Goal: Task Accomplishment & Management: Manage account settings

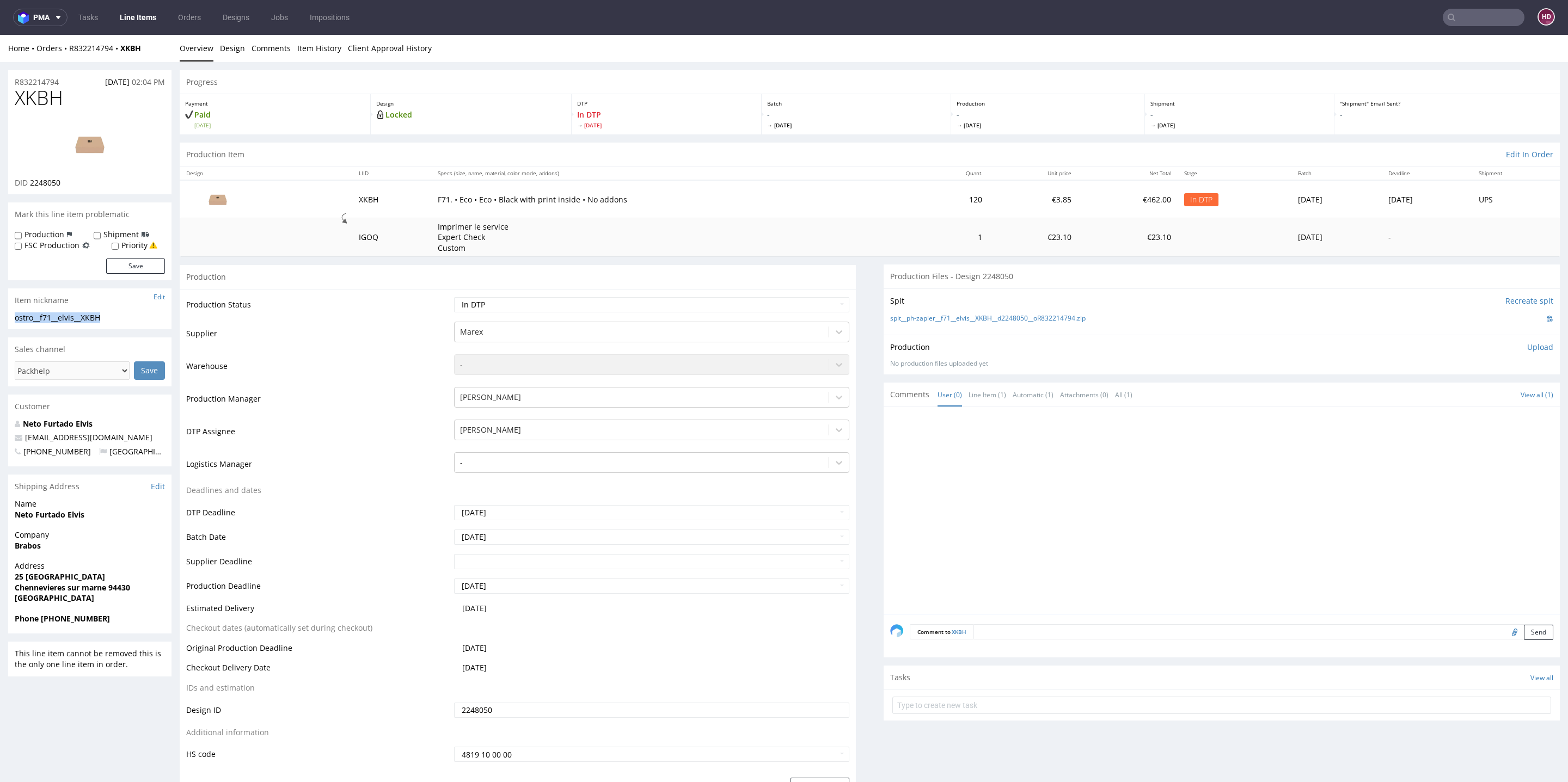
drag, startPoint x: 115, startPoint y: 321, endPoint x: 0, endPoint y: 315, distance: 115.2
copy div "ostro__f71__elvis__XKBH"
drag, startPoint x: 66, startPoint y: 82, endPoint x: 0, endPoint y: 69, distance: 67.3
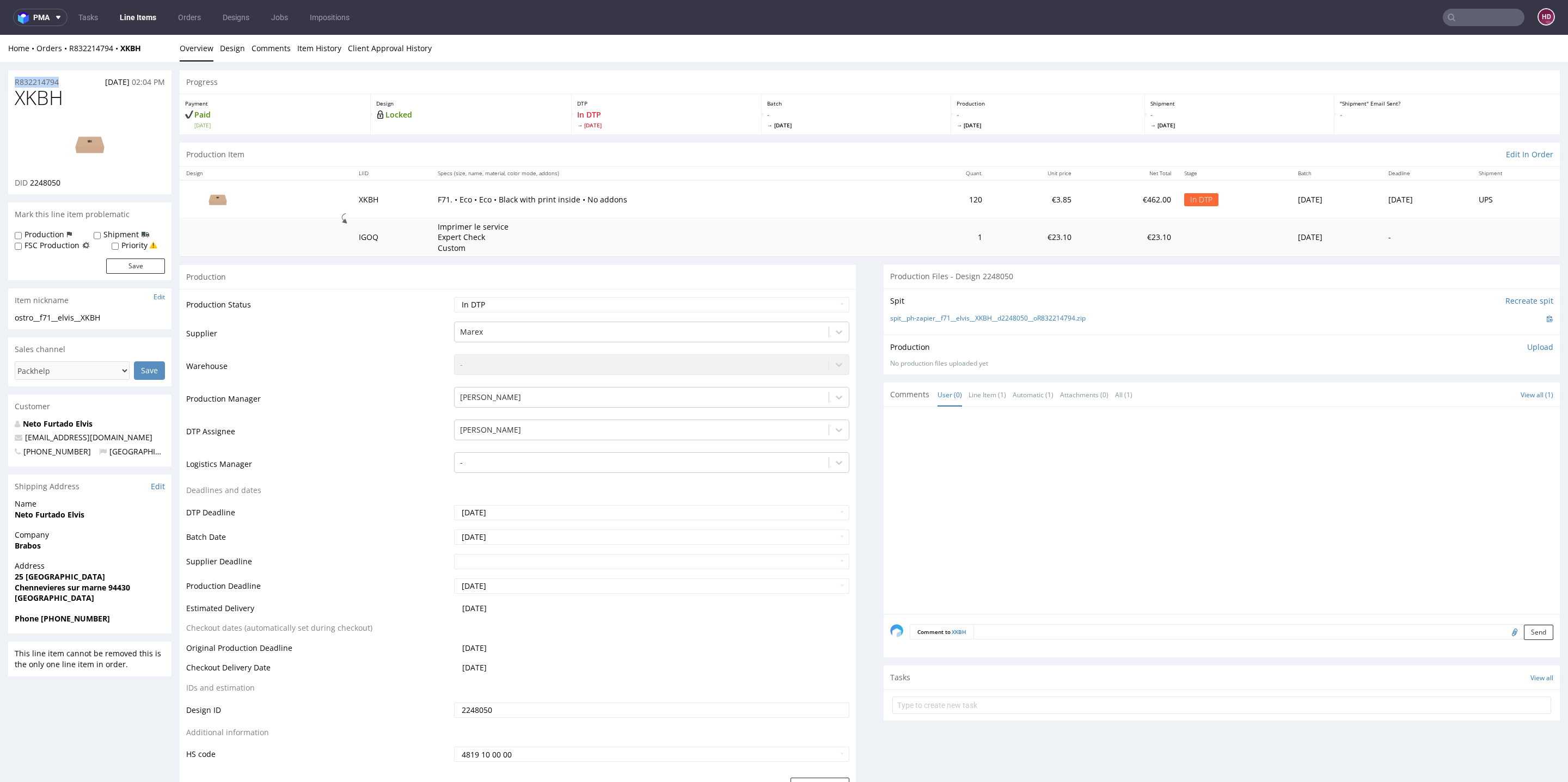
copy p "R832214794"
click at [66, 180] on div "DID 2248050" at bounding box center [89, 183] width 150 height 11
drag, startPoint x: 66, startPoint y: 180, endPoint x: 45, endPoint y: 178, distance: 21.1
click at [45, 178] on div "DID 2248050" at bounding box center [89, 183] width 150 height 11
copy div "2248050"
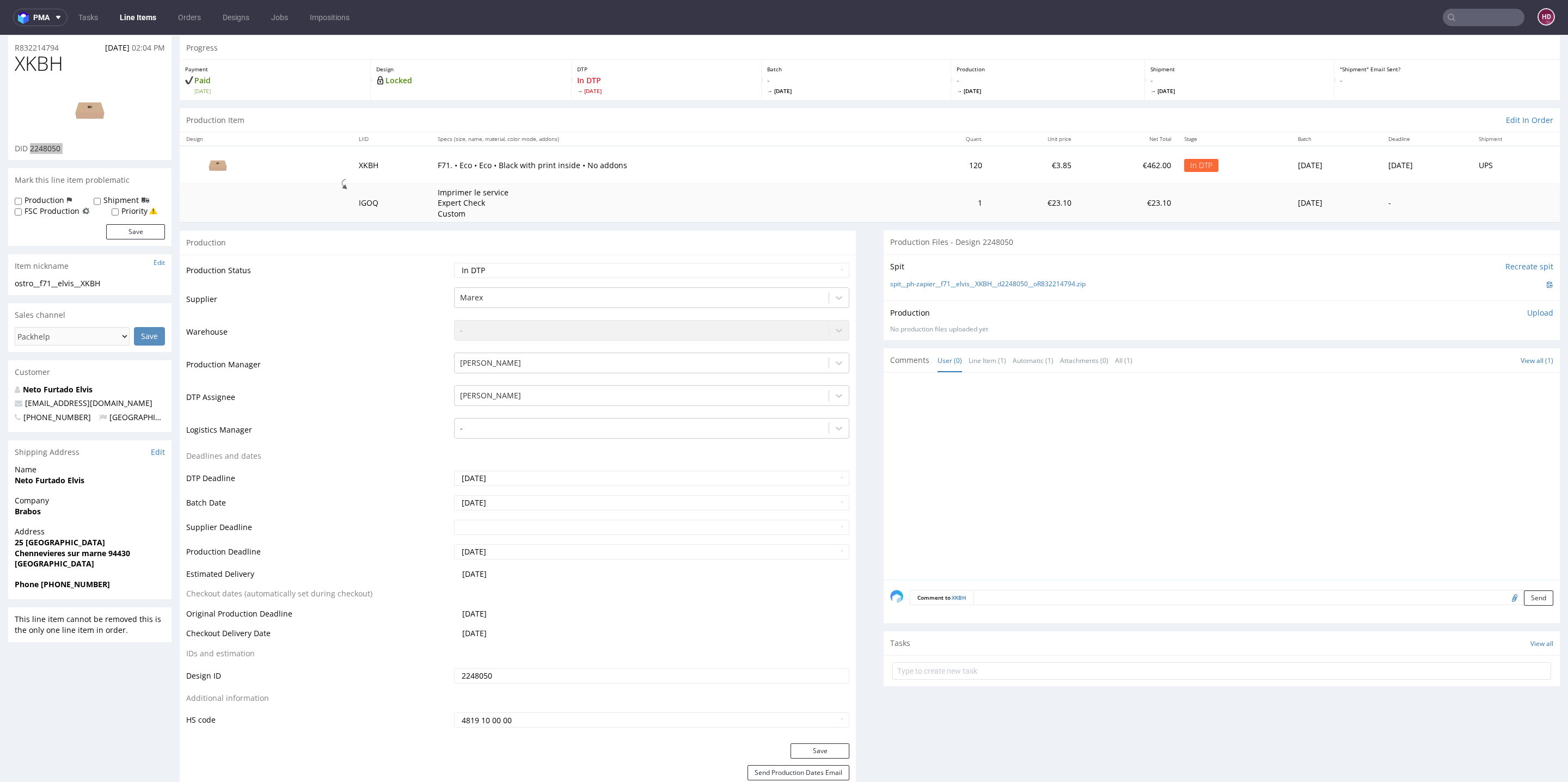
scroll to position [34, 0]
click at [230, 18] on link "Designs" at bounding box center [236, 17] width 40 height 17
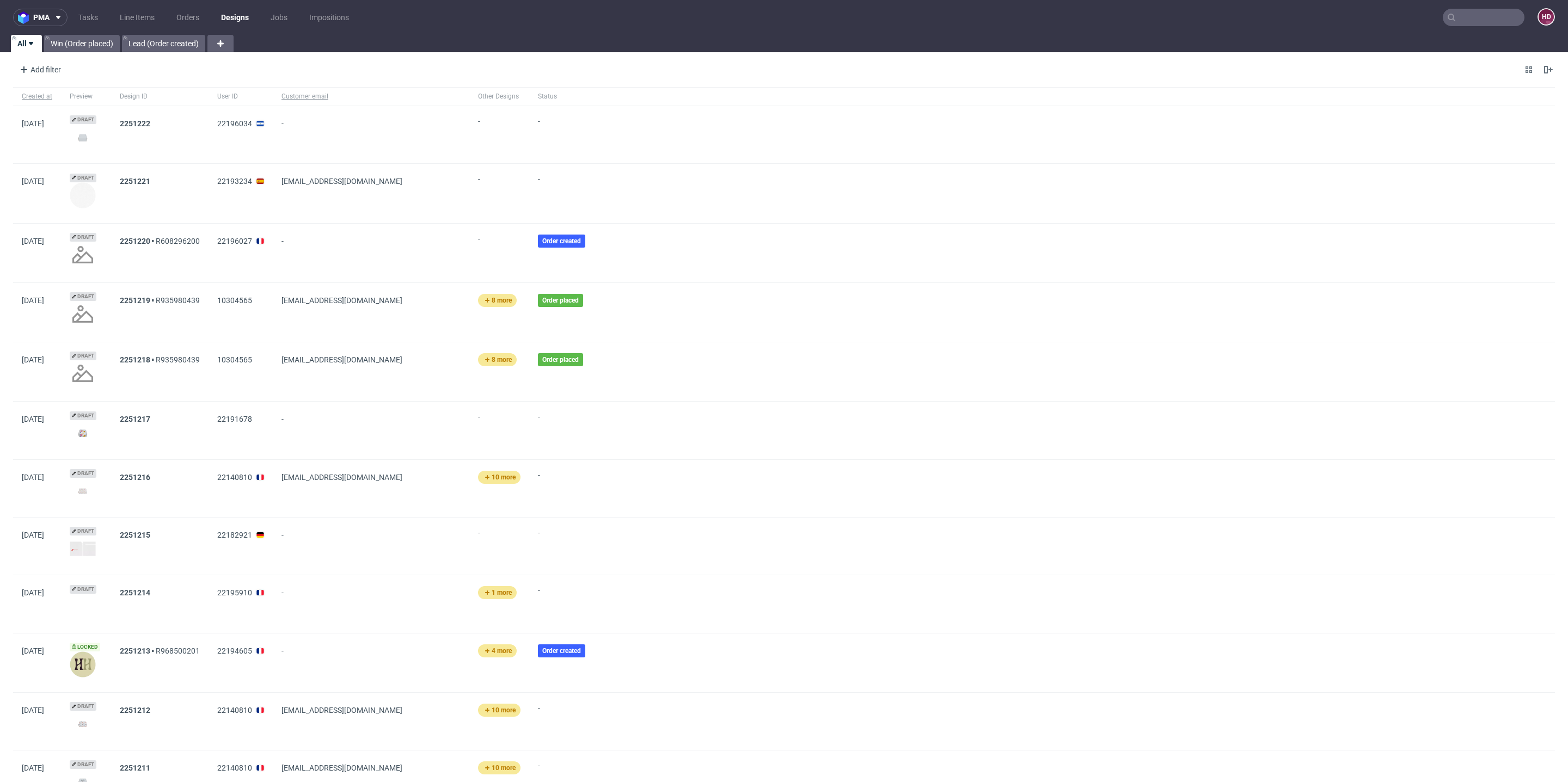
click at [106, 17] on ul "Tasks Line Items Orders Designs Jobs Impositions" at bounding box center [214, 17] width 292 height 17
click at [127, 14] on link "Line Items" at bounding box center [137, 17] width 48 height 17
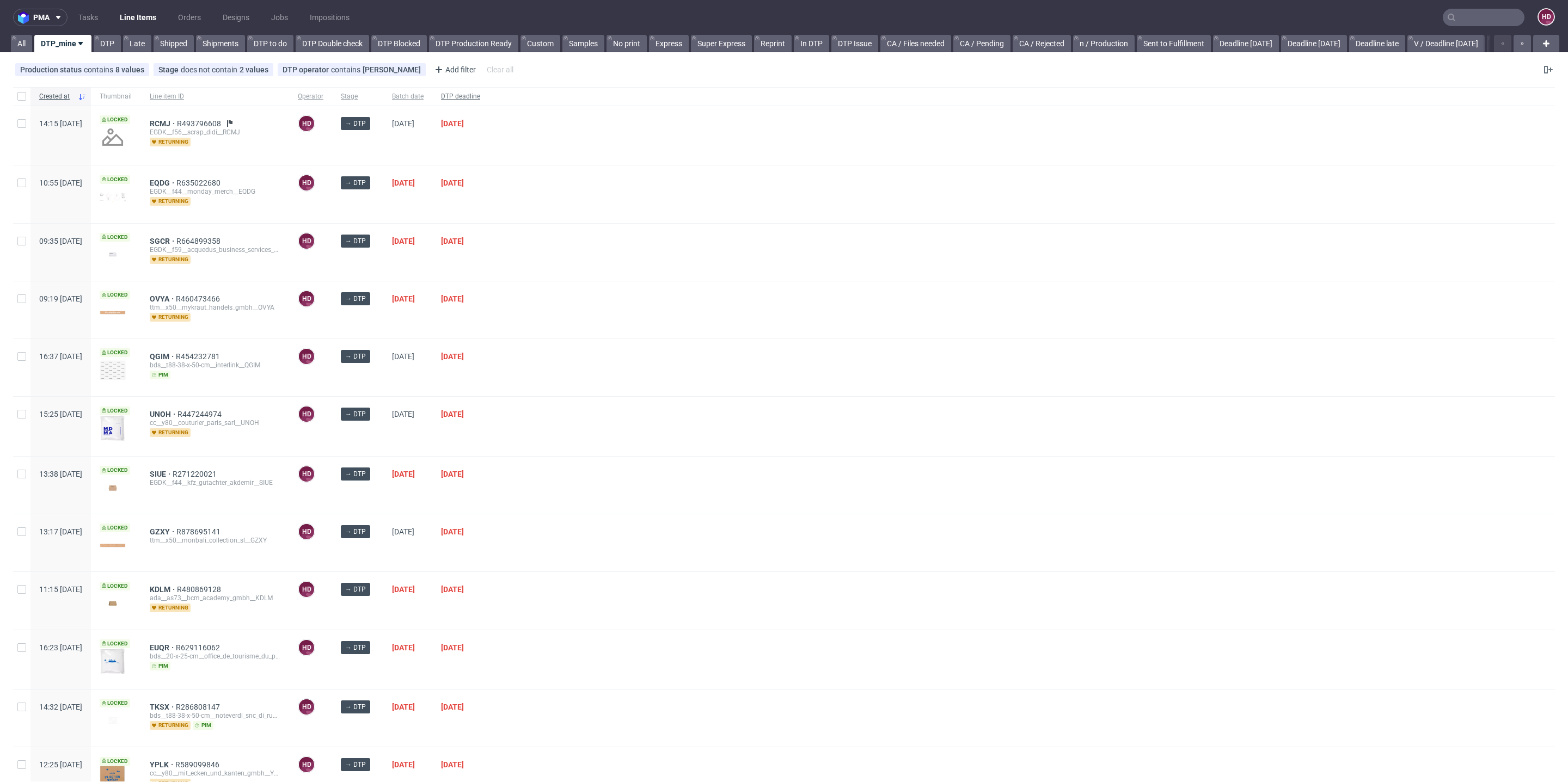
click at [480, 97] on span "DTP deadline" at bounding box center [461, 96] width 39 height 9
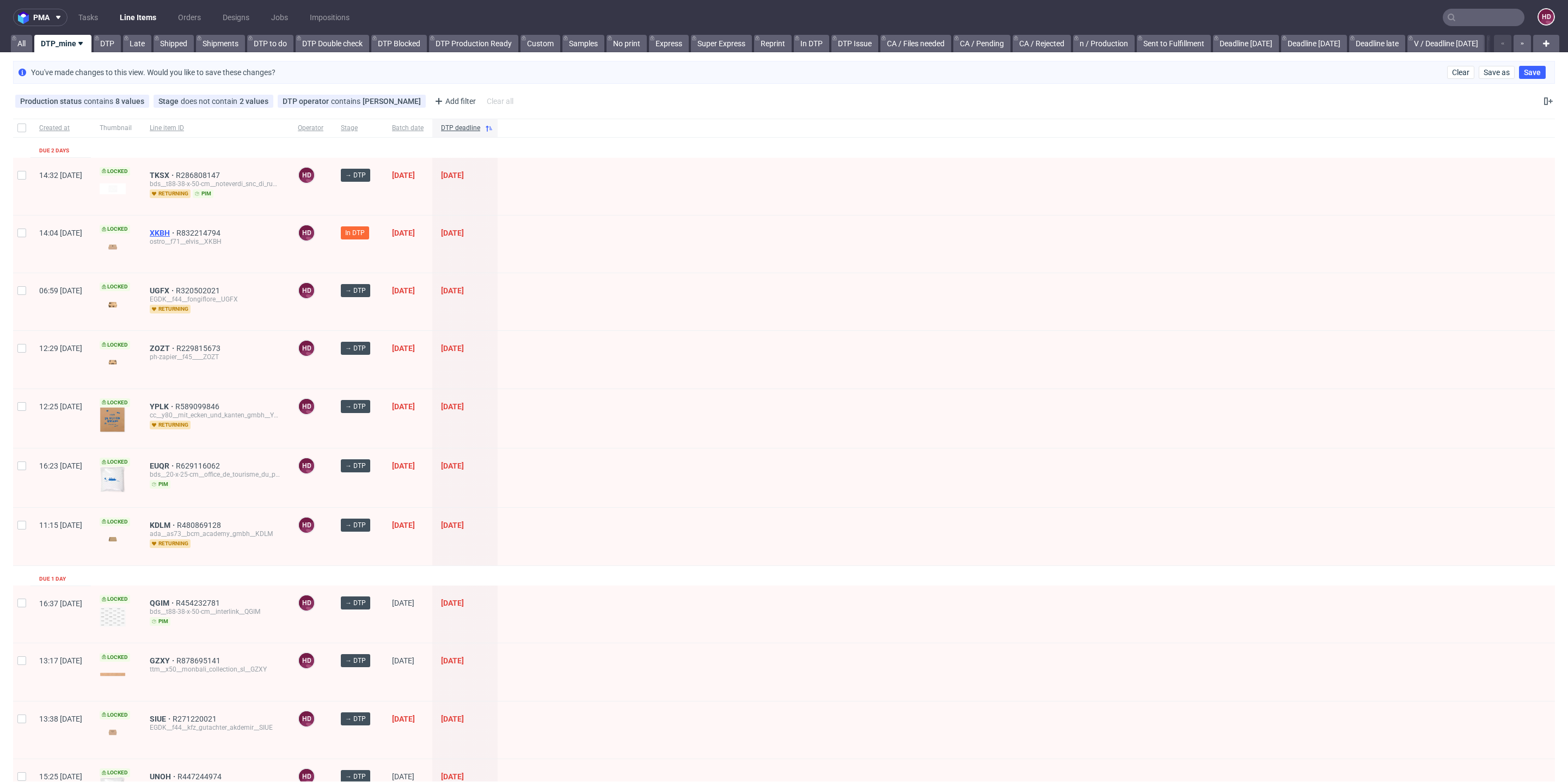
click at [176, 229] on span "XKBH" at bounding box center [163, 233] width 27 height 8
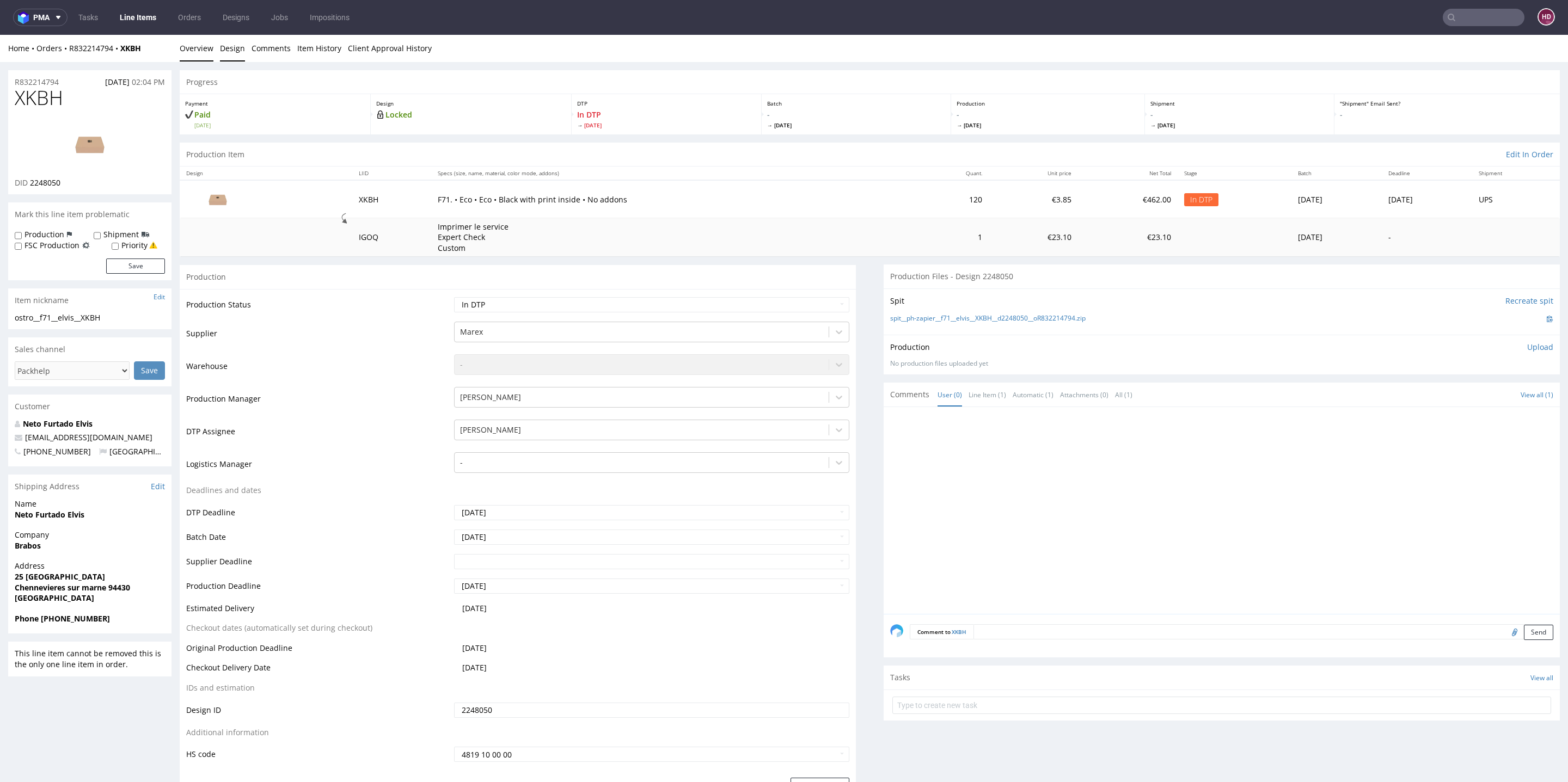
click at [224, 52] on link "Design" at bounding box center [233, 48] width 25 height 27
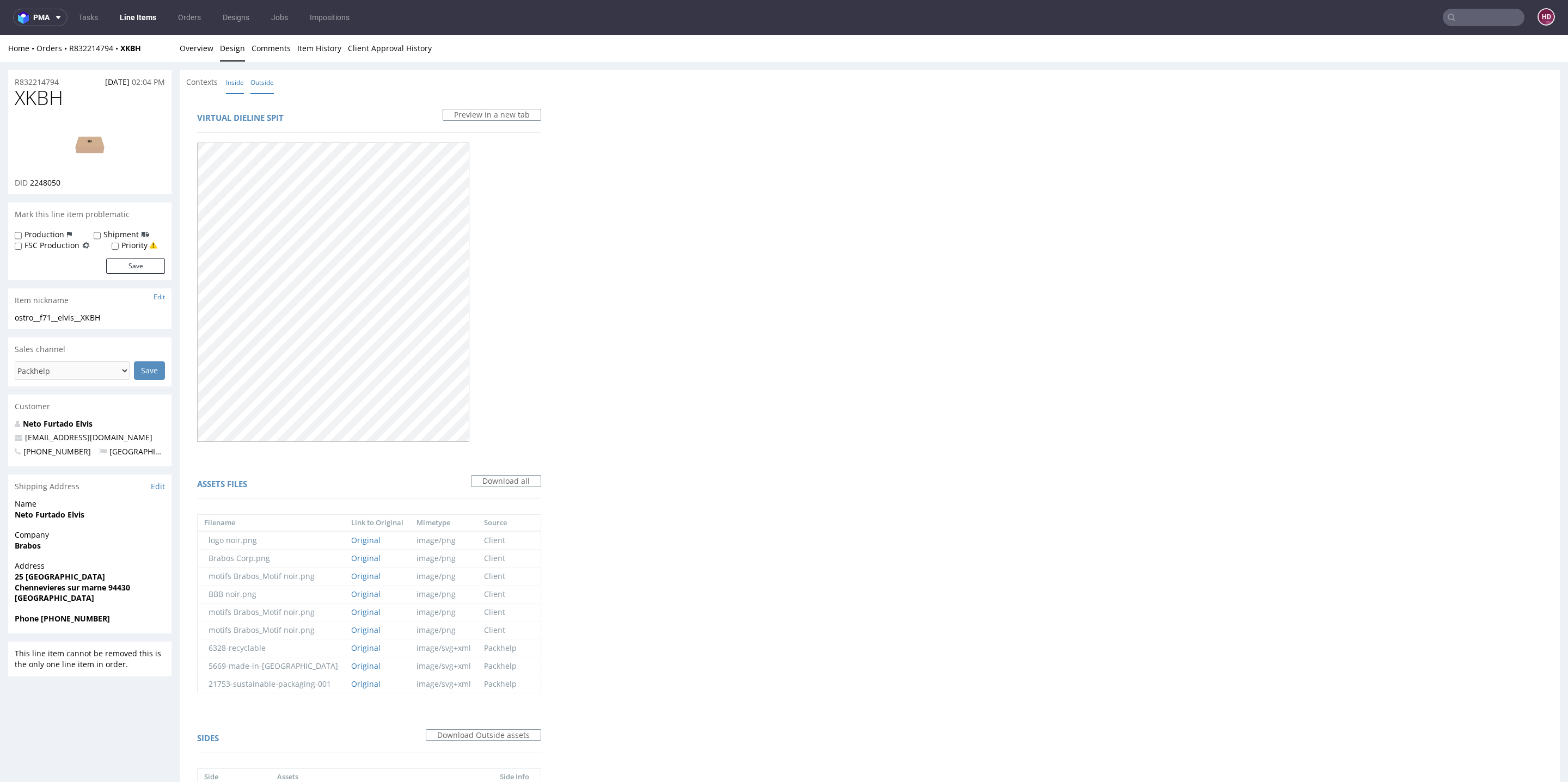
click at [228, 83] on link "Inside" at bounding box center [235, 82] width 18 height 23
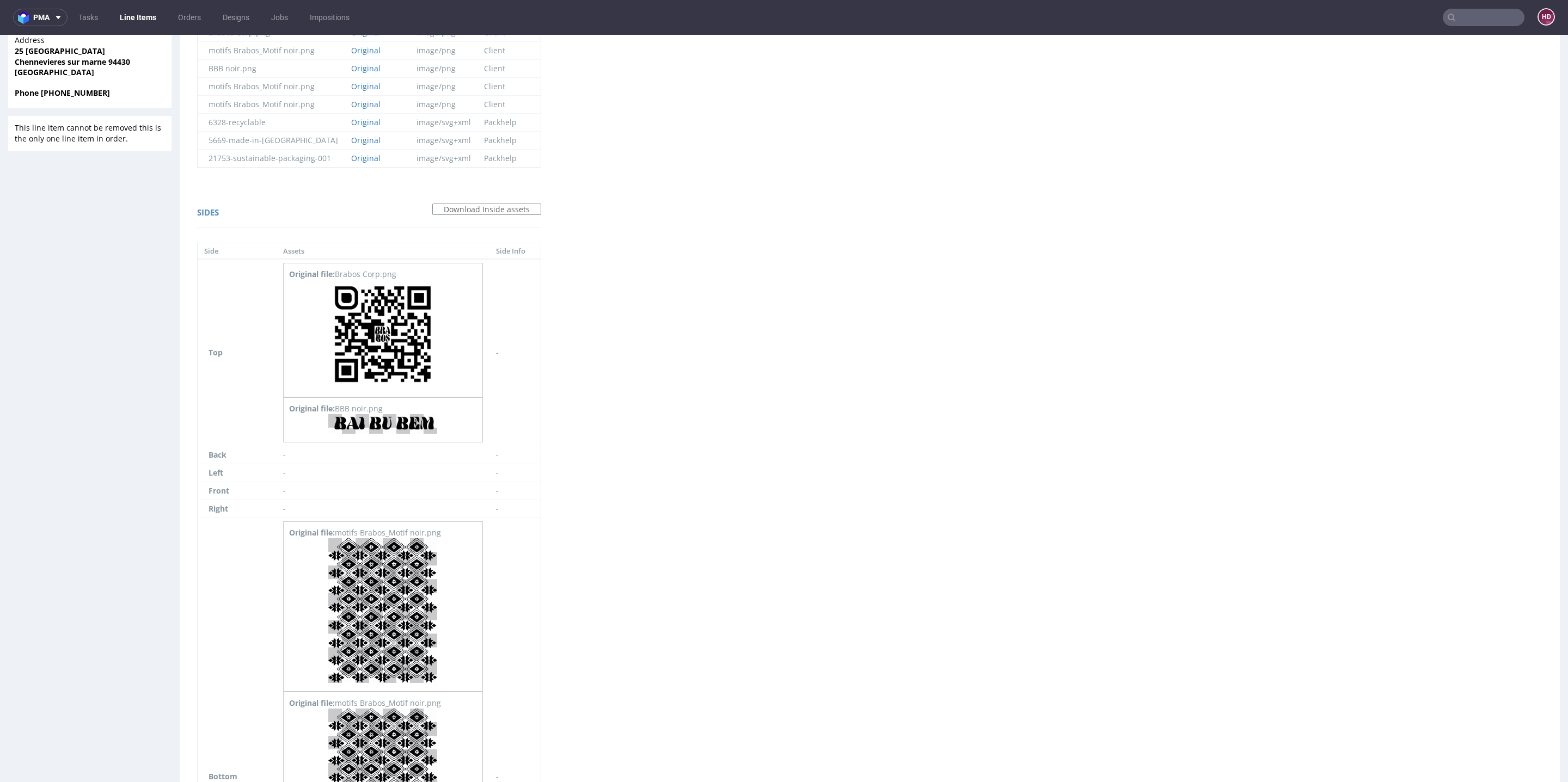
scroll to position [565, 0]
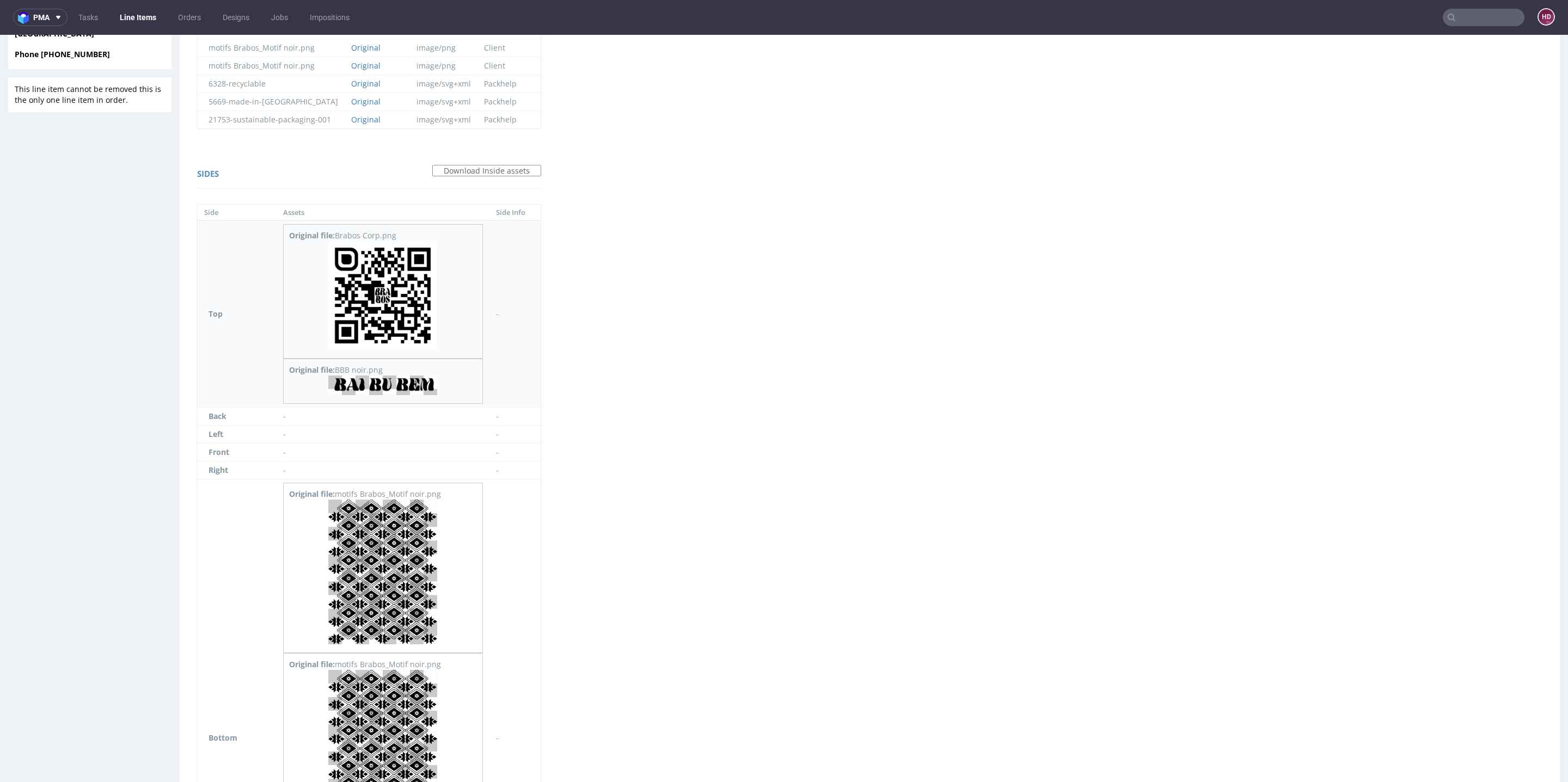
click at [368, 326] on img at bounding box center [383, 296] width 109 height 109
click at [393, 393] on link at bounding box center [383, 392] width 109 height 10
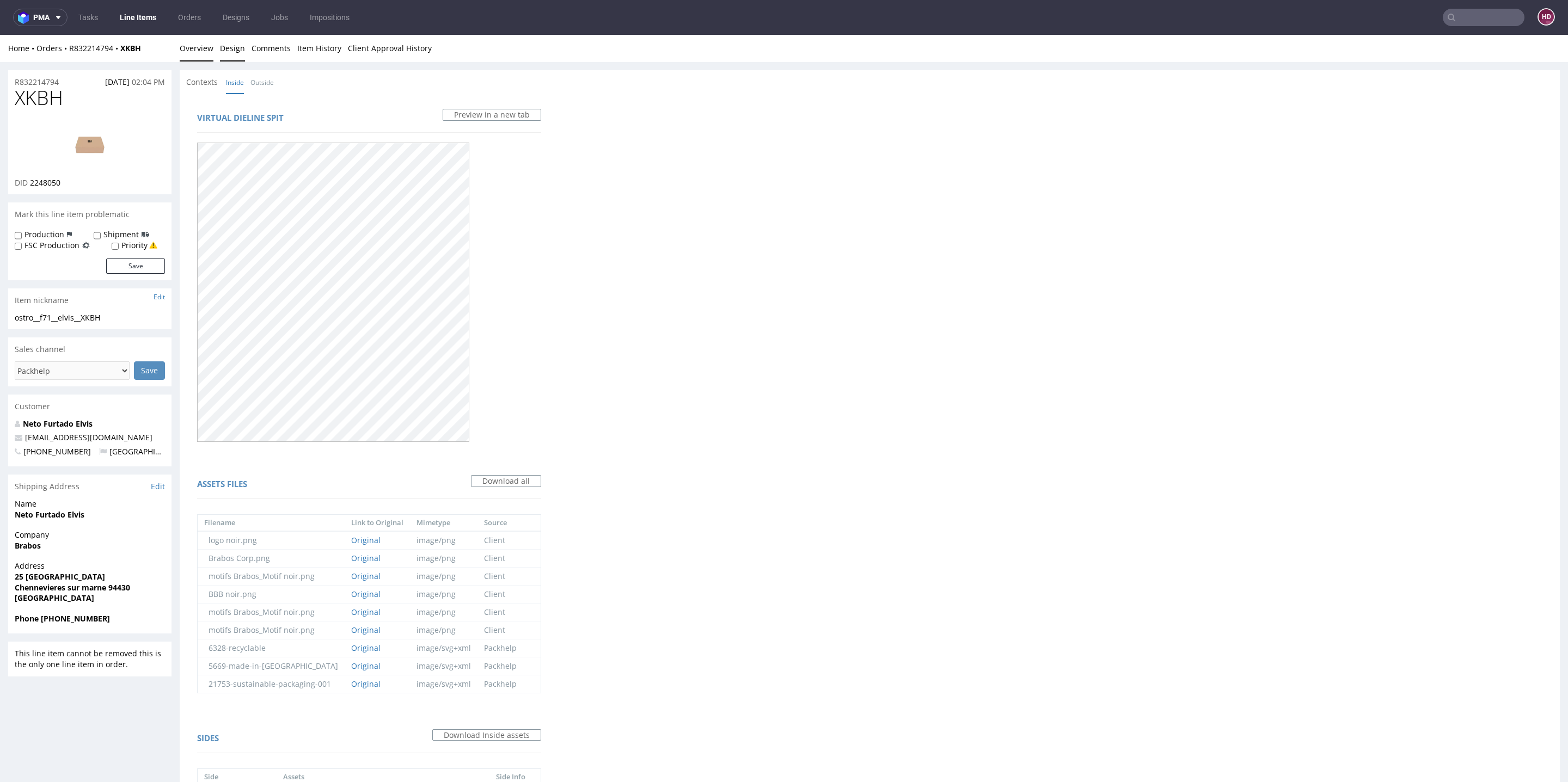
click at [187, 50] on link "Overview" at bounding box center [196, 48] width 34 height 27
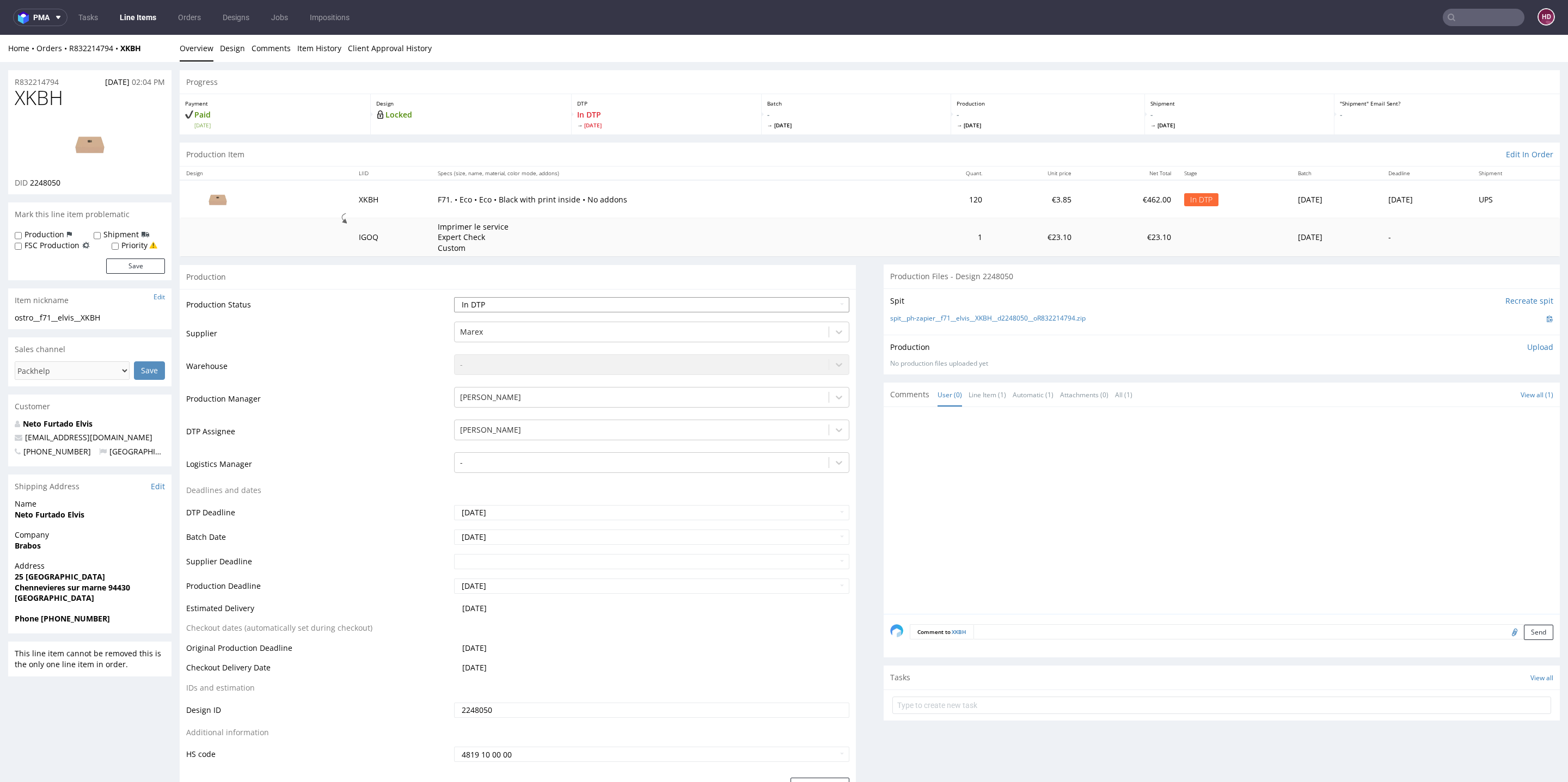
click at [819, 306] on select "Waiting for Artwork Waiting for Diecut Waiting for Mockup Waiting for DTP Waiti…" at bounding box center [652, 305] width 395 height 15
select select "dtp_production_ready"
click at [454, 297] on select "Waiting for Artwork Waiting for Diecut Waiting for Mockup Waiting for DTP Waiti…" at bounding box center [652, 305] width 395 height 15
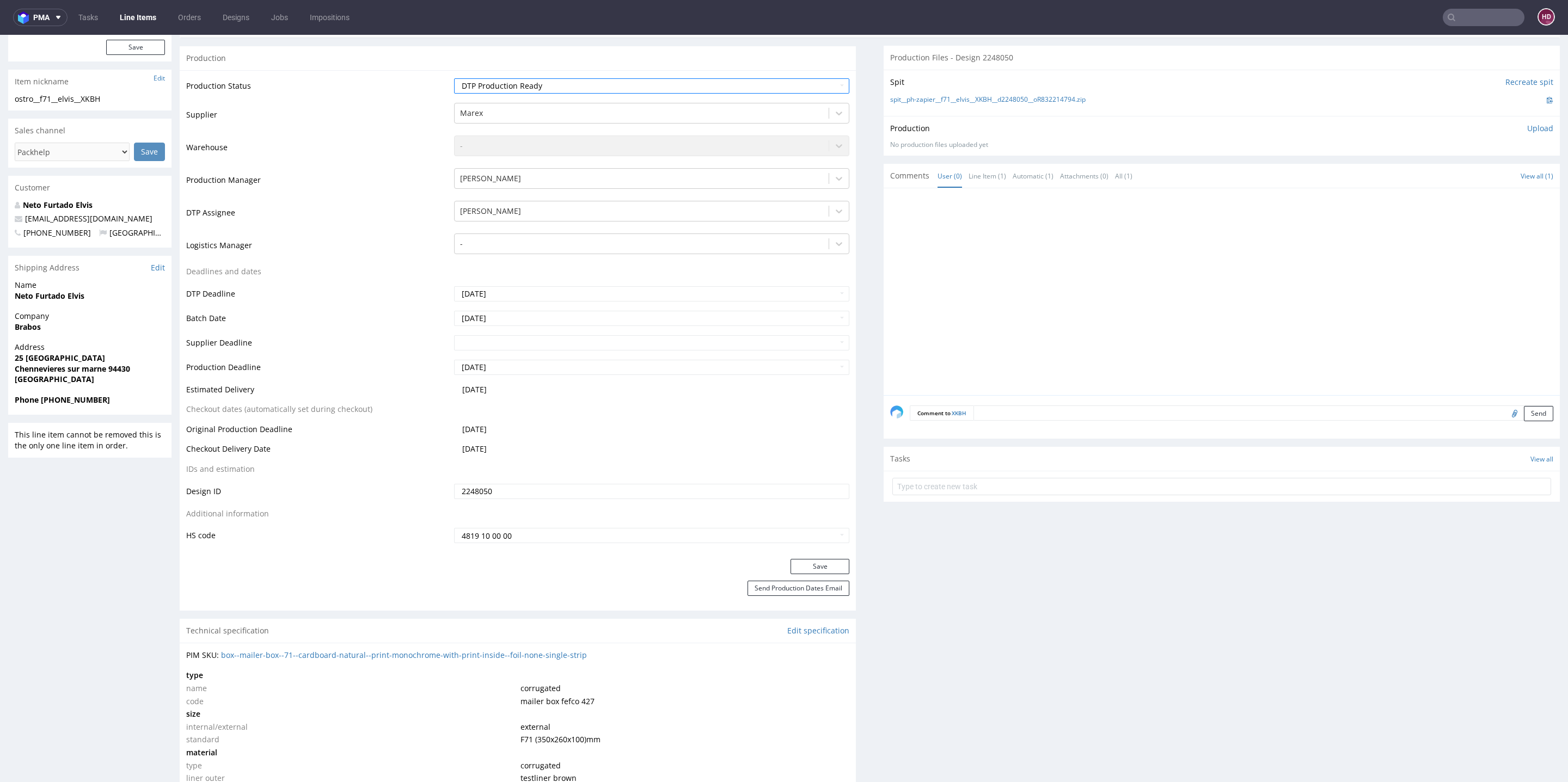
scroll to position [257, 0]
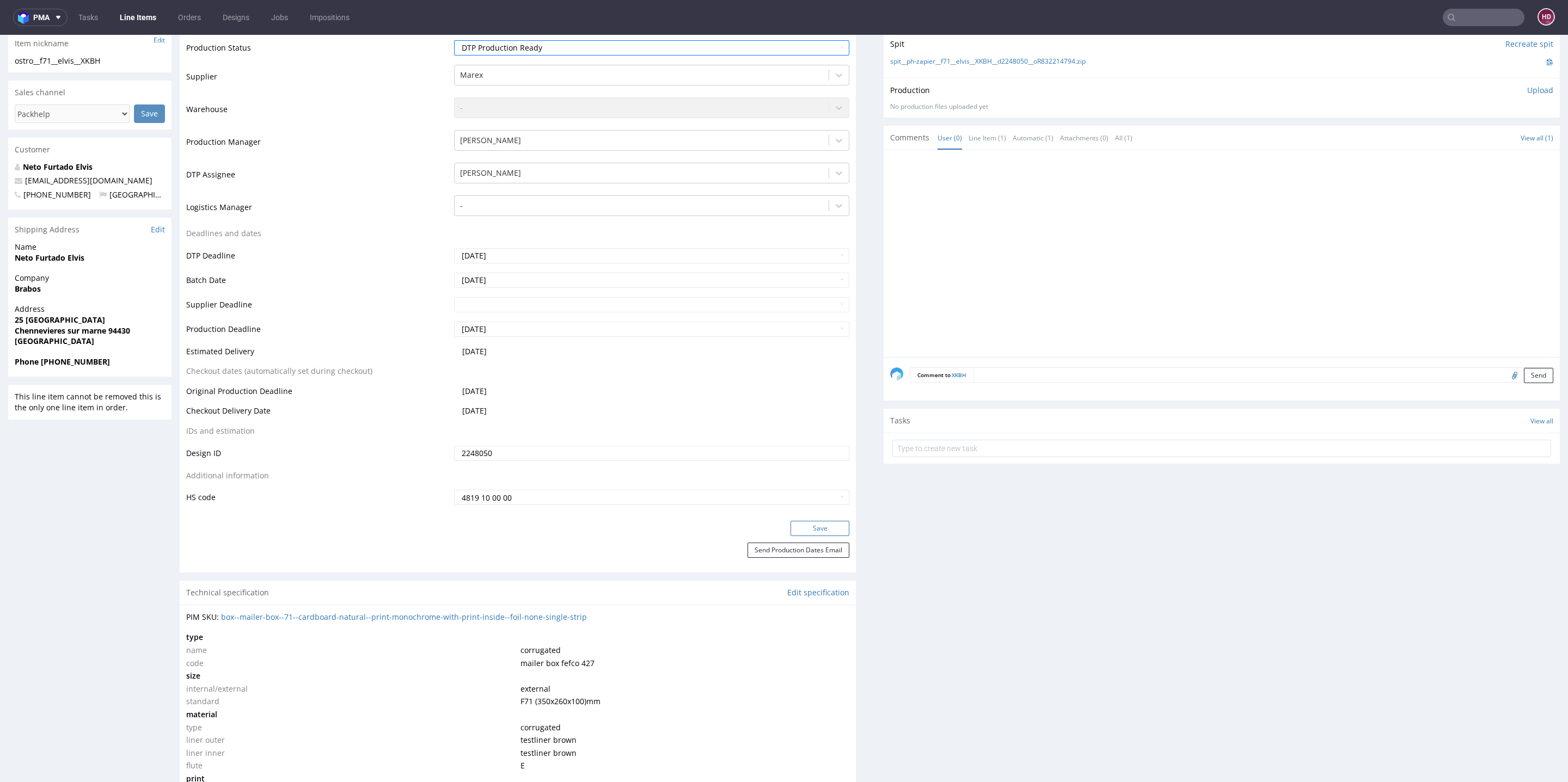
click at [791, 528] on button "Save" at bounding box center [820, 528] width 59 height 15
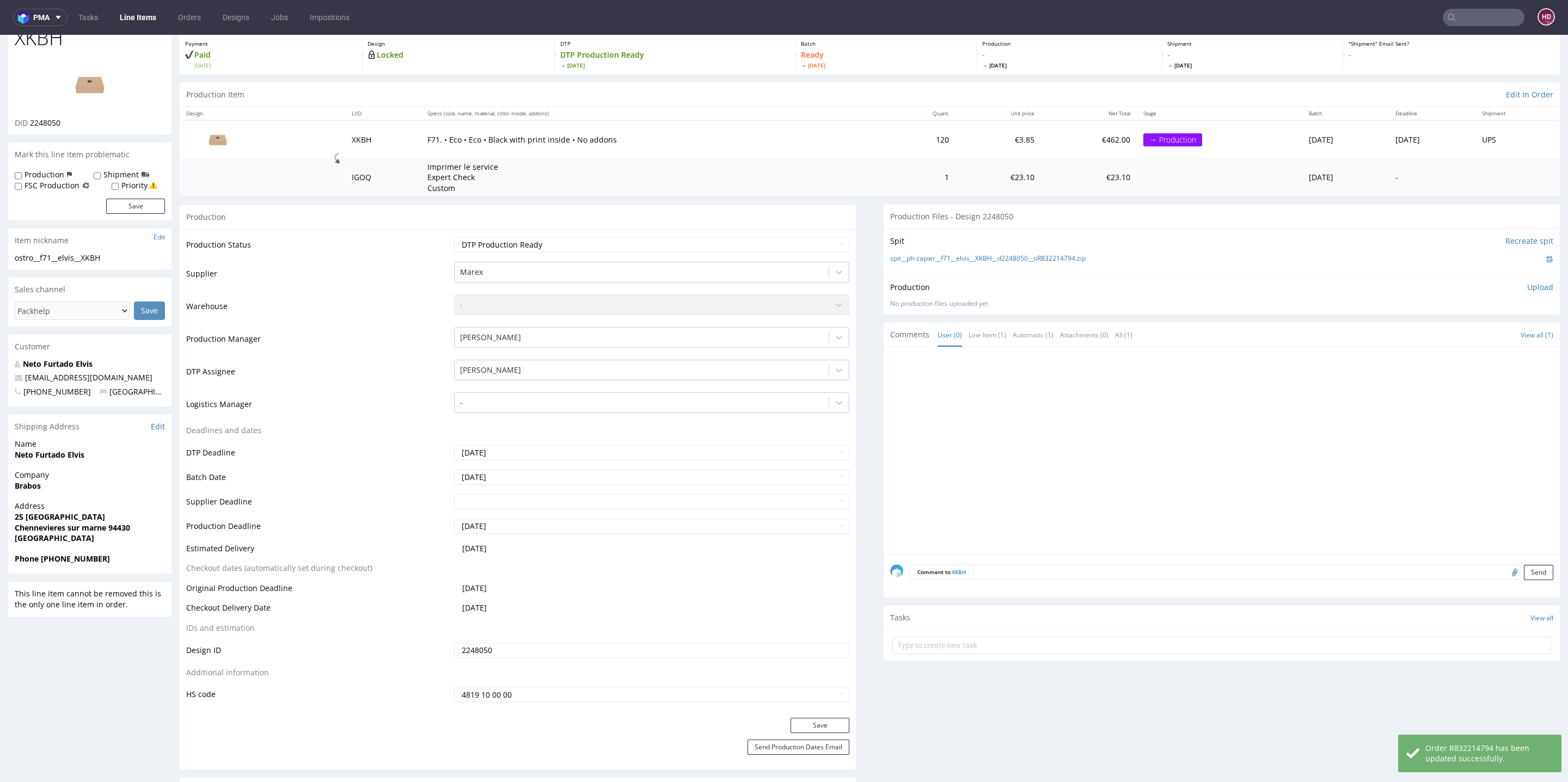
scroll to position [0, 0]
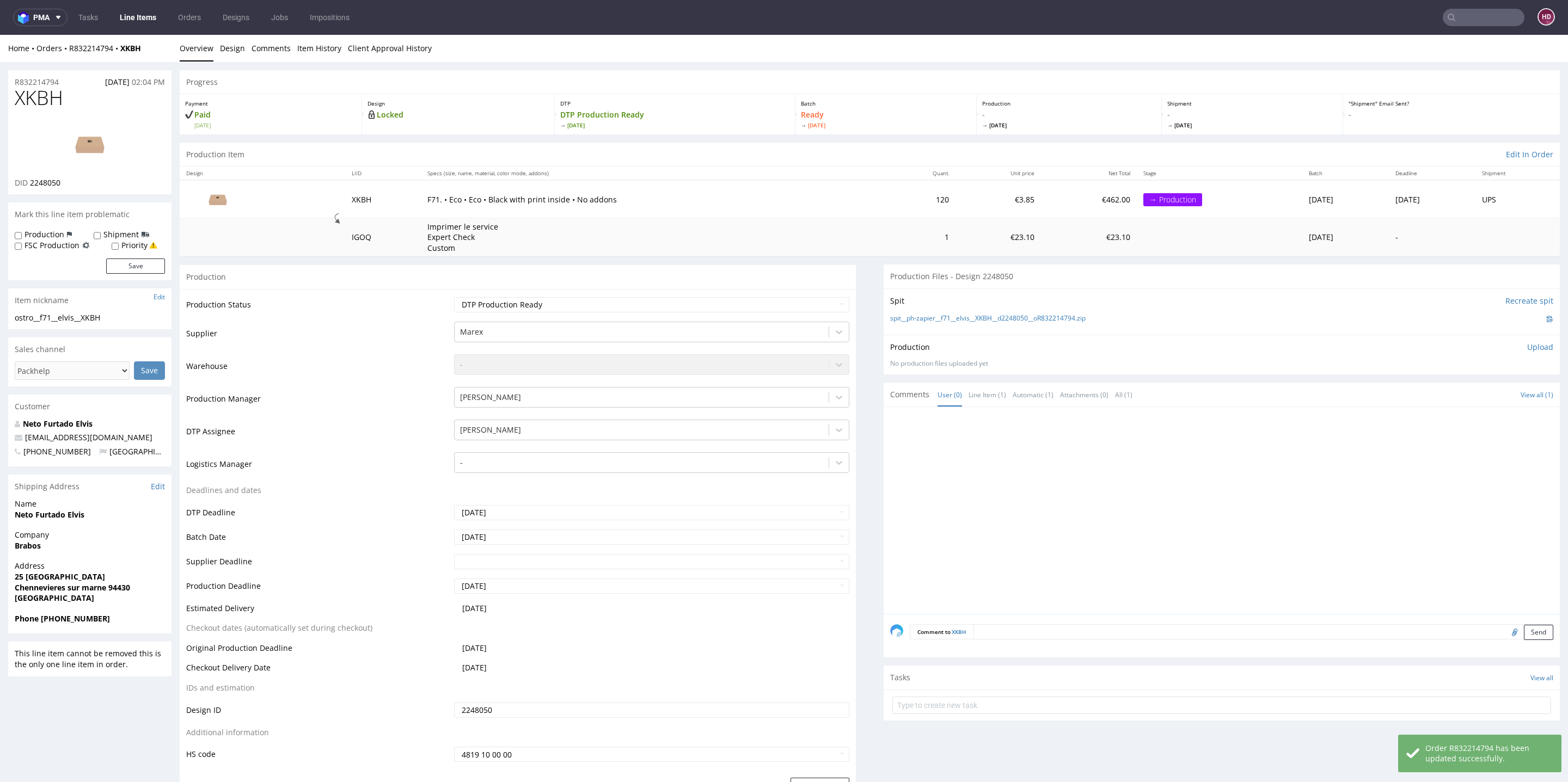
click at [1527, 347] on p "Upload" at bounding box center [1540, 347] width 26 height 11
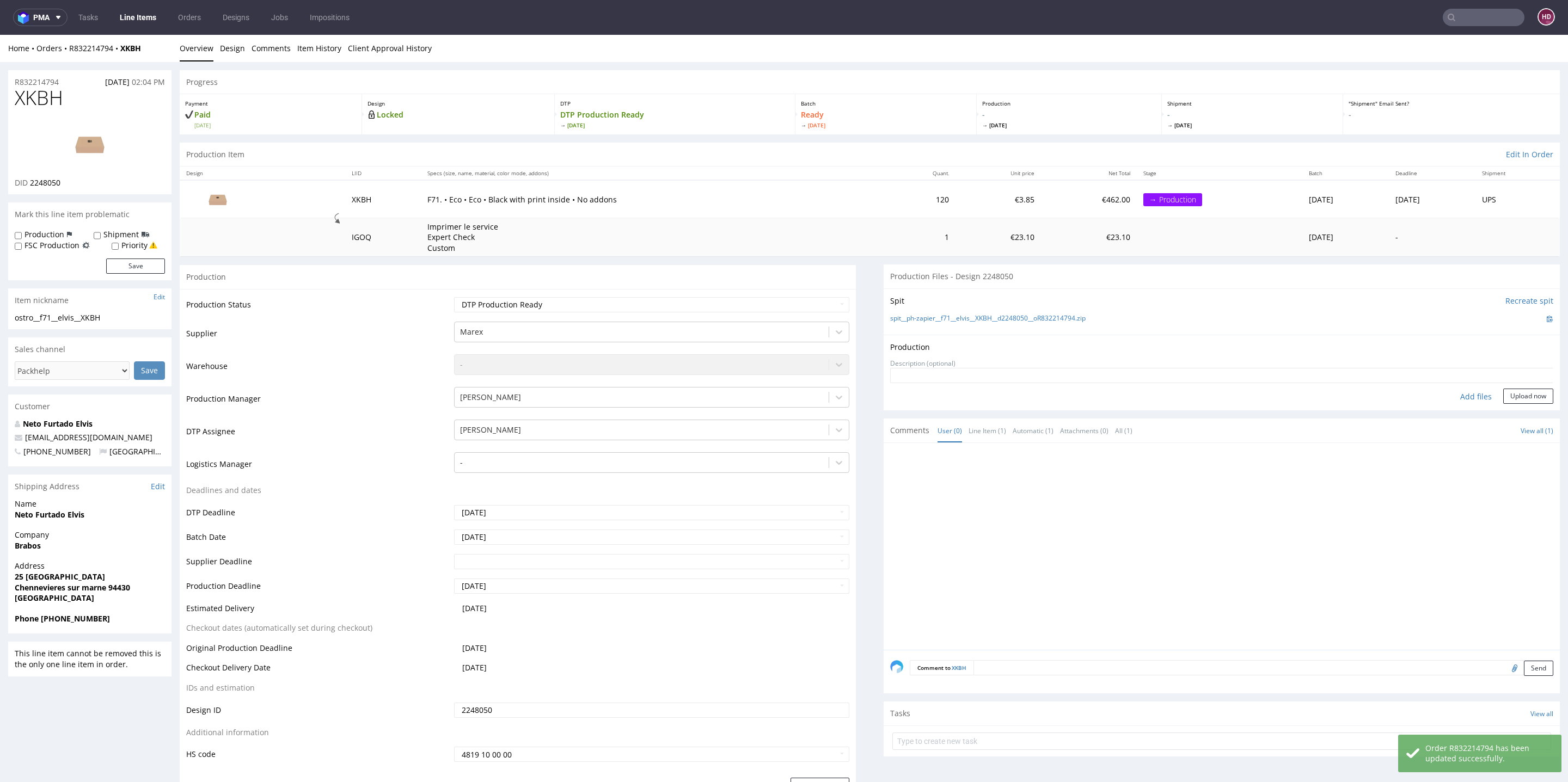
click at [1460, 393] on div "Add files" at bounding box center [1476, 396] width 55 height 16
type input "C:\fakepath\ostro__f71__elvis__XKBH__d2248050__oR832214794__outside.pdf"
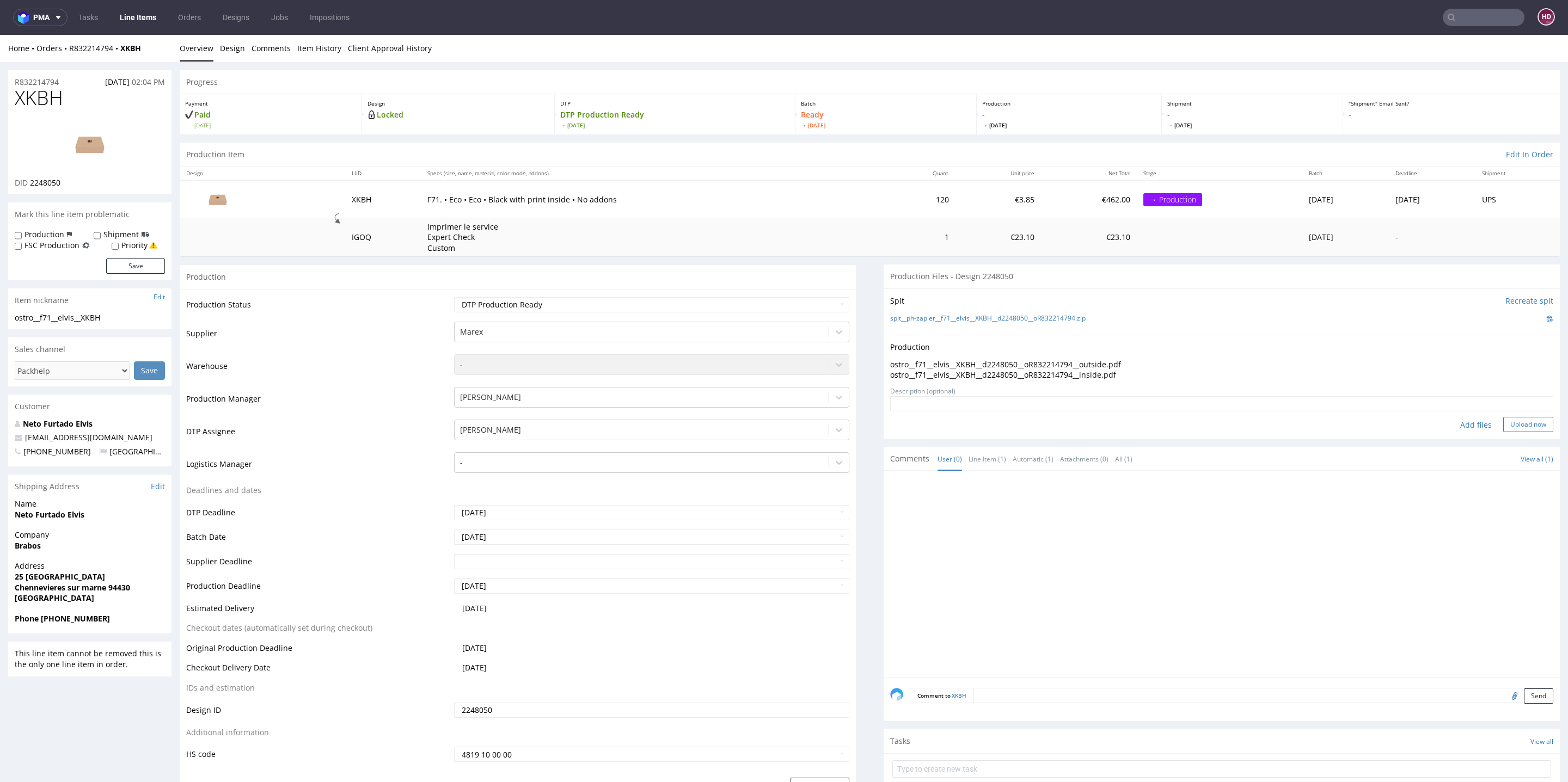
click at [1515, 417] on button "Upload now" at bounding box center [1529, 425] width 50 height 15
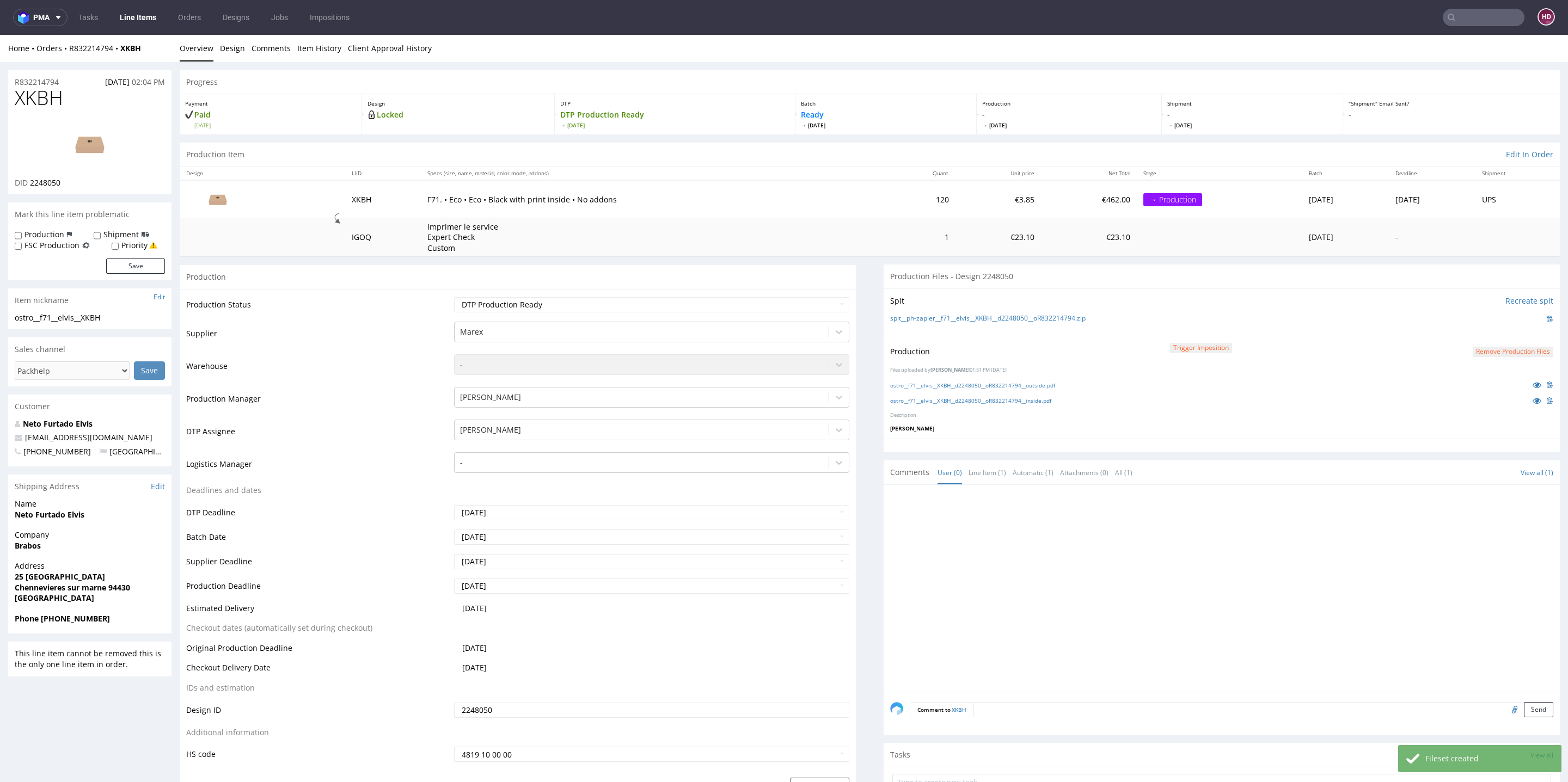
click at [124, 14] on link "Line Items" at bounding box center [138, 17] width 50 height 17
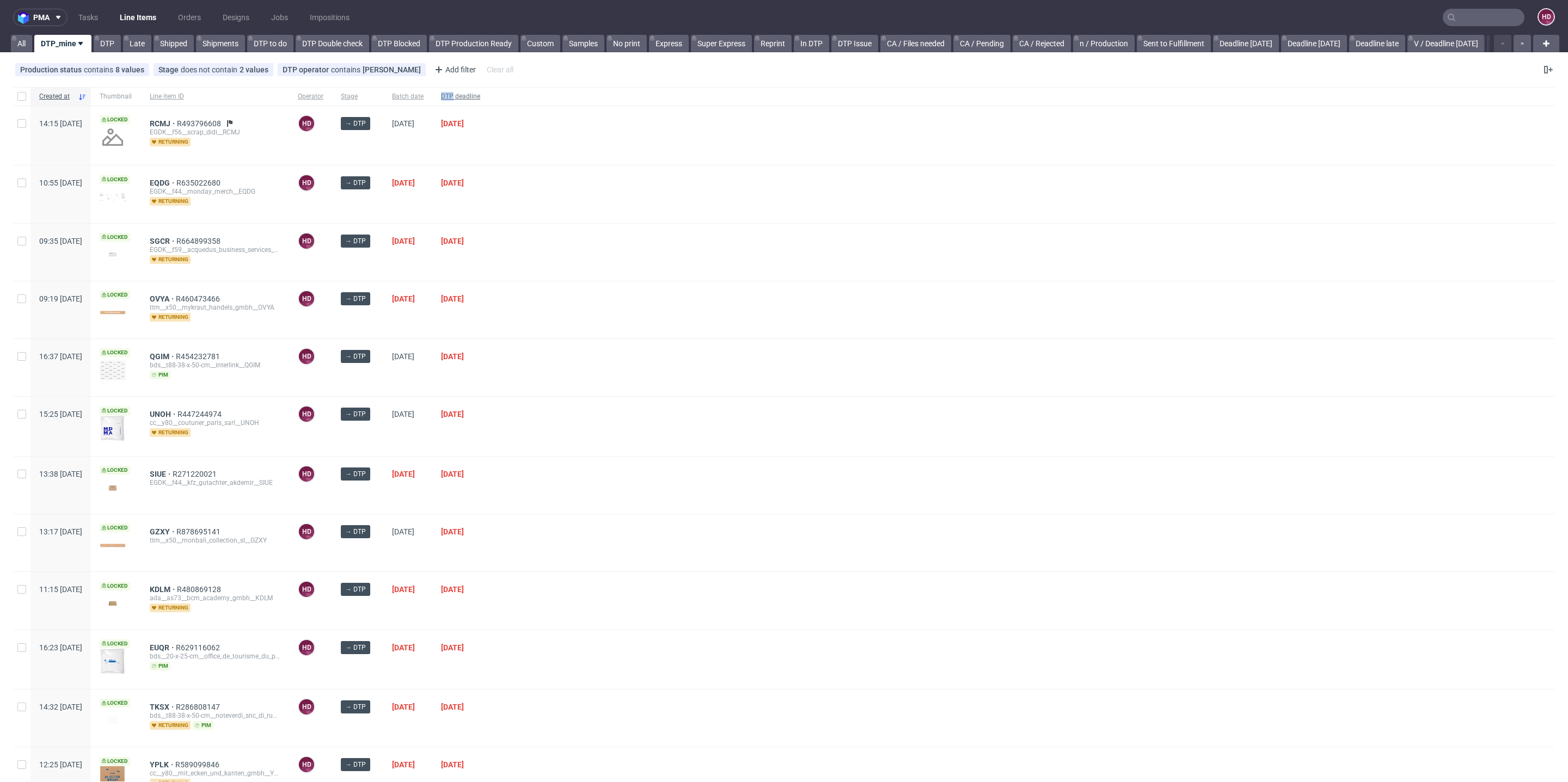
click at [480, 92] on span "DTP deadline" at bounding box center [461, 96] width 39 height 9
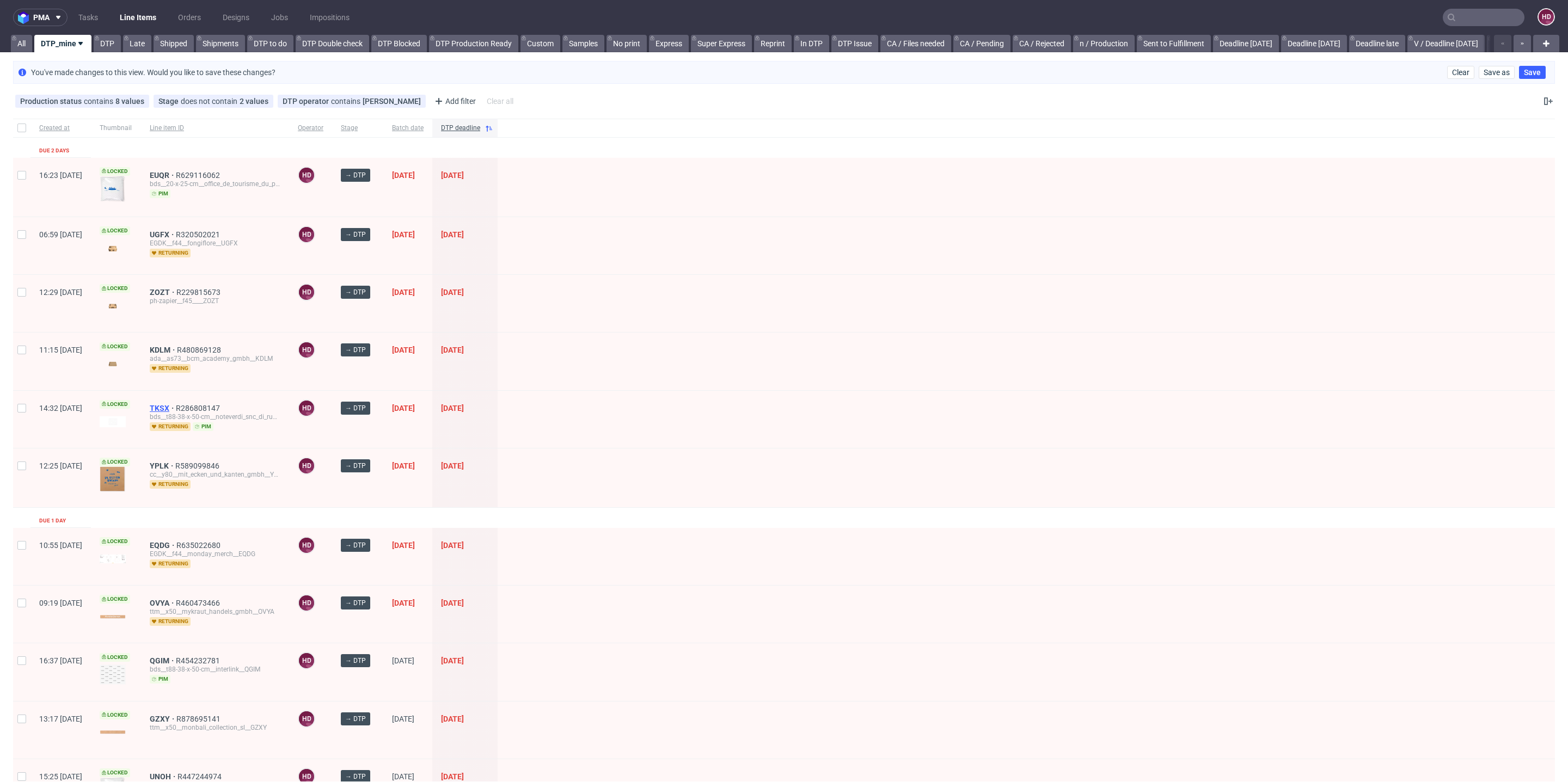
click at [176, 404] on span "TKSX" at bounding box center [162, 408] width 26 height 8
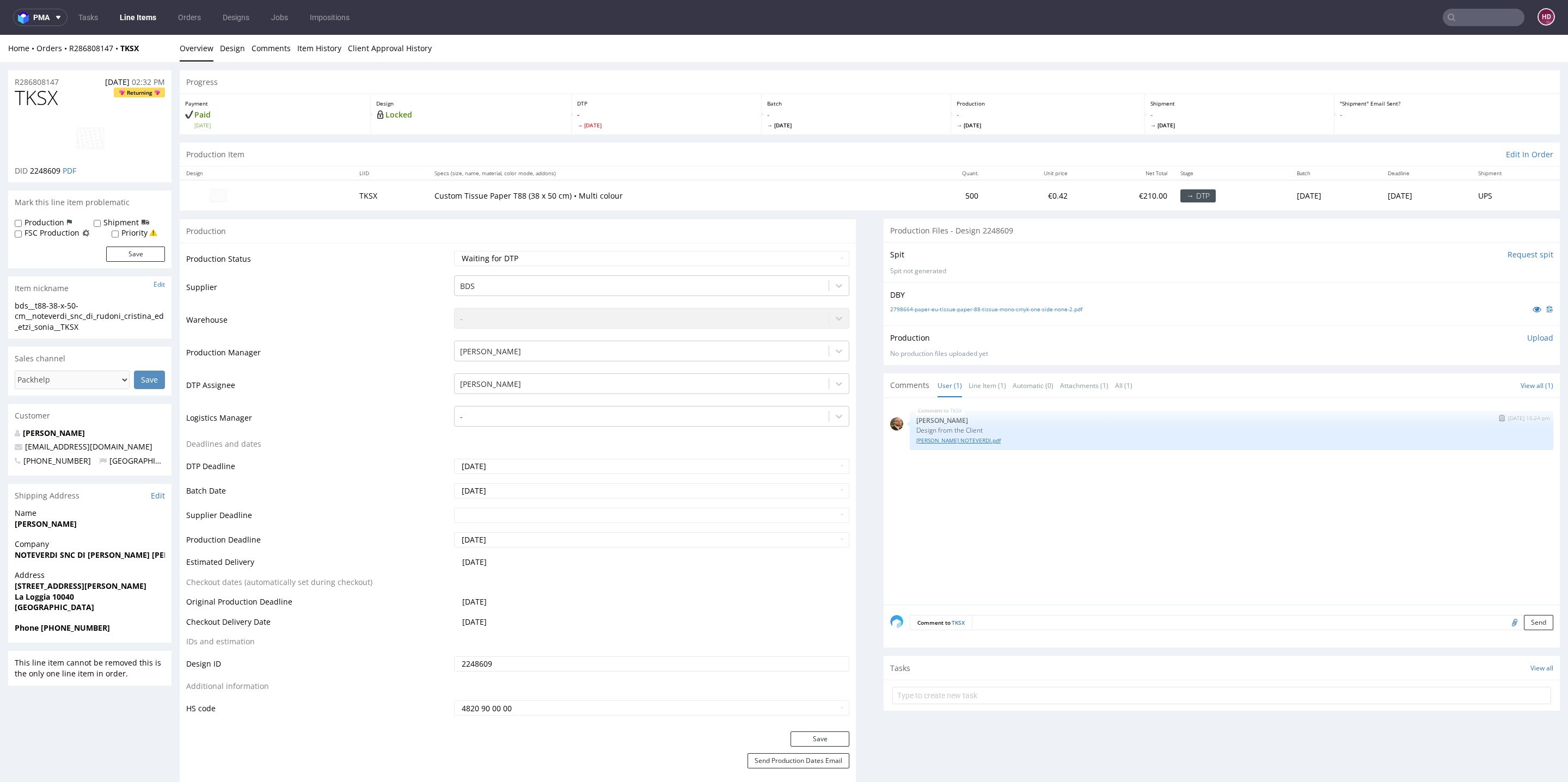
click at [933, 440] on link "VELINA NOTEVERDI.pdf" at bounding box center [1232, 441] width 631 height 8
click at [526, 260] on select "Waiting for Artwork Waiting for Diecut Waiting for Mockup Waiting for DTP Waiti…" at bounding box center [652, 259] width 395 height 15
select select "dtp_in_process"
click at [454, 251] on select "Waiting for Artwork Waiting for Diecut Waiting for Mockup Waiting for DTP Waiti…" at bounding box center [652, 259] width 395 height 15
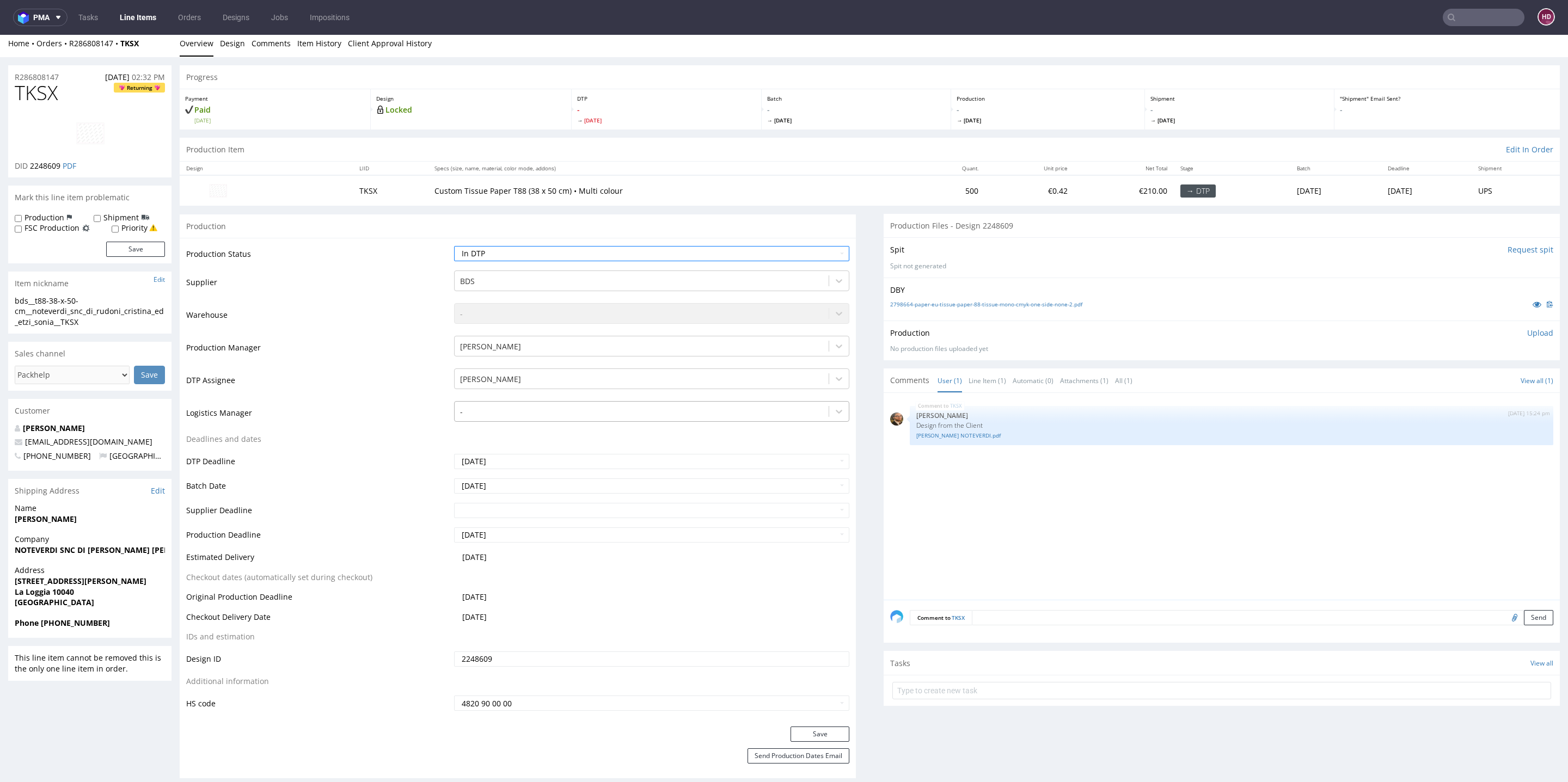
scroll to position [316, 0]
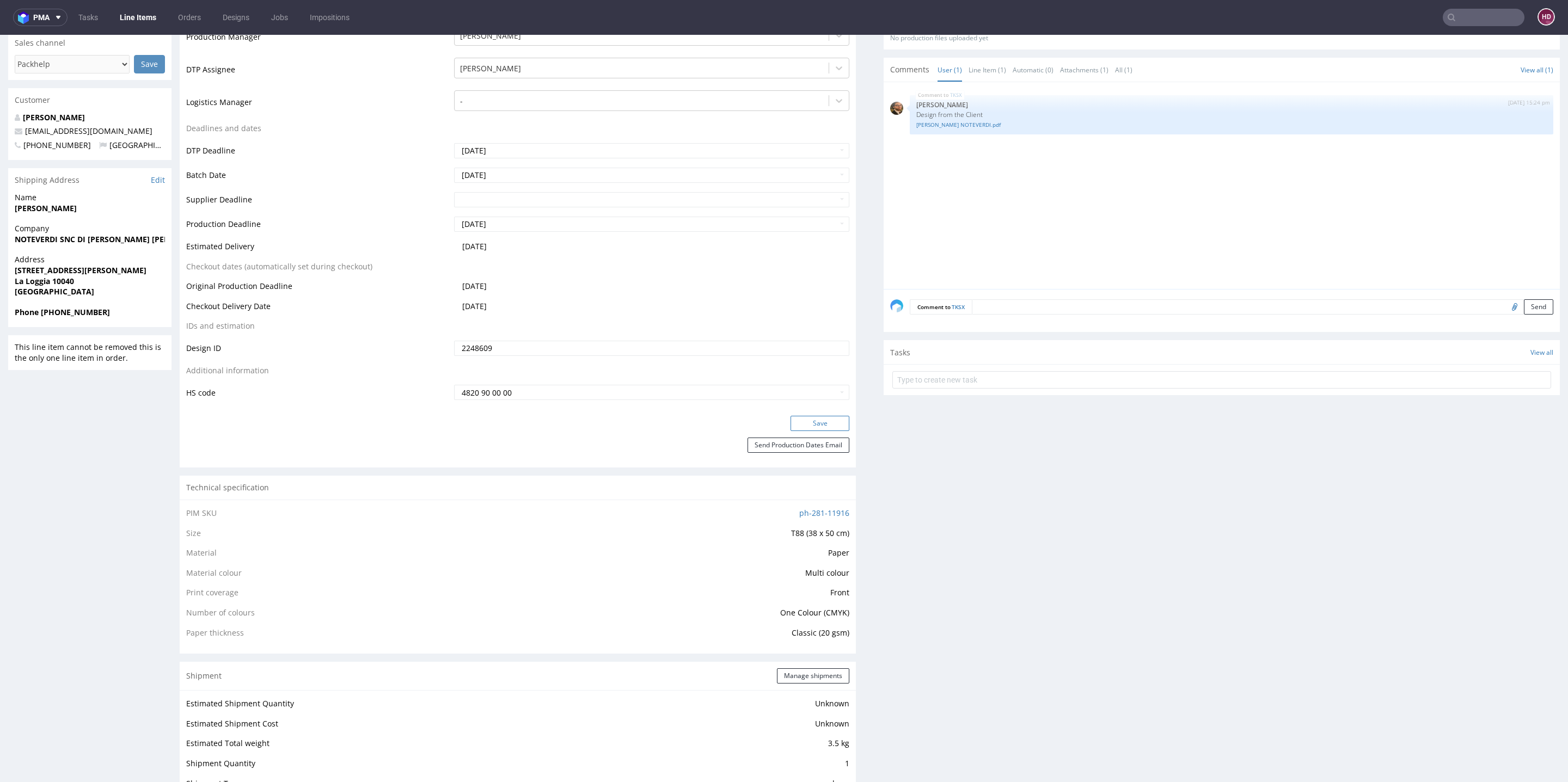
click at [791, 421] on button "Save" at bounding box center [820, 423] width 59 height 15
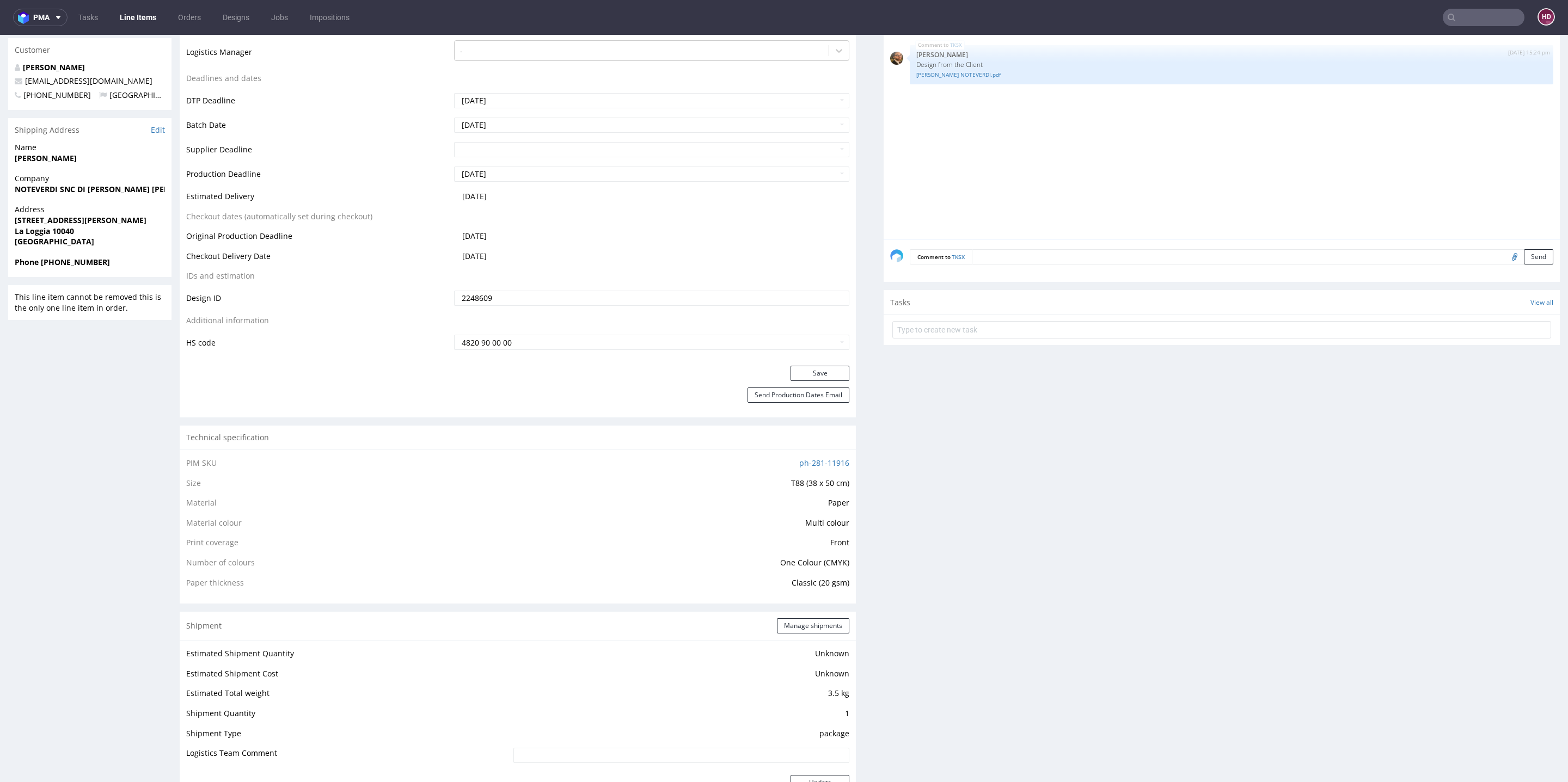
scroll to position [3, 0]
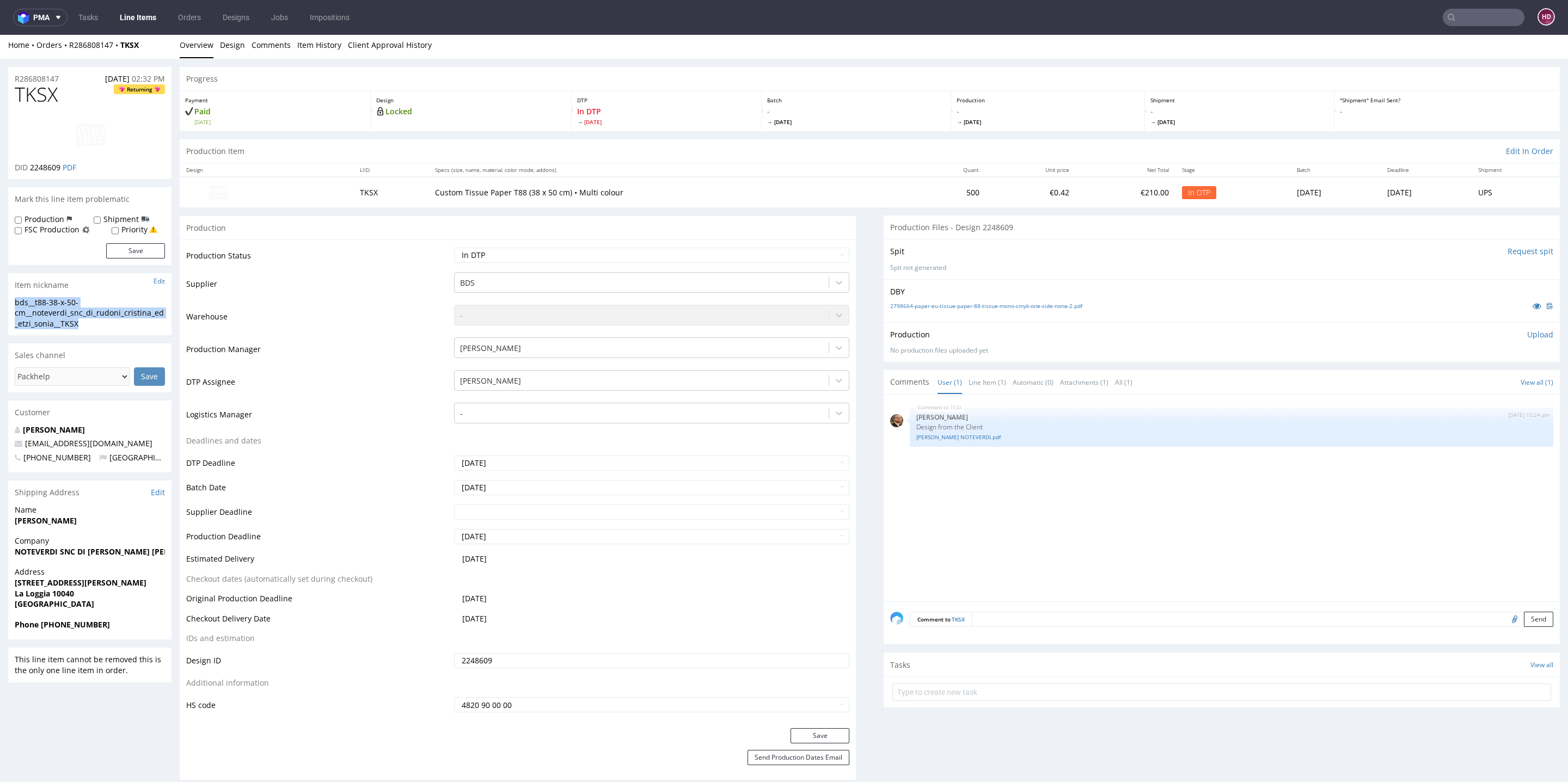
drag, startPoint x: 90, startPoint y: 325, endPoint x: 0, endPoint y: 297, distance: 94.3
copy div "bds__t88-38-x-50-cm__noteverdi_snc_di_rudoni_cristina_ed_etzi_sonia__TKSX"
click at [65, 90] on h1 "TKSX Returning" at bounding box center [89, 94] width 150 height 22
drag, startPoint x: 55, startPoint y: 76, endPoint x: 9, endPoint y: 73, distance: 46.1
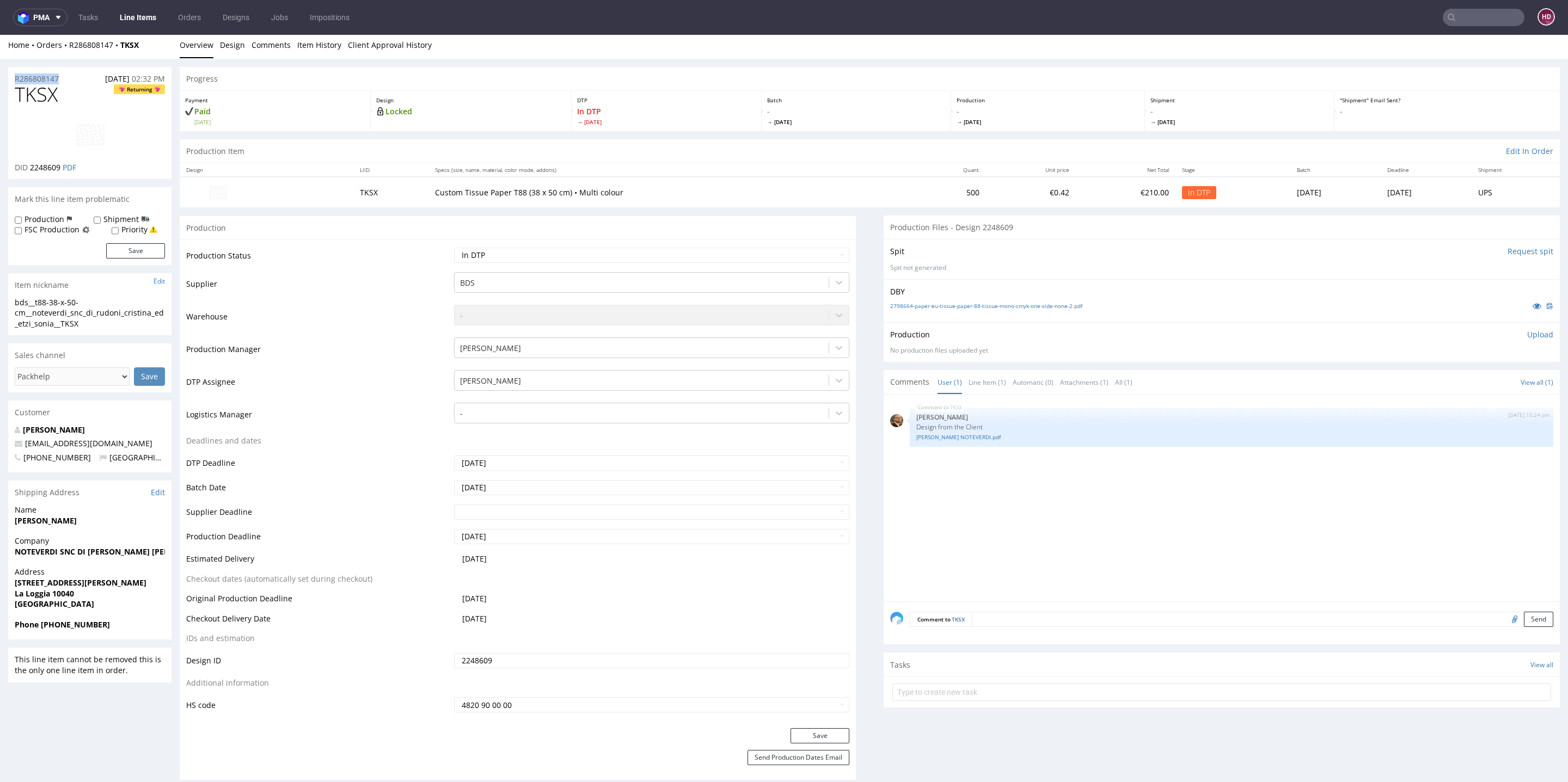
click at [9, 73] on div "R286808147 12.08.2025 02:32 PM" at bounding box center [90, 75] width 164 height 17
copy p "R286808147"
drag, startPoint x: 29, startPoint y: 164, endPoint x: 62, endPoint y: 170, distance: 33.5
click at [60, 170] on span "2248609" at bounding box center [45, 167] width 31 height 10
copy span "2248609"
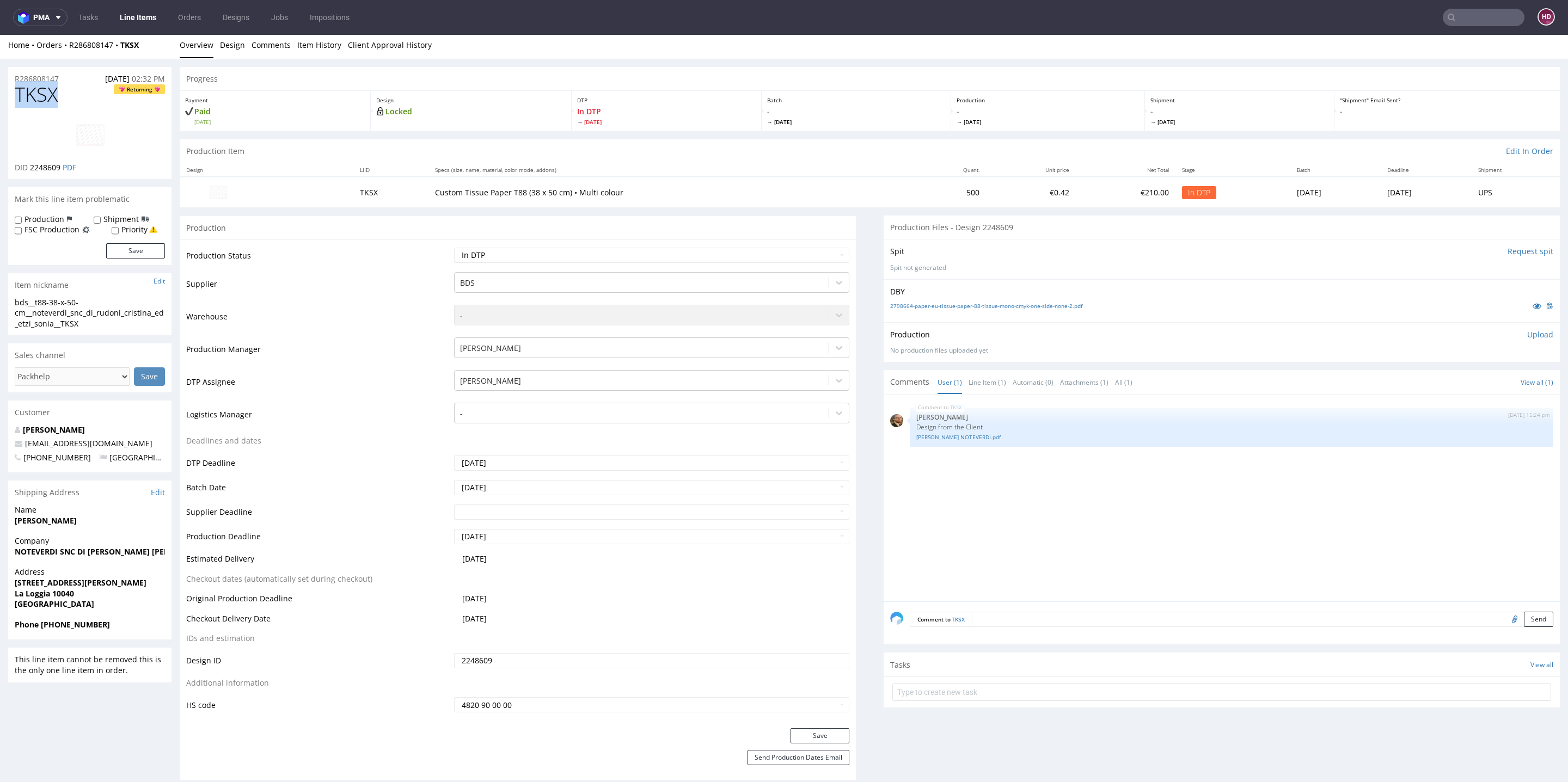
drag, startPoint x: 63, startPoint y: 99, endPoint x: 9, endPoint y: 97, distance: 54.0
click at [9, 97] on div "TKSX Returning DID 2248609 PDF" at bounding box center [90, 131] width 164 height 95
copy span "TKSX"
drag, startPoint x: 30, startPoint y: 167, endPoint x: 62, endPoint y: 170, distance: 32.1
click at [60, 170] on span "2248609" at bounding box center [45, 167] width 31 height 10
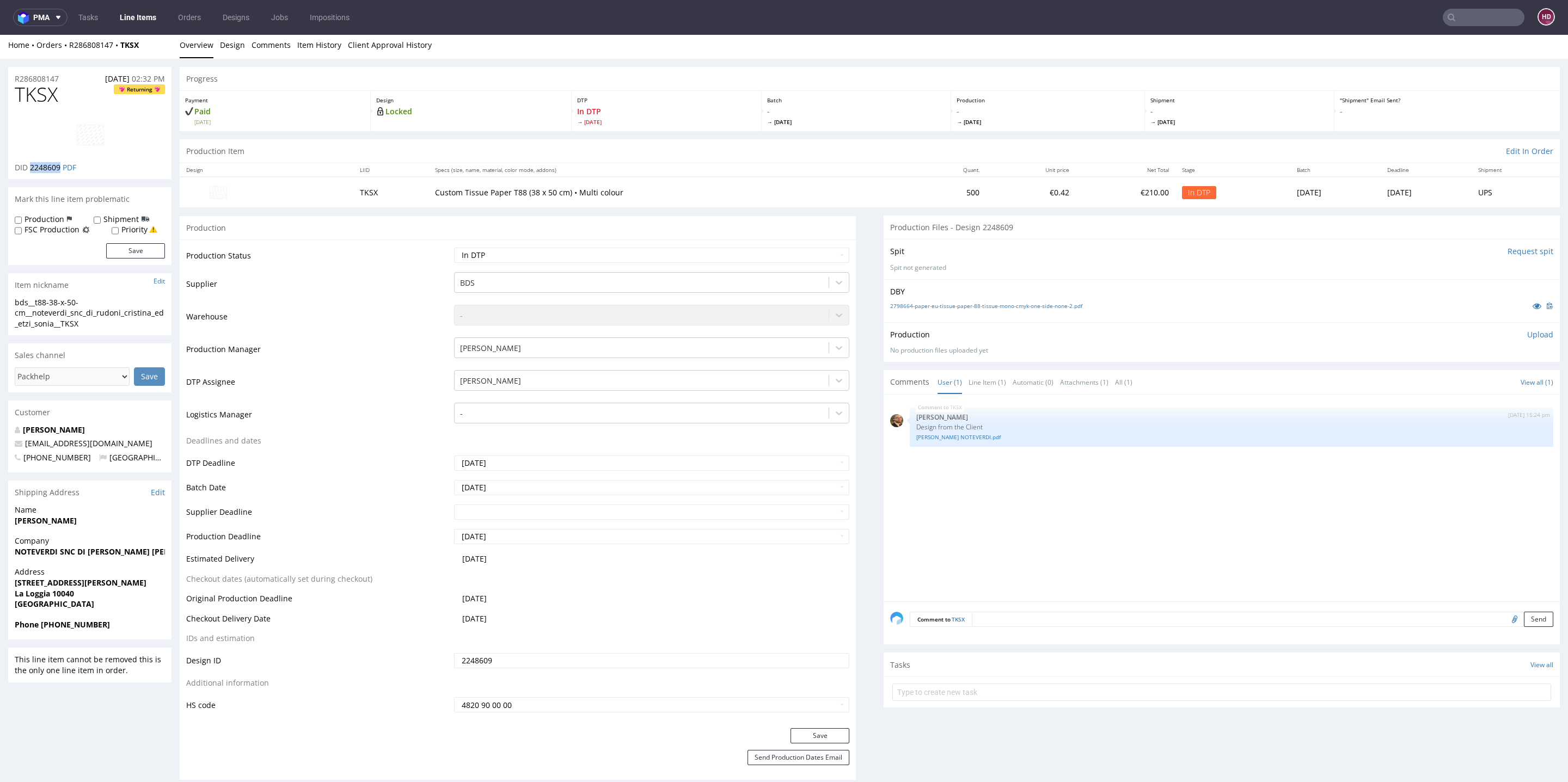
copy span "2248609"
drag, startPoint x: 90, startPoint y: 322, endPoint x: 0, endPoint y: 303, distance: 92.0
copy div "bds__t88-38-x-50-cm__noteverdi_snc_di_rudoni_cristina_ed_etzi_sonia__TKSX"
drag, startPoint x: 63, startPoint y: 80, endPoint x: 10, endPoint y: 70, distance: 53.9
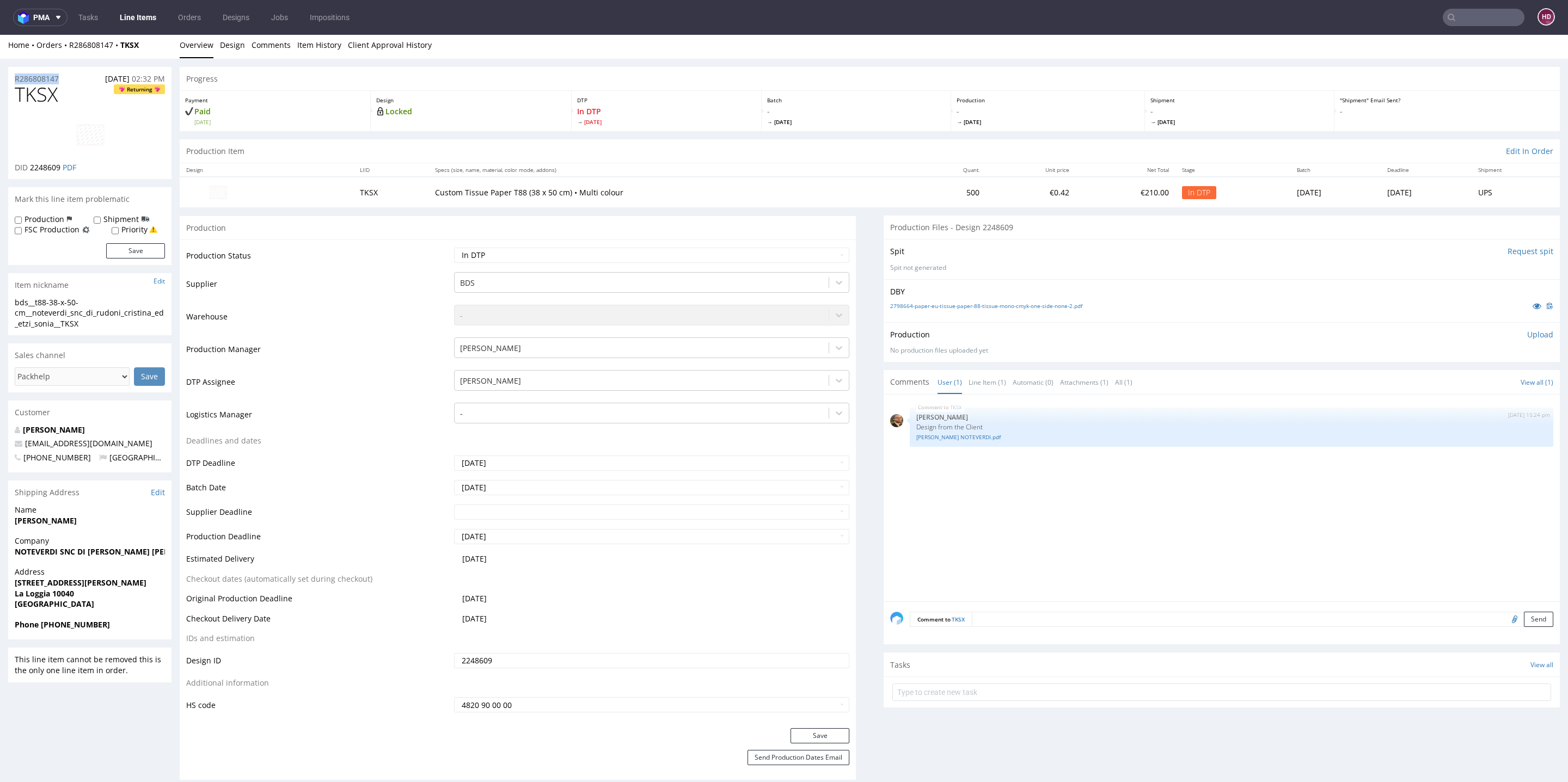
click at [10, 70] on div "R286808147 12.08.2025 02:32 PM" at bounding box center [90, 75] width 164 height 17
copy p "R286808147"
click at [62, 168] on p "DID 2248609 PDF" at bounding box center [45, 168] width 62 height 11
drag, startPoint x: 62, startPoint y: 168, endPoint x: 31, endPoint y: 167, distance: 31.0
click at [31, 167] on p "DID 2248609 PDF" at bounding box center [45, 168] width 62 height 11
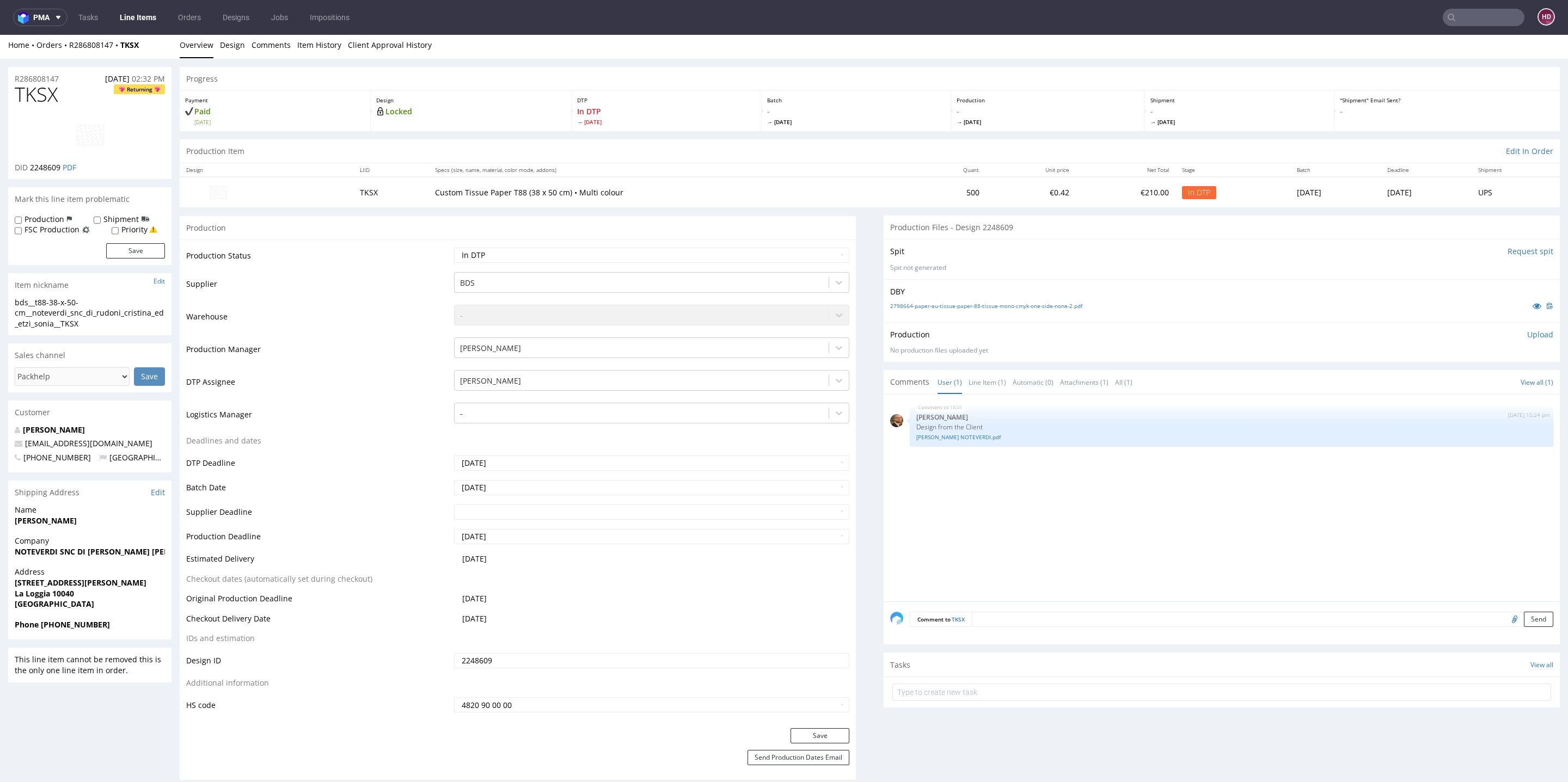
click at [1527, 332] on p "Upload" at bounding box center [1540, 335] width 26 height 11
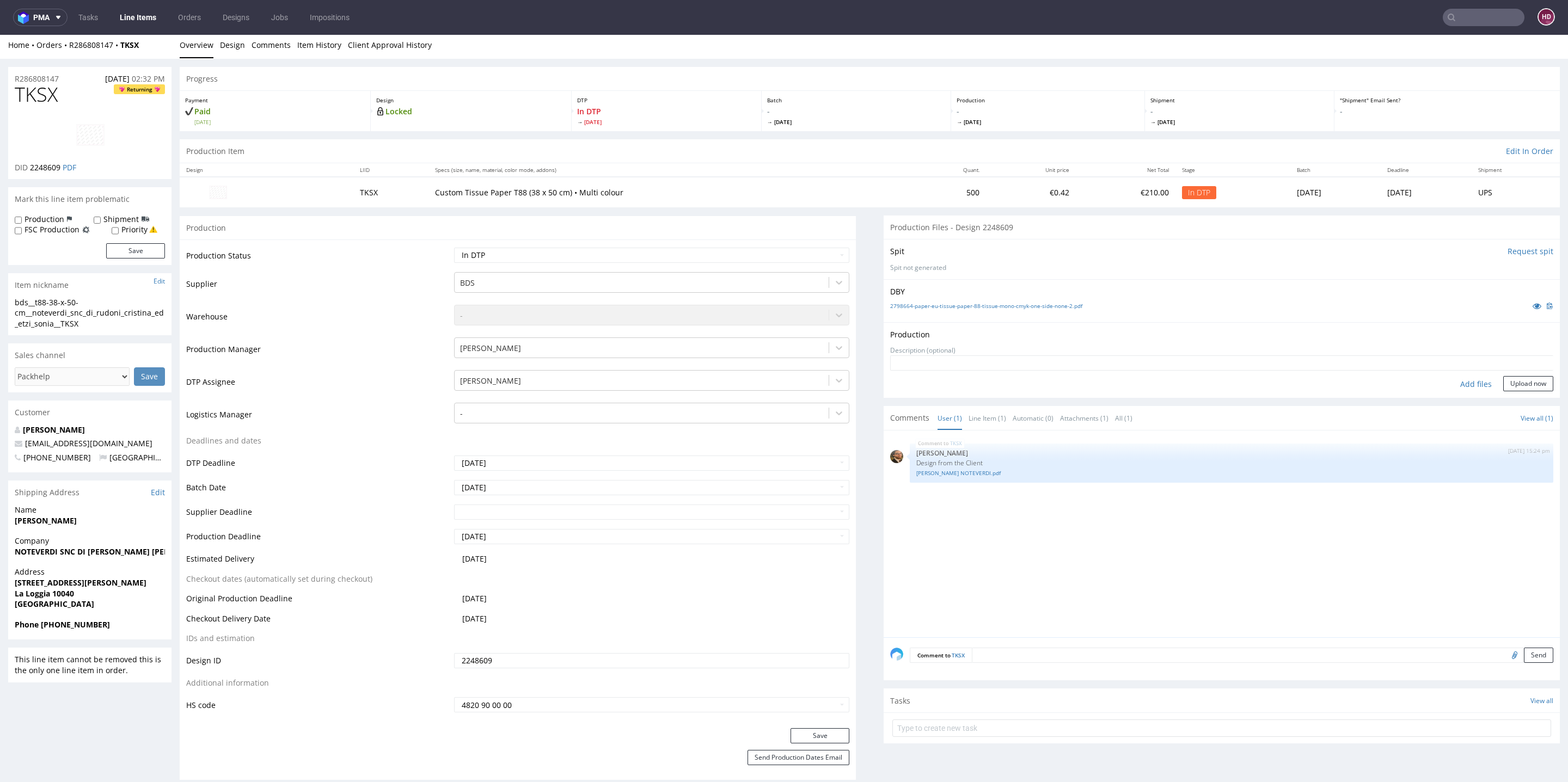
click at [1452, 378] on div "Add files" at bounding box center [1476, 384] width 55 height 16
type input "C:\fakepath\bds__t88-38-x-50-cm__noteverdi_snc_di_rudoni_cristina_ed_etzi_sonia…"
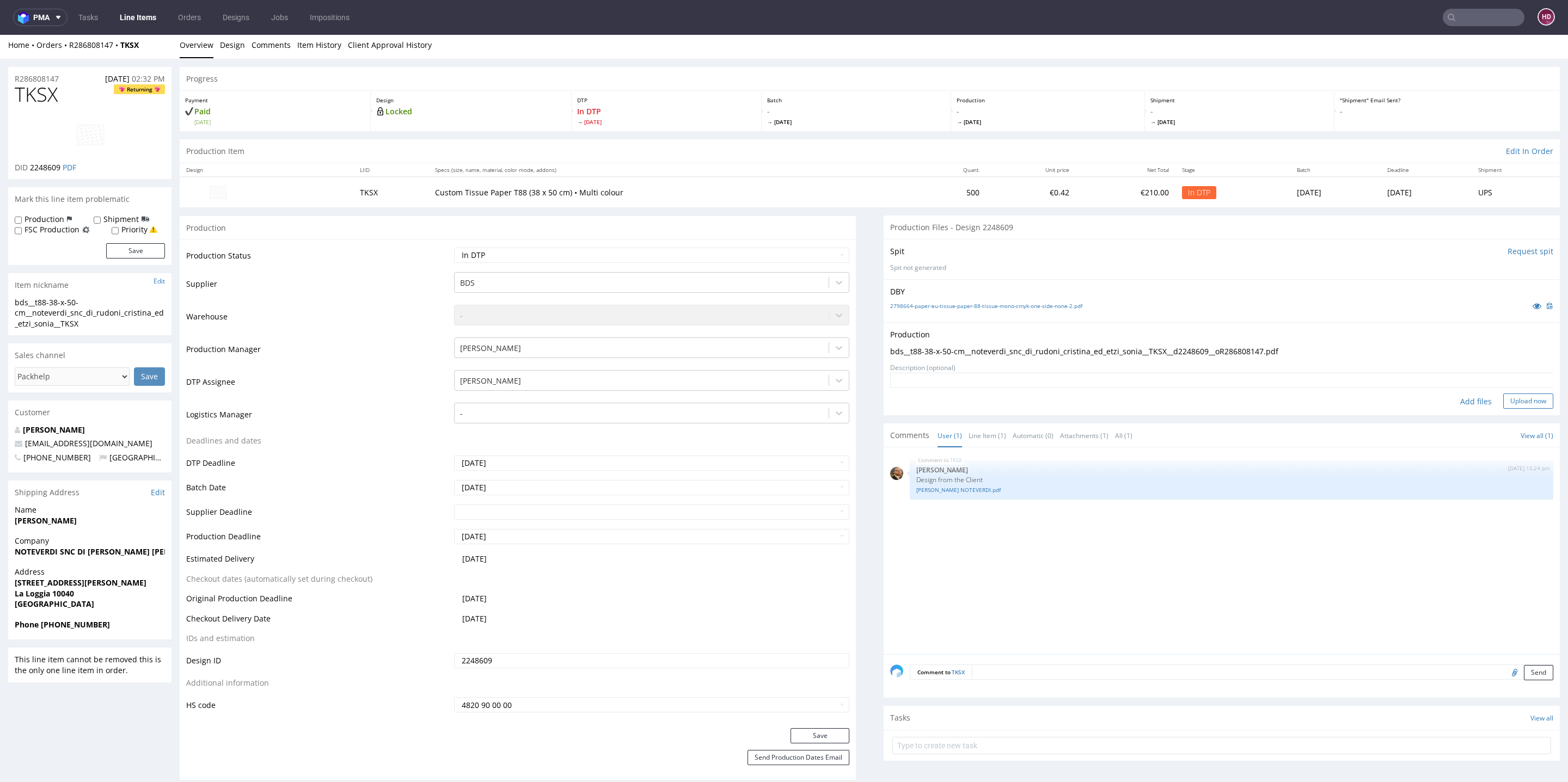
click at [1504, 405] on button "Upload now" at bounding box center [1529, 401] width 50 height 15
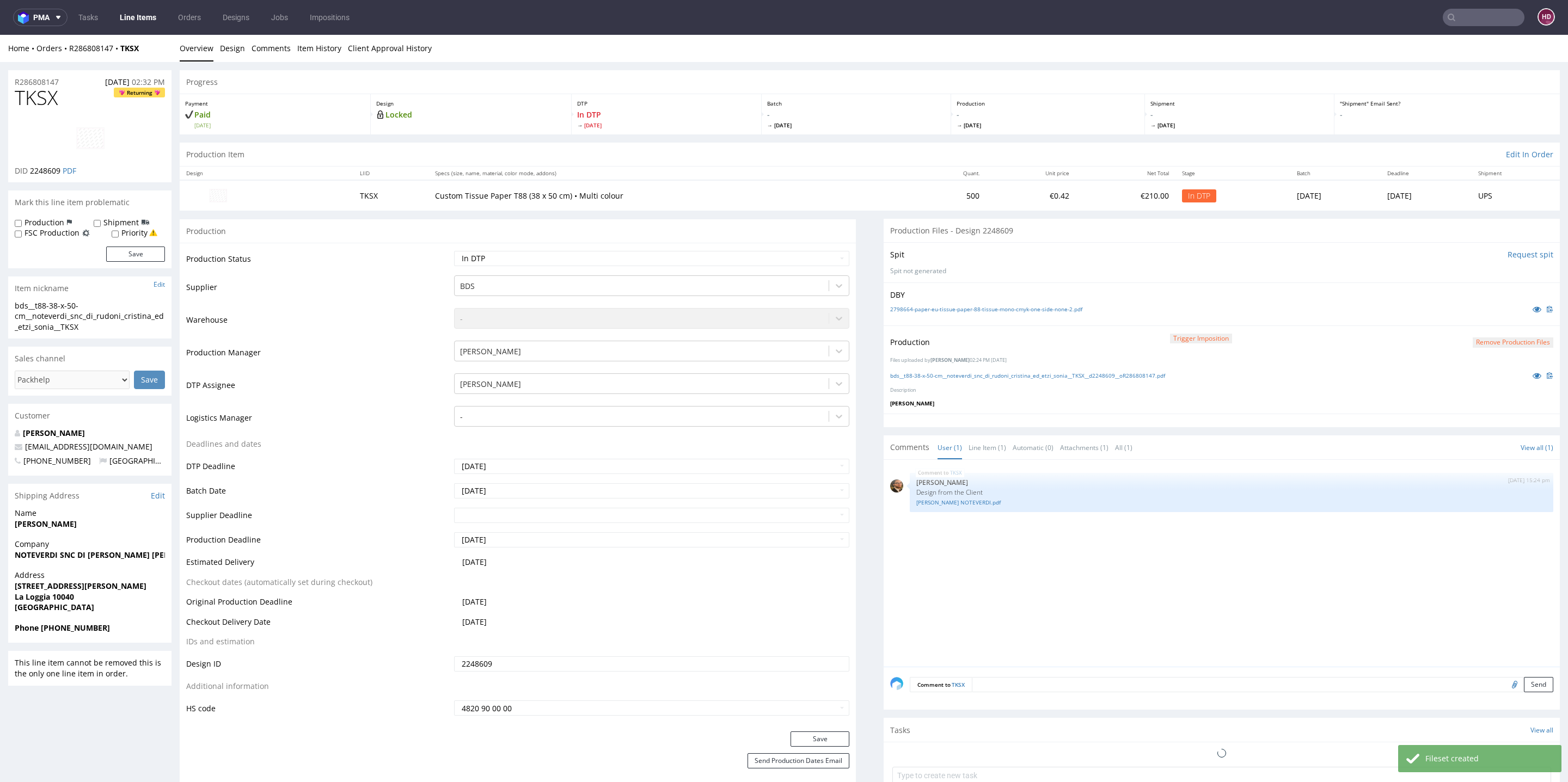
scroll to position [0, 0]
click at [696, 256] on select "Waiting for Artwork Waiting for Diecut Waiting for Mockup Waiting for DTP Waiti…" at bounding box center [652, 259] width 395 height 15
select select "dtp_production_ready"
click at [454, 251] on select "Waiting for Artwork Waiting for Diecut Waiting for Mockup Waiting for DTP Waiti…" at bounding box center [652, 259] width 395 height 15
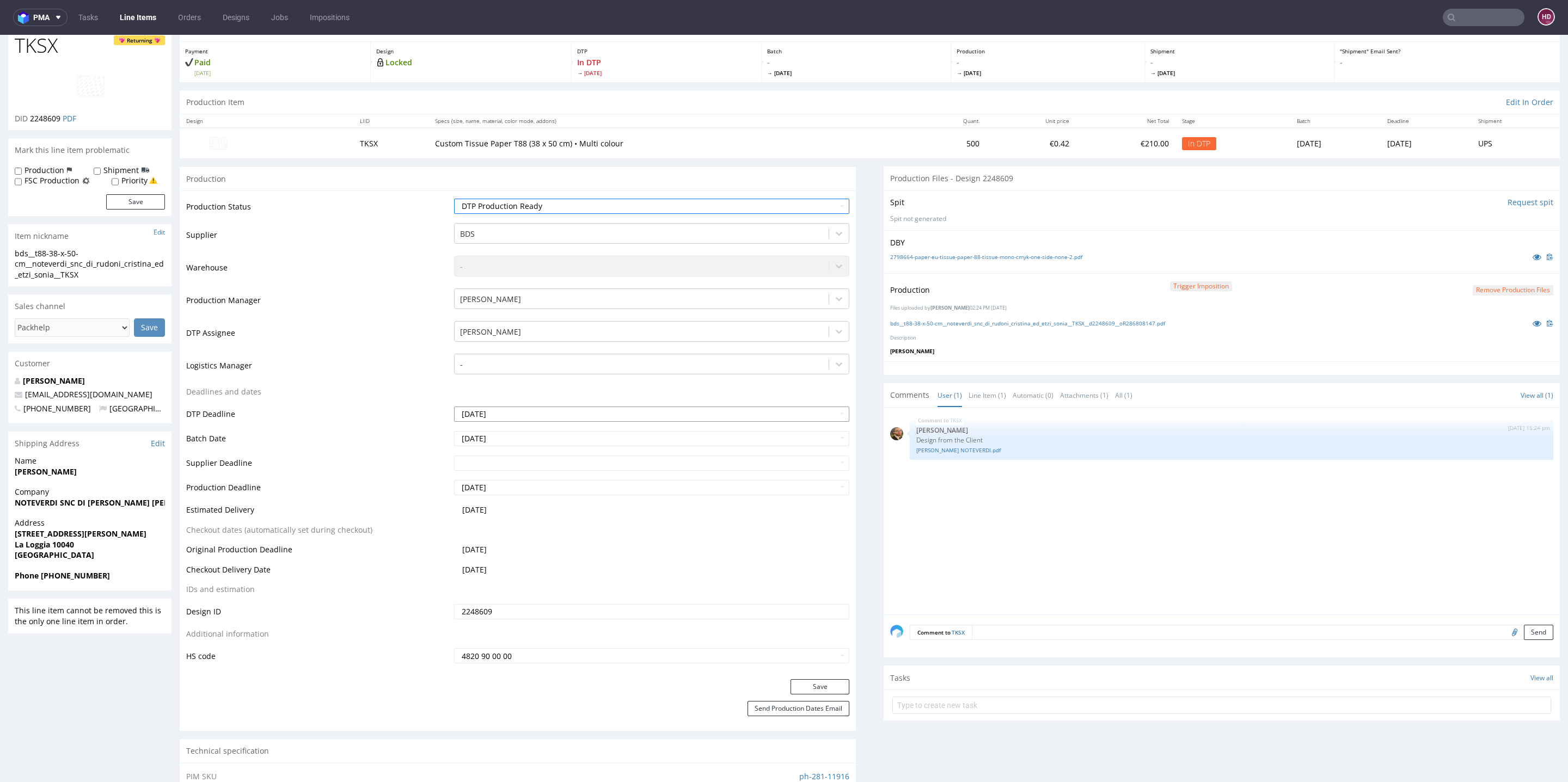
scroll to position [61, 0]
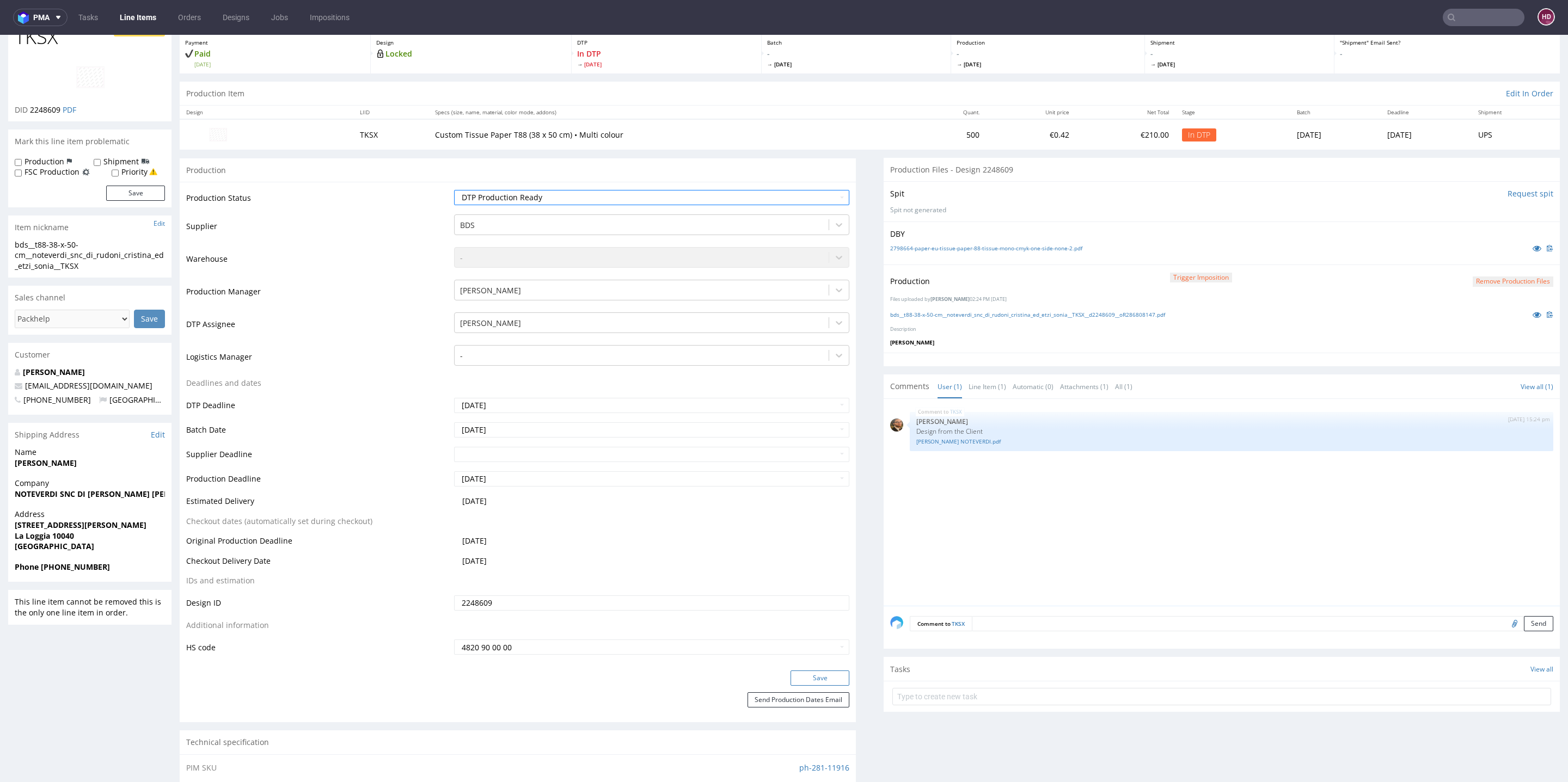
click at [811, 679] on button "Save" at bounding box center [820, 679] width 59 height 15
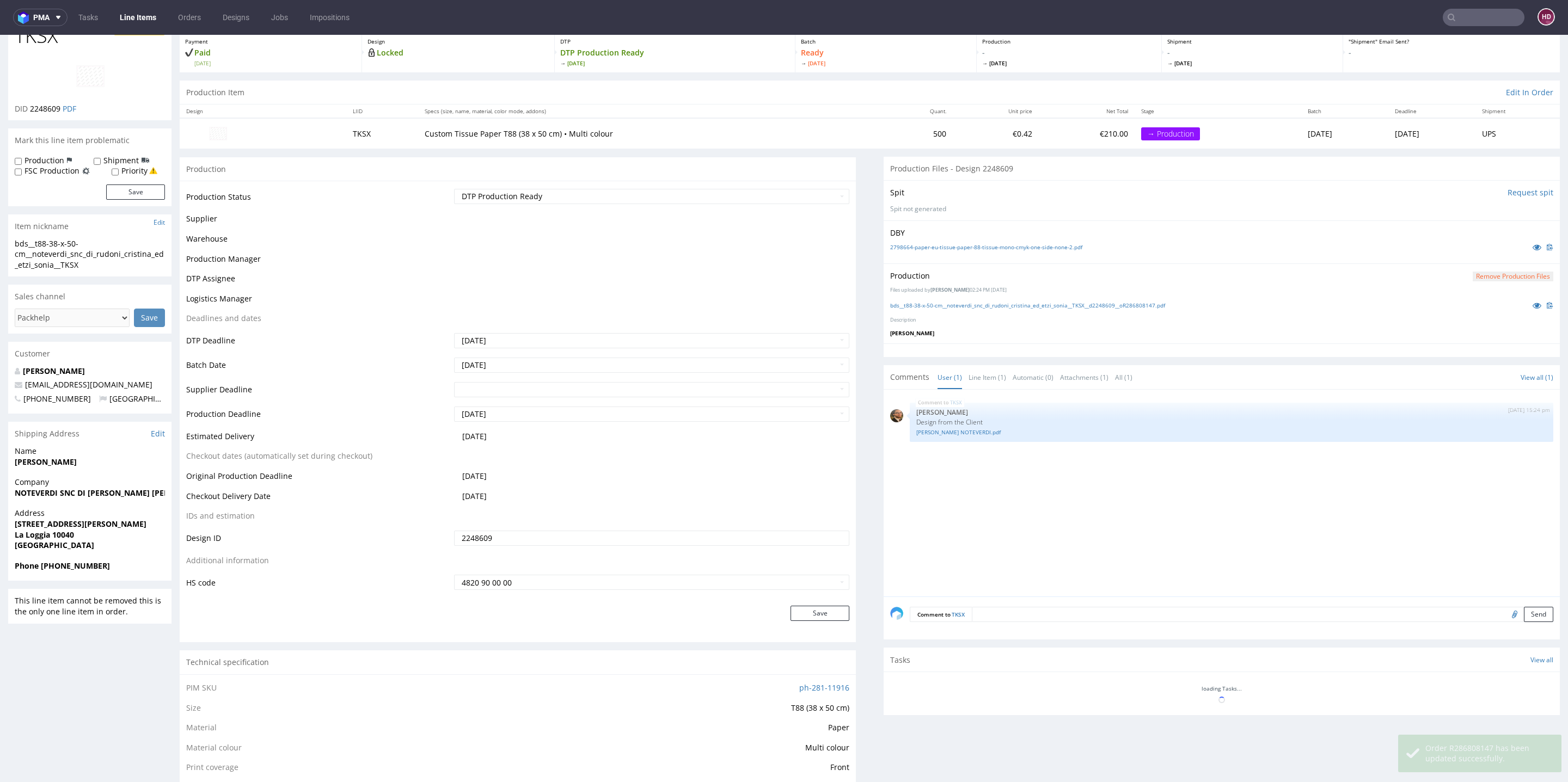
scroll to position [62, 0]
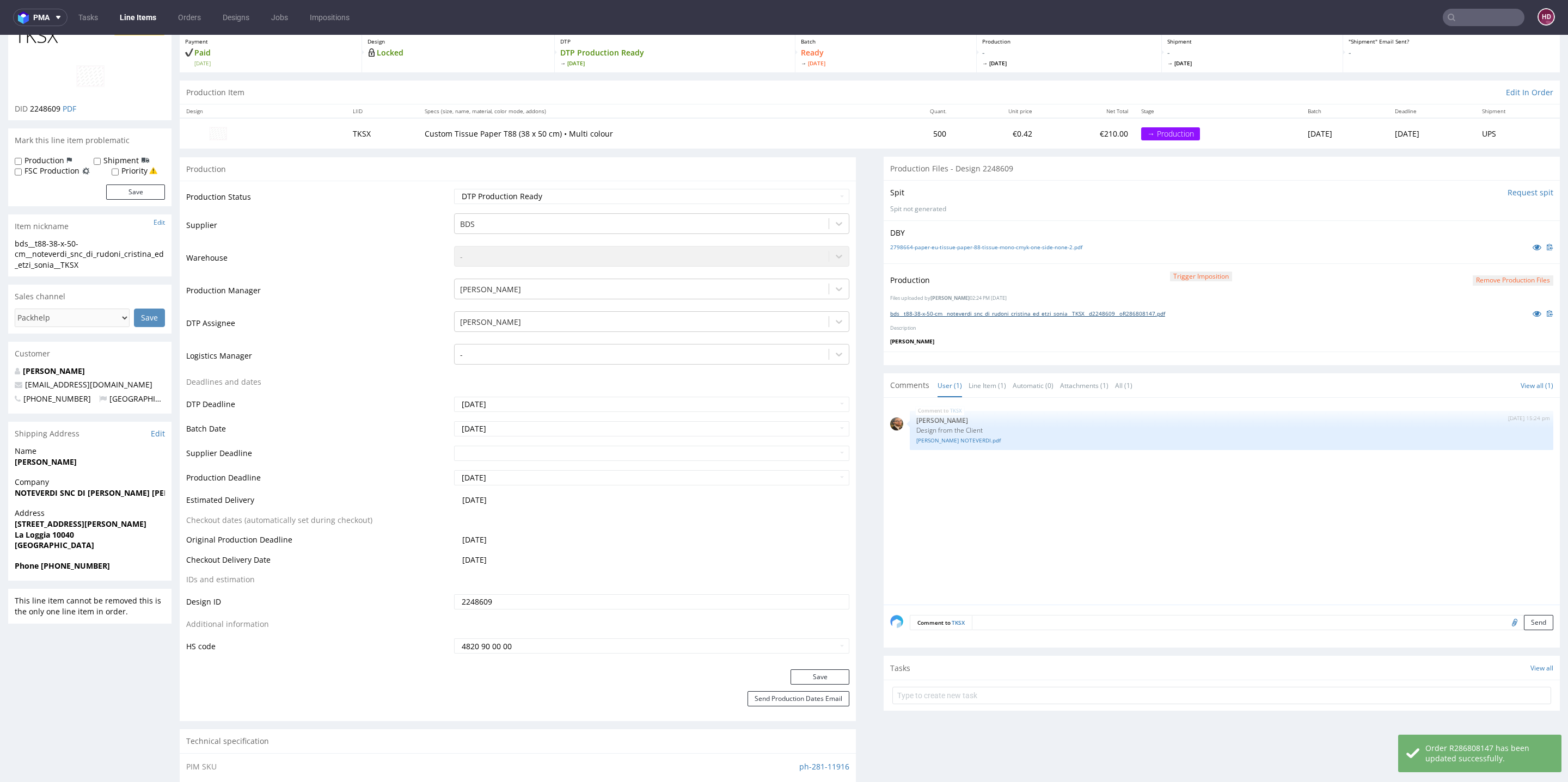
click at [995, 316] on link "bds__t88-38-x-50-cm__noteverdi_snc_di_rudoni_cristina_ed_etzi_sonia__TKSX__d224…" at bounding box center [1027, 313] width 275 height 8
click at [951, 437] on link "VELINA NOTEVERDI.pdf" at bounding box center [1232, 441] width 631 height 8
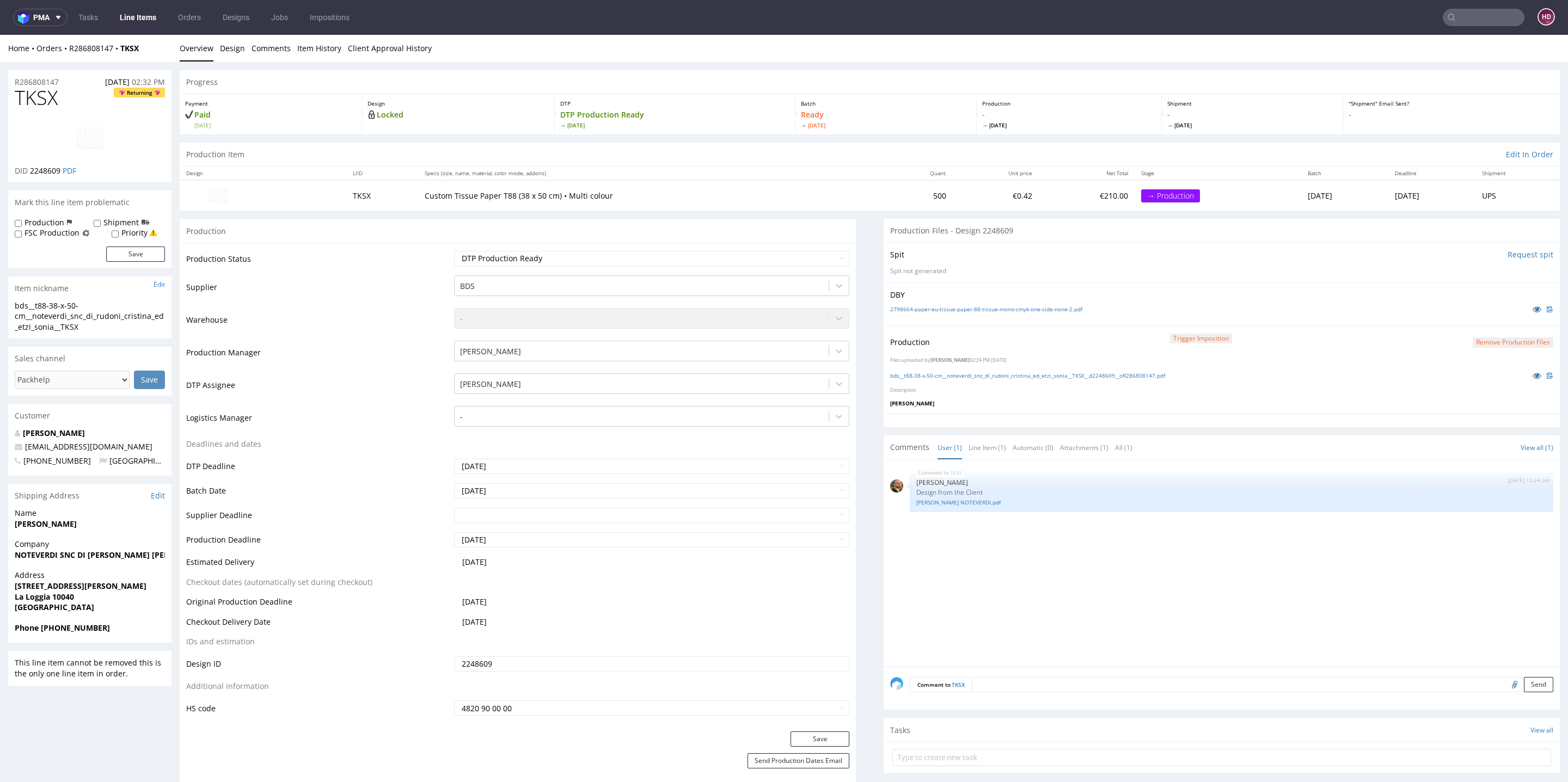
click at [152, 20] on link "Line Items" at bounding box center [138, 17] width 50 height 17
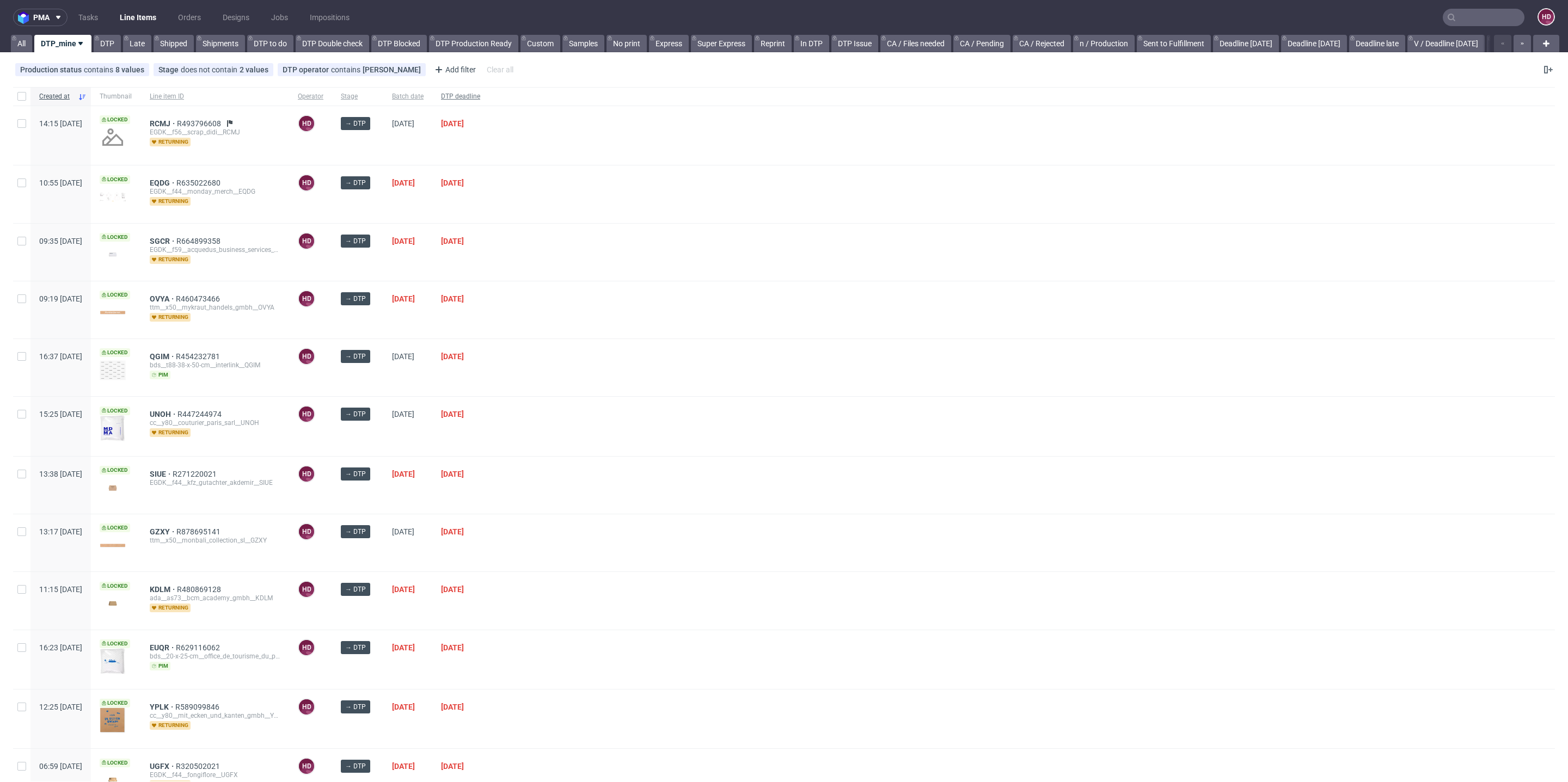
click at [489, 89] on div "DTP deadline" at bounding box center [460, 96] width 57 height 18
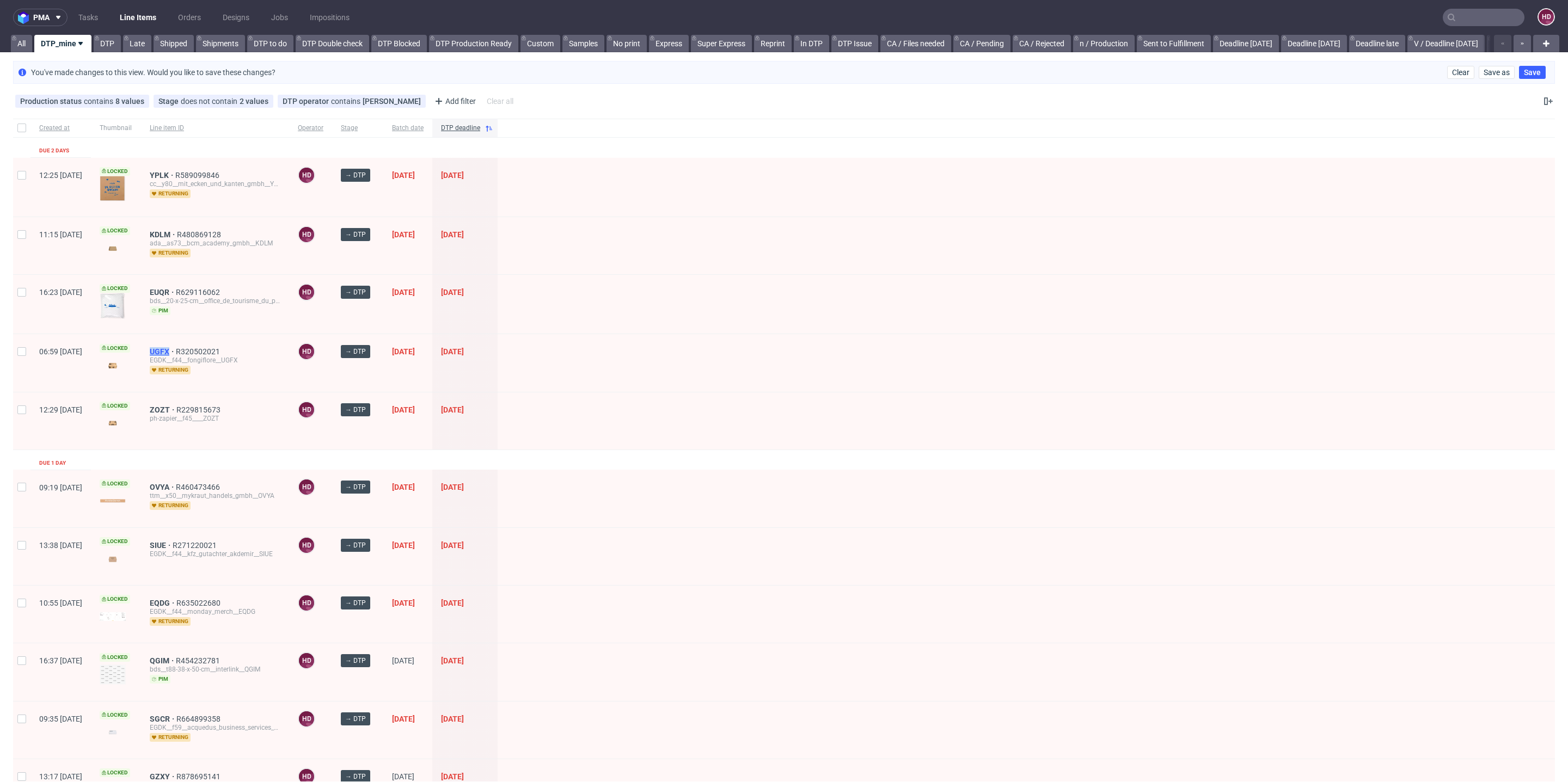
click at [176, 348] on span "UGFX" at bounding box center [162, 352] width 26 height 8
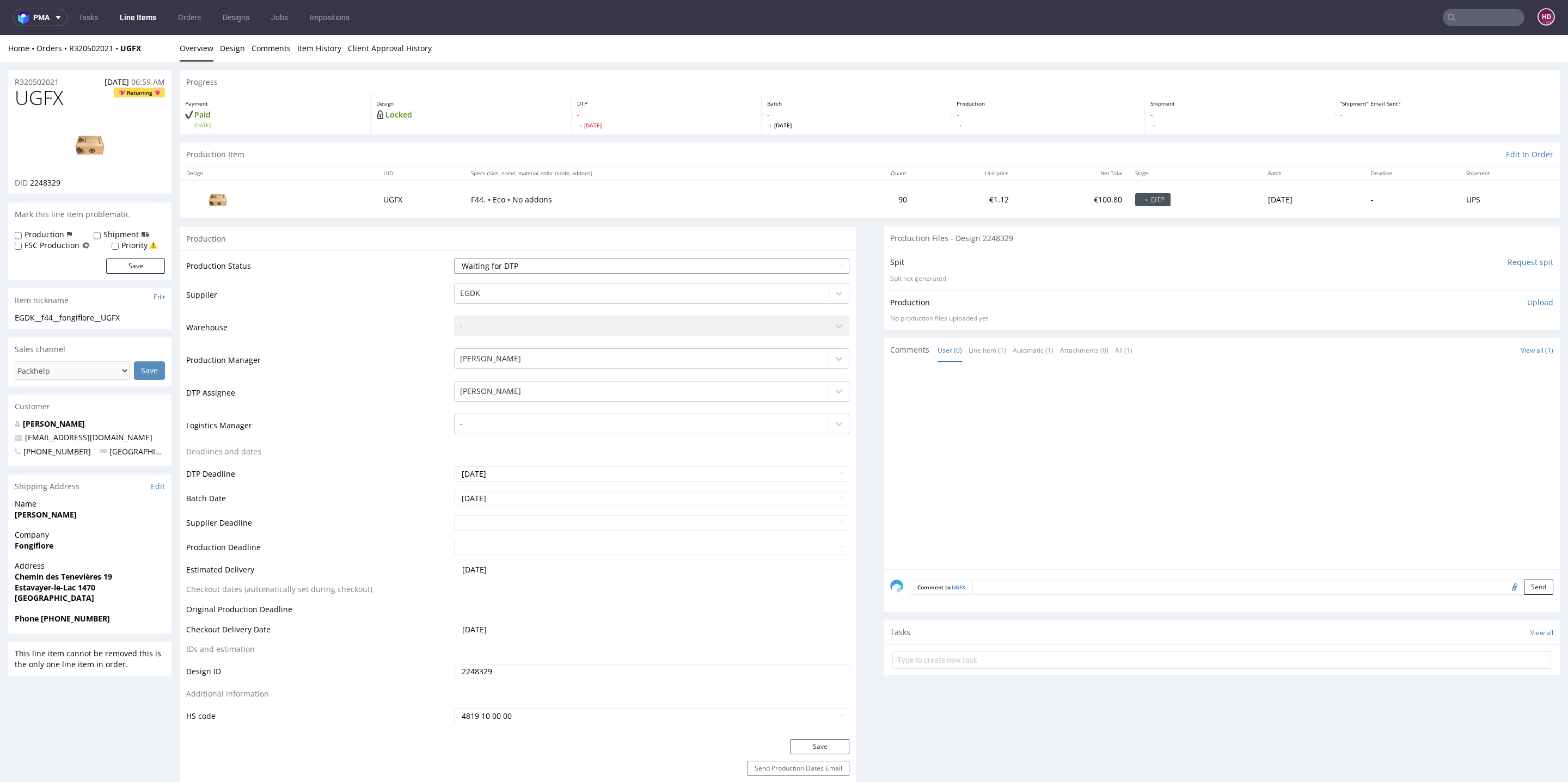
click at [591, 270] on select "Waiting for Artwork Waiting for Diecut Waiting for Mockup Waiting for DTP Waiti…" at bounding box center [652, 266] width 395 height 15
click at [230, 51] on link "Design" at bounding box center [233, 48] width 25 height 27
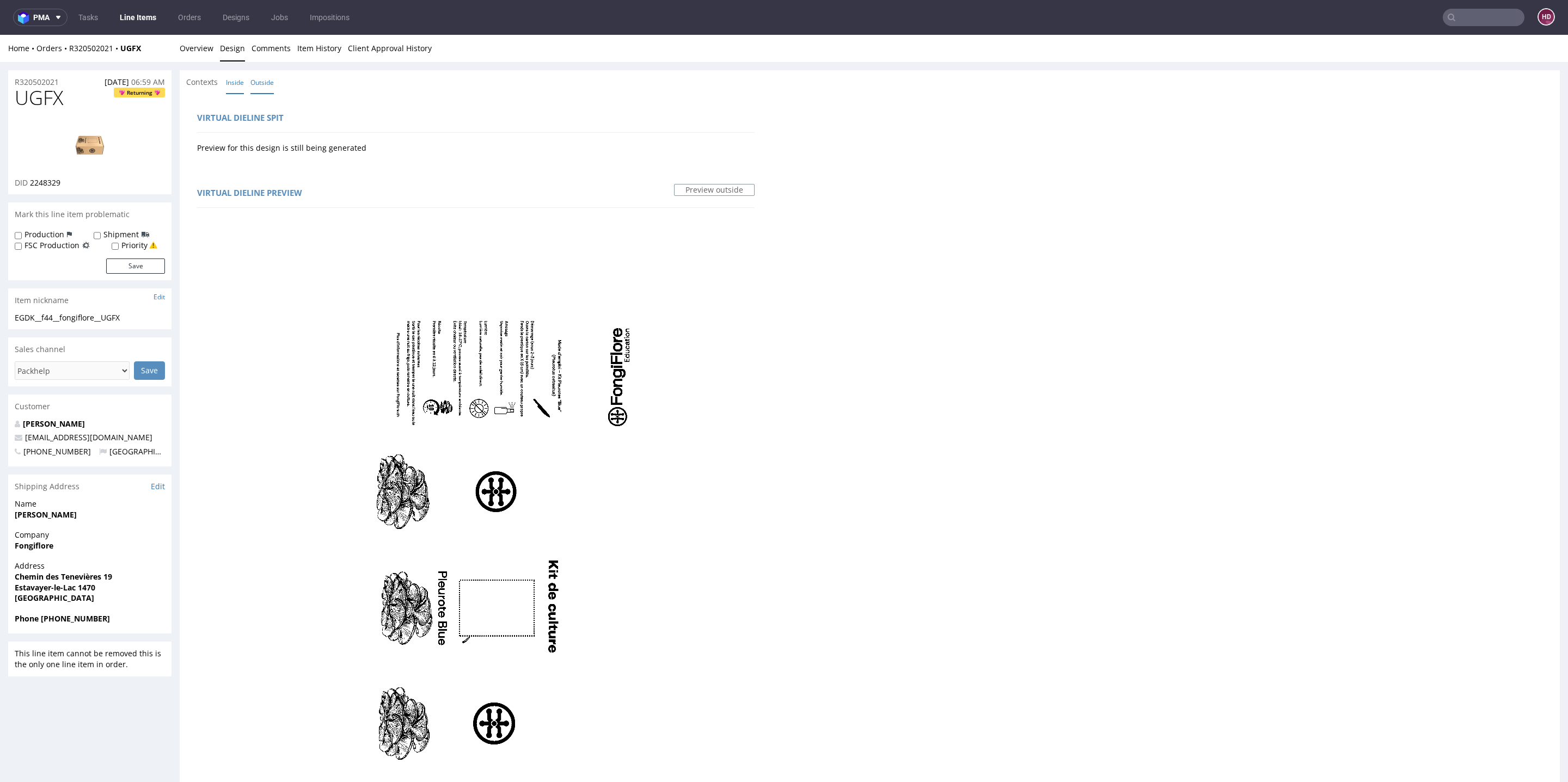
click at [238, 79] on link "Inside" at bounding box center [235, 82] width 18 height 23
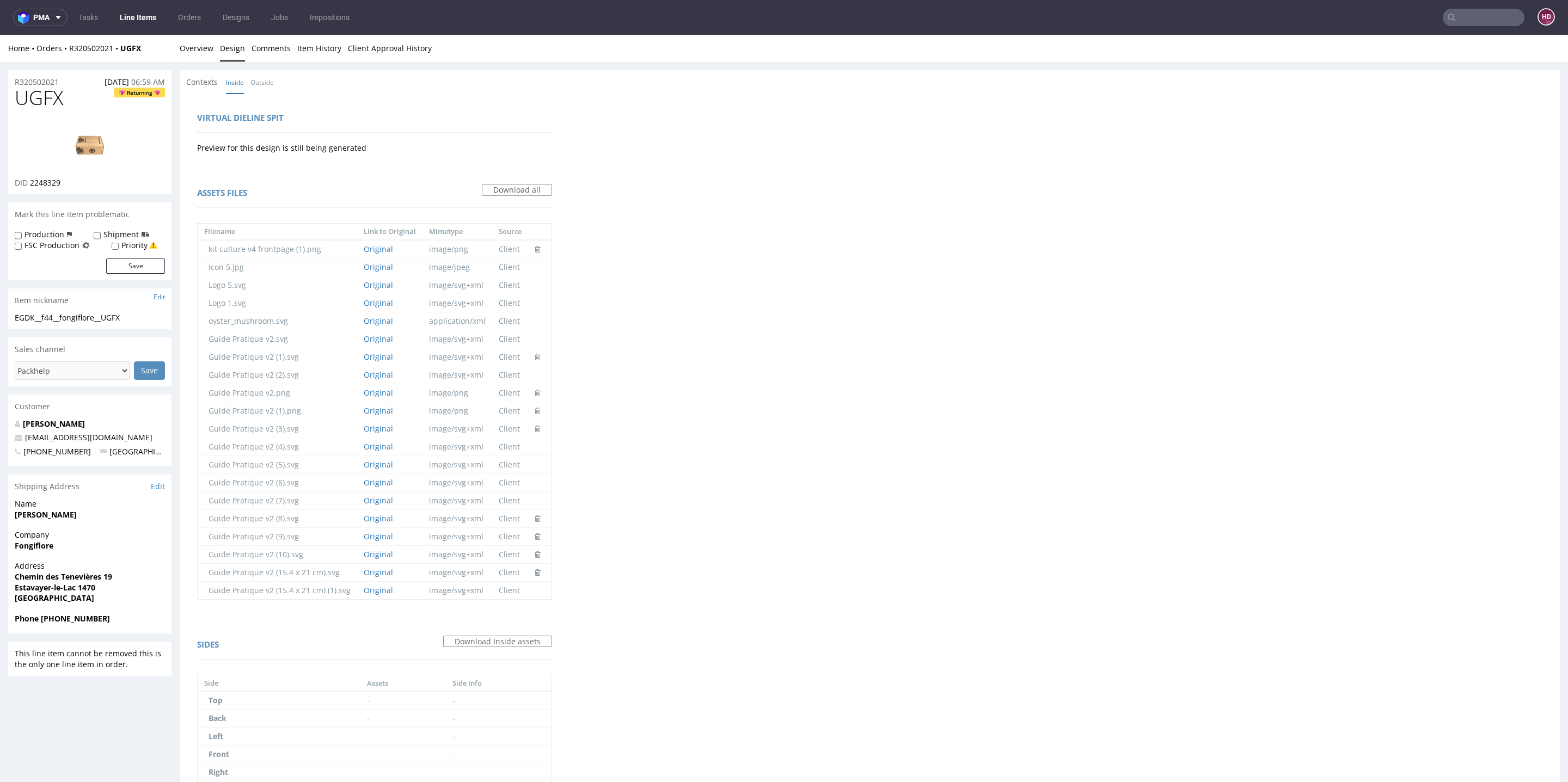
click at [82, 96] on h1 "UGFX Returning" at bounding box center [89, 98] width 150 height 22
drag, startPoint x: 63, startPoint y: 96, endPoint x: 0, endPoint y: 96, distance: 63.0
click at [0, 96] on div "R320502021 12.08.2025 06:59 AM UGFX Returning DID 2248329 Mark this line item p…" at bounding box center [784, 465] width 1568 height 806
drag, startPoint x: 78, startPoint y: 184, endPoint x: 29, endPoint y: 184, distance: 49.0
click at [29, 184] on div "DID 2248329" at bounding box center [89, 183] width 150 height 11
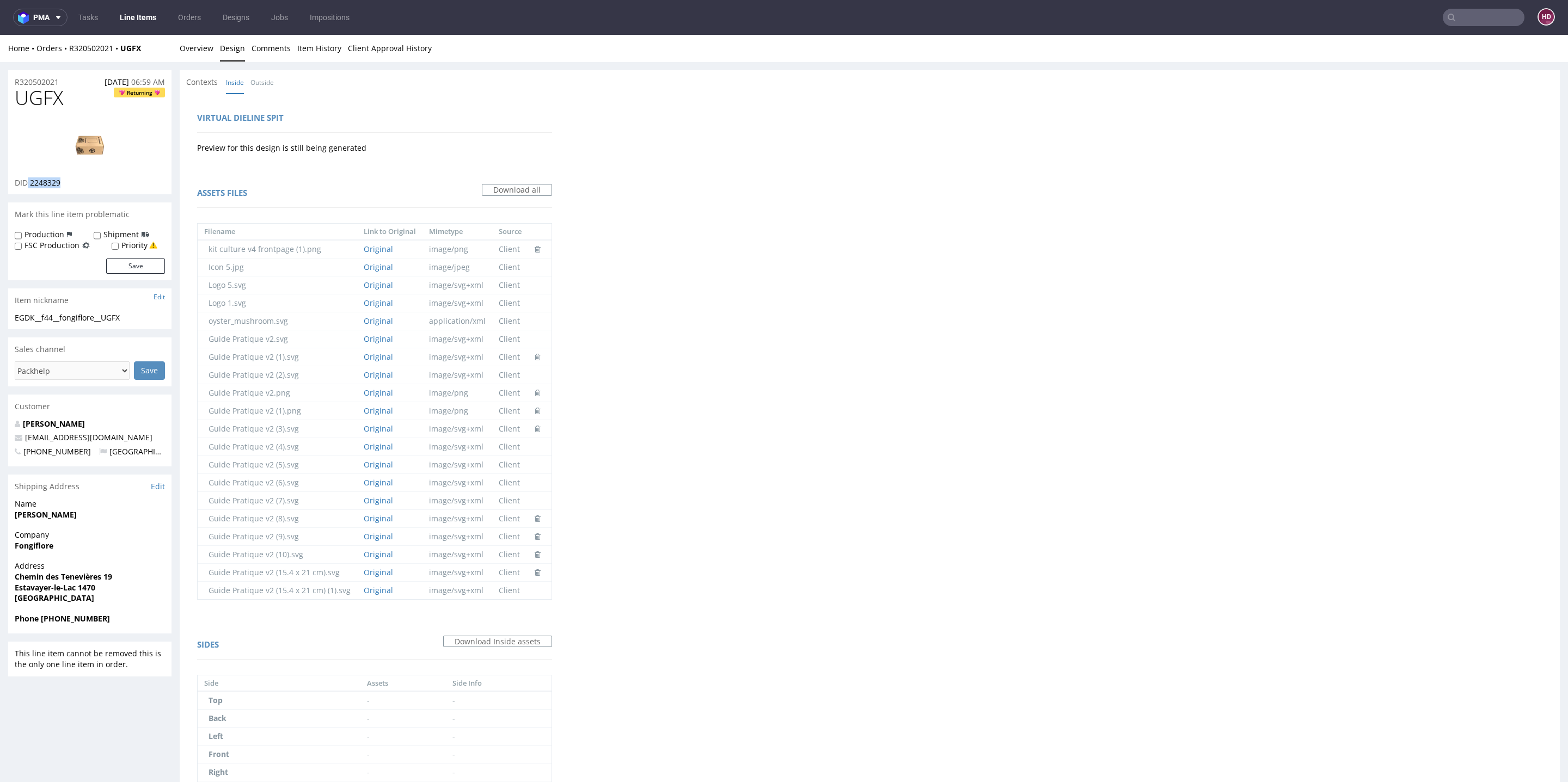
click at [137, 18] on link "Line Items" at bounding box center [138, 17] width 50 height 17
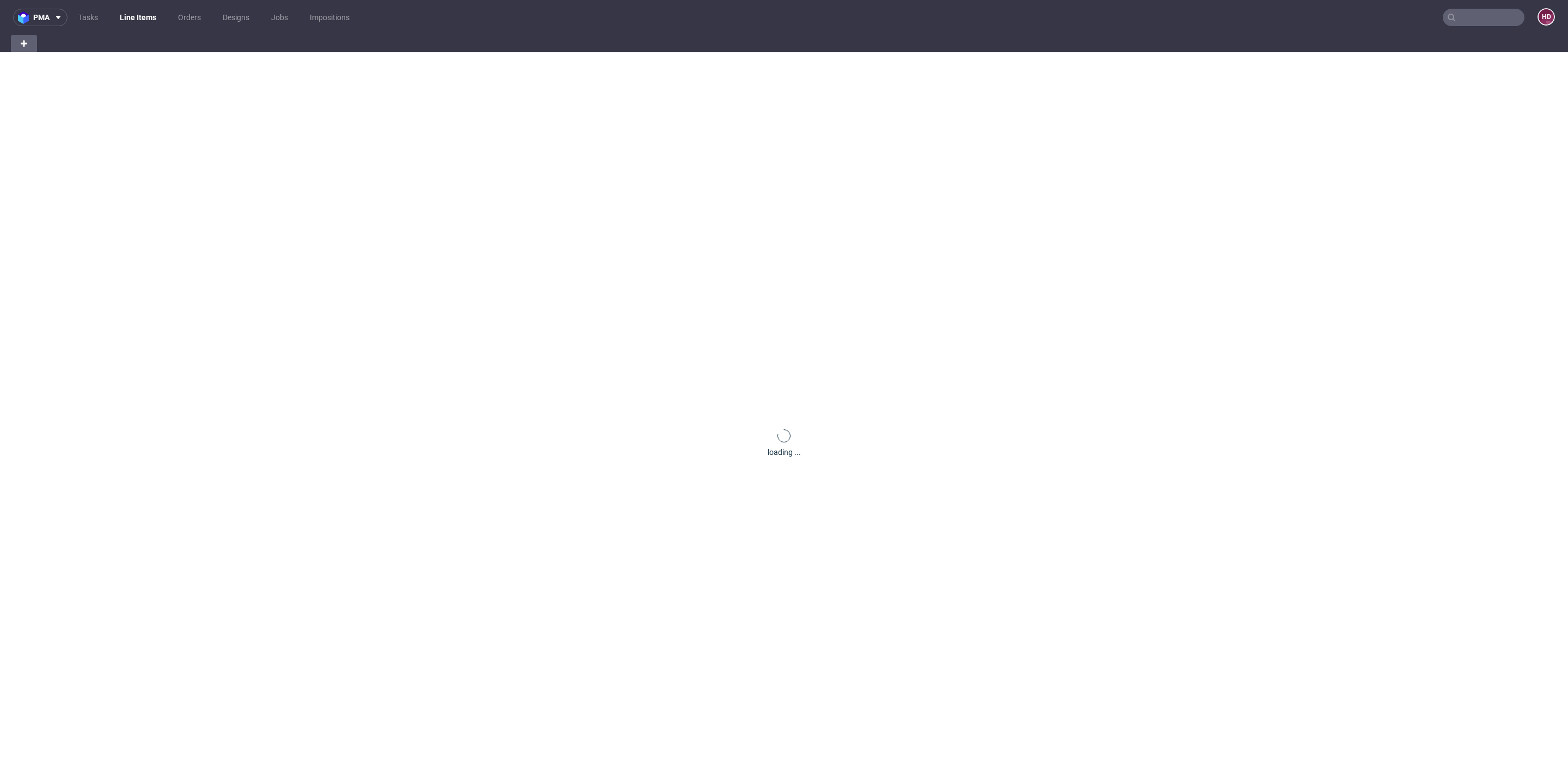
click at [137, 18] on link "Line Items" at bounding box center [138, 17] width 50 height 17
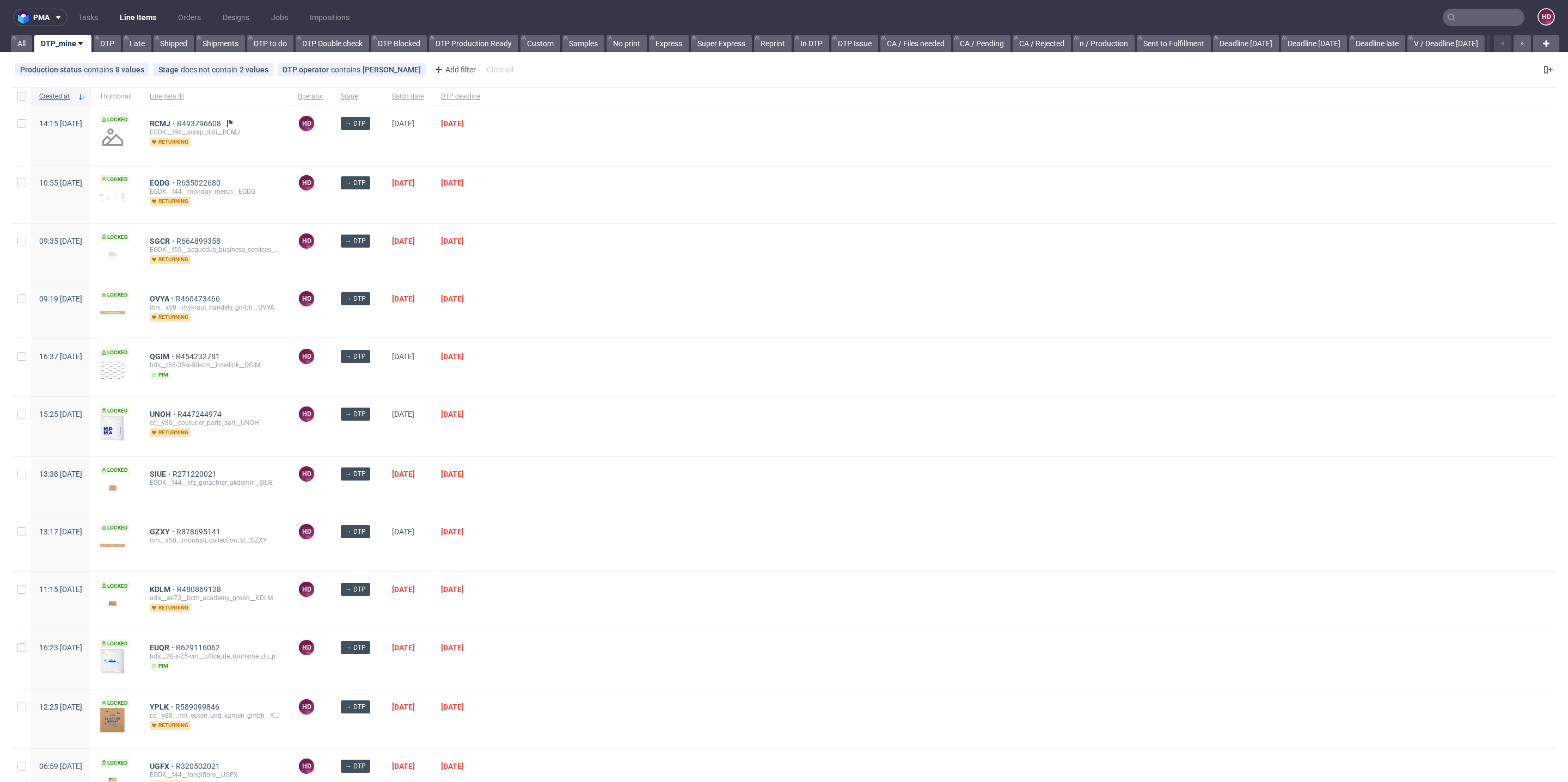
click at [94, 6] on nav "pma Tasks Line Items Orders Designs Jobs Impositions HD" at bounding box center [784, 17] width 1568 height 35
click at [94, 15] on link "Tasks" at bounding box center [88, 17] width 33 height 17
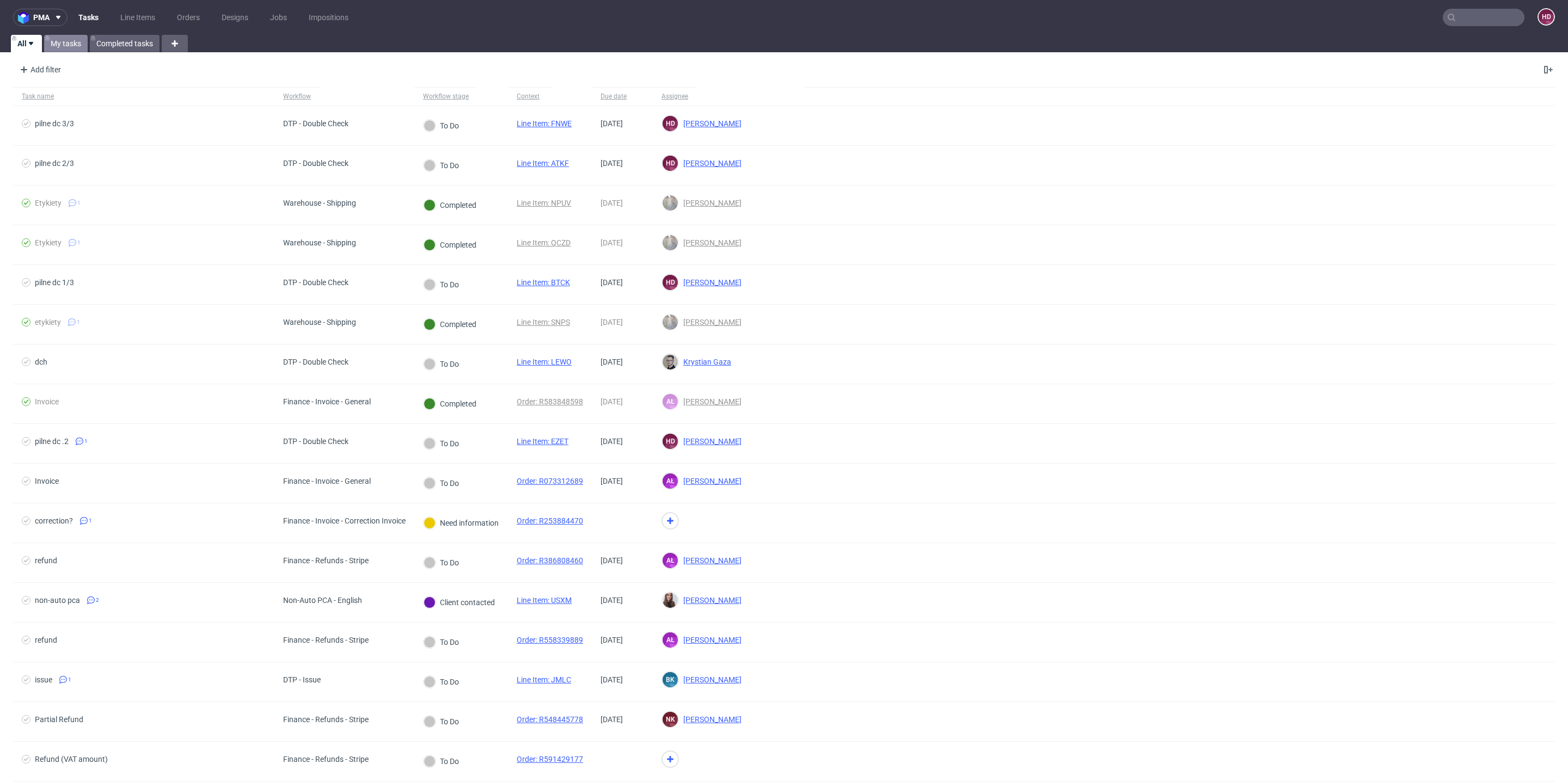
click at [58, 41] on link "My tasks" at bounding box center [66, 43] width 43 height 17
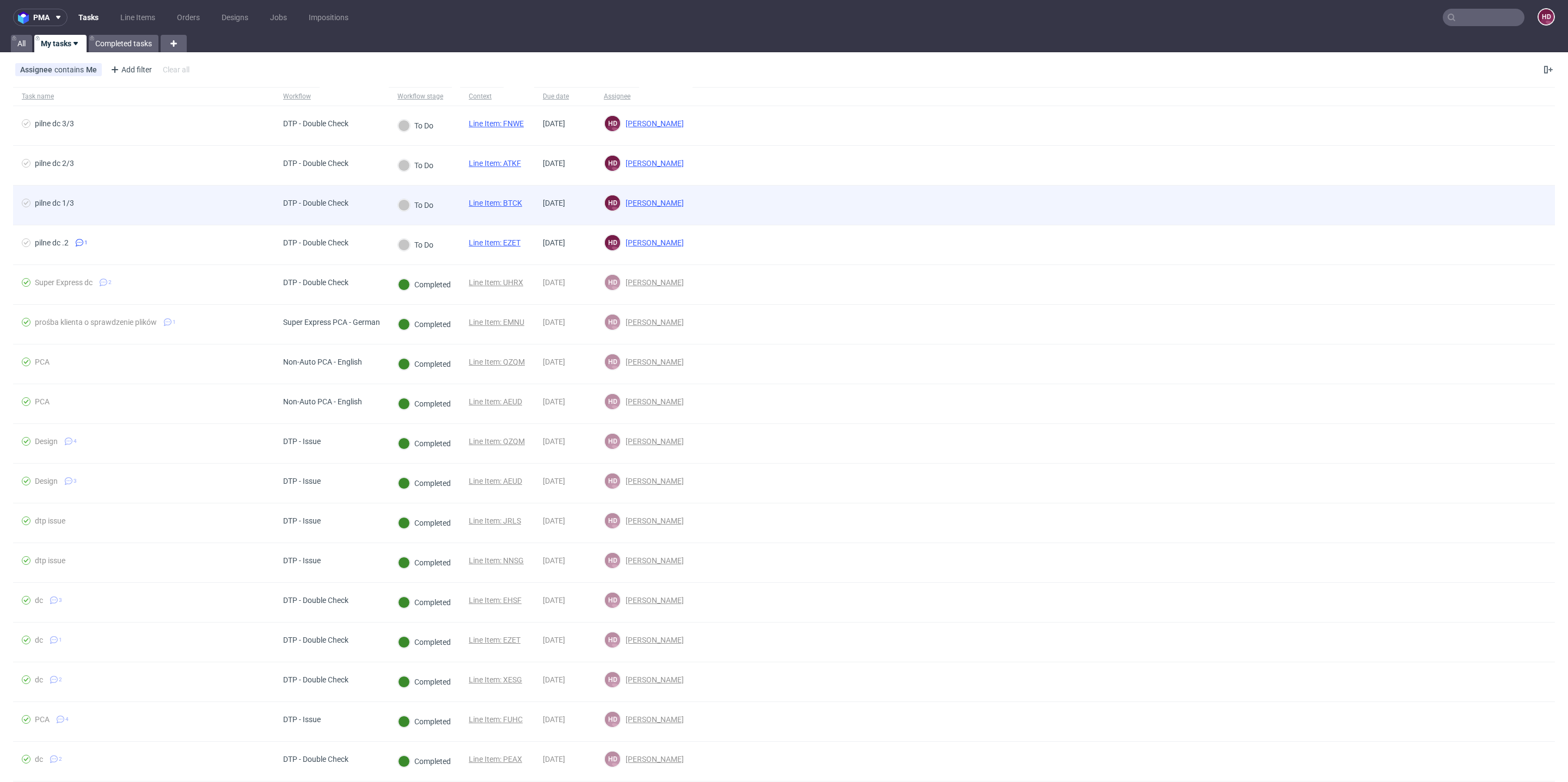
click at [194, 211] on div "pilne dc 1/3" at bounding box center [144, 205] width 261 height 39
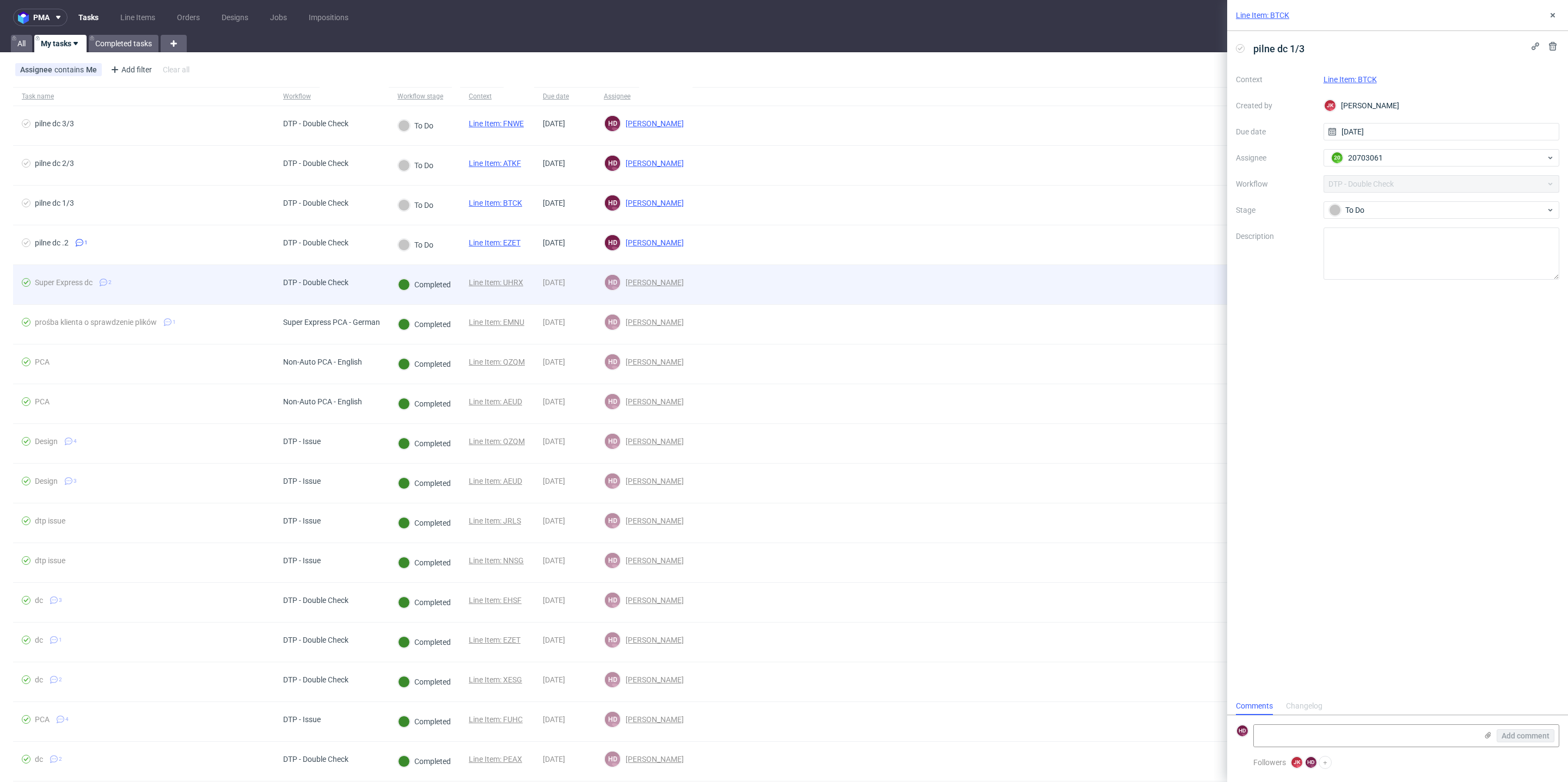
scroll to position [8, 0]
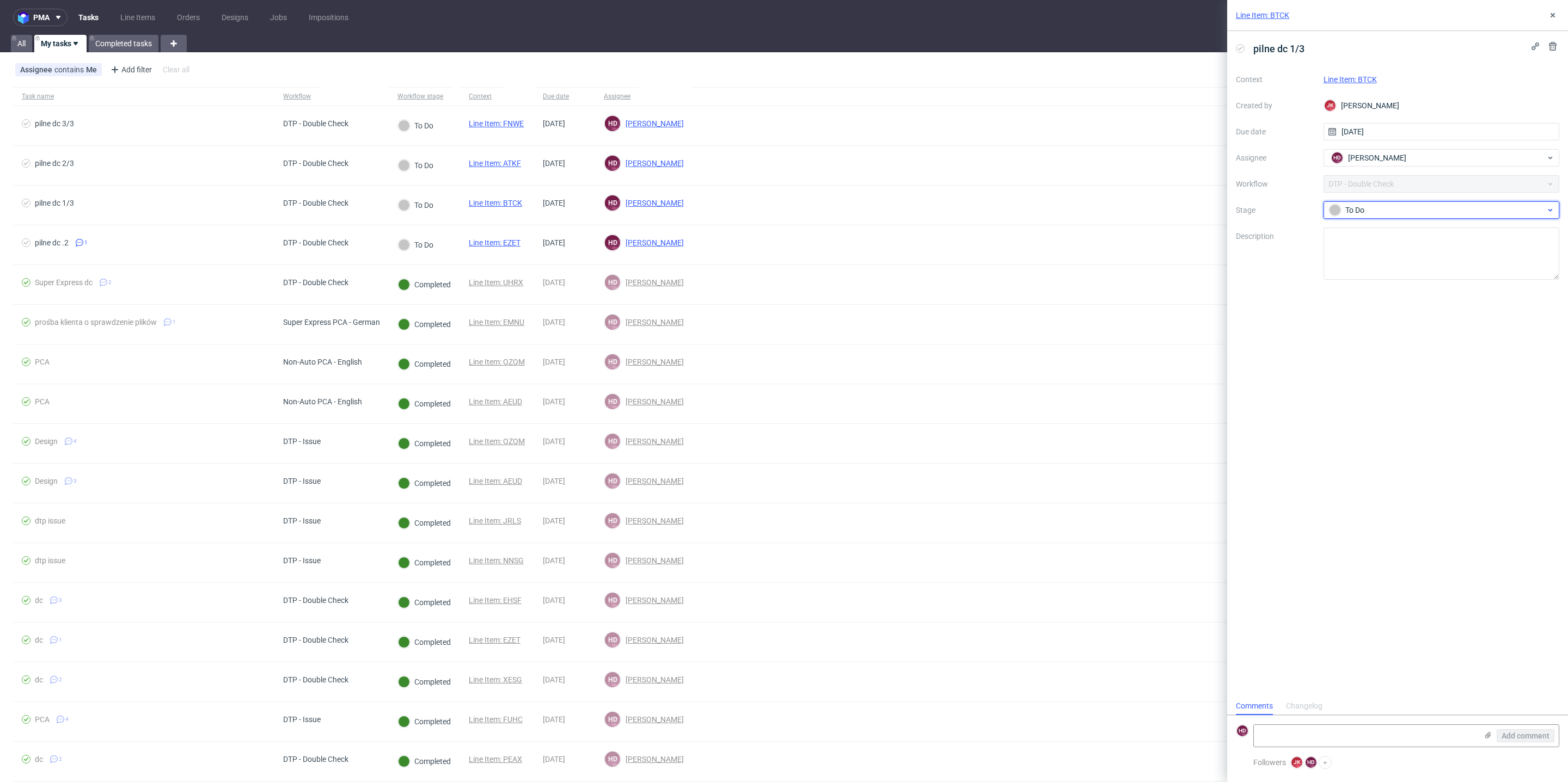
click at [1361, 212] on div "To Do" at bounding box center [1437, 210] width 217 height 12
click at [1370, 251] on div "In progress" at bounding box center [1442, 258] width 228 height 22
click at [1365, 73] on div "Line Item: BTCK" at bounding box center [1441, 79] width 236 height 13
click at [1365, 78] on link "Line Item: BTCK" at bounding box center [1350, 79] width 53 height 8
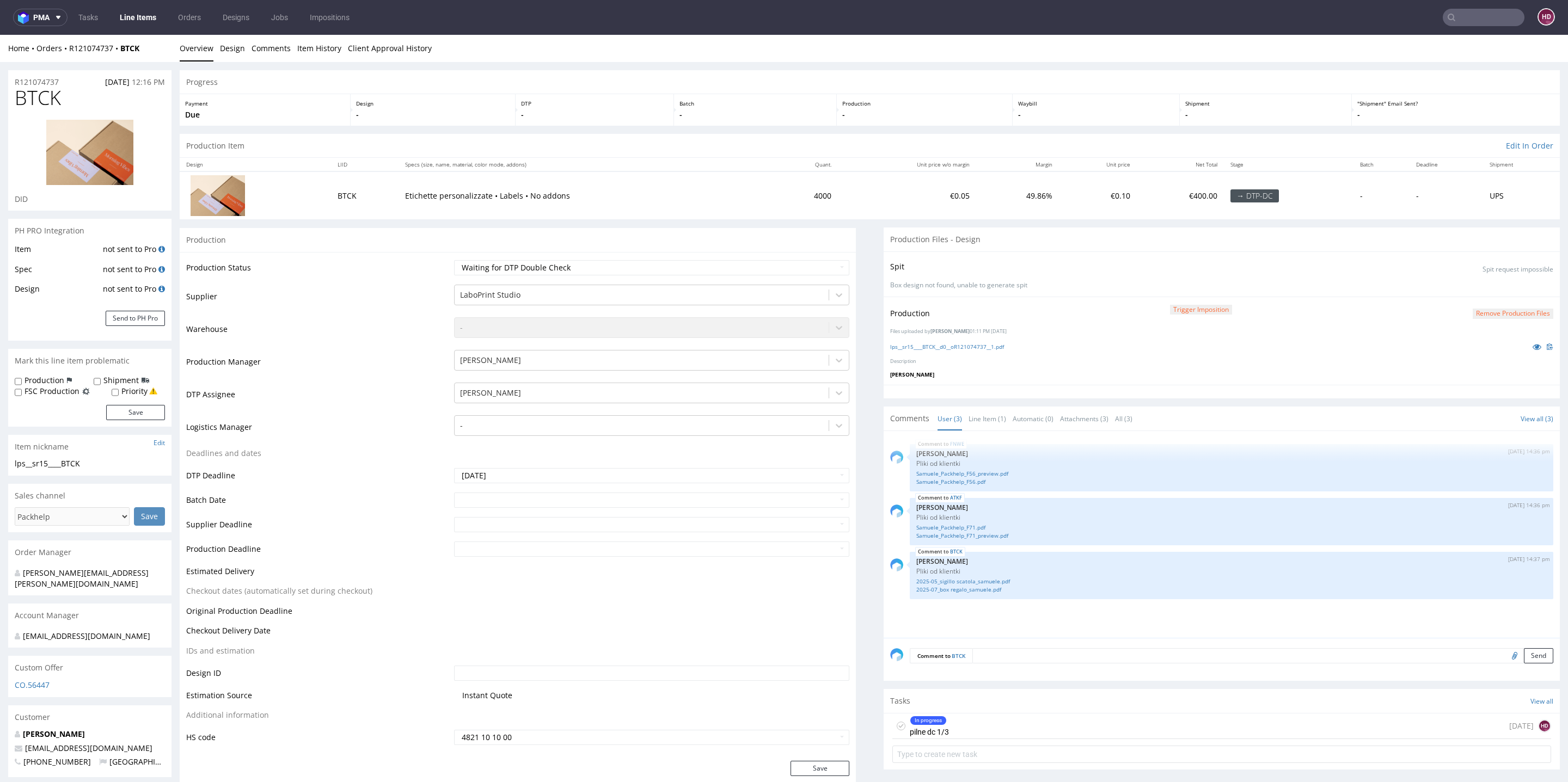
click at [919, 720] on div "In progress" at bounding box center [928, 721] width 36 height 8
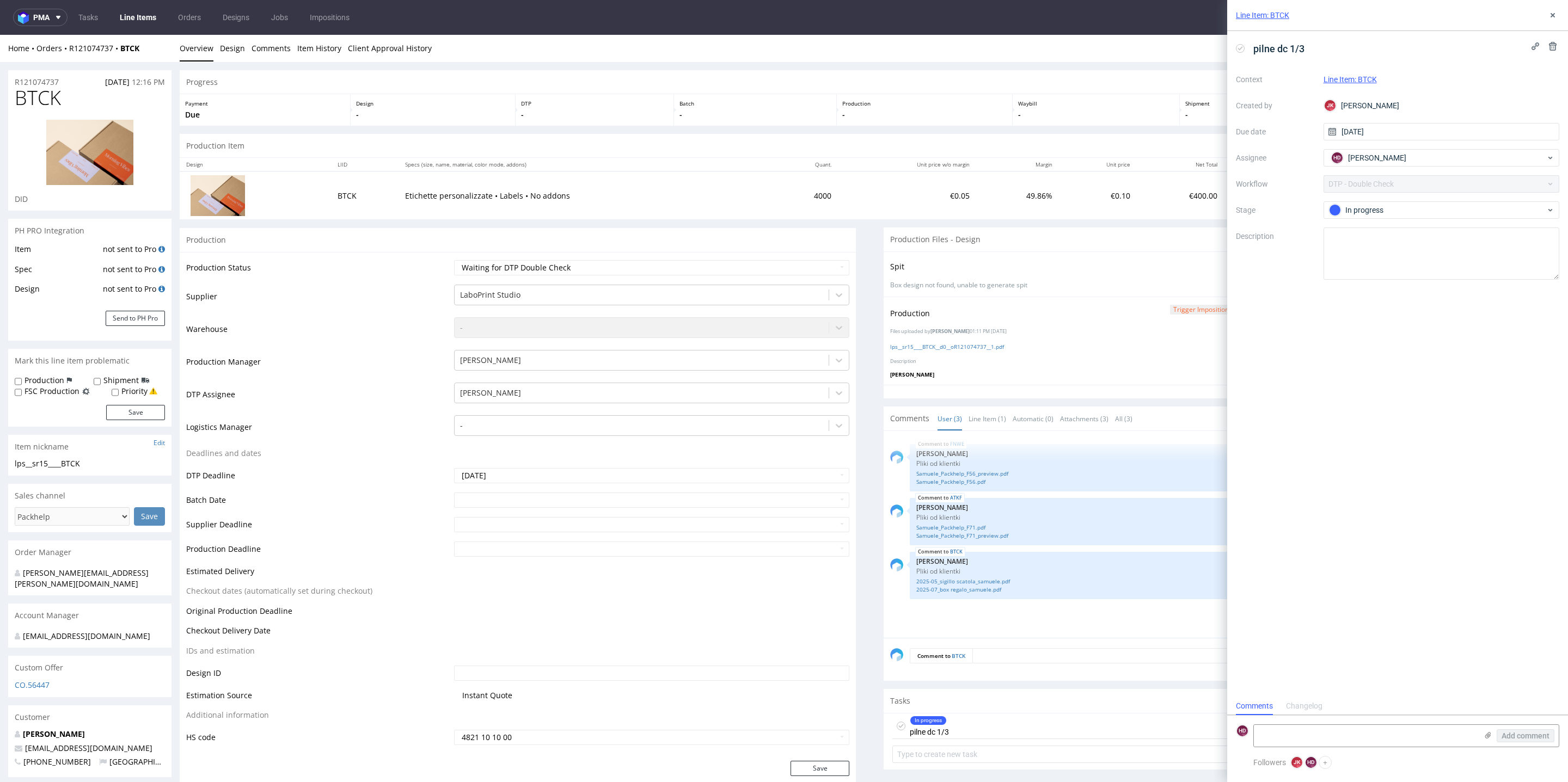
scroll to position [8, 0]
click at [1555, 13] on use at bounding box center [1553, 15] width 4 height 4
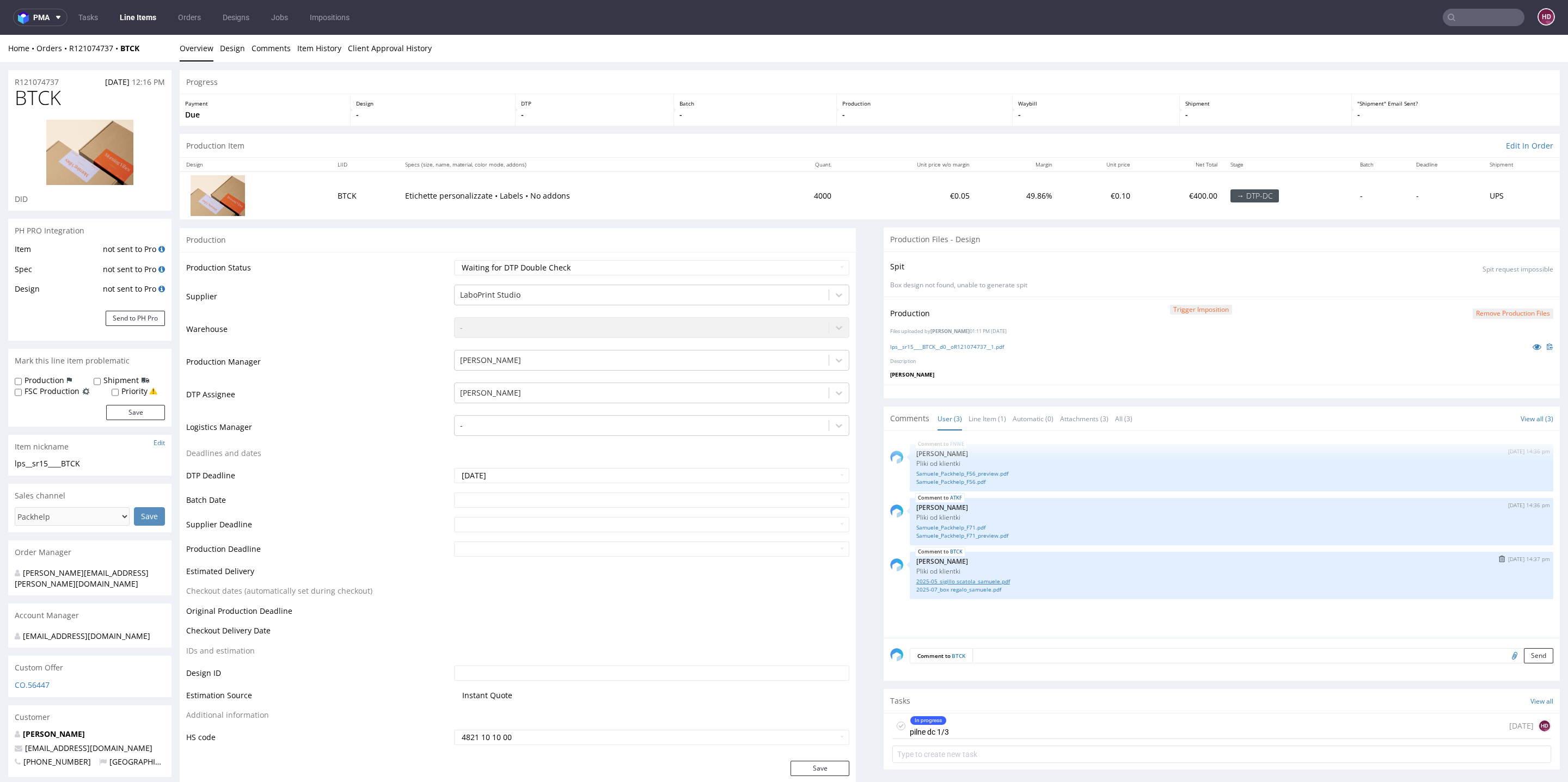
click at [955, 577] on link "2025-05_sigillo scatola_samuele.pdf" at bounding box center [1232, 581] width 631 height 8
click at [966, 588] on link "2025-07_box regalo_samuele.pdf" at bounding box center [1232, 590] width 631 height 8
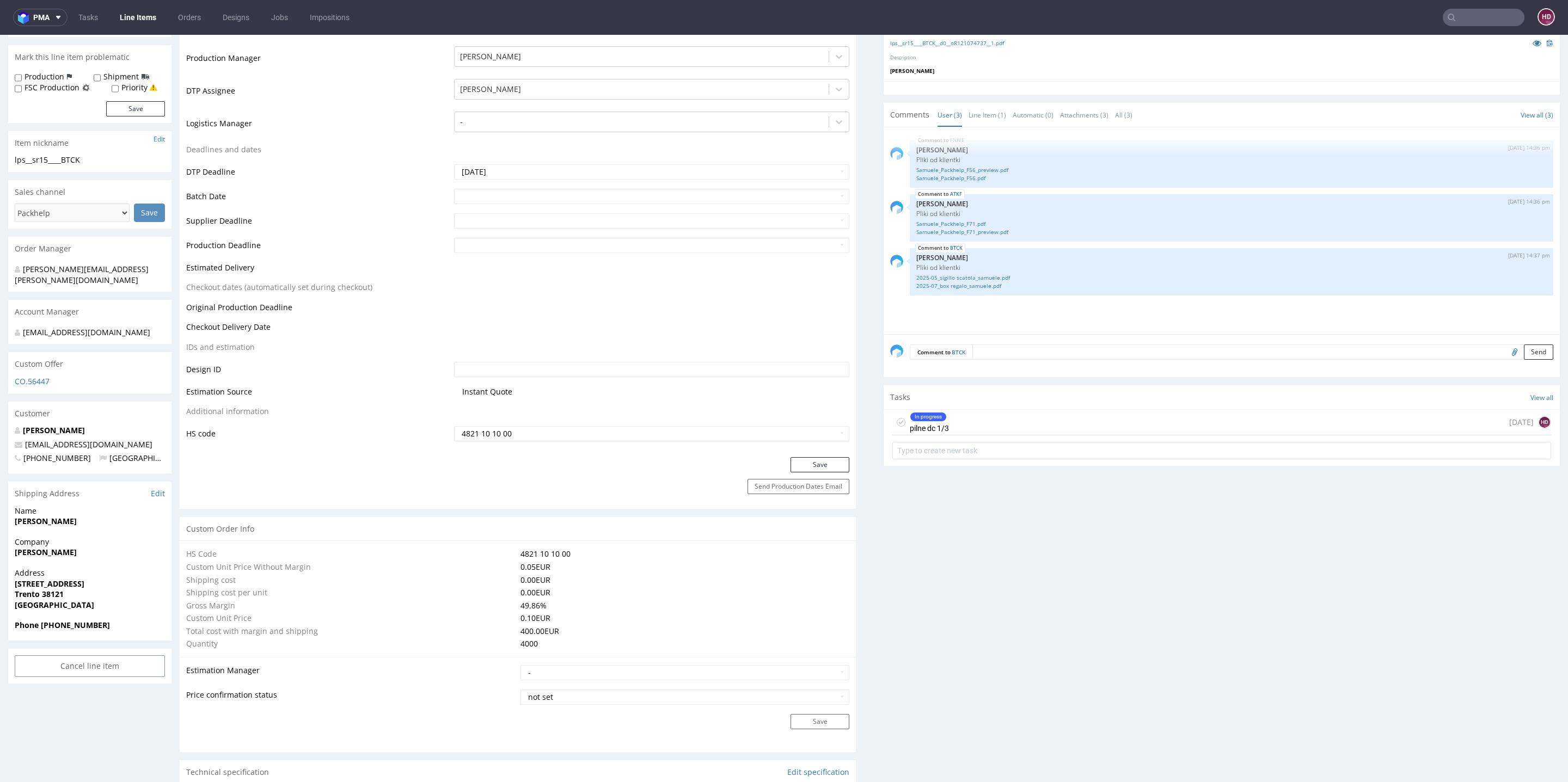
scroll to position [326, 0]
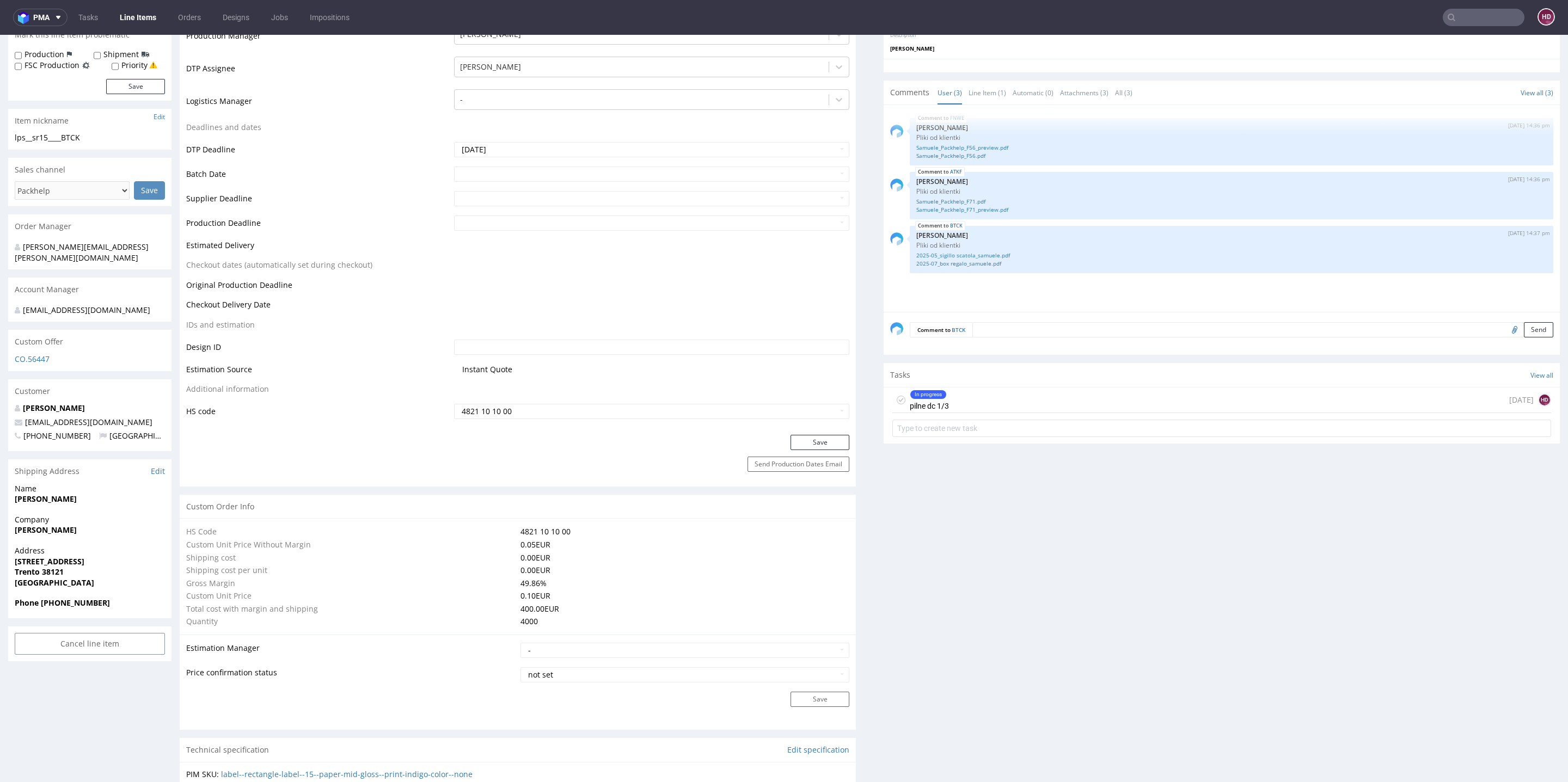
click at [915, 393] on div "In progress" at bounding box center [928, 394] width 36 height 8
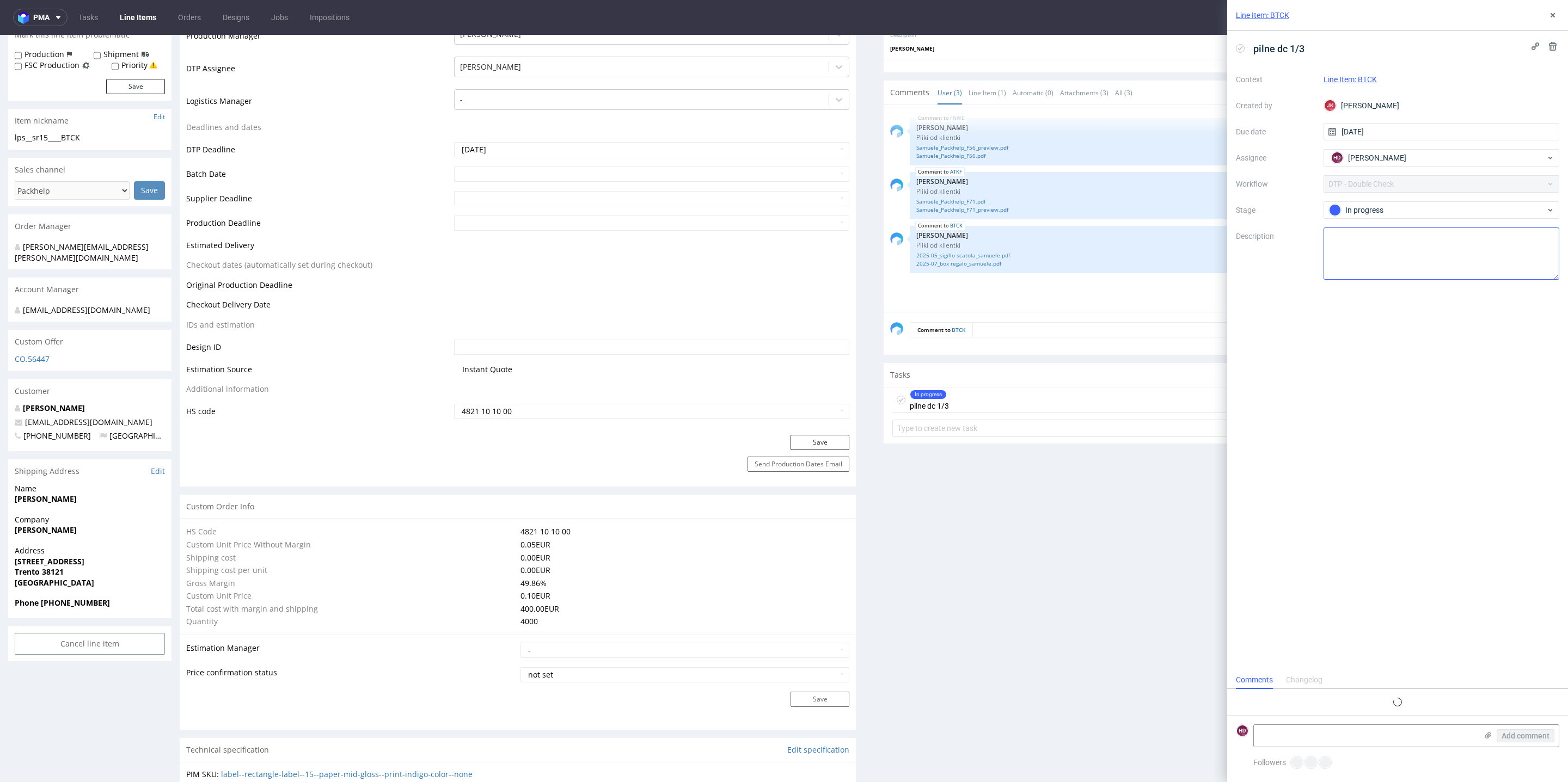
scroll to position [8, 0]
click at [1352, 208] on div "In progress" at bounding box center [1437, 210] width 217 height 12
click at [1358, 298] on div "Completed" at bounding box center [1442, 301] width 218 height 12
click at [1553, 16] on icon at bounding box center [1553, 15] width 8 height 8
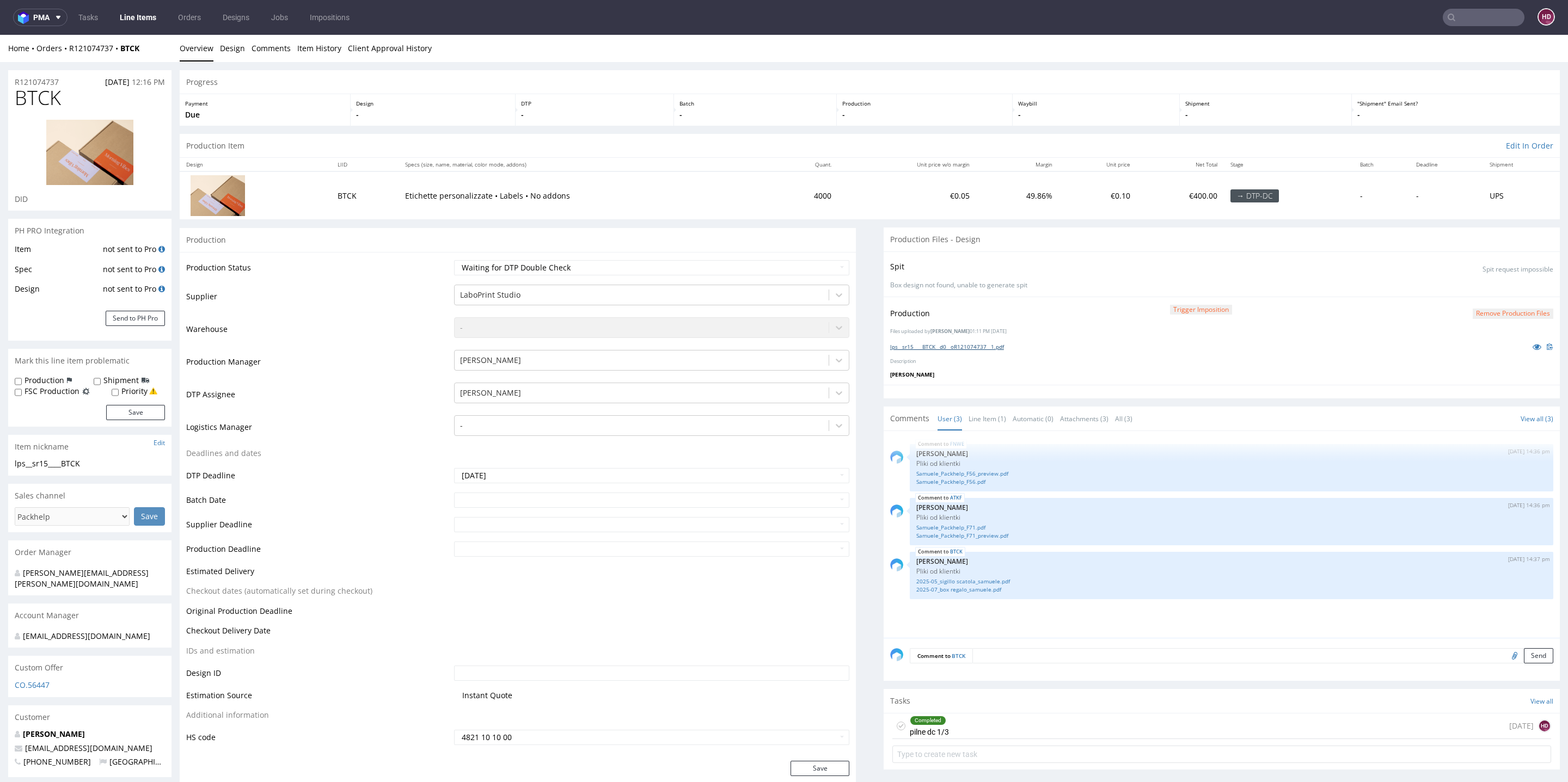
click at [932, 348] on link "lps__sr15____BTCK__d0__oR121074737__1.pdf" at bounding box center [947, 347] width 114 height 8
click at [686, 268] on select "Waiting for Artwork Waiting for Diecut Waiting for Mockup Waiting for DTP Waiti…" at bounding box center [652, 268] width 395 height 15
click at [454, 260] on select "Waiting for Artwork Waiting for Diecut Waiting for Mockup Waiting for DTP Waiti…" at bounding box center [652, 268] width 395 height 15
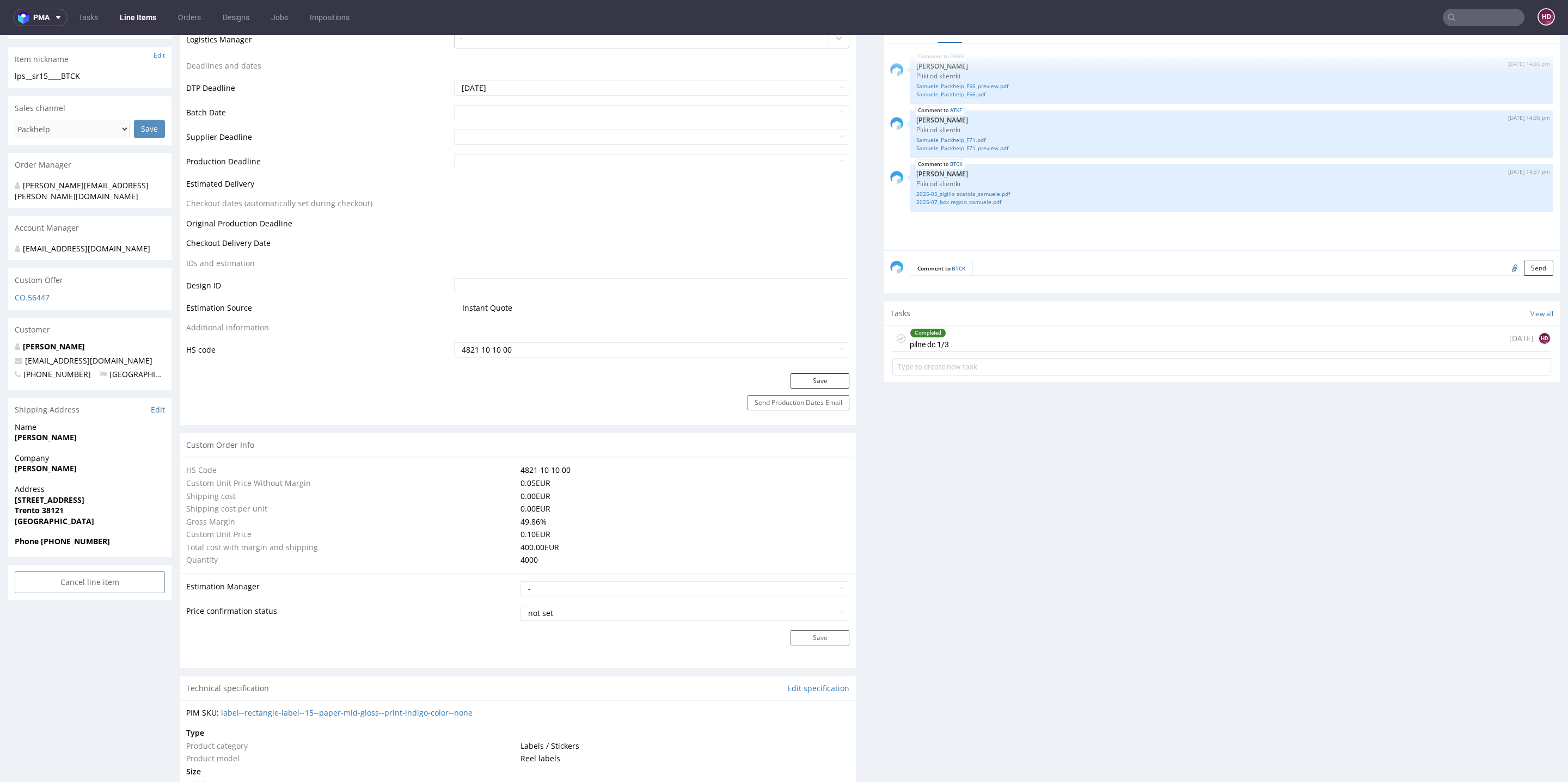
scroll to position [389, 0]
click at [791, 378] on button "Save" at bounding box center [820, 380] width 59 height 15
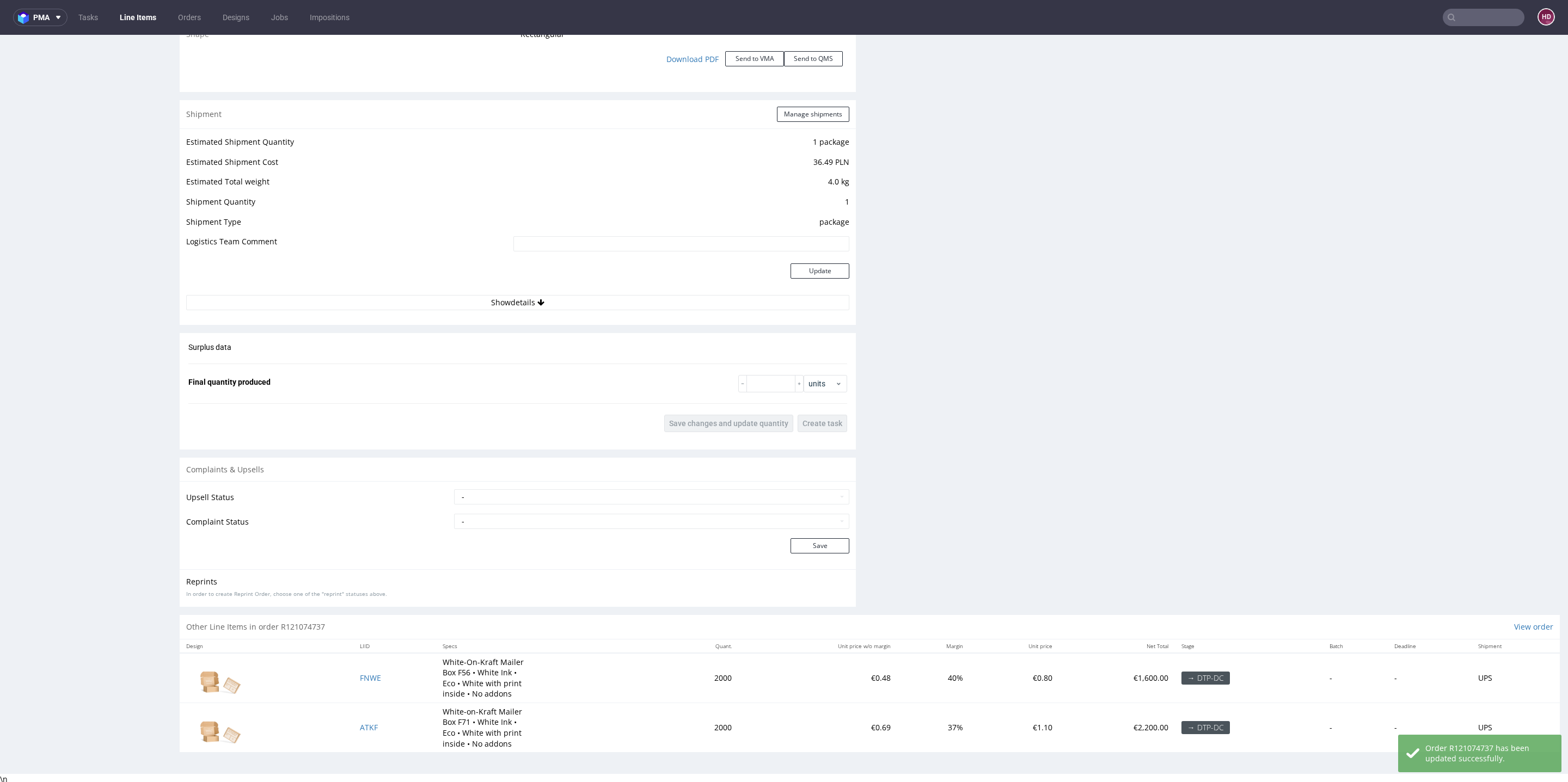
scroll to position [3, 0]
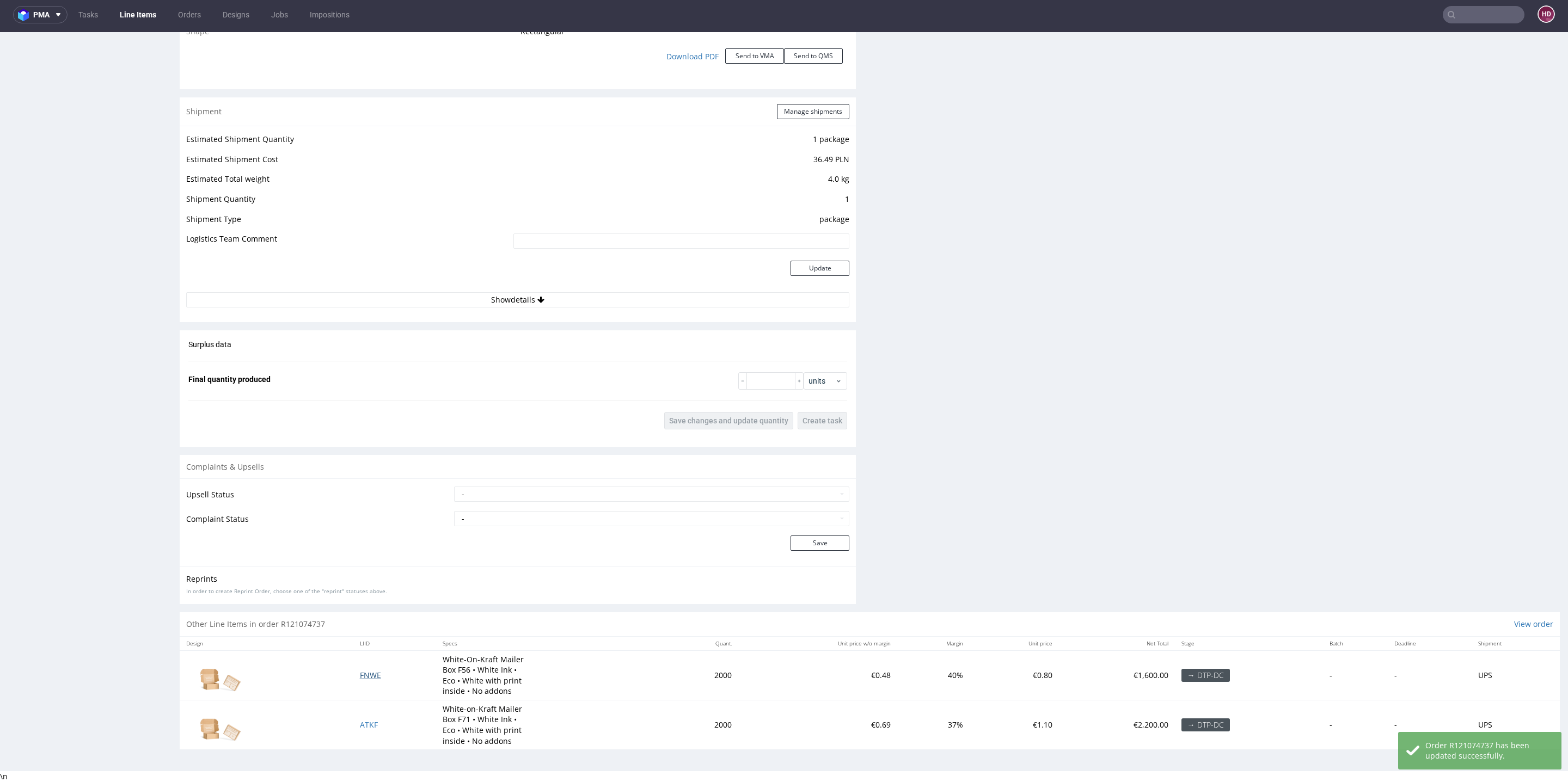
click at [366, 670] on span "FNWE" at bounding box center [371, 675] width 21 height 10
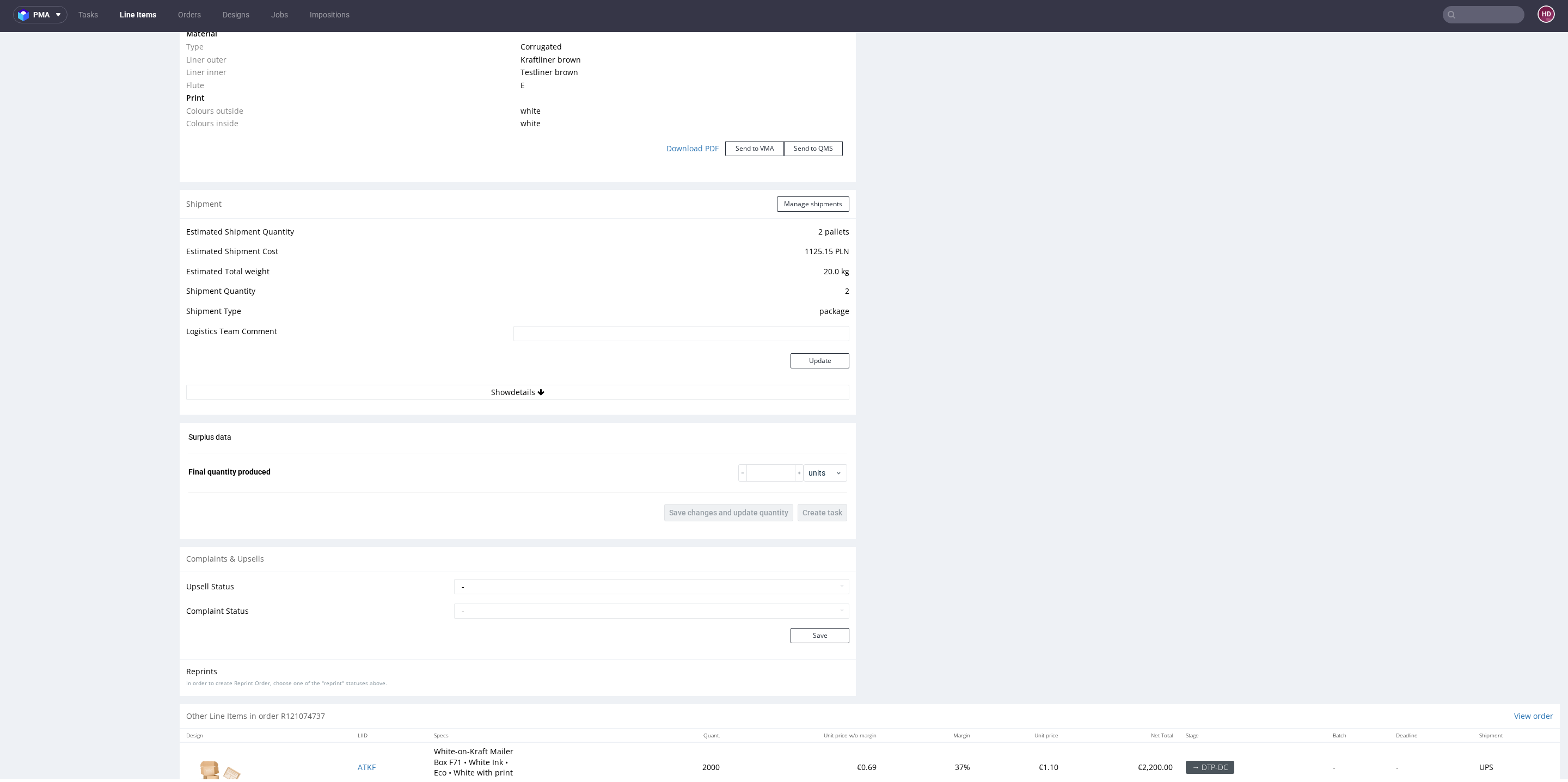
scroll to position [1235, 0]
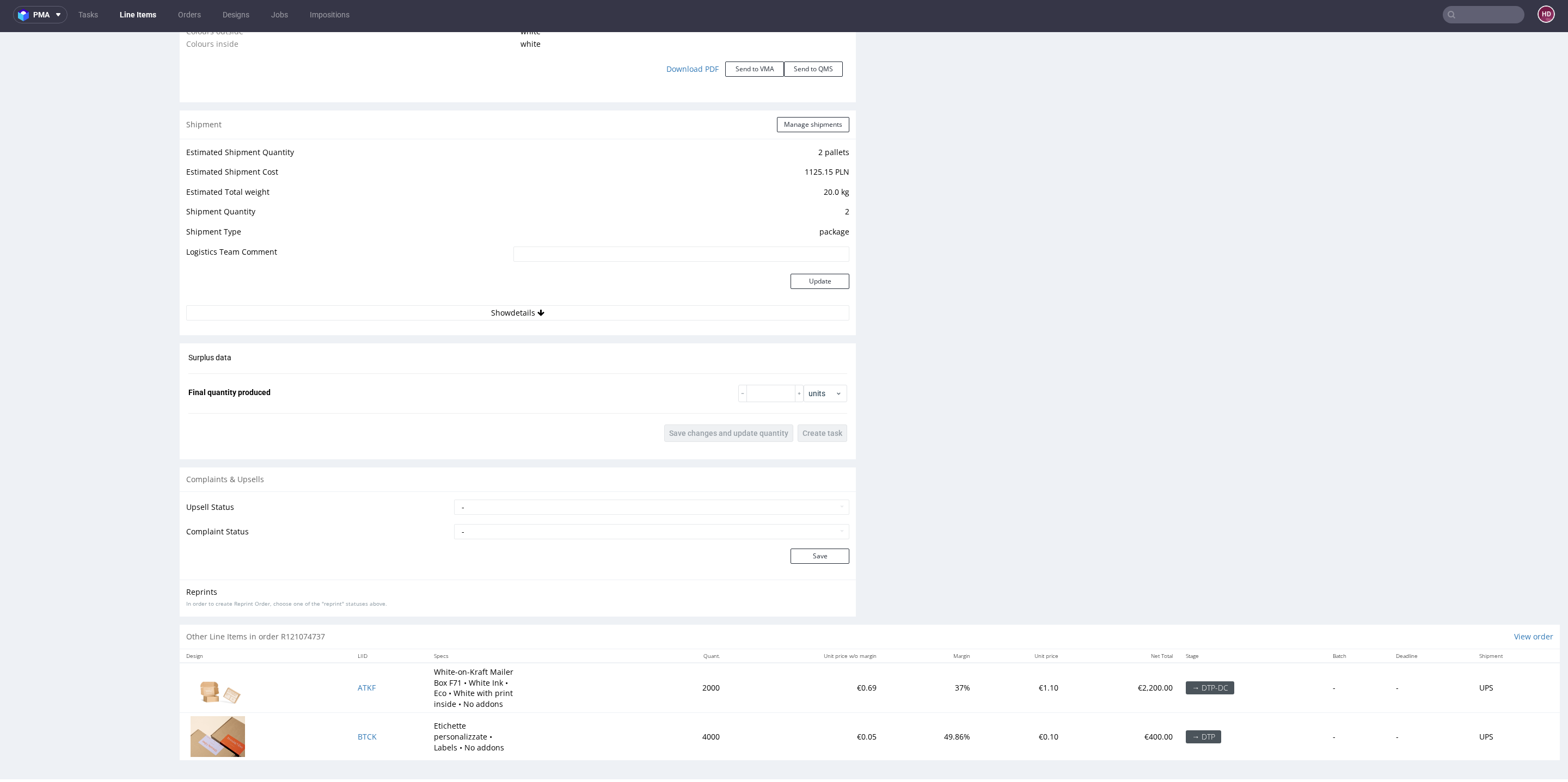
click at [351, 684] on td "ATKF" at bounding box center [389, 688] width 77 height 50
click at [358, 686] on span "ATKF" at bounding box center [367, 688] width 18 height 10
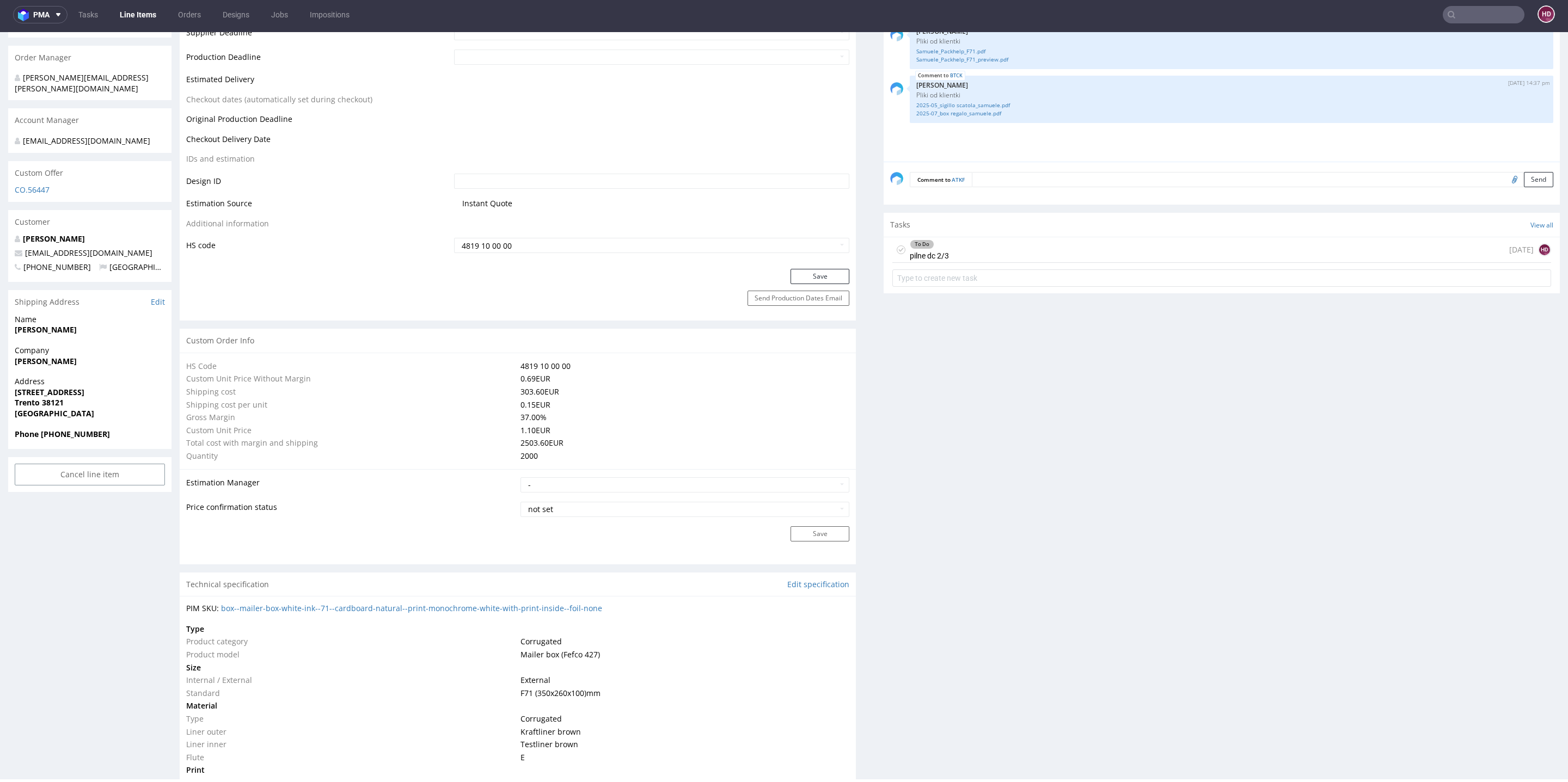
scroll to position [541, 0]
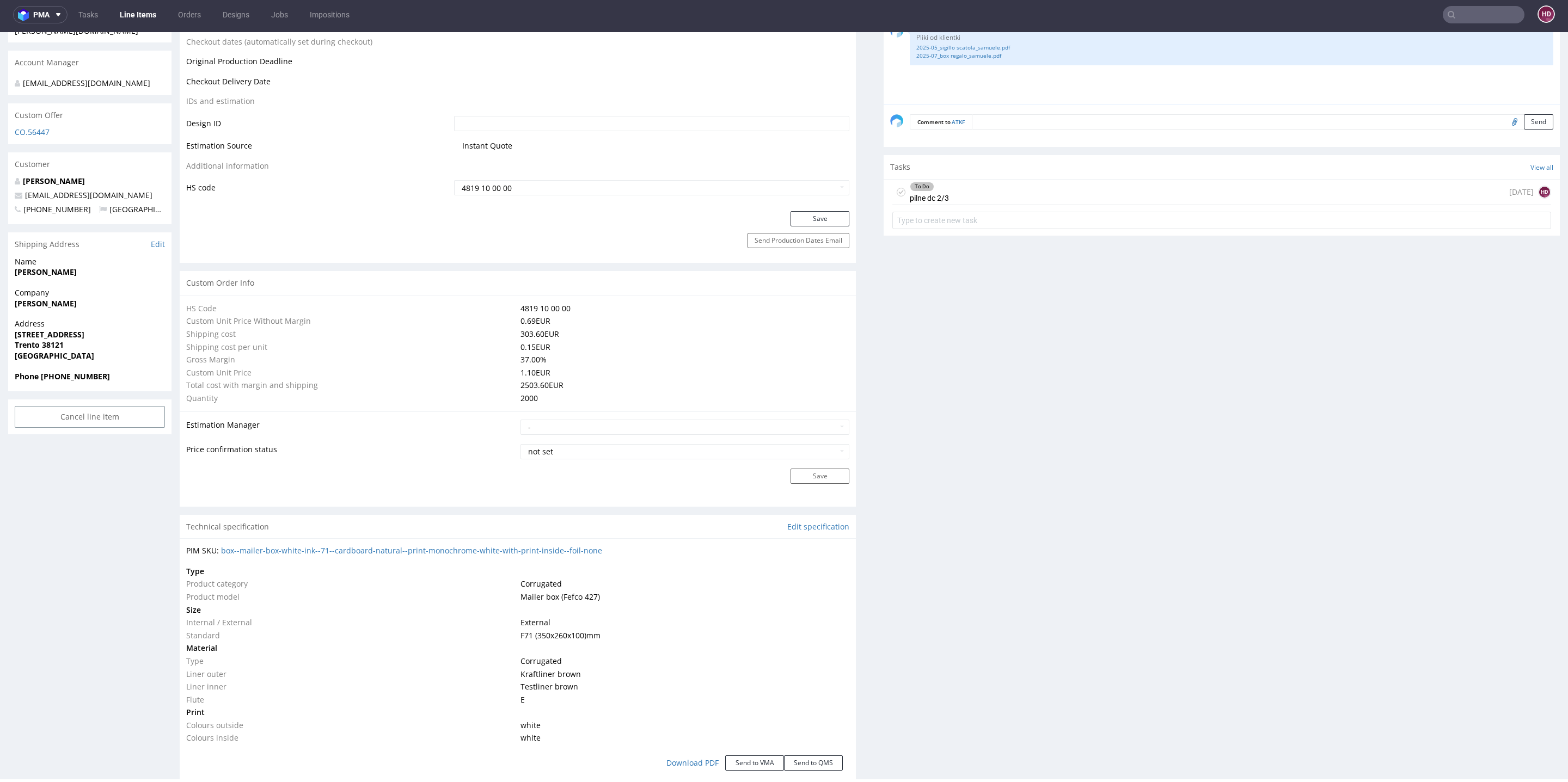
click at [996, 192] on div "To Do pilne dc 2/3 today HD" at bounding box center [1222, 192] width 659 height 26
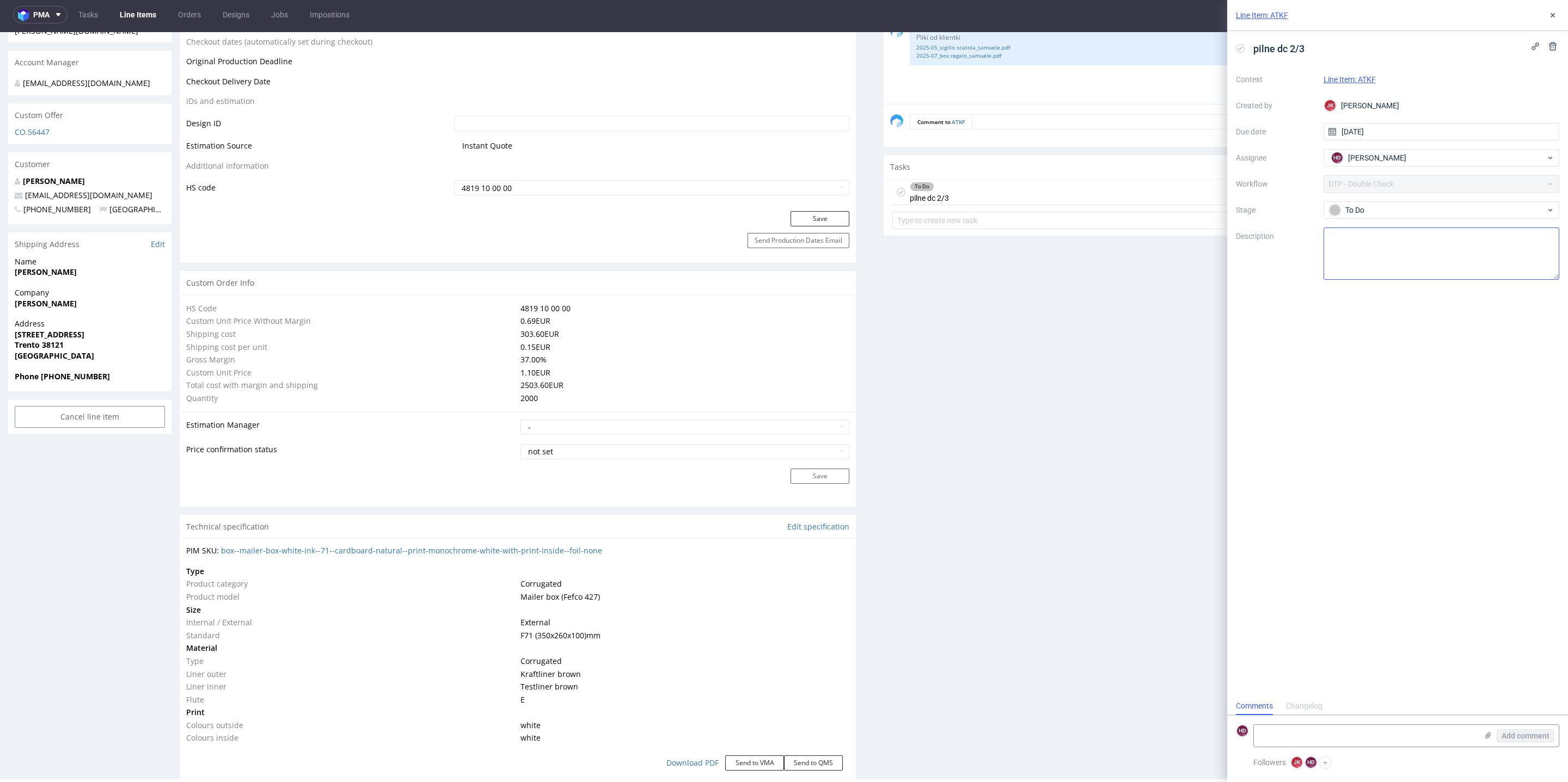
scroll to position [8, 0]
click at [1411, 210] on div "To Do" at bounding box center [1437, 210] width 217 height 12
click at [1411, 253] on div "In progress" at bounding box center [1442, 258] width 218 height 12
drag, startPoint x: 1072, startPoint y: 400, endPoint x: 1189, endPoint y: 193, distance: 237.8
click at [1071, 400] on div "Production Files - Design Spit Spit request impossible Box design not found, un…" at bounding box center [1221, 499] width 676 height 1641
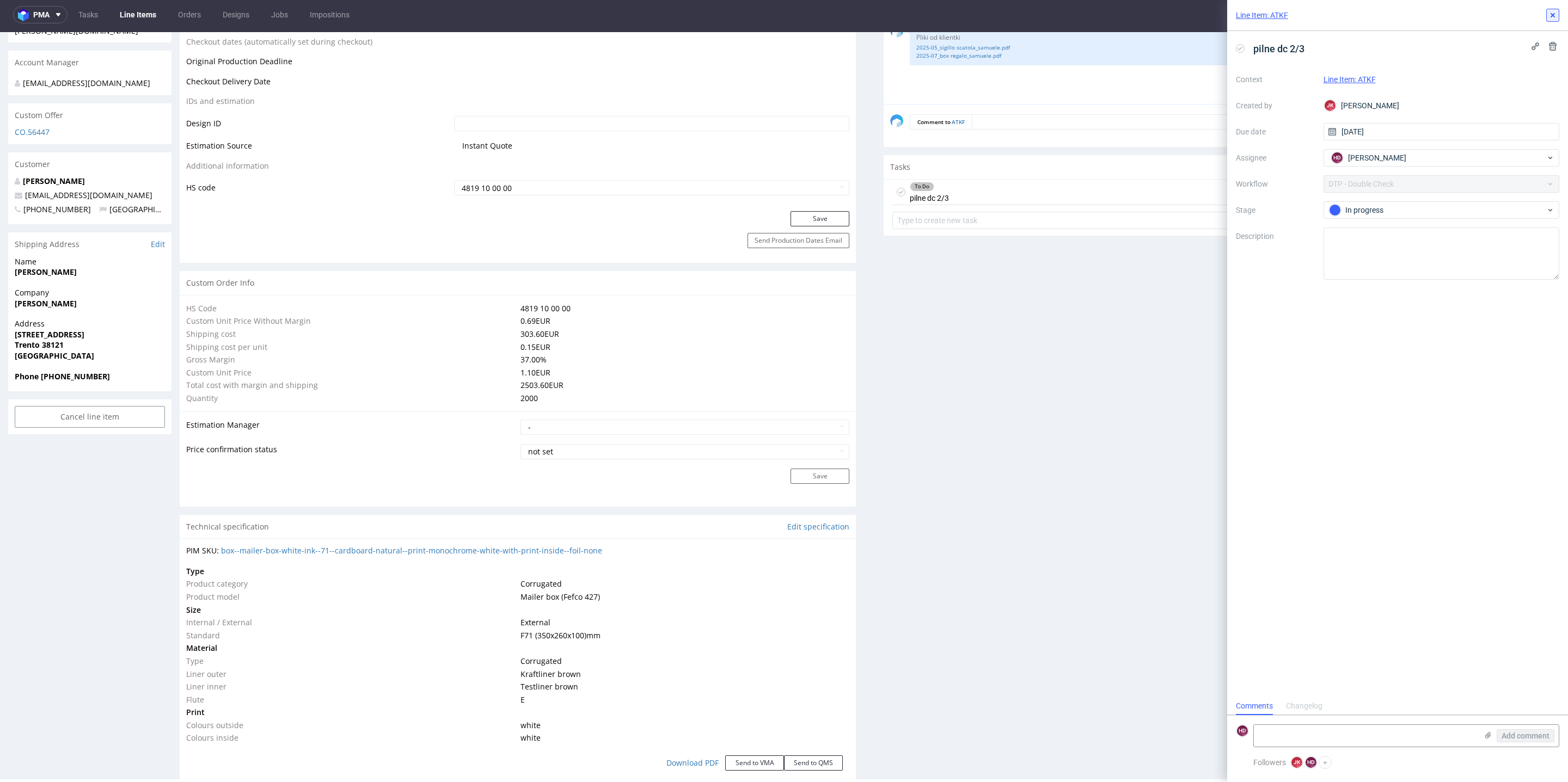
click at [1555, 15] on icon at bounding box center [1553, 15] width 8 height 8
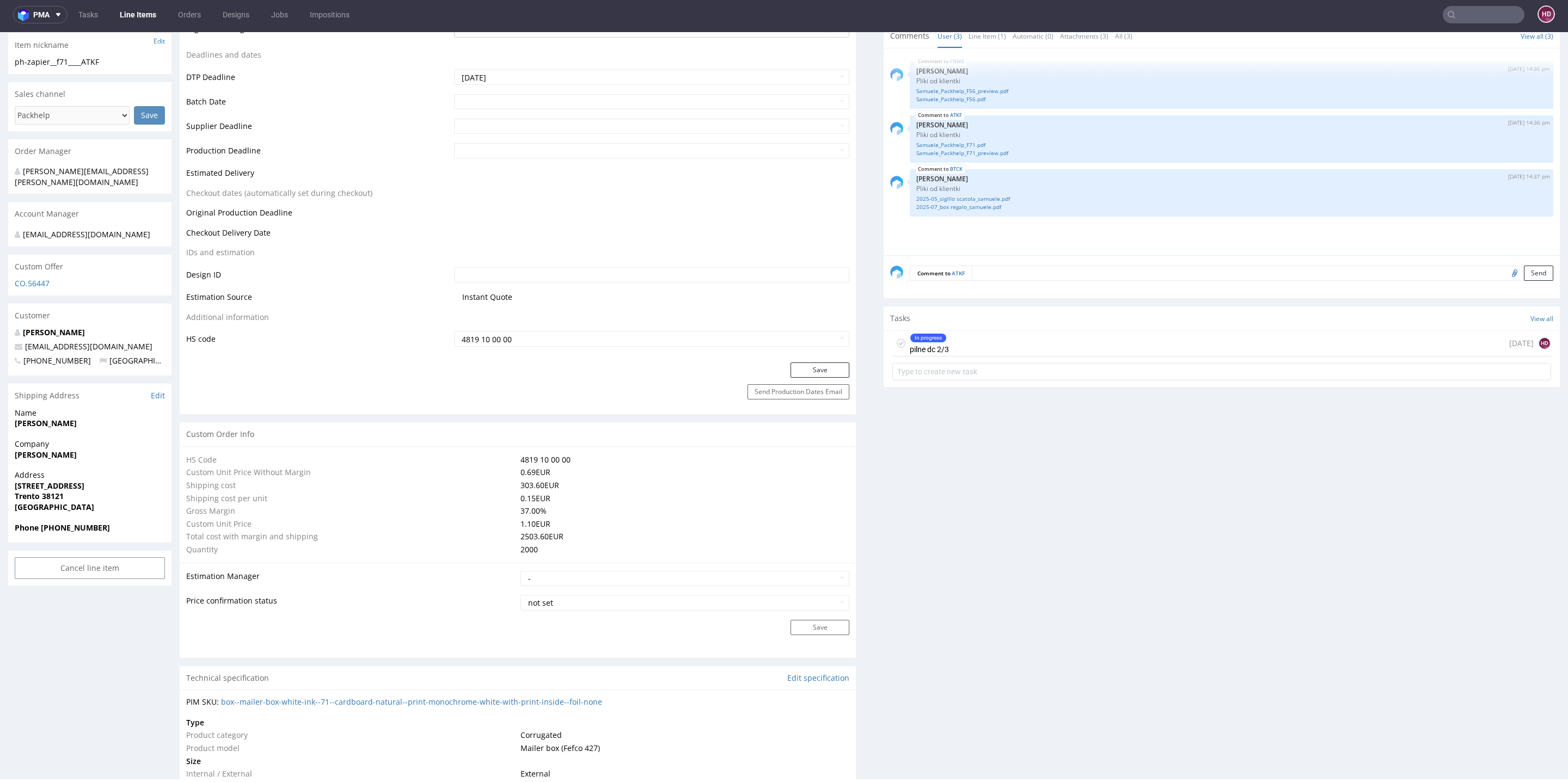
scroll to position [60, 0]
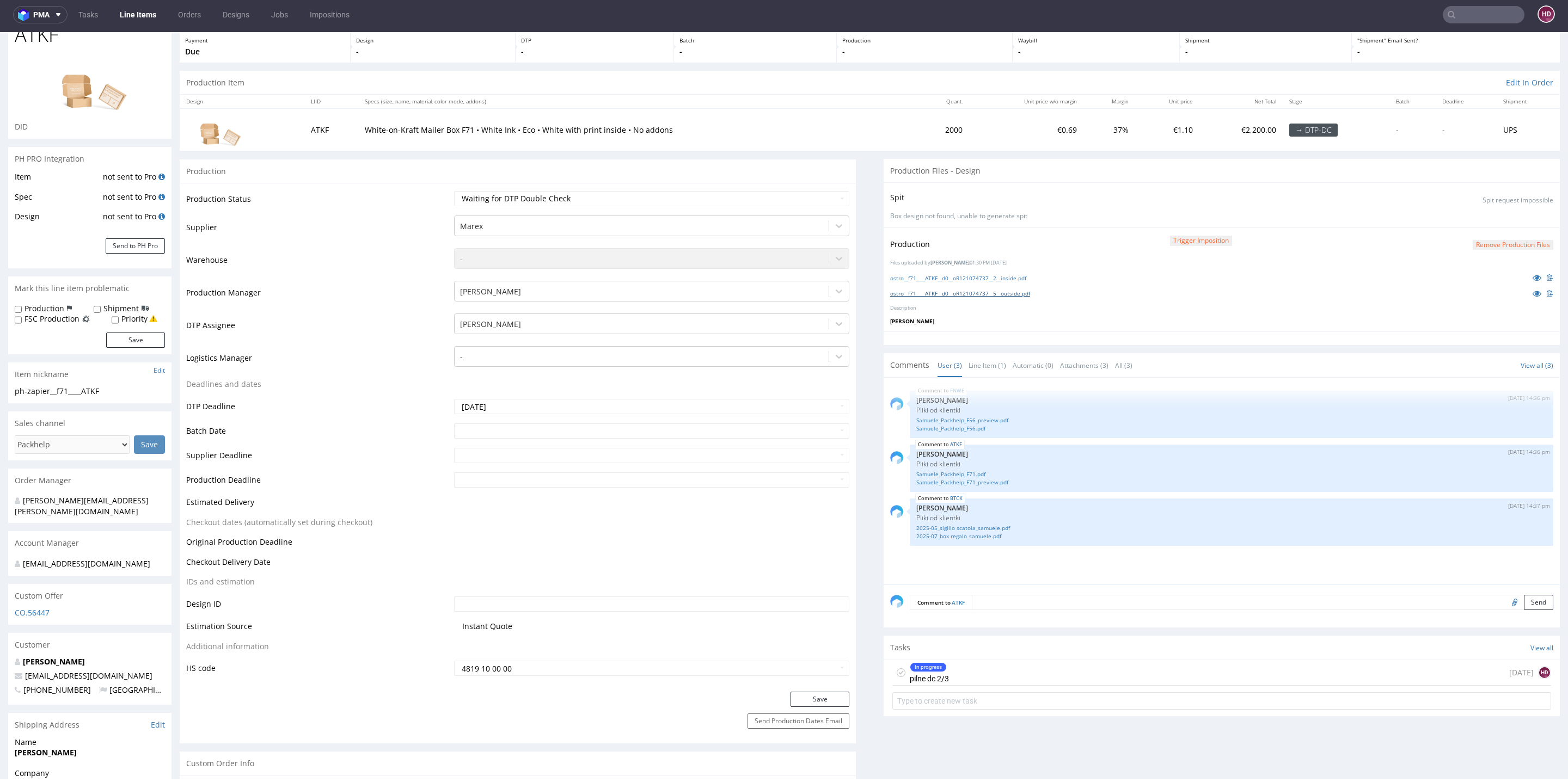
click at [951, 294] on link "ostro__f71____ATKF__d0__oR121074737__5__outside.pdf" at bounding box center [960, 293] width 140 height 8
click at [953, 275] on link "ostro__f71____ATKF__d0__oR121074737__2__inside.pdf" at bounding box center [958, 278] width 136 height 8
click at [941, 473] on link "Samuele_Packhelp_F71.pdf" at bounding box center [1232, 475] width 631 height 8
click at [933, 481] on link "Samuele_Packhelp_F71_preview.pdf" at bounding box center [1232, 483] width 631 height 8
click at [915, 665] on div "In progress" at bounding box center [928, 667] width 36 height 8
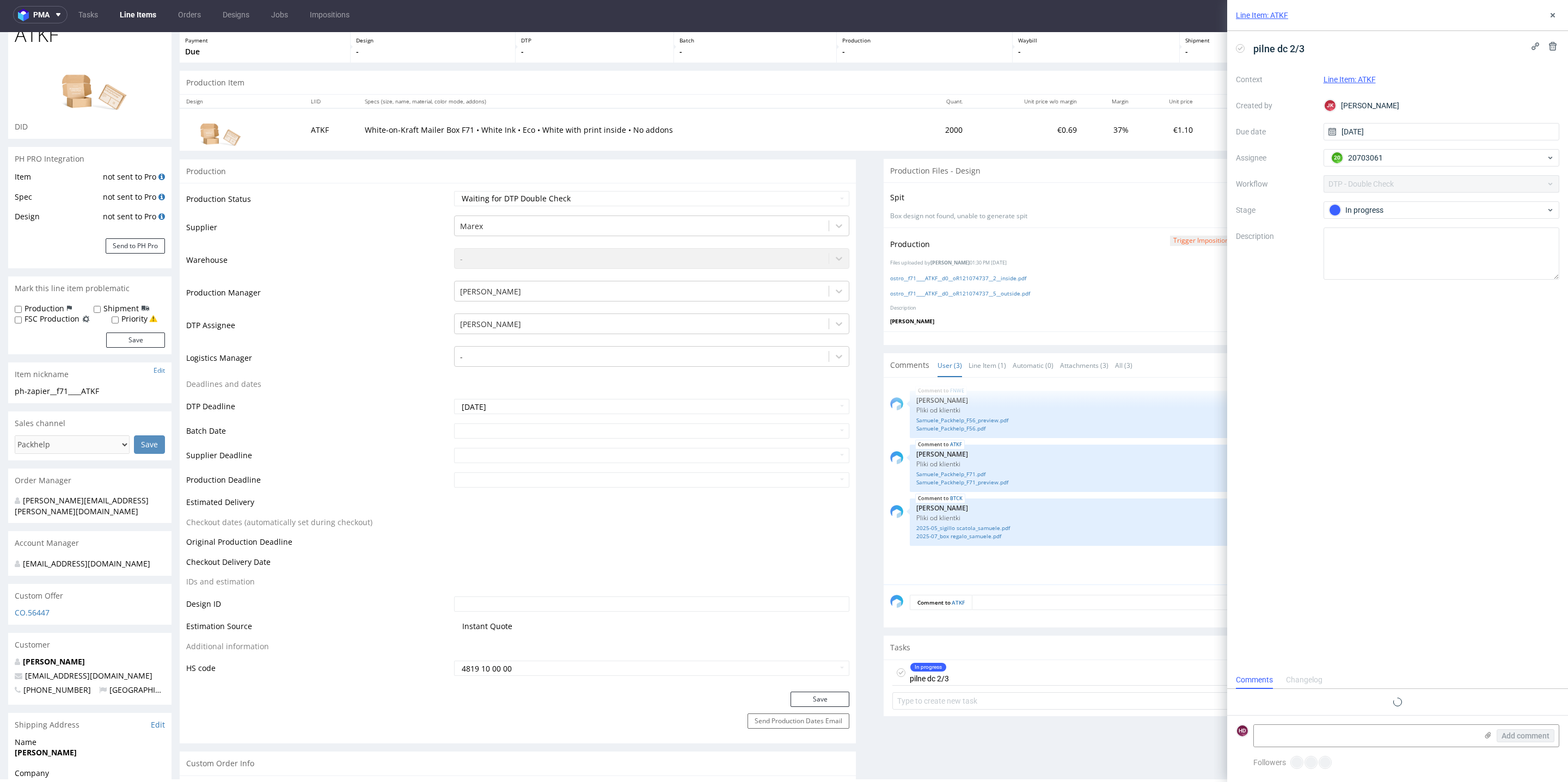
scroll to position [8, 0]
click at [1422, 212] on div "In progress" at bounding box center [1437, 210] width 217 height 12
click at [1390, 288] on div "Completed" at bounding box center [1442, 288] width 218 height 12
click at [1553, 14] on use at bounding box center [1553, 15] width 4 height 4
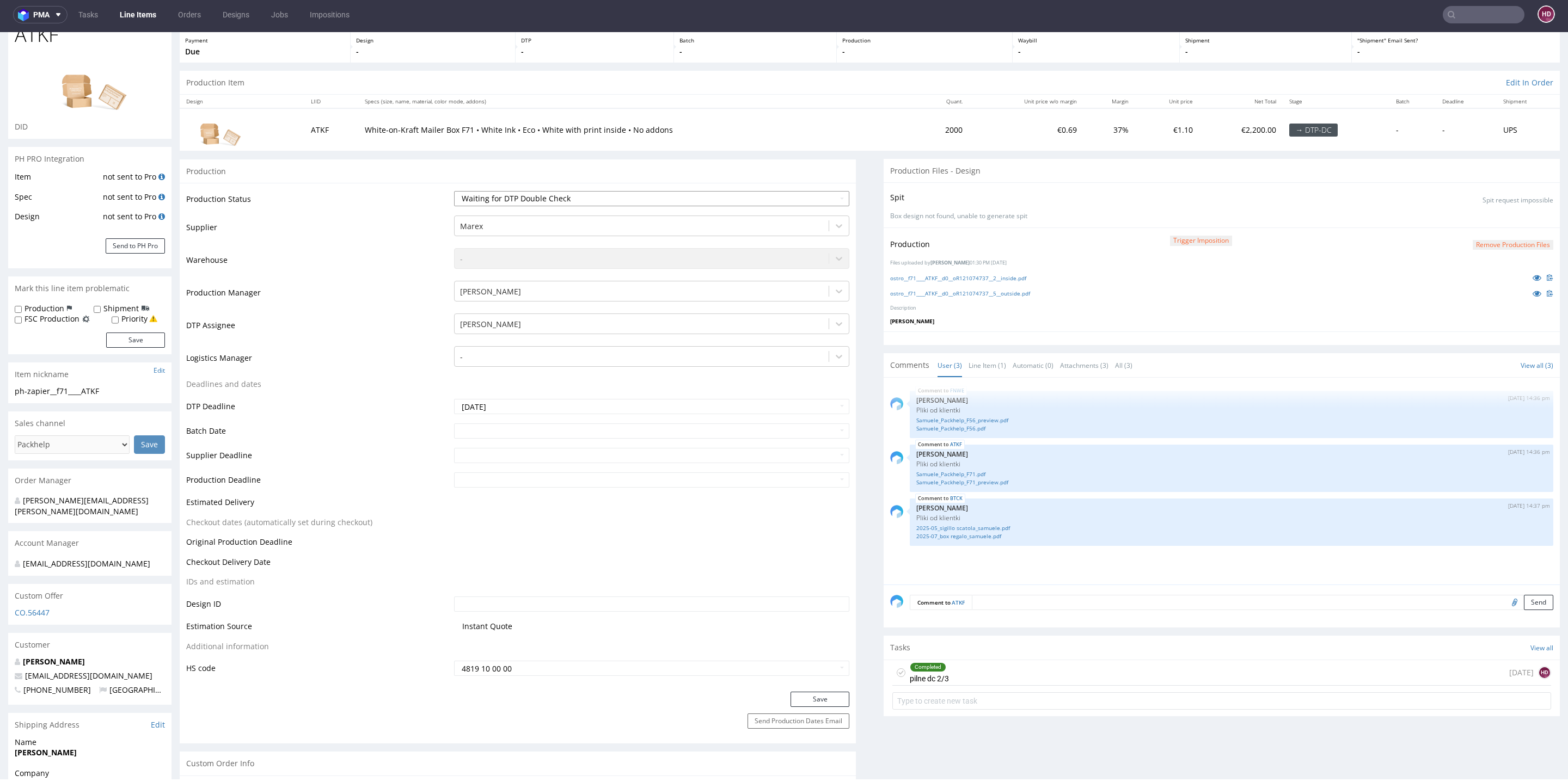
click at [557, 195] on select "Waiting for Artwork Waiting for Diecut Waiting for Mockup Waiting for DTP Waiti…" at bounding box center [652, 198] width 395 height 15
click at [454, 191] on select "Waiting for Artwork Waiting for Diecut Waiting for Mockup Waiting for DTP Waiti…" at bounding box center [652, 198] width 395 height 15
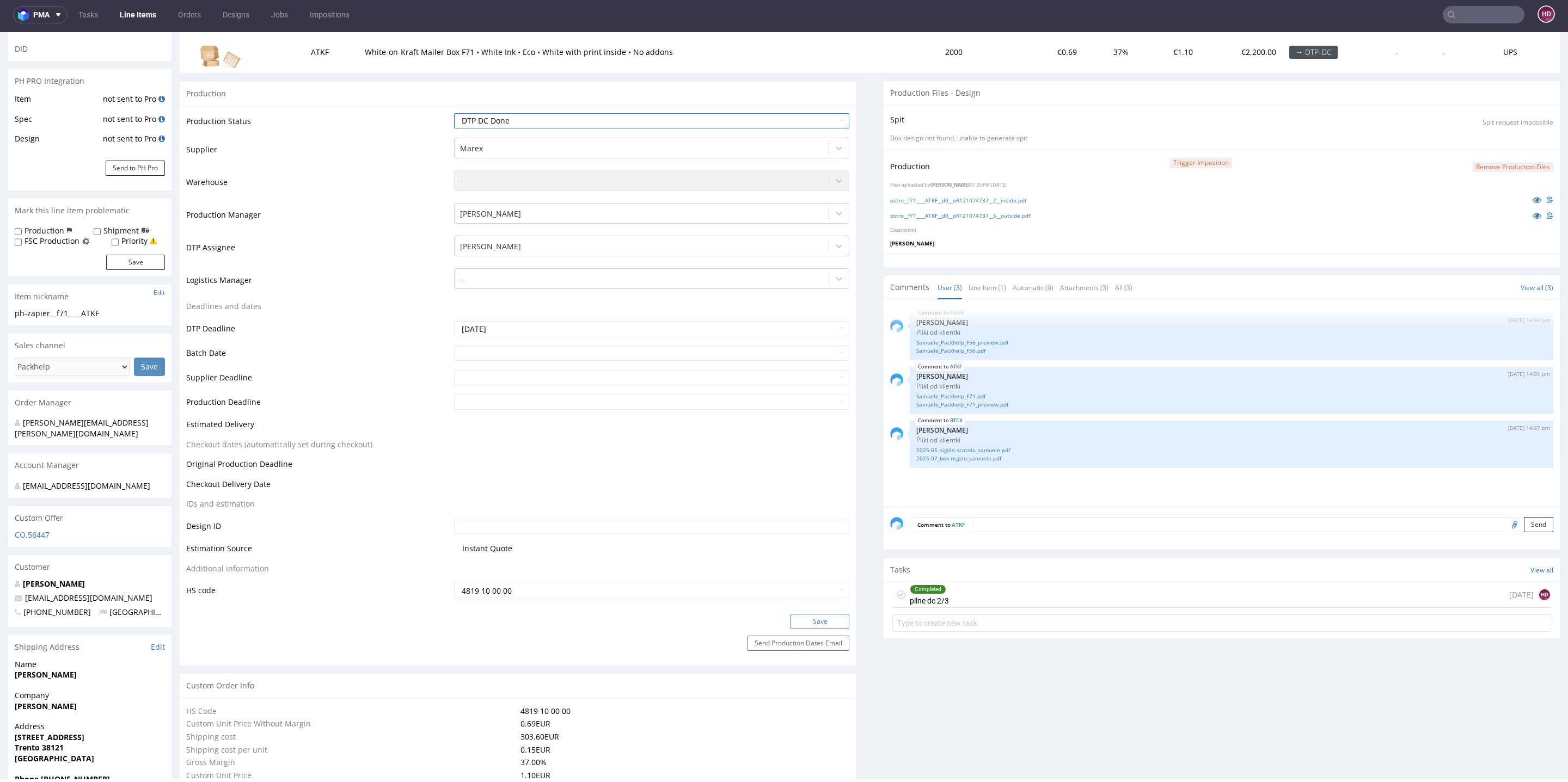
click at [809, 620] on button "Save" at bounding box center [820, 622] width 59 height 15
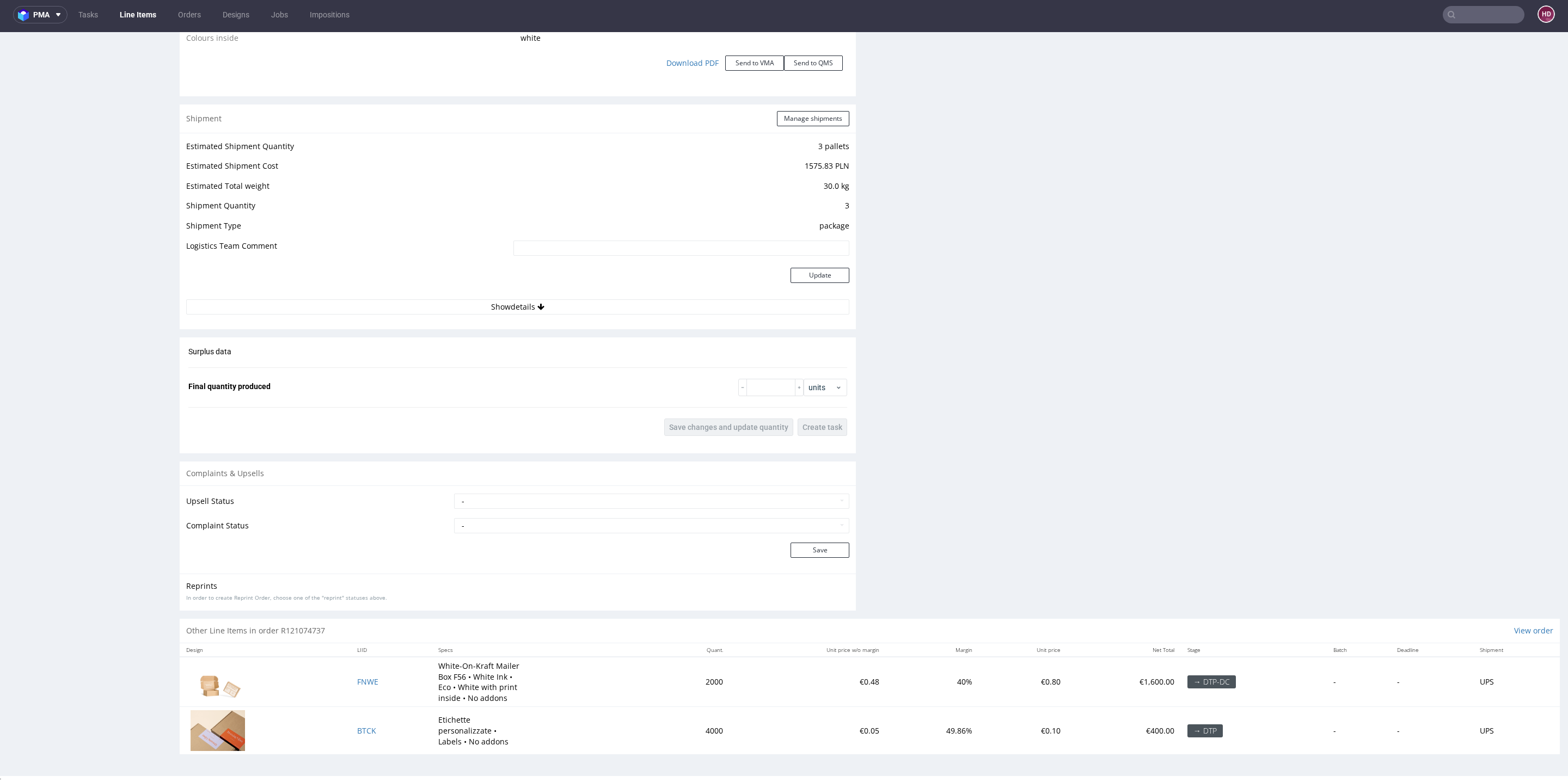
scroll to position [1246, 0]
click at [361, 676] on span "FNWE" at bounding box center [368, 676] width 21 height 10
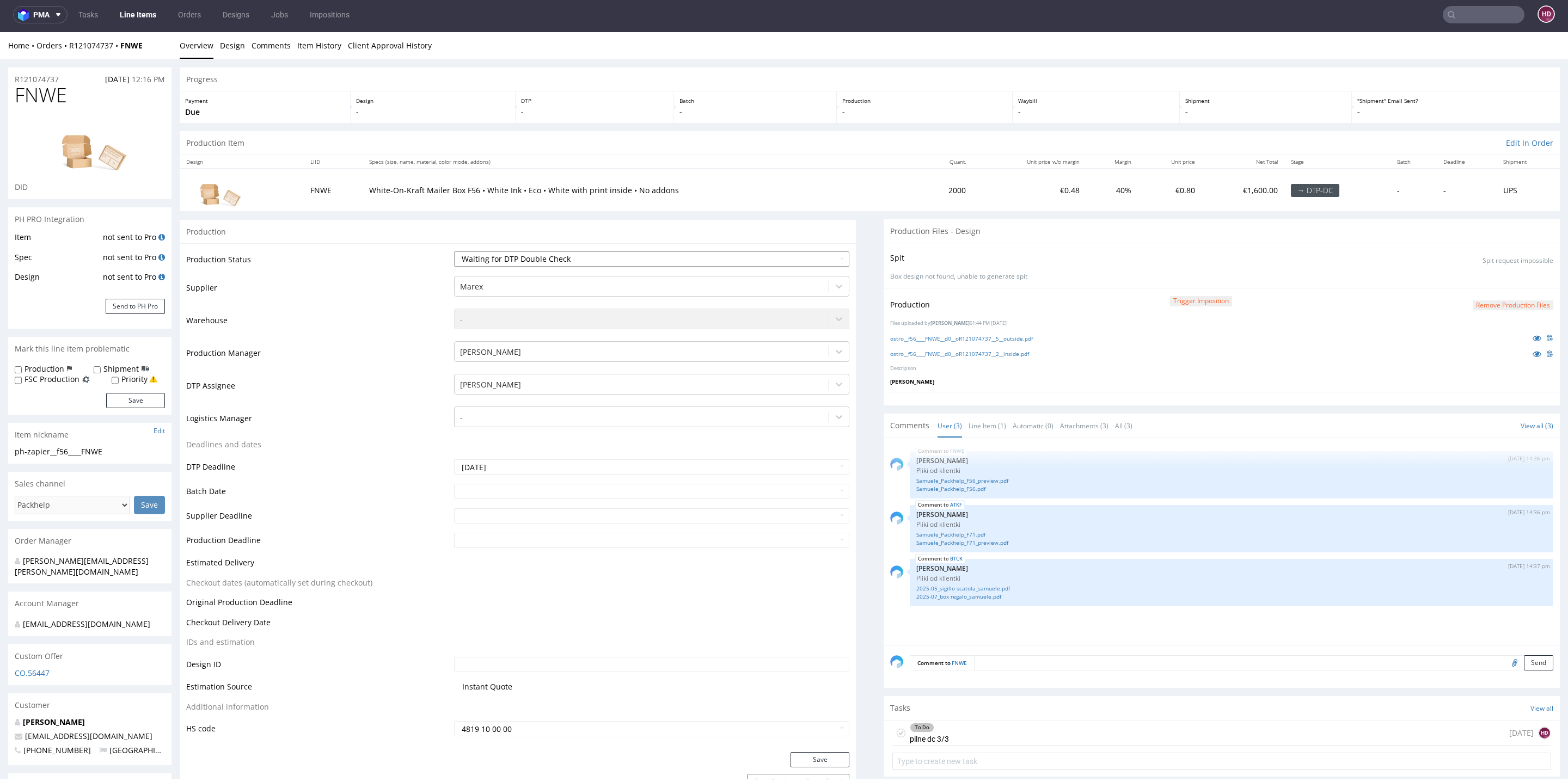
click at [563, 256] on select "Waiting for Artwork Waiting for Diecut Waiting for Mockup Waiting for DTP Waiti…" at bounding box center [652, 259] width 395 height 15
select select "dtp_dc_done"
click at [454, 252] on select "Waiting for Artwork Waiting for Diecut Waiting for Mockup Waiting for DTP Waiti…" at bounding box center [652, 259] width 395 height 15
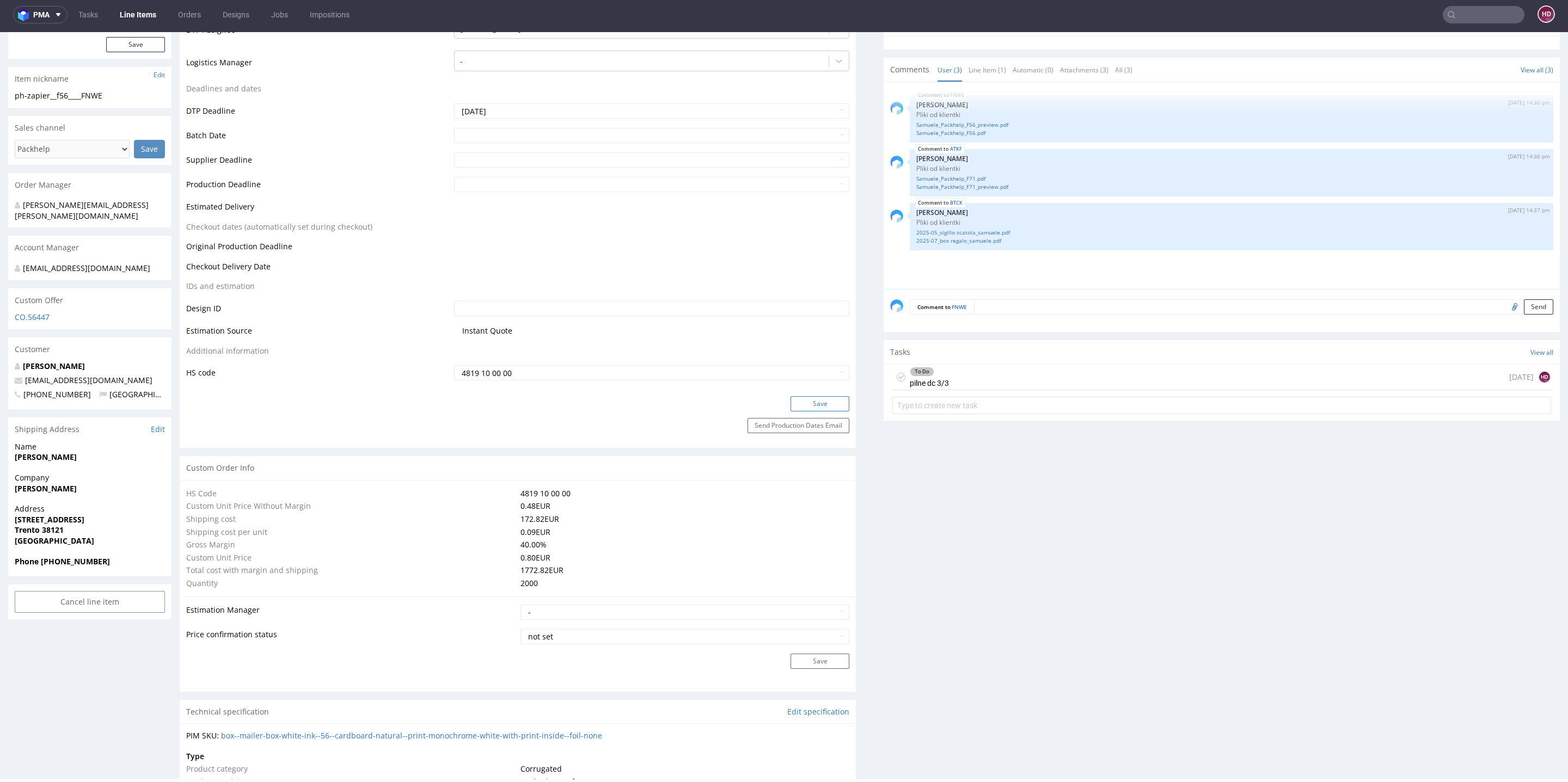
click at [798, 402] on button "Save" at bounding box center [820, 404] width 59 height 15
click at [928, 375] on div "To Do pilne dc 3/3" at bounding box center [930, 377] width 39 height 25
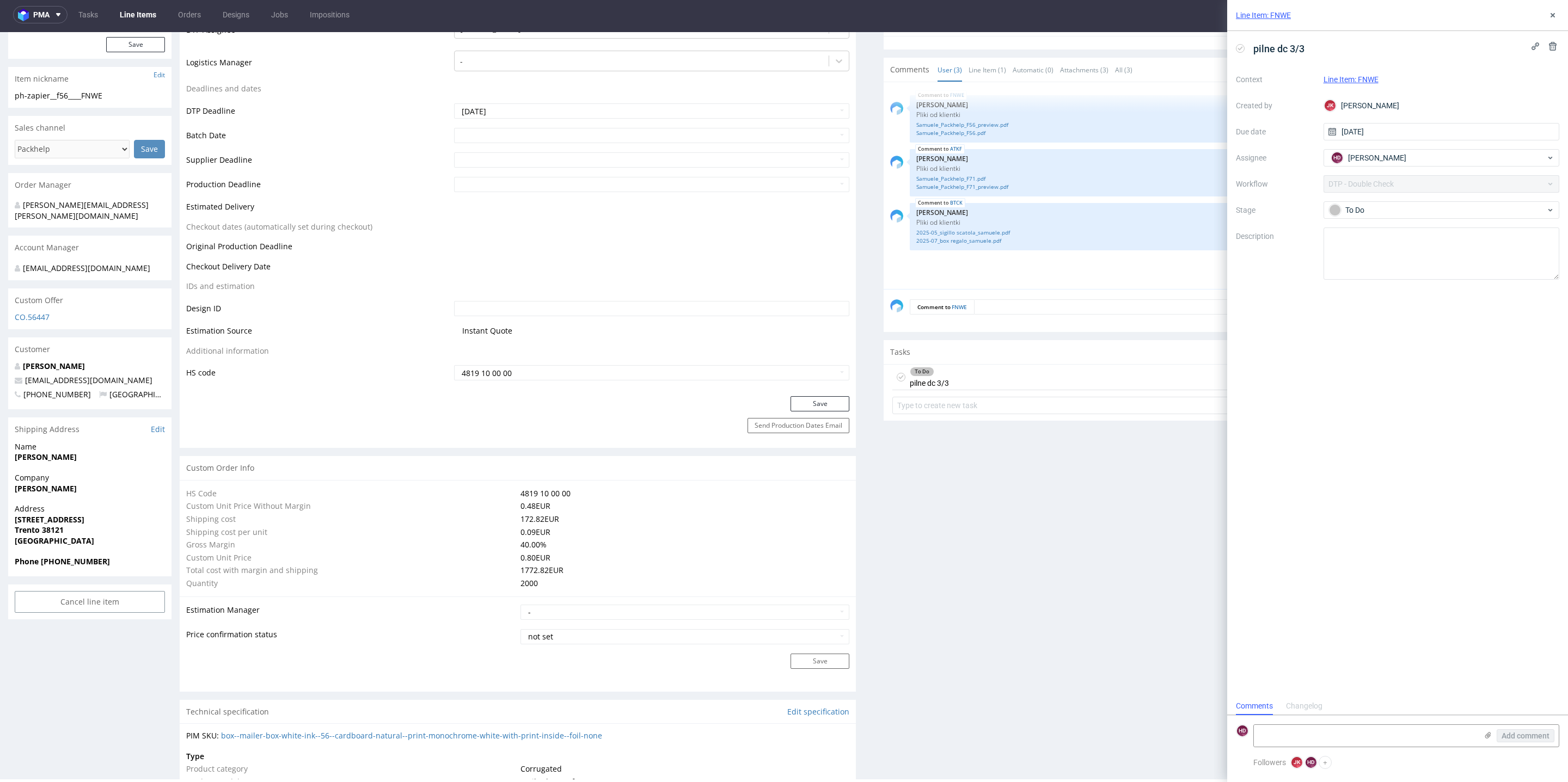
scroll to position [8, 0]
click at [1369, 201] on div "To Do" at bounding box center [1441, 210] width 236 height 17
click at [1363, 257] on div "In progress" at bounding box center [1442, 258] width 218 height 12
click at [1118, 456] on div "Production Files - Design Spit Spit request impossible Box design not found, un…" at bounding box center [1221, 683] width 676 height 1641
click at [1545, 11] on div "Line Item: FNWE" at bounding box center [1398, 15] width 341 height 31
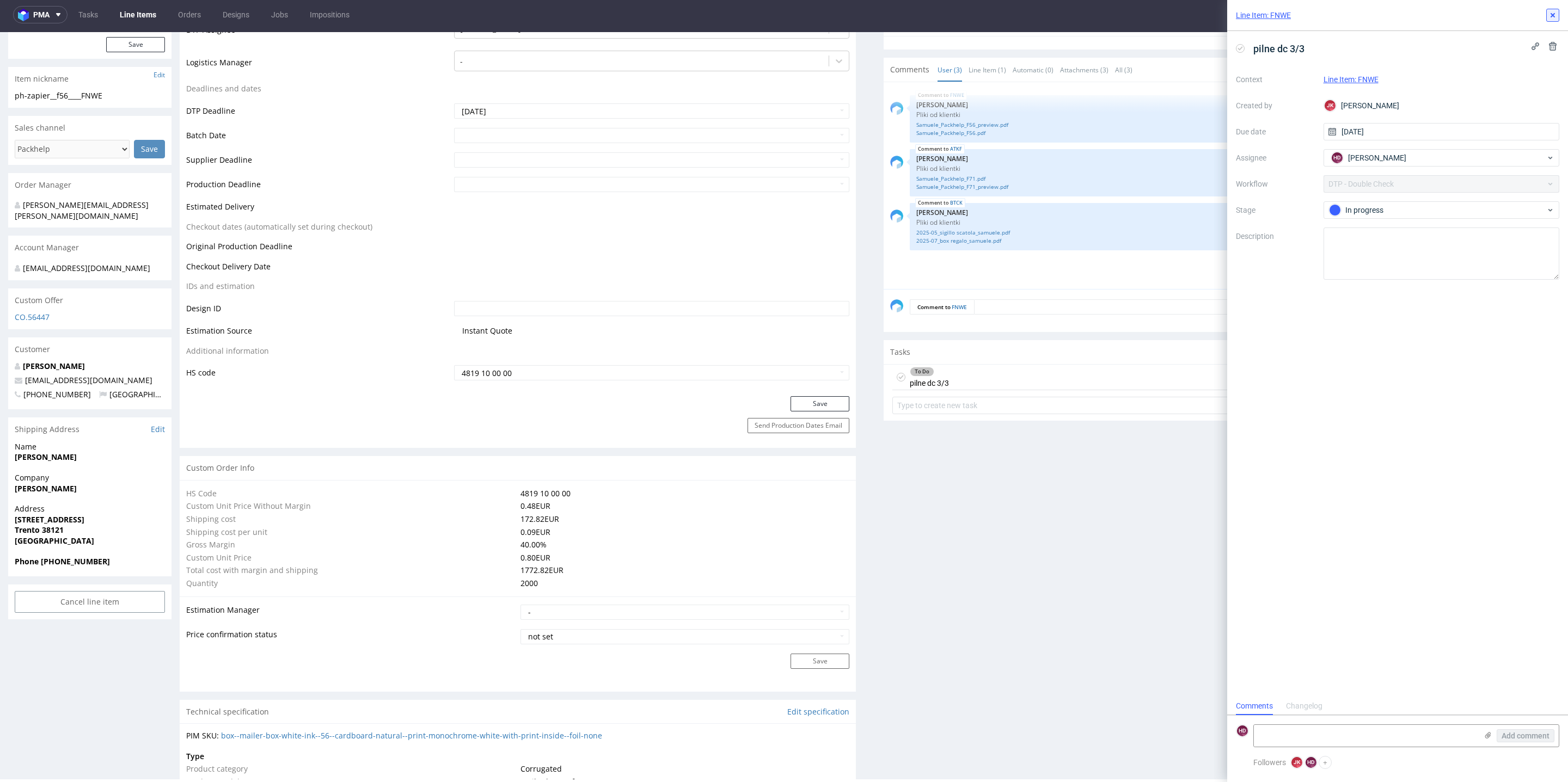
click at [1550, 15] on icon at bounding box center [1553, 15] width 8 height 8
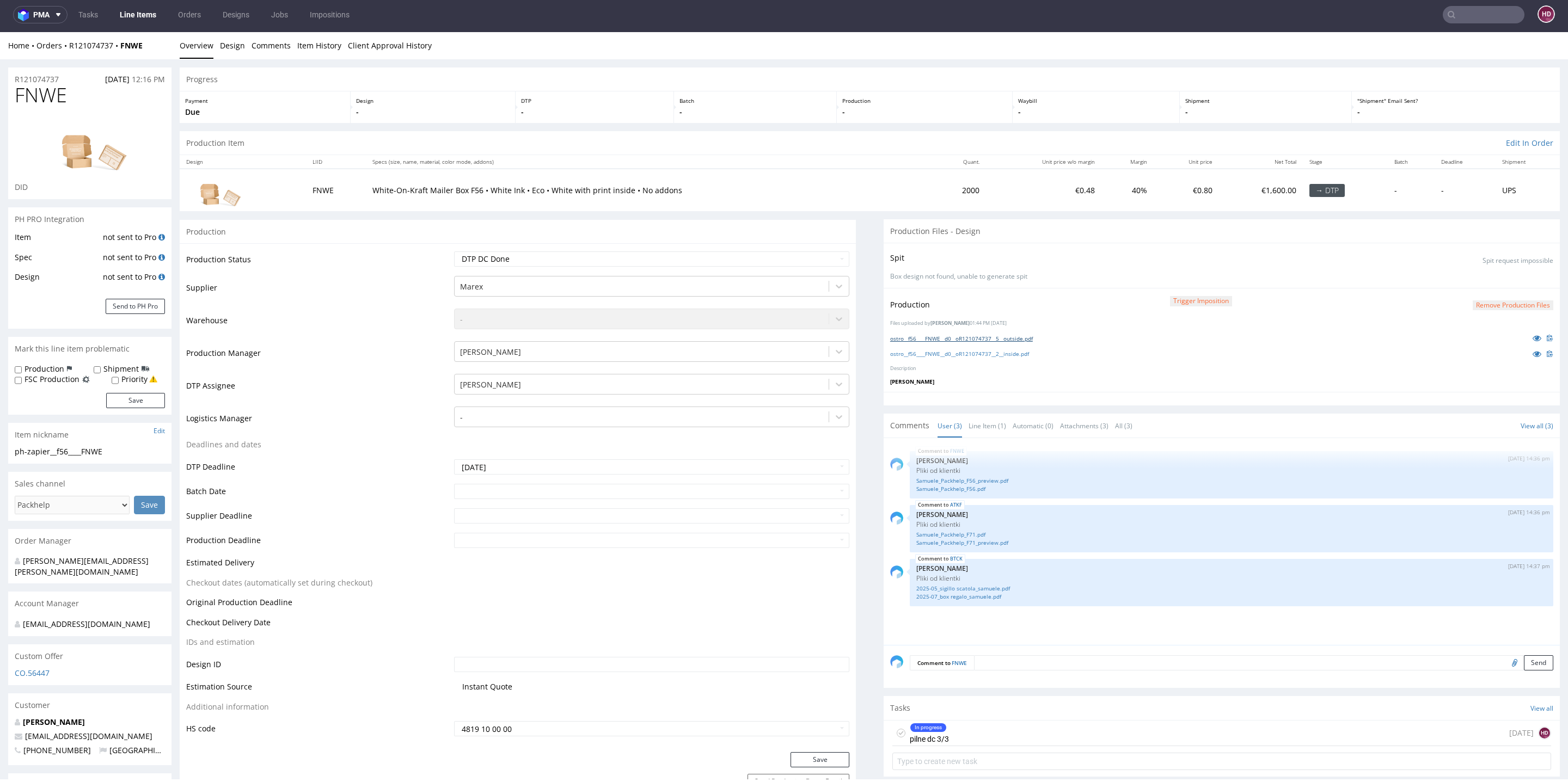
click at [910, 336] on link "ostro__f56____FNWE__d0__oR121074737__5__outside.pdf" at bounding box center [961, 338] width 143 height 8
click at [920, 355] on link "ostro__f56____FNWE__d0__oR121074737__2__inside.pdf" at bounding box center [959, 354] width 139 height 8
click at [963, 490] on link "Samuele_Packhelp_F56.pdf" at bounding box center [1232, 489] width 631 height 8
click at [962, 487] on link "Samuele_Packhelp_F56.pdf" at bounding box center [1232, 489] width 631 height 8
click at [991, 477] on link "Samuele_Packhelp_F56_preview.pdf" at bounding box center [1232, 481] width 631 height 8
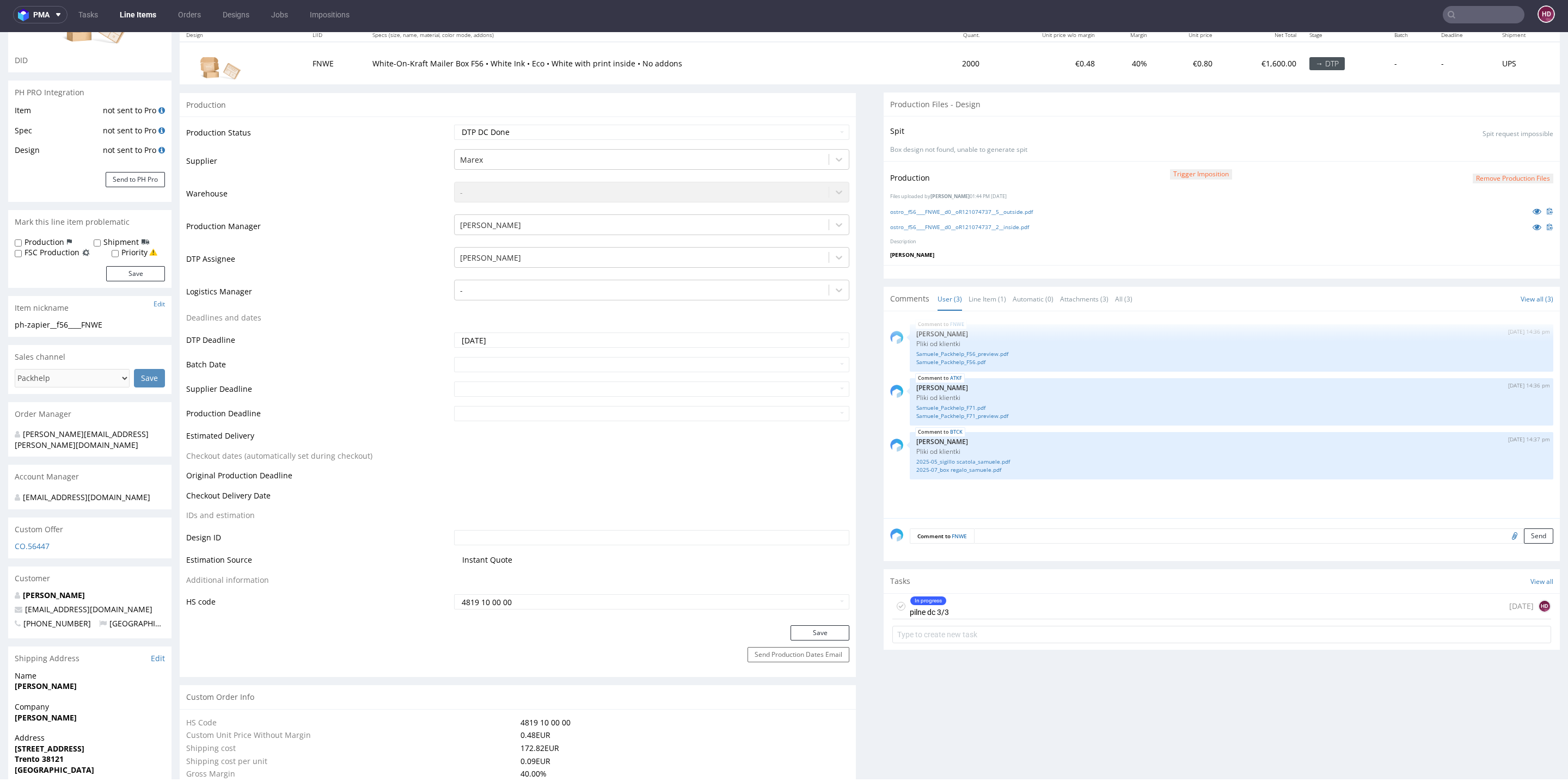
scroll to position [151, 0]
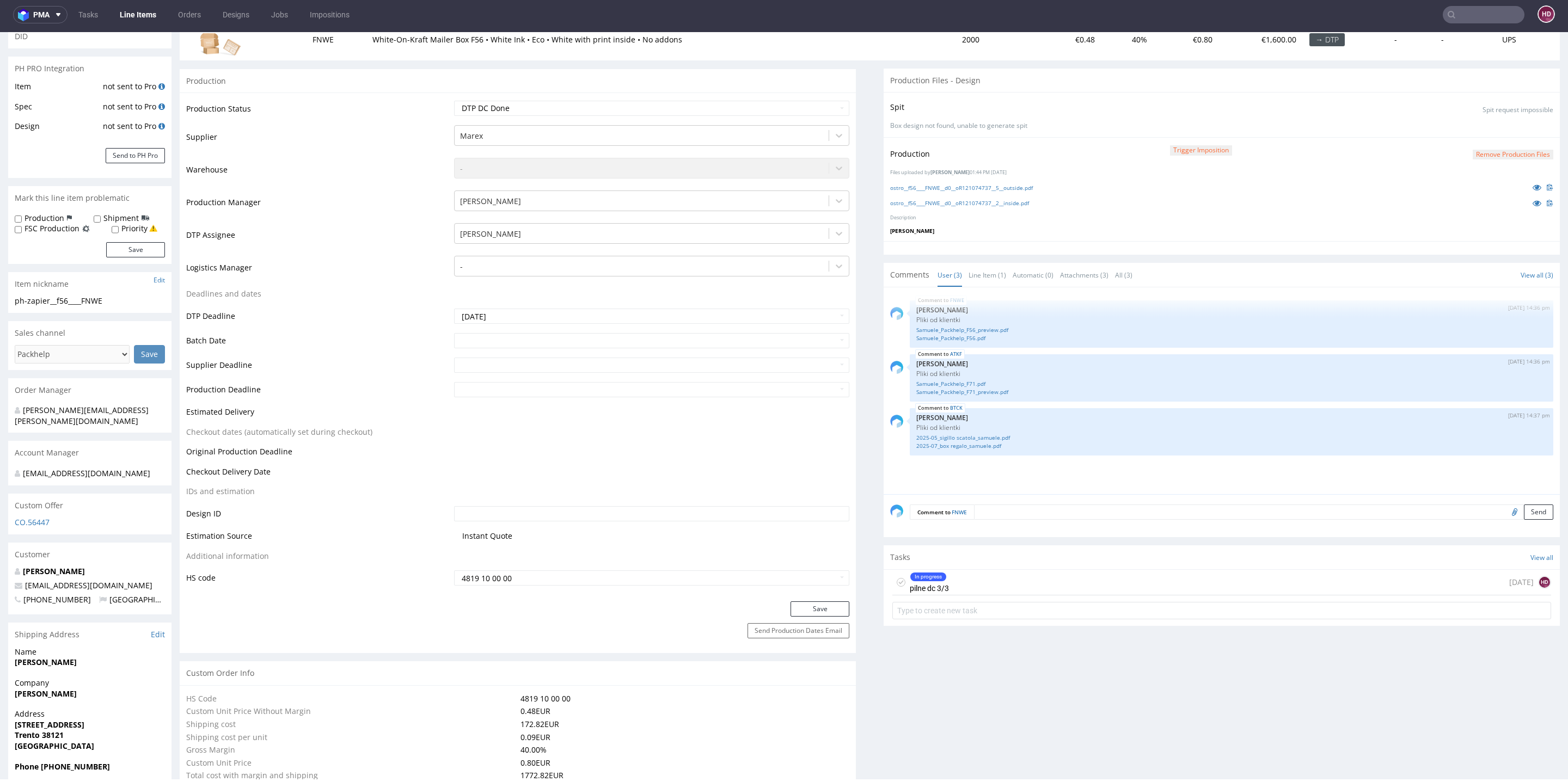
click at [921, 558] on div "Tasks View all" at bounding box center [1221, 557] width 676 height 24
click at [917, 580] on div "In progress pilne dc 3/3" at bounding box center [930, 582] width 39 height 25
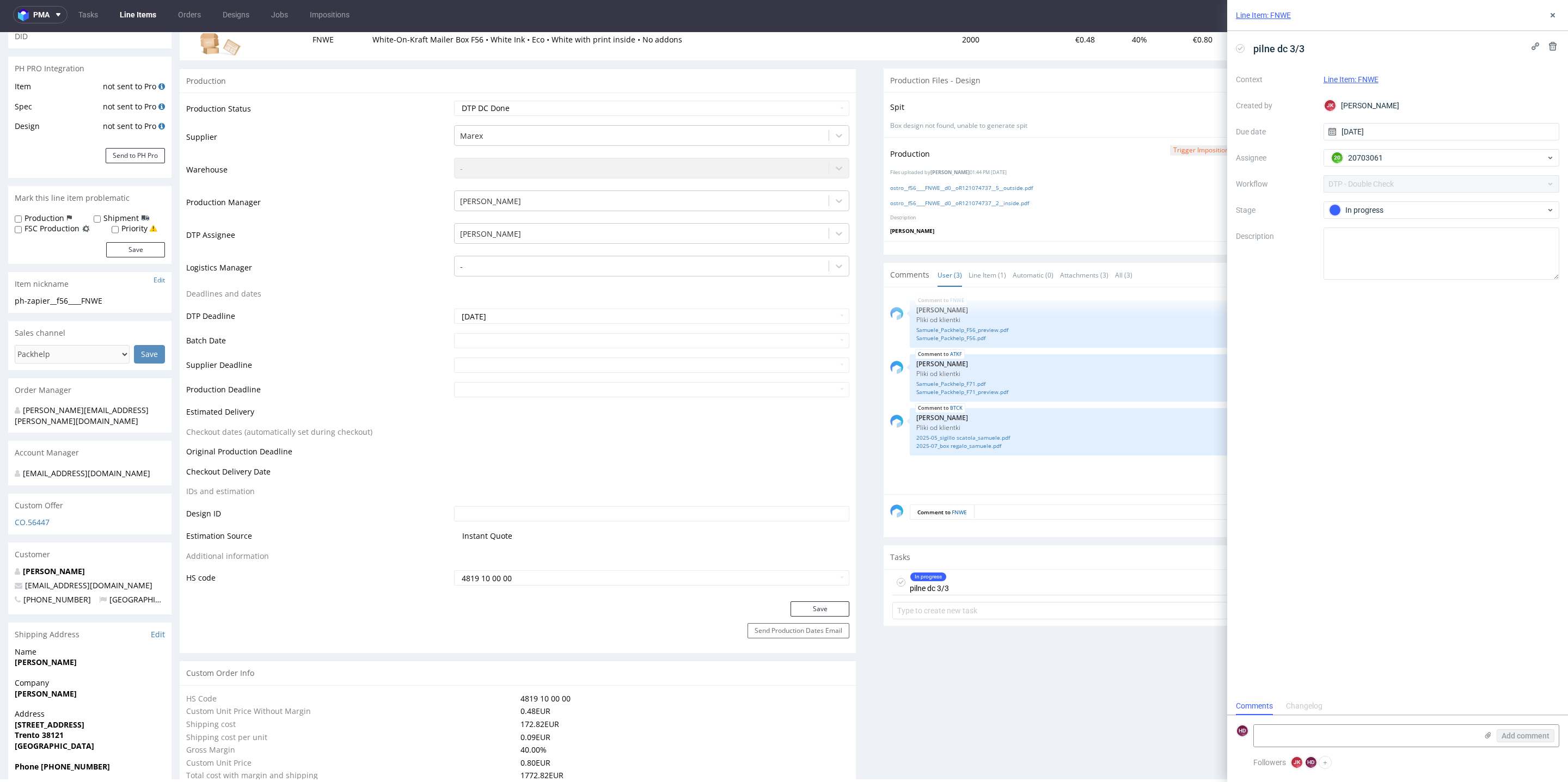
scroll to position [8, 0]
click at [1396, 209] on div "In progress" at bounding box center [1437, 210] width 217 height 12
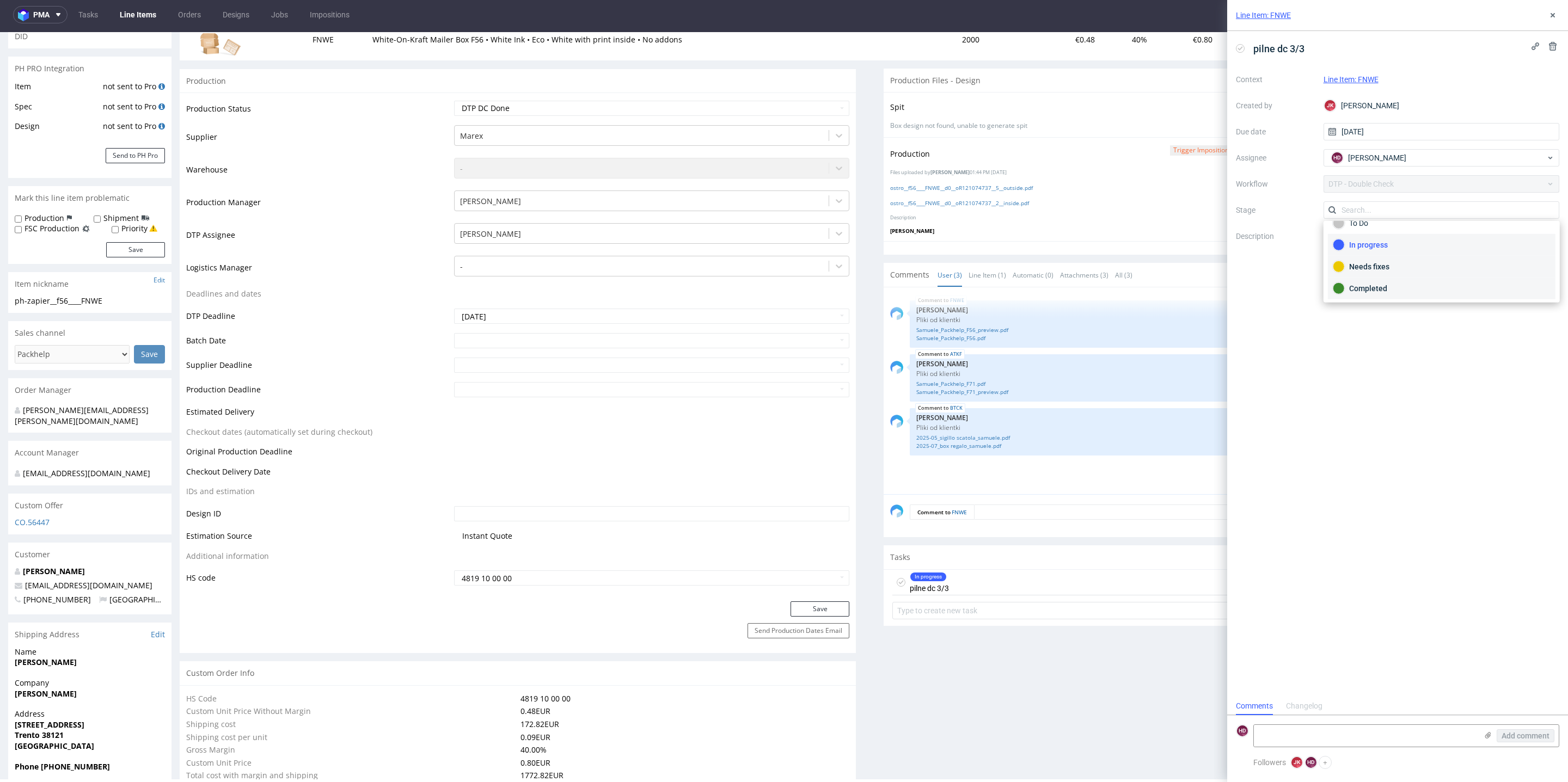
click at [1362, 279] on div "Completed" at bounding box center [1442, 288] width 228 height 22
click at [1555, 15] on icon at bounding box center [1553, 15] width 8 height 8
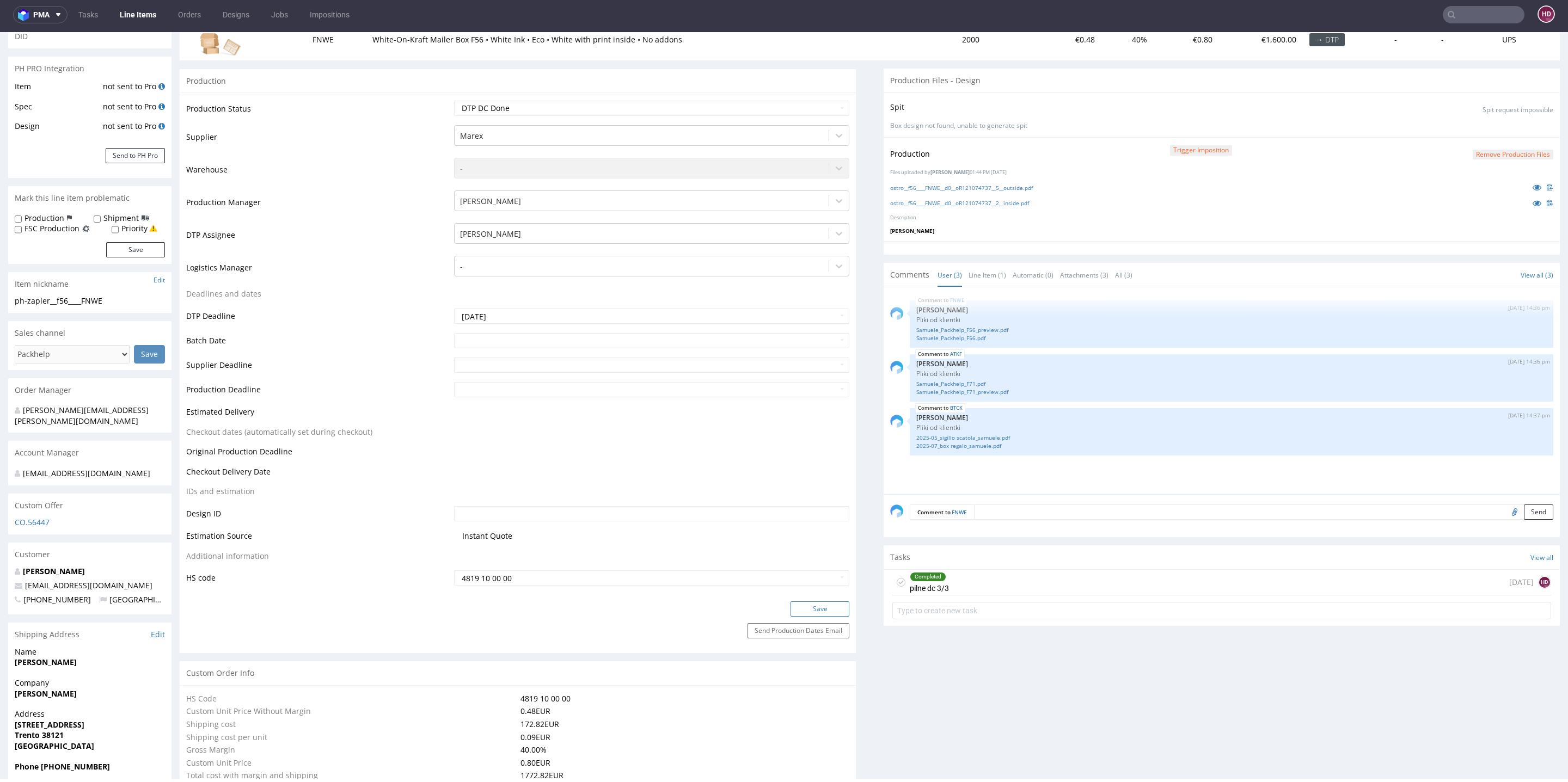
click at [836, 602] on button "Save" at bounding box center [820, 609] width 59 height 15
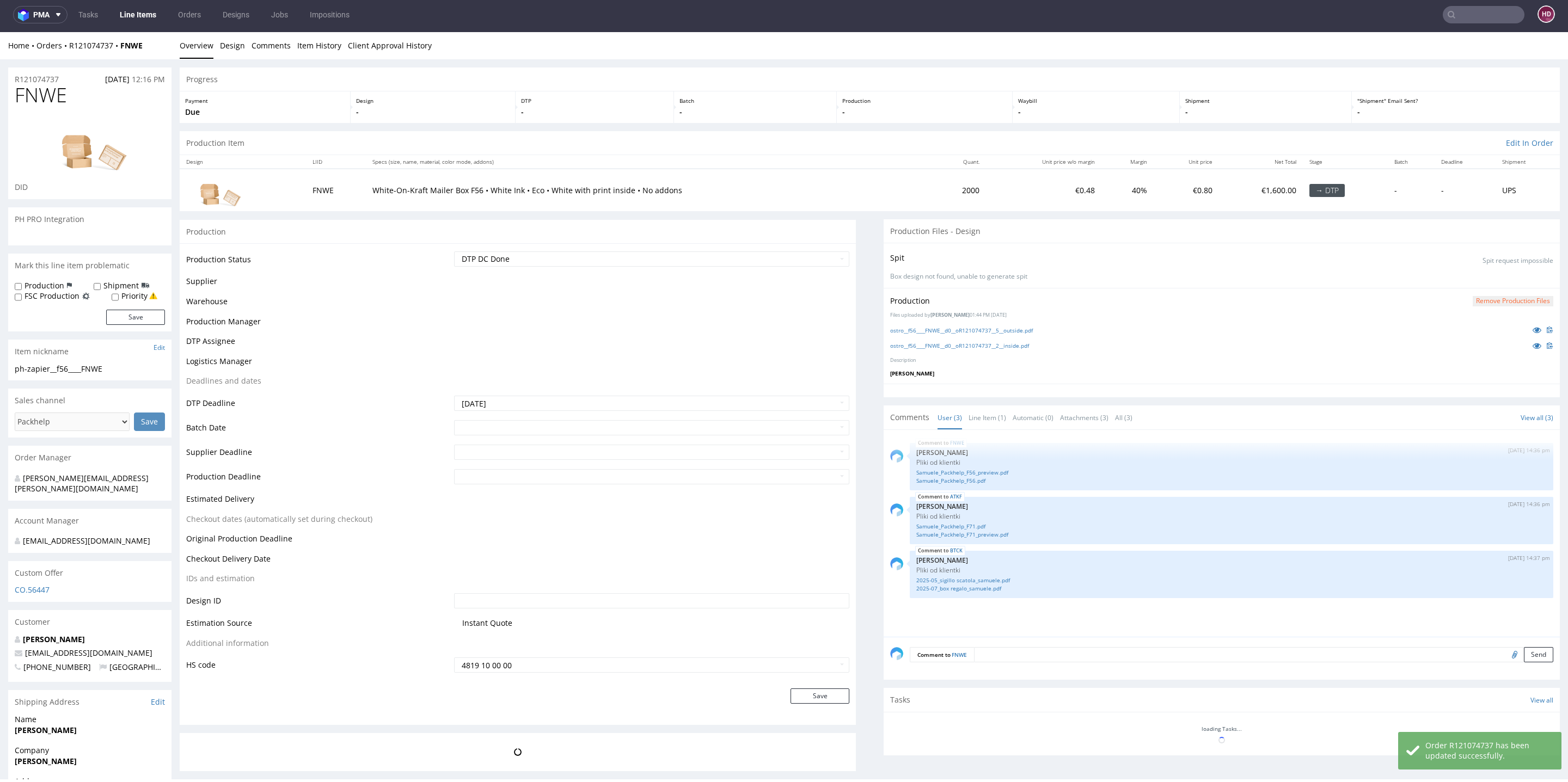
scroll to position [151, 0]
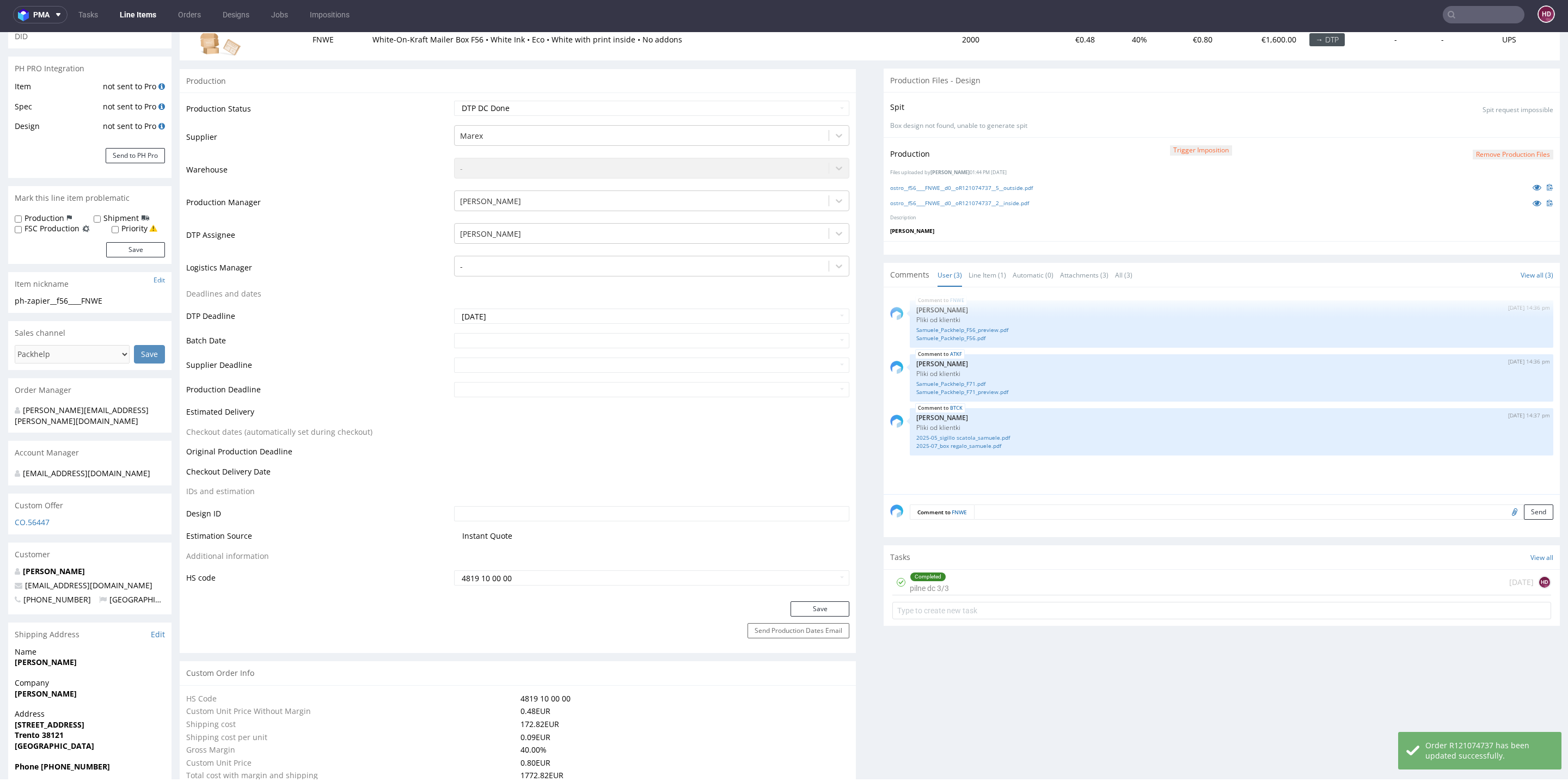
click at [137, 16] on link "Line Items" at bounding box center [138, 15] width 50 height 17
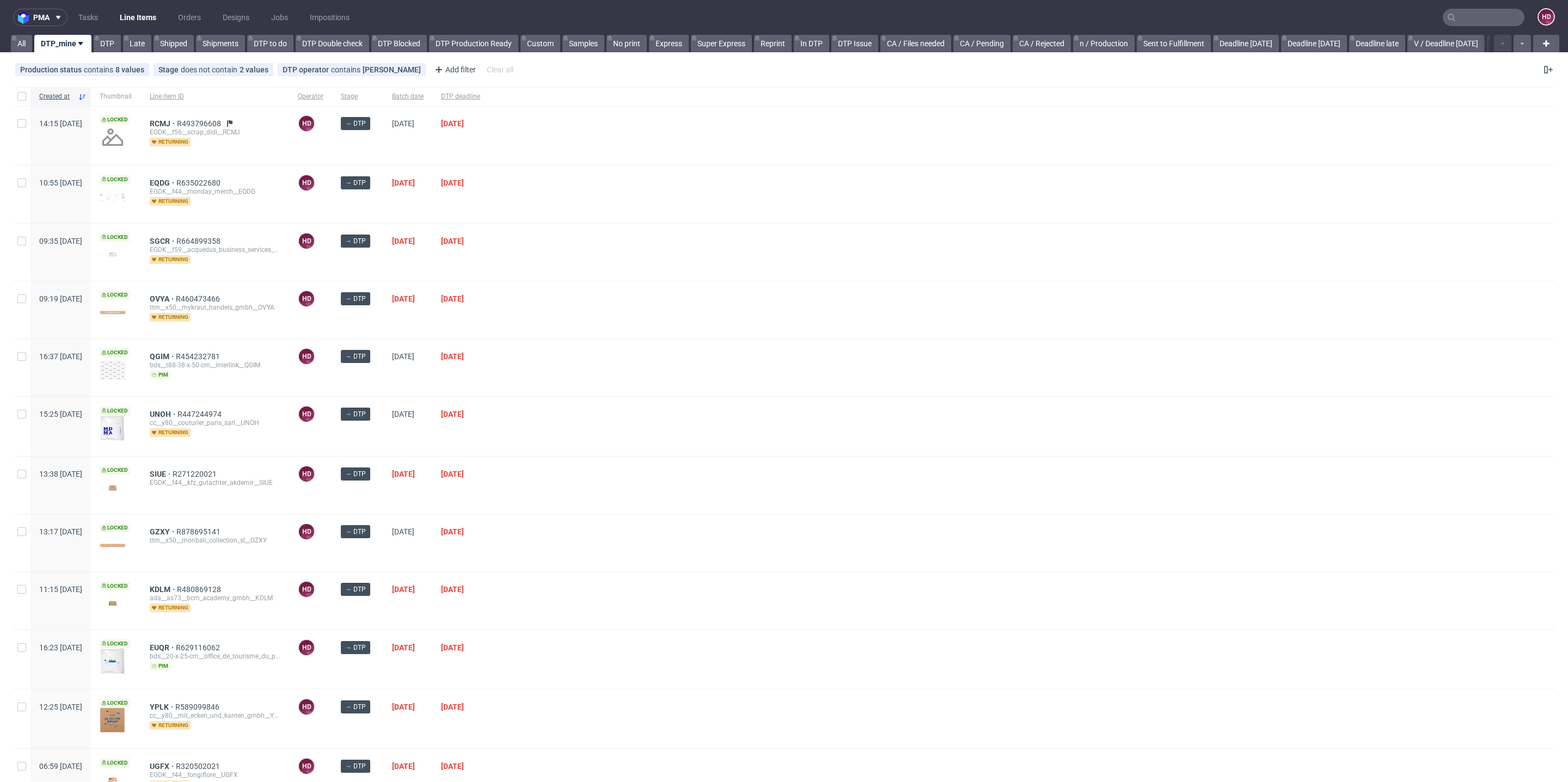
click at [888, 214] on div at bounding box center [1021, 194] width 1066 height 57
click at [480, 96] on span "DTP deadline" at bounding box center [461, 96] width 39 height 9
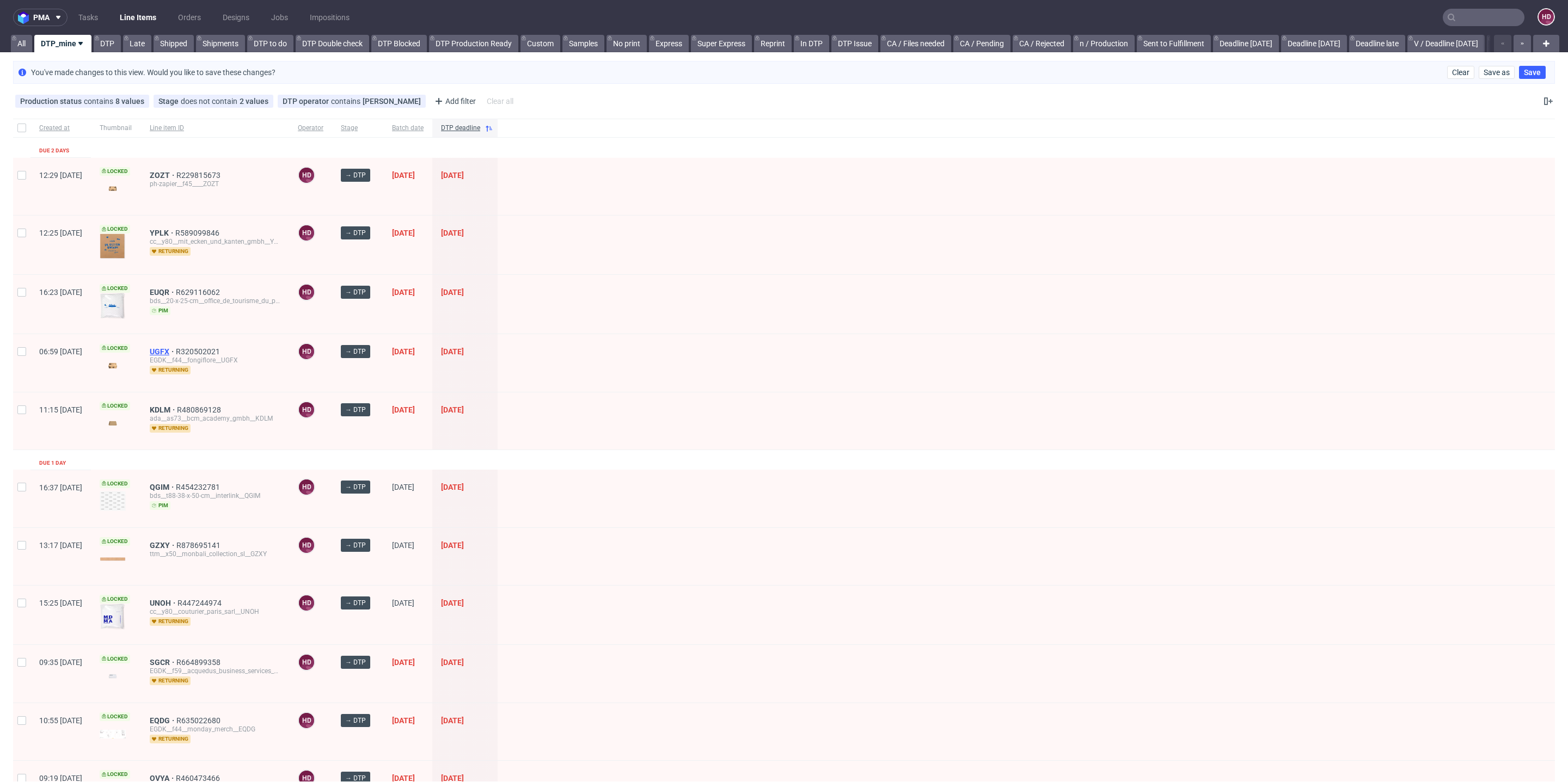
click at [176, 352] on span "UGFX" at bounding box center [162, 352] width 26 height 8
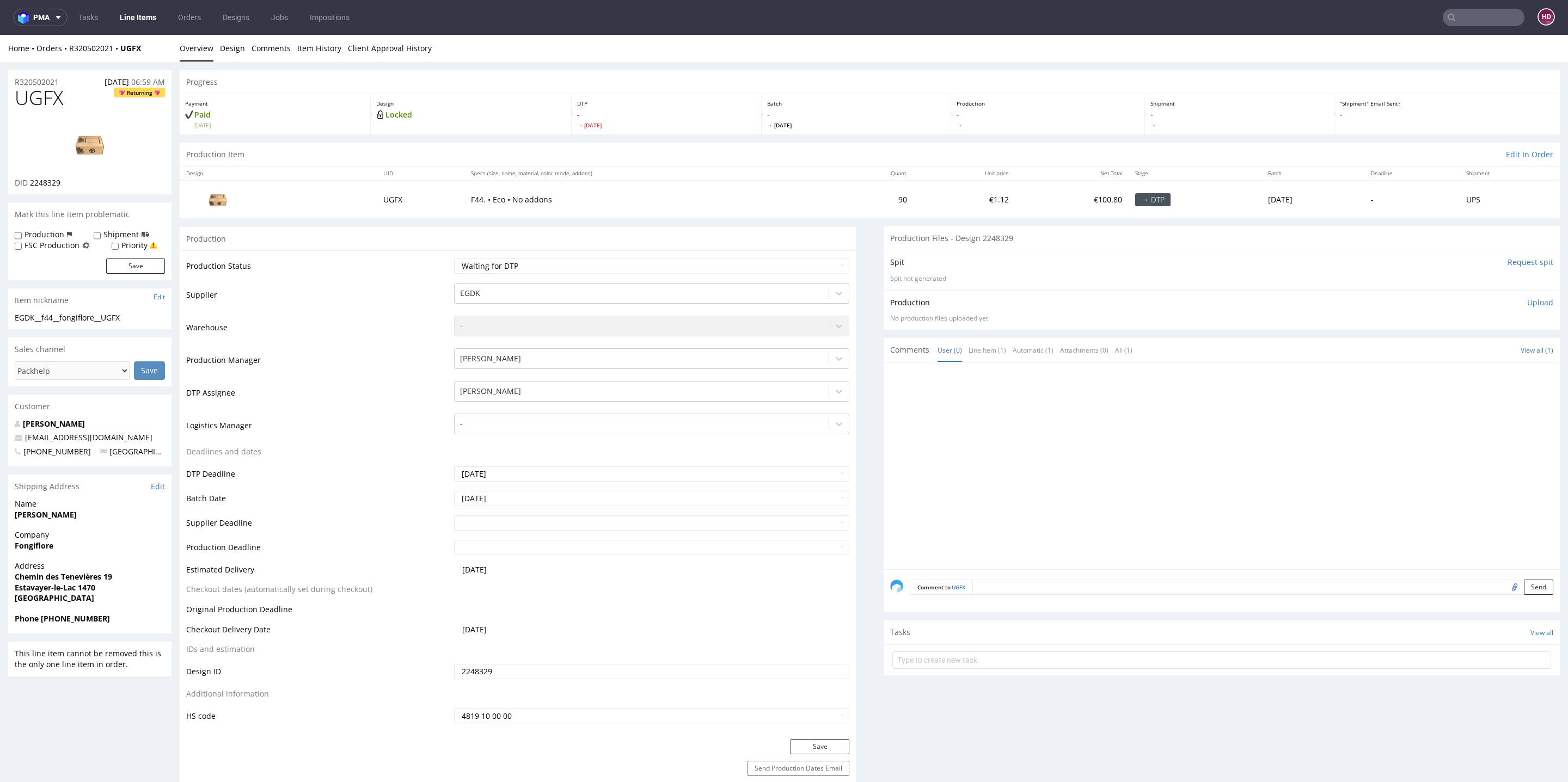
click at [516, 257] on td "Waiting for Artwork Waiting for Diecut Waiting for Mockup Waiting for DTP Waiti…" at bounding box center [650, 269] width 398 height 24
click at [515, 262] on select "Waiting for Artwork Waiting for Diecut Waiting for Mockup Waiting for DTP Waiti…" at bounding box center [652, 266] width 395 height 15
select select "dtp_in_process"
click at [454, 259] on select "Waiting for Artwork Waiting for Diecut Waiting for Mockup Waiting for DTP Waiti…" at bounding box center [652, 266] width 395 height 15
click at [807, 744] on button "Save" at bounding box center [820, 747] width 59 height 15
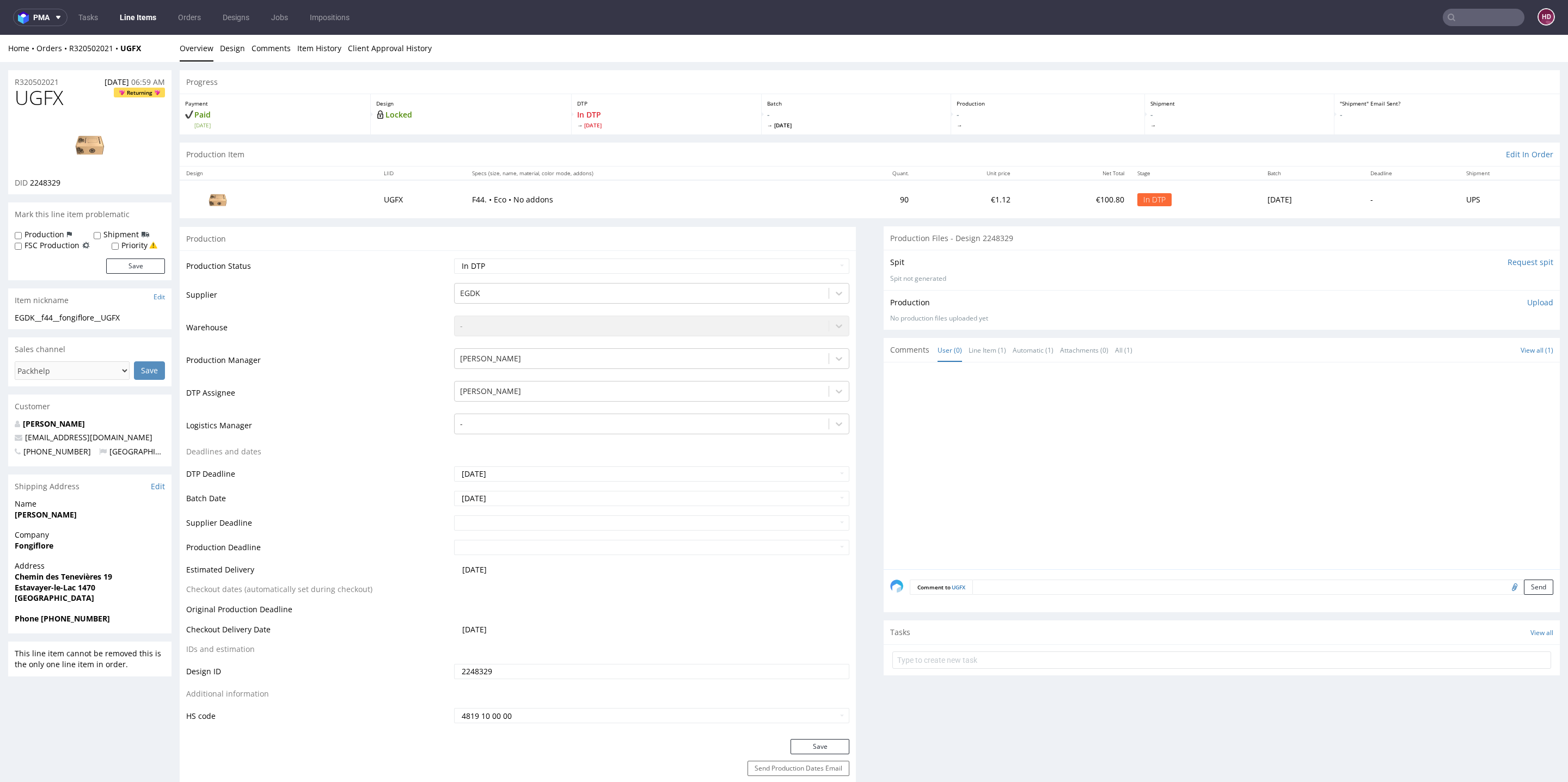
click at [134, 18] on link "Line Items" at bounding box center [138, 17] width 50 height 17
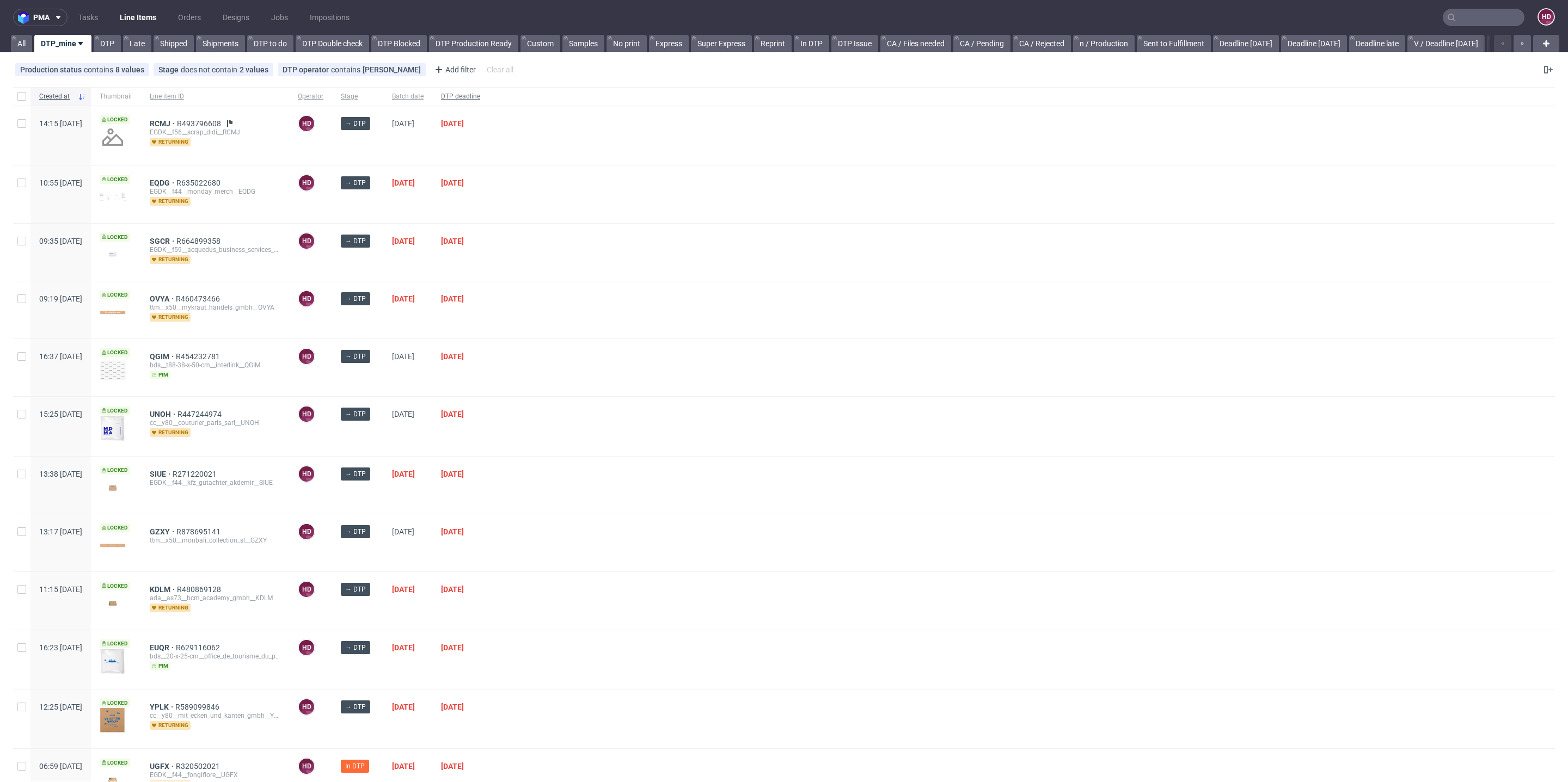
click at [480, 92] on span "DTP deadline" at bounding box center [461, 96] width 39 height 9
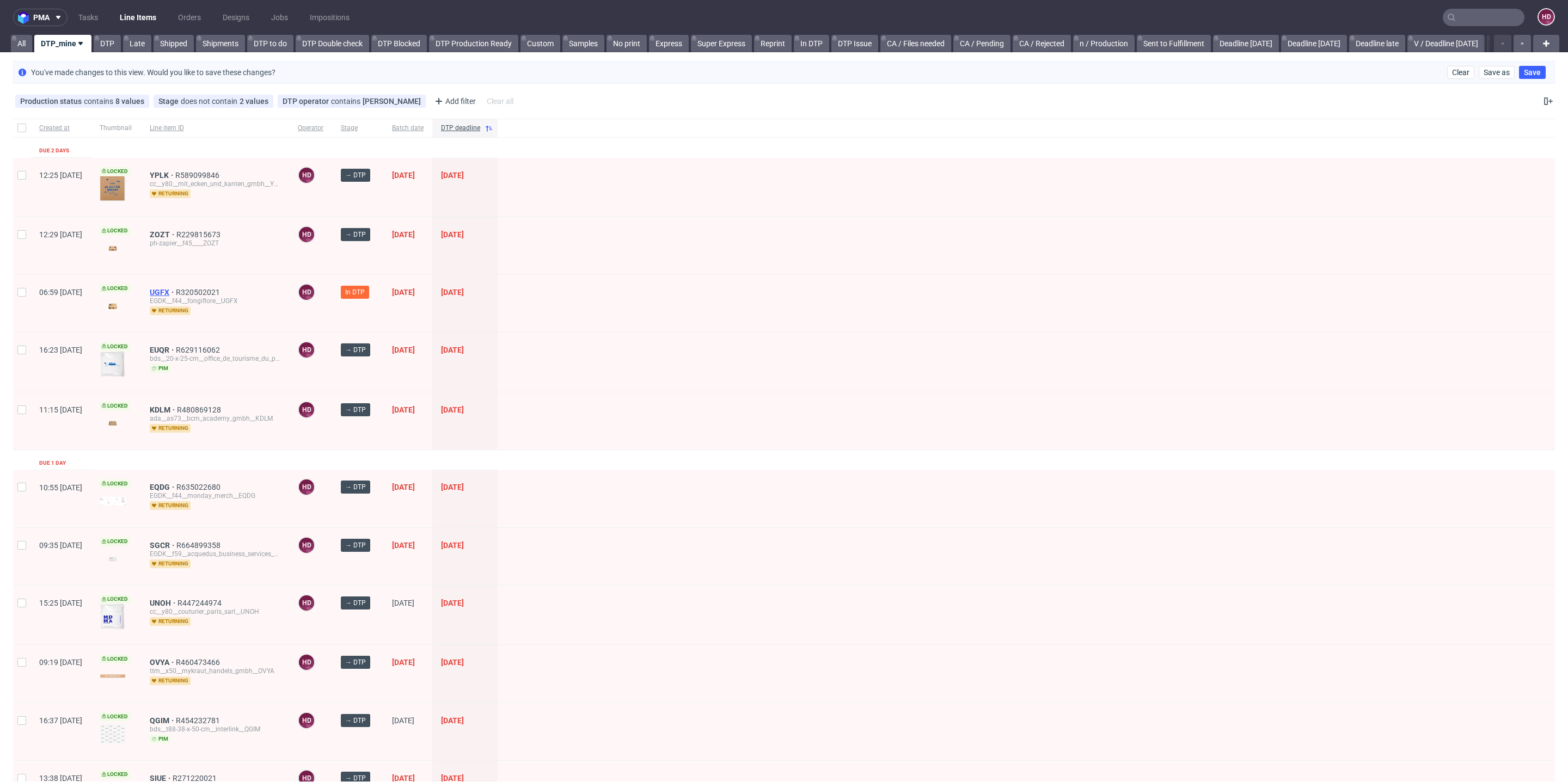
click at [176, 290] on span "UGFX" at bounding box center [162, 292] width 26 height 8
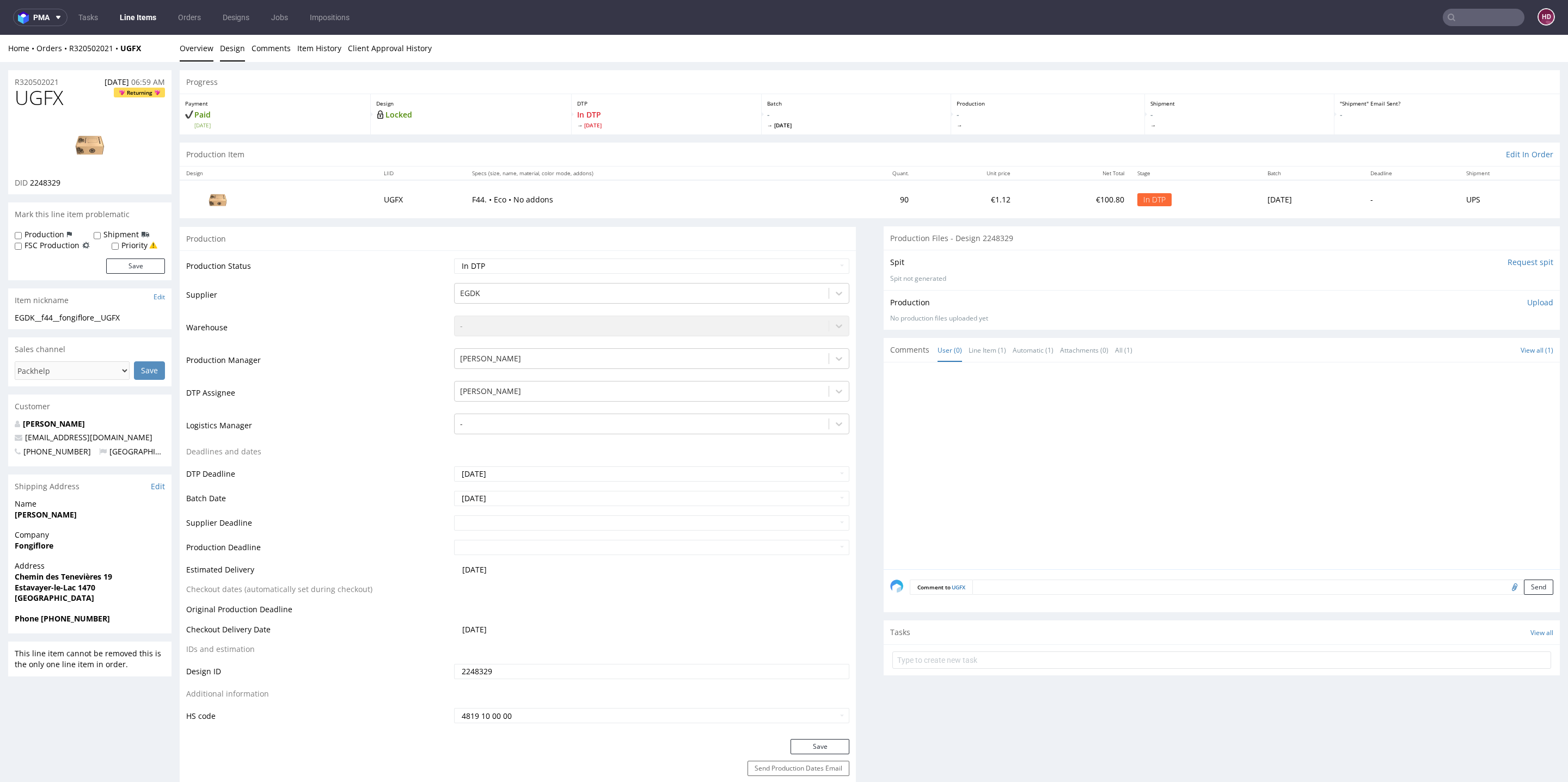
click at [234, 46] on link "Design" at bounding box center [233, 48] width 25 height 27
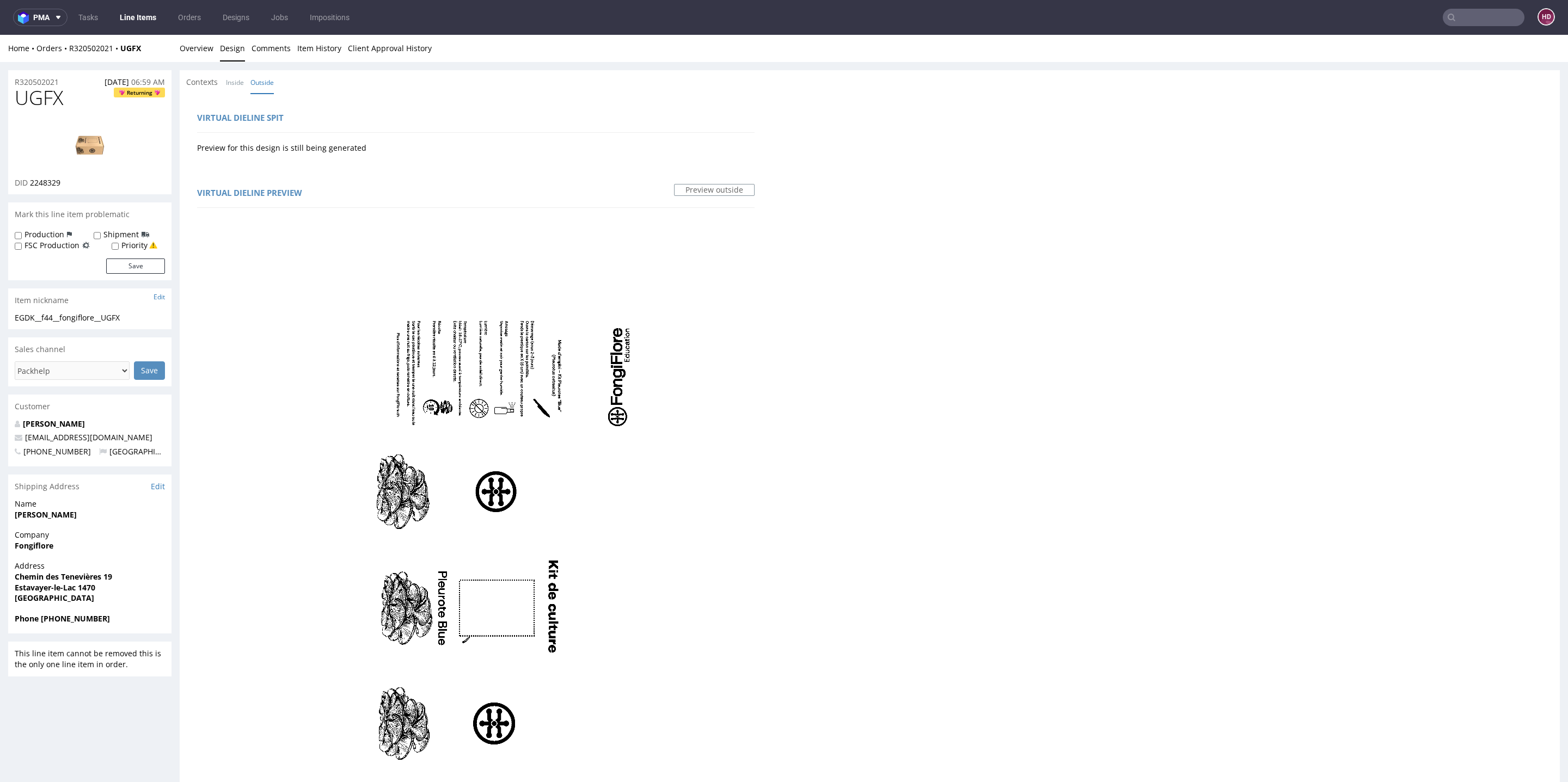
click at [73, 147] on img at bounding box center [89, 144] width 87 height 49
click at [131, 321] on div "EGDK__f44__fongiflore__UGFX" at bounding box center [89, 318] width 150 height 11
drag, startPoint x: 130, startPoint y: 319, endPoint x: 0, endPoint y: 318, distance: 130.0
copy div "EGDK__f44__fongiflore__UGFX"
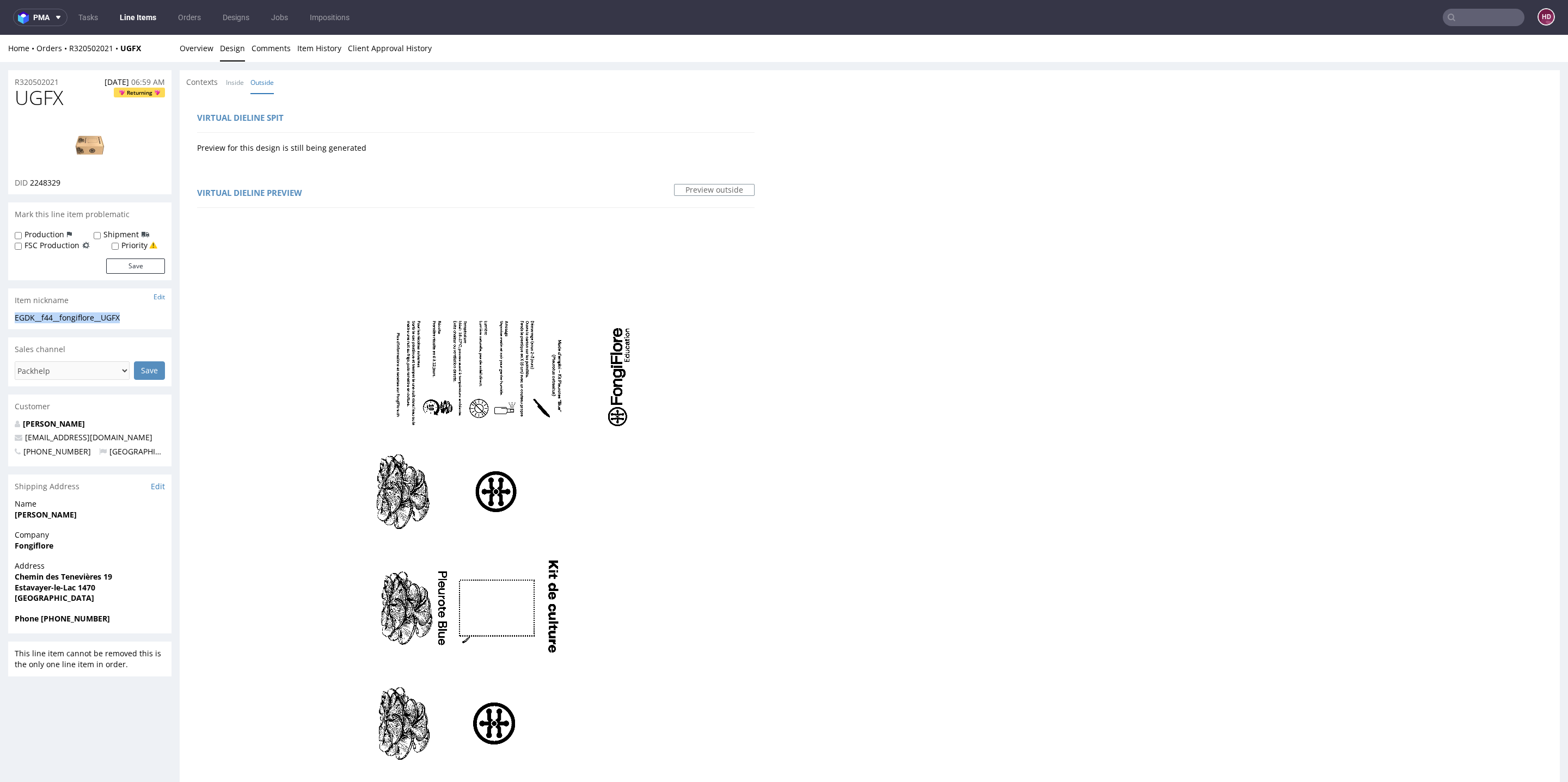
click at [71, 79] on div "R320502021 12.08.2025 06:59 AM" at bounding box center [90, 78] width 164 height 17
drag, startPoint x: 50, startPoint y: 79, endPoint x: 0, endPoint y: 79, distance: 50.0
copy p "R320502021"
drag, startPoint x: 80, startPoint y: 187, endPoint x: 29, endPoint y: 185, distance: 51.0
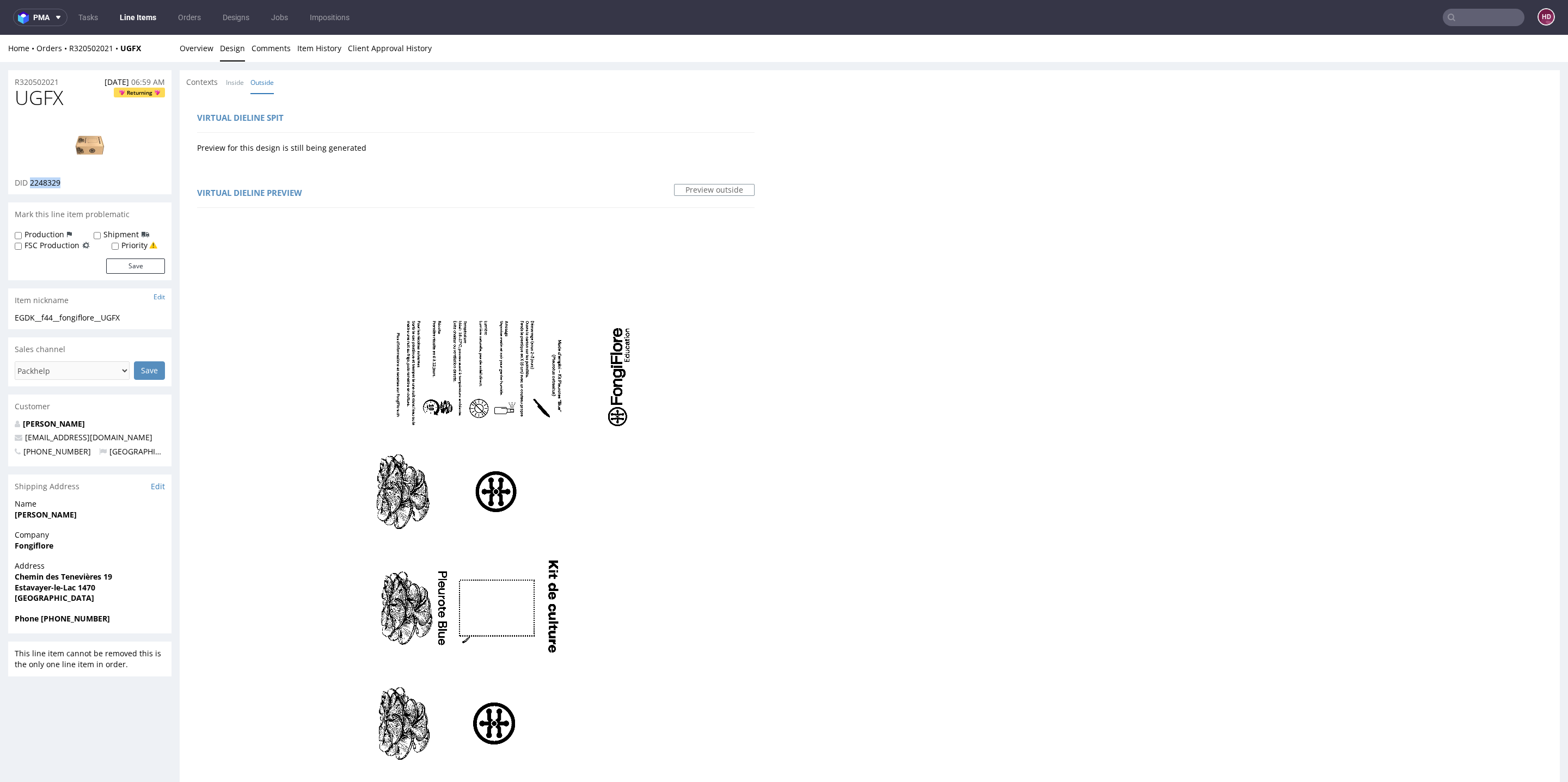
click at [29, 185] on div "DID 2248329" at bounding box center [89, 183] width 150 height 11
copy span "2248329"
click at [96, 144] on img at bounding box center [89, 144] width 87 height 49
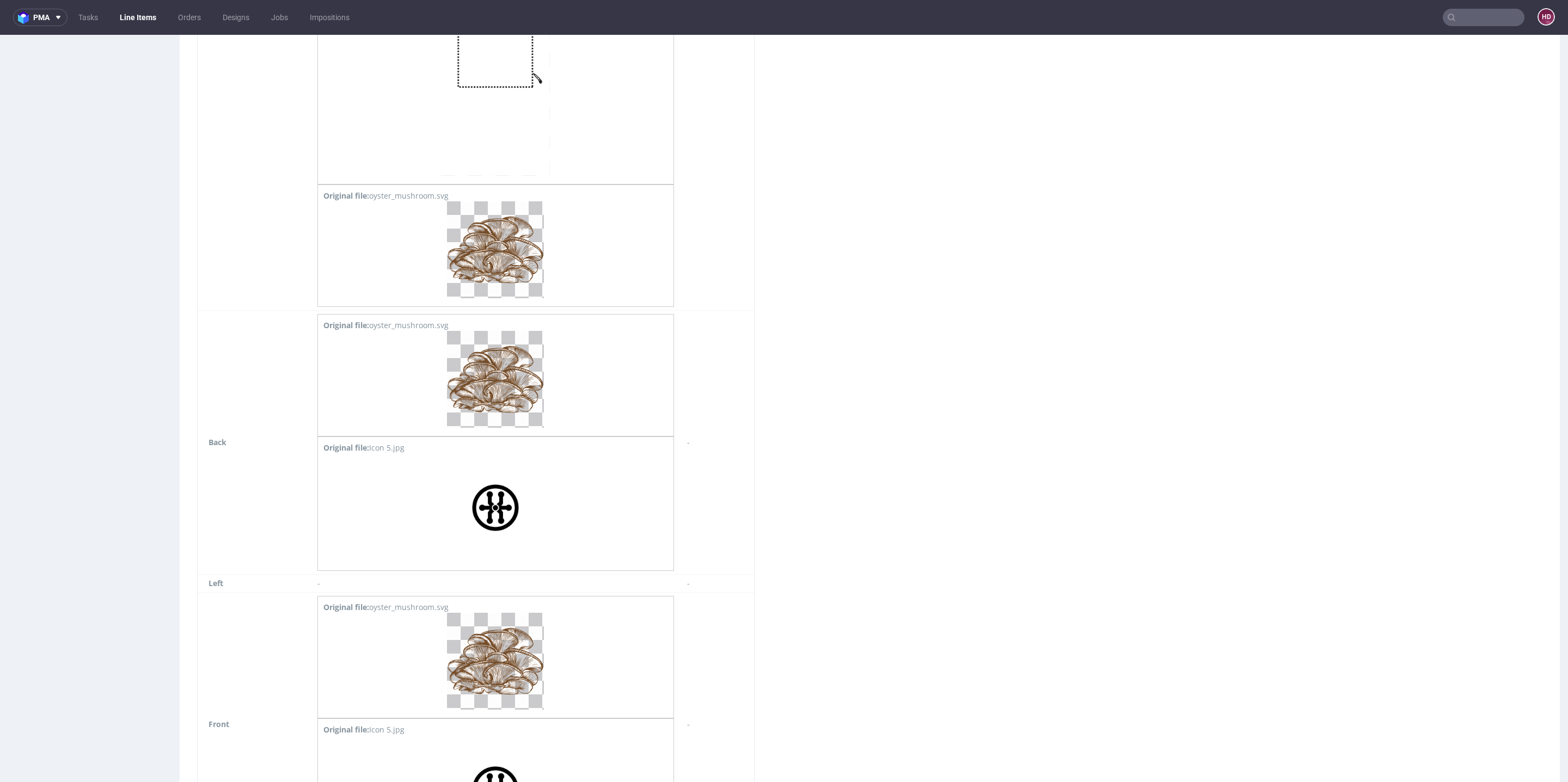
scroll to position [1890, 0]
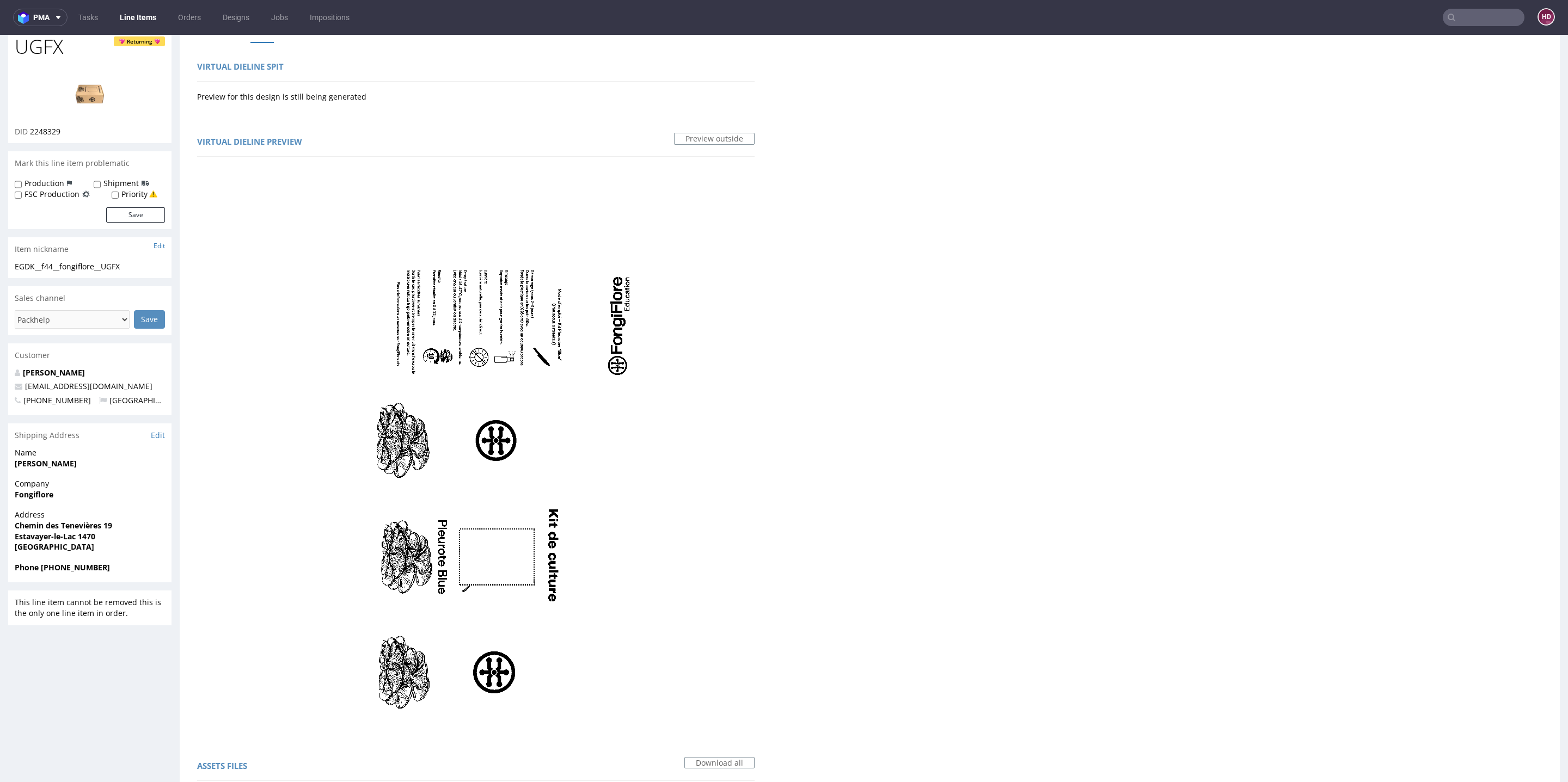
scroll to position [0, 0]
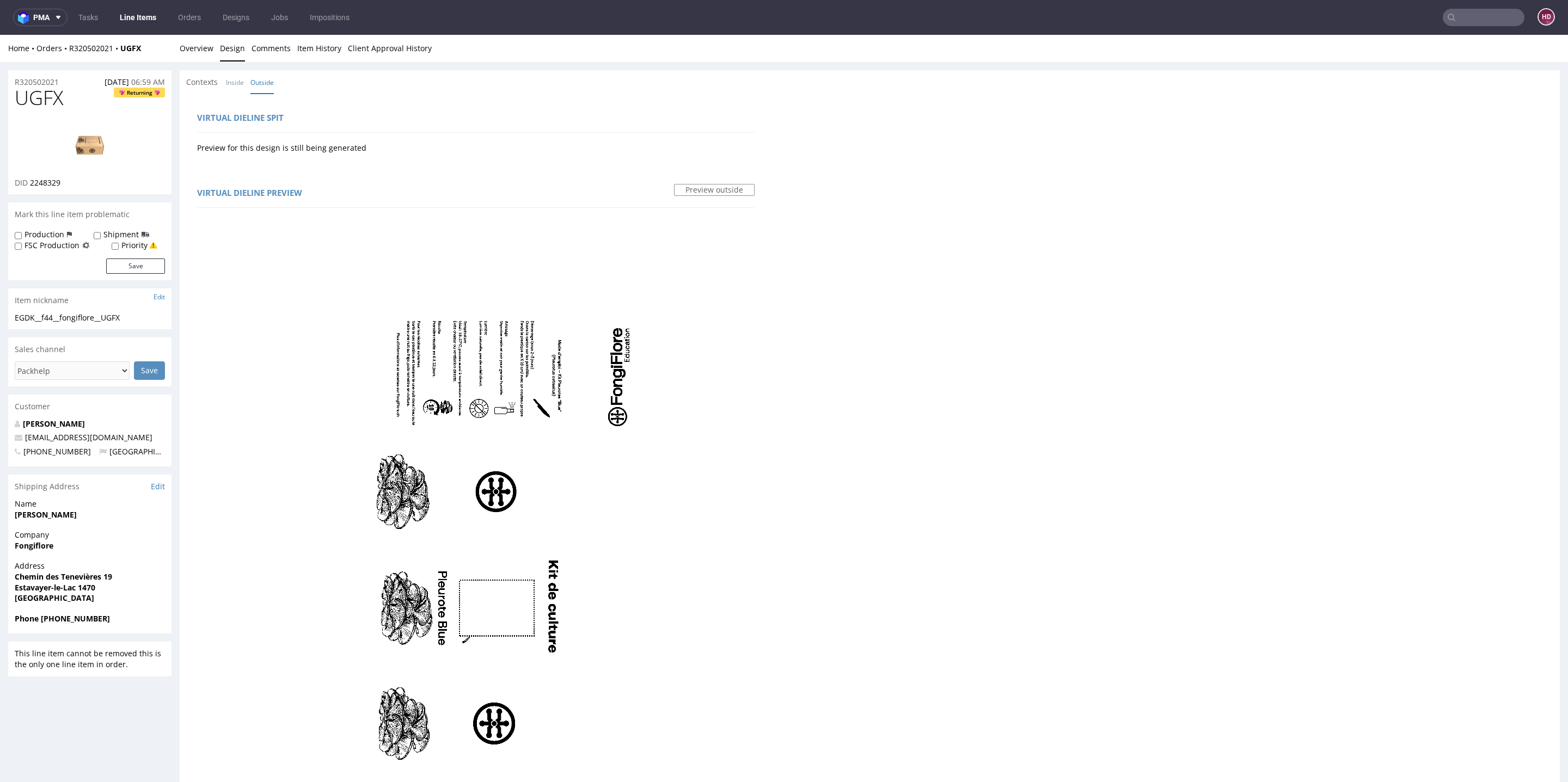
click at [80, 93] on h1 "UGFX Returning" at bounding box center [89, 98] width 150 height 22
drag, startPoint x: 50, startPoint y: 92, endPoint x: 1, endPoint y: 95, distance: 49.1
copy span "UGFX"
click at [188, 52] on link "Overview" at bounding box center [196, 48] width 34 height 27
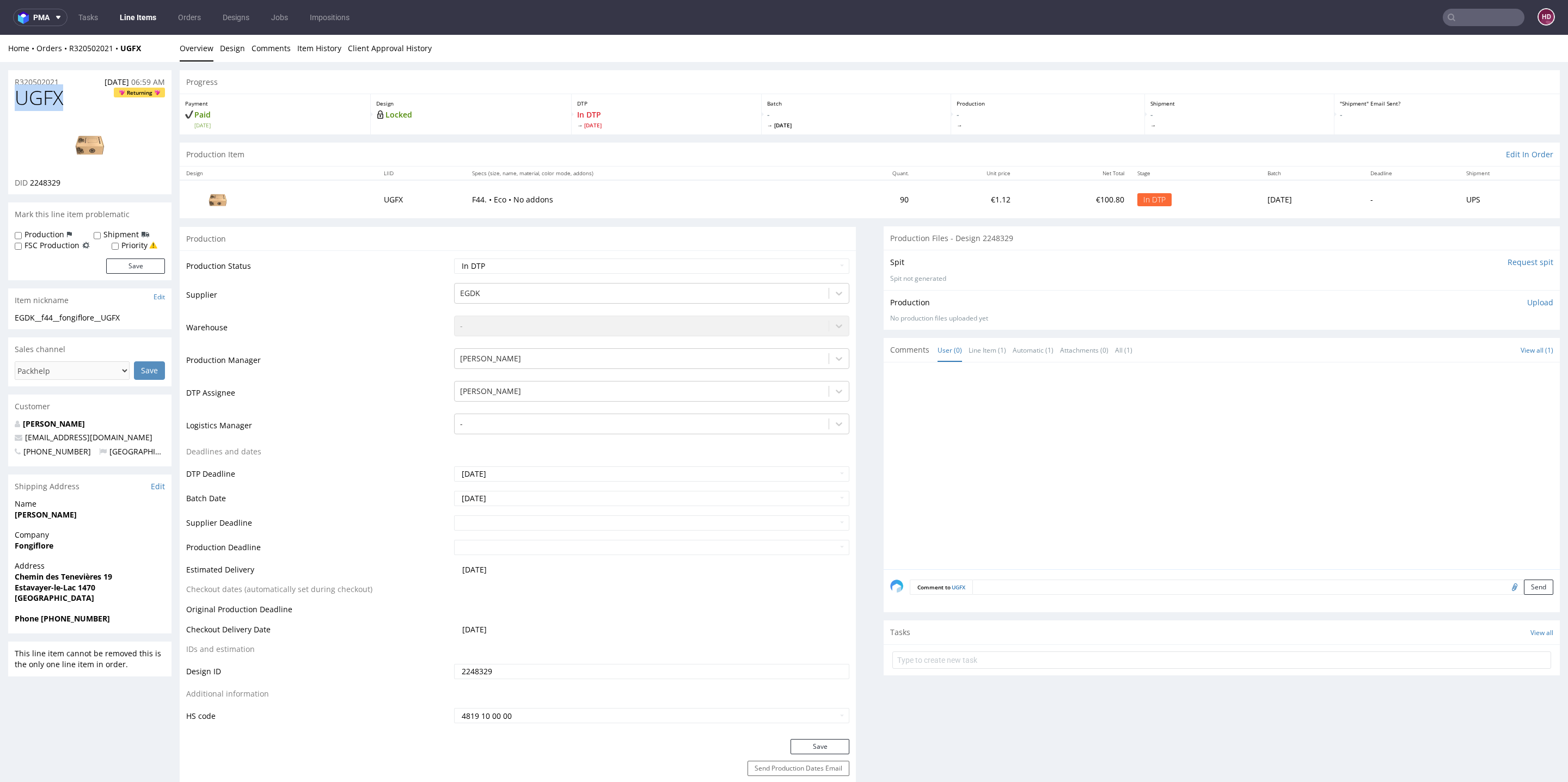
click at [144, 315] on div "EGDK__f44__fongiflore__UGFX" at bounding box center [89, 318] width 150 height 11
drag, startPoint x: 130, startPoint y: 317, endPoint x: 8, endPoint y: 303, distance: 122.8
click at [8, 303] on section "Item nickname Edit EGDK__f44__fongiflore__UGFX EGDK__f44 __fongiflore__UGFX Upd…" at bounding box center [90, 309] width 164 height 41
click at [1527, 297] on p "Upload" at bounding box center [1540, 303] width 26 height 11
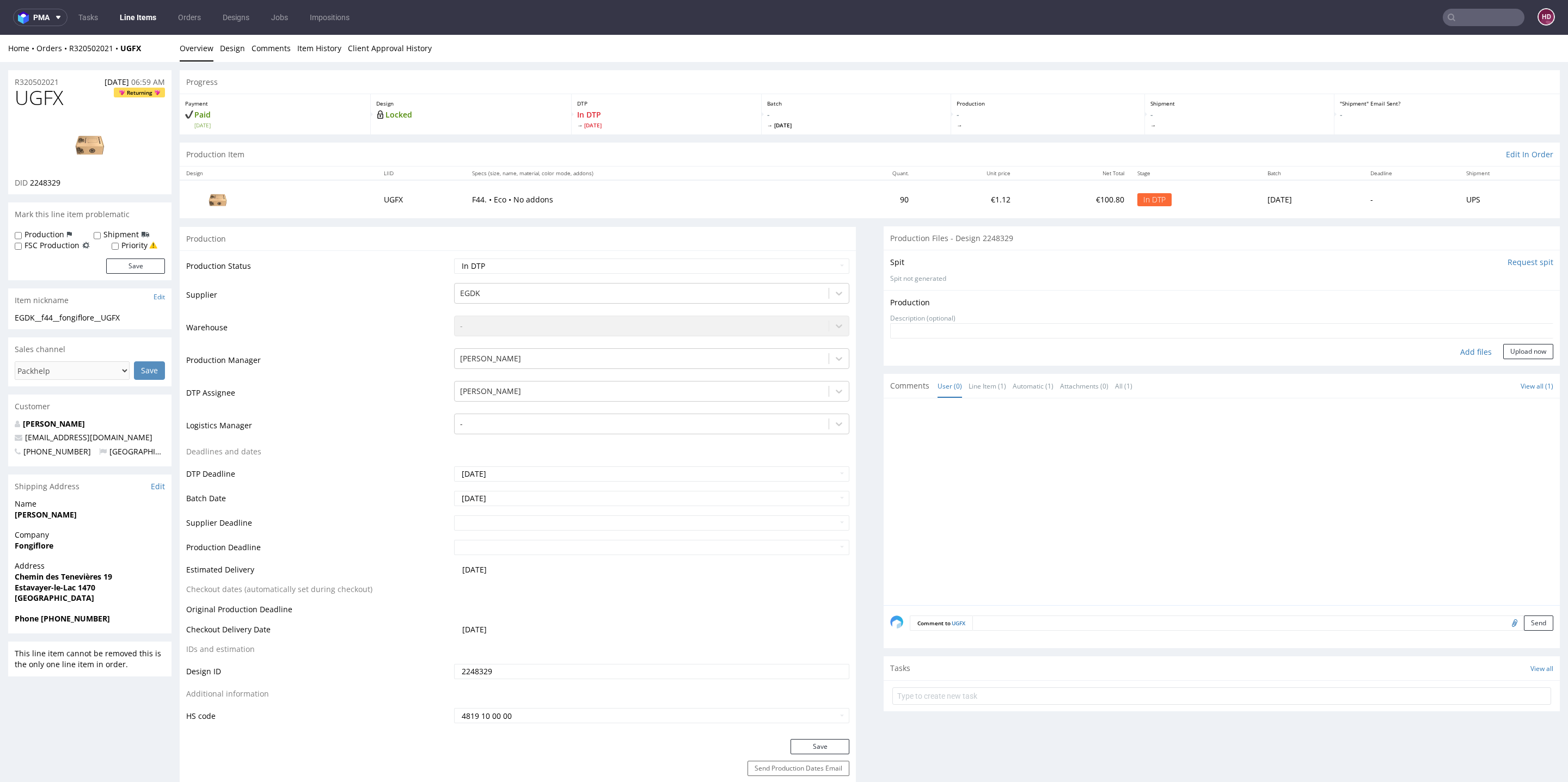
click at [1449, 349] on div "Add files" at bounding box center [1476, 352] width 55 height 16
type input "C:\fakepath\EGDK__f44__fongiflore__UGFX__d2248329__oR320502021.pdf"
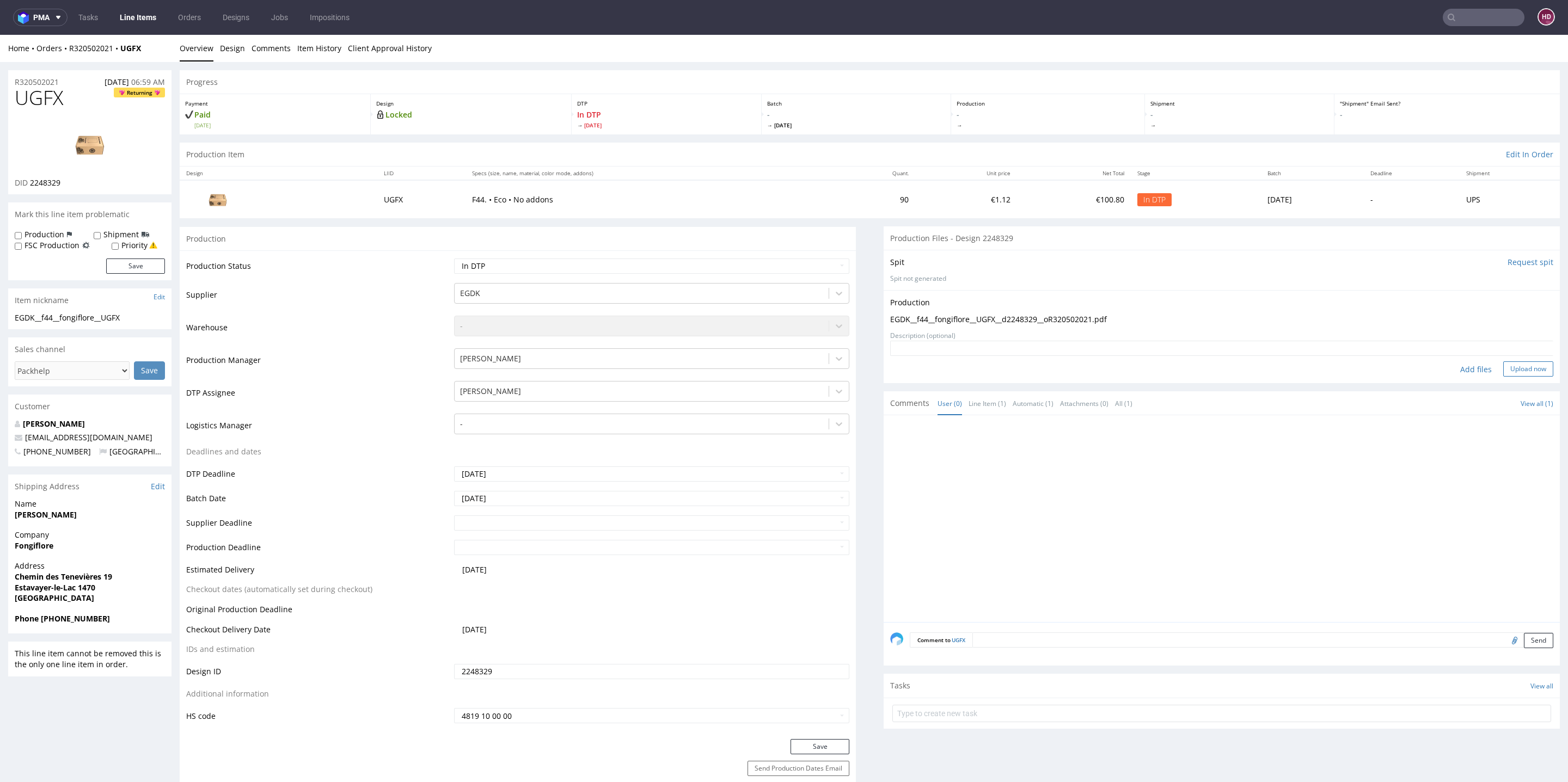
click at [1509, 367] on button "Upload now" at bounding box center [1529, 369] width 50 height 15
click at [522, 264] on select "Waiting for Artwork Waiting for Diecut Waiting for Mockup Waiting for DTP Waiti…" at bounding box center [652, 266] width 395 height 15
select select "dtp_production_ready"
click at [454, 259] on select "Waiting for Artwork Waiting for Diecut Waiting for Mockup Waiting for DTP Waiti…" at bounding box center [652, 266] width 395 height 15
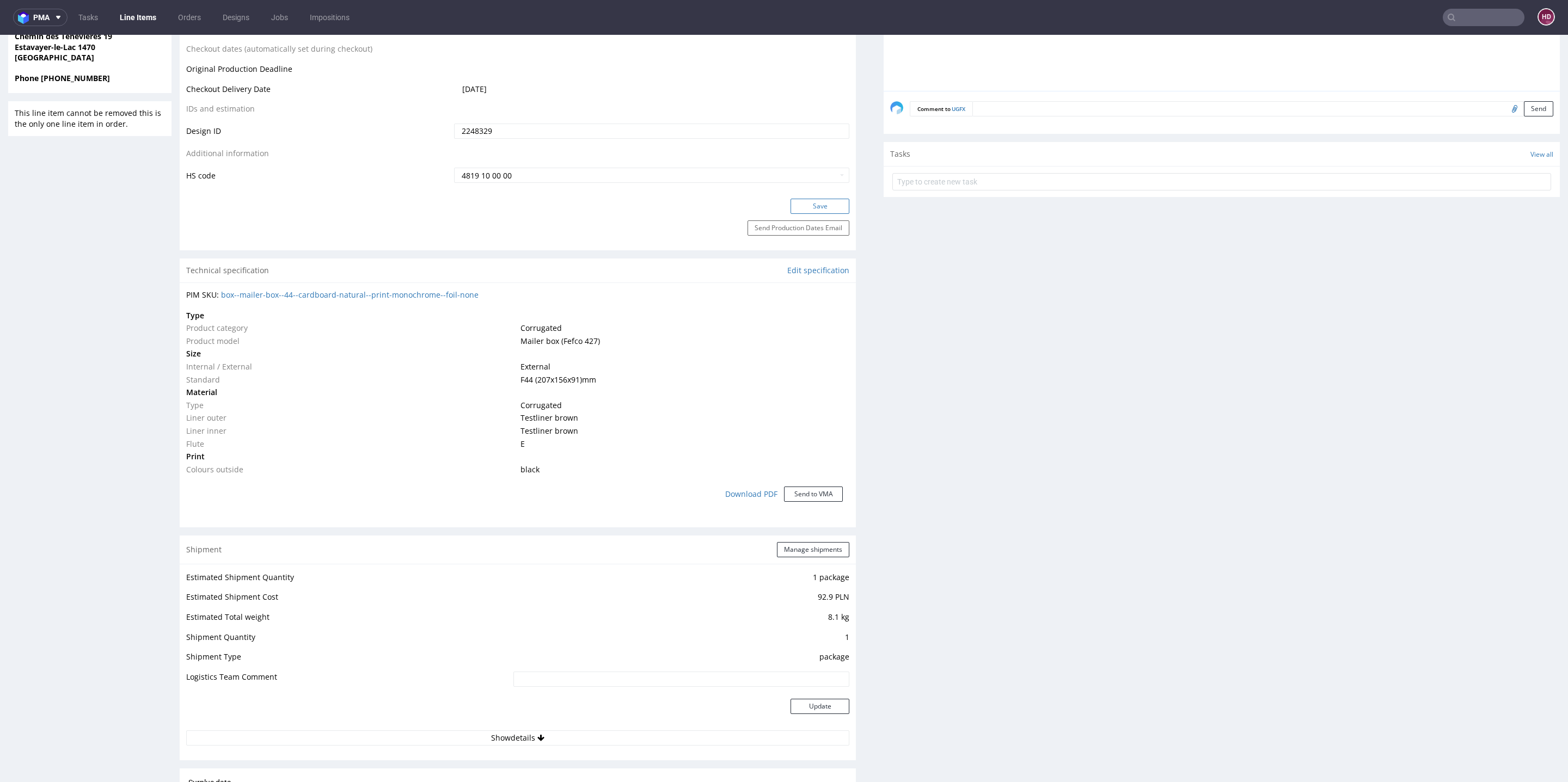
click at [810, 205] on button "Save" at bounding box center [820, 206] width 59 height 15
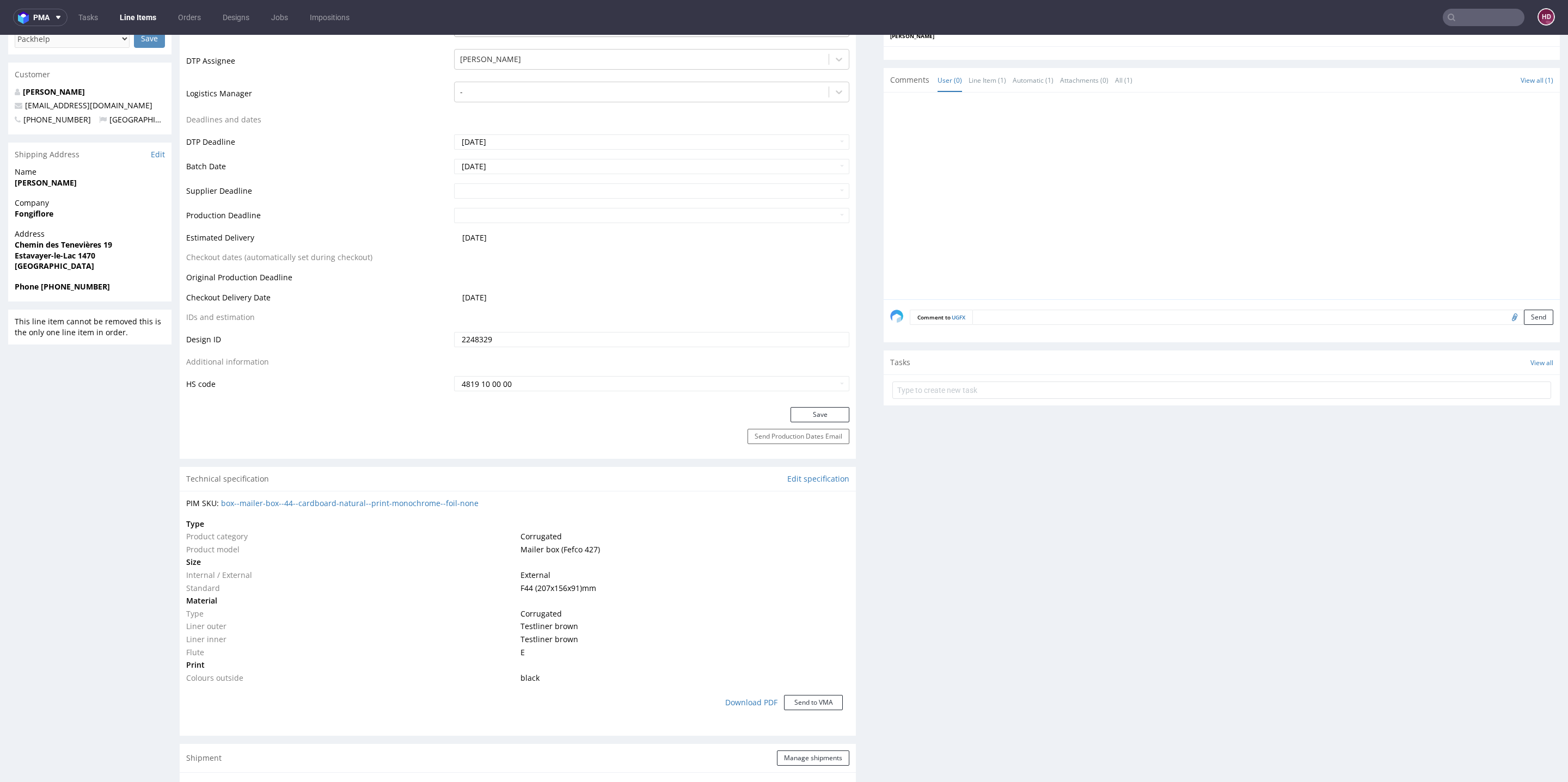
scroll to position [3, 0]
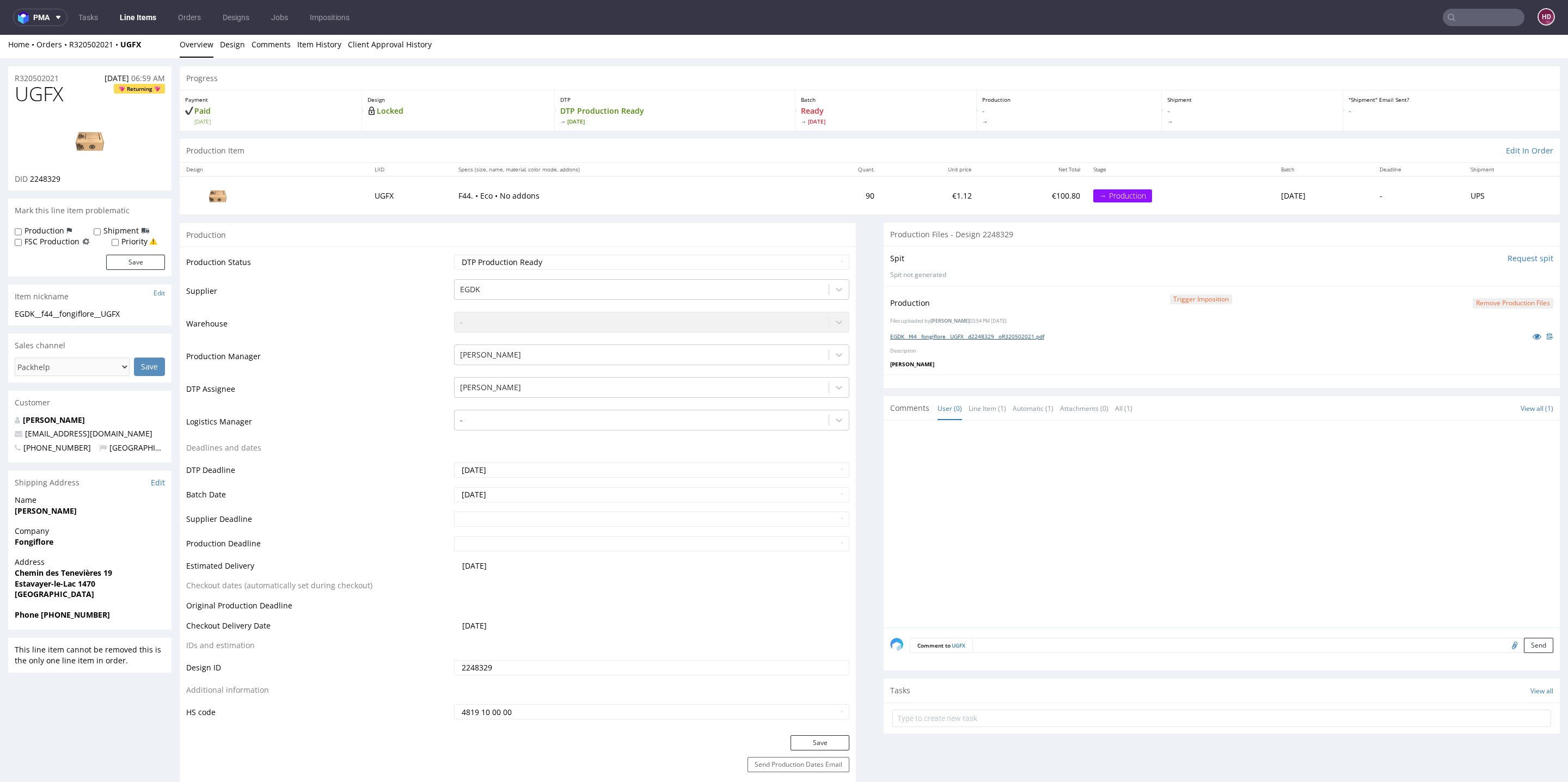
click at [928, 336] on link "EGDK__f44__fongiflore__UGFX__d2248329__oR320502021.pdf" at bounding box center [967, 336] width 154 height 8
click at [521, 256] on select "Waiting for Artwork Waiting for Diecut Waiting for Mockup Waiting for DTP Waiti…" at bounding box center [652, 263] width 395 height 15
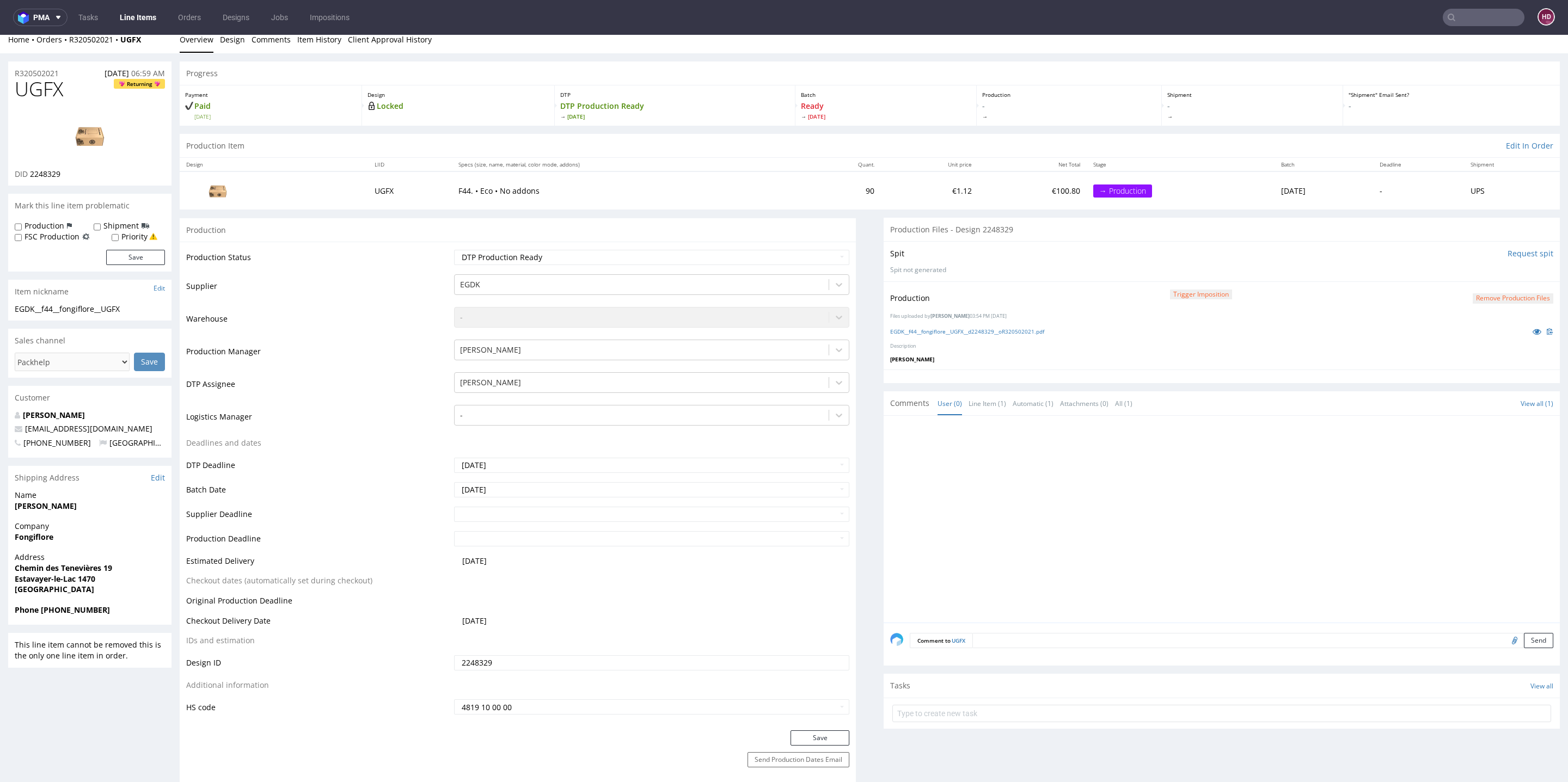
scroll to position [202, 0]
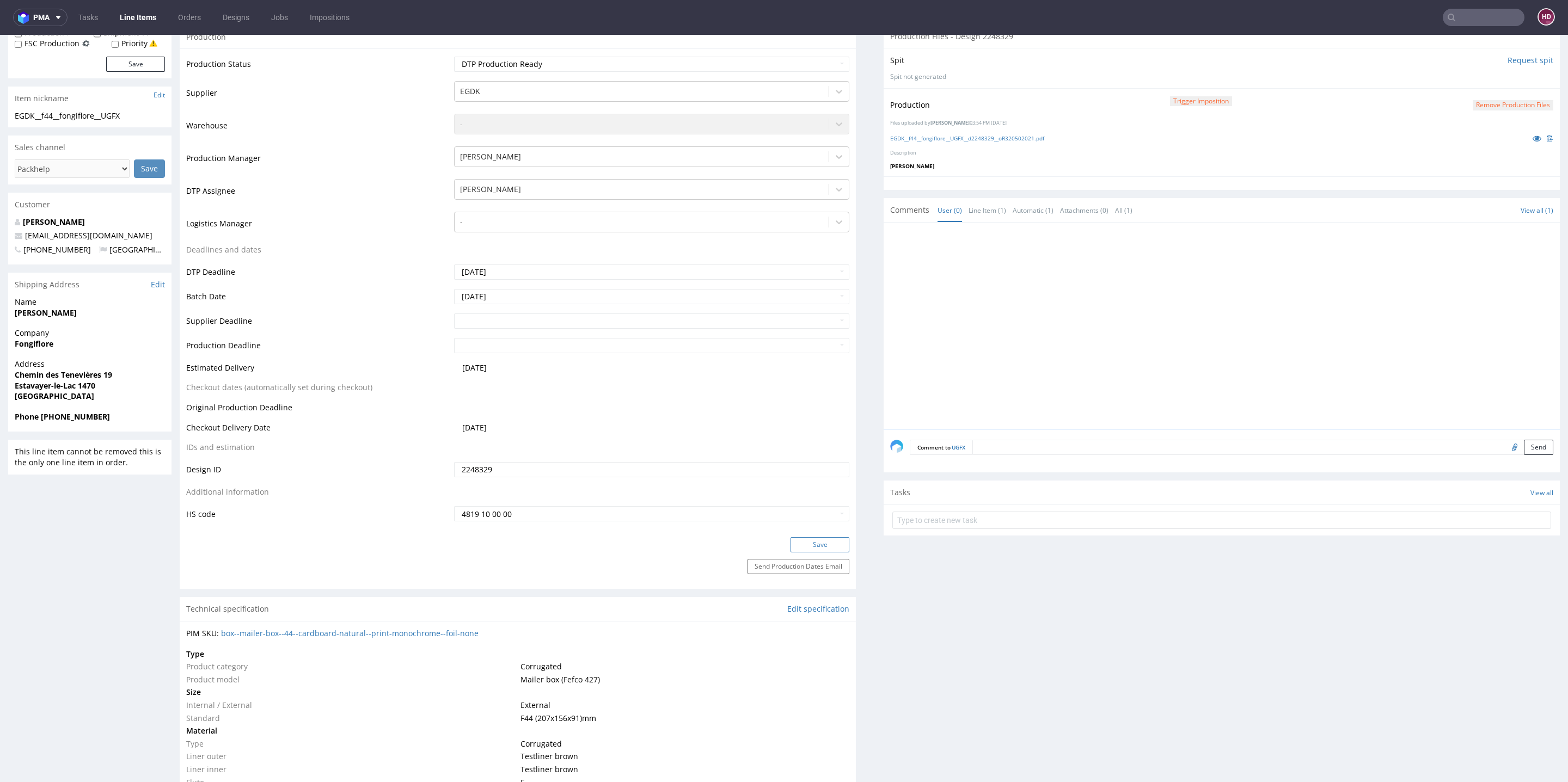
click at [791, 543] on button "Save" at bounding box center [820, 545] width 59 height 15
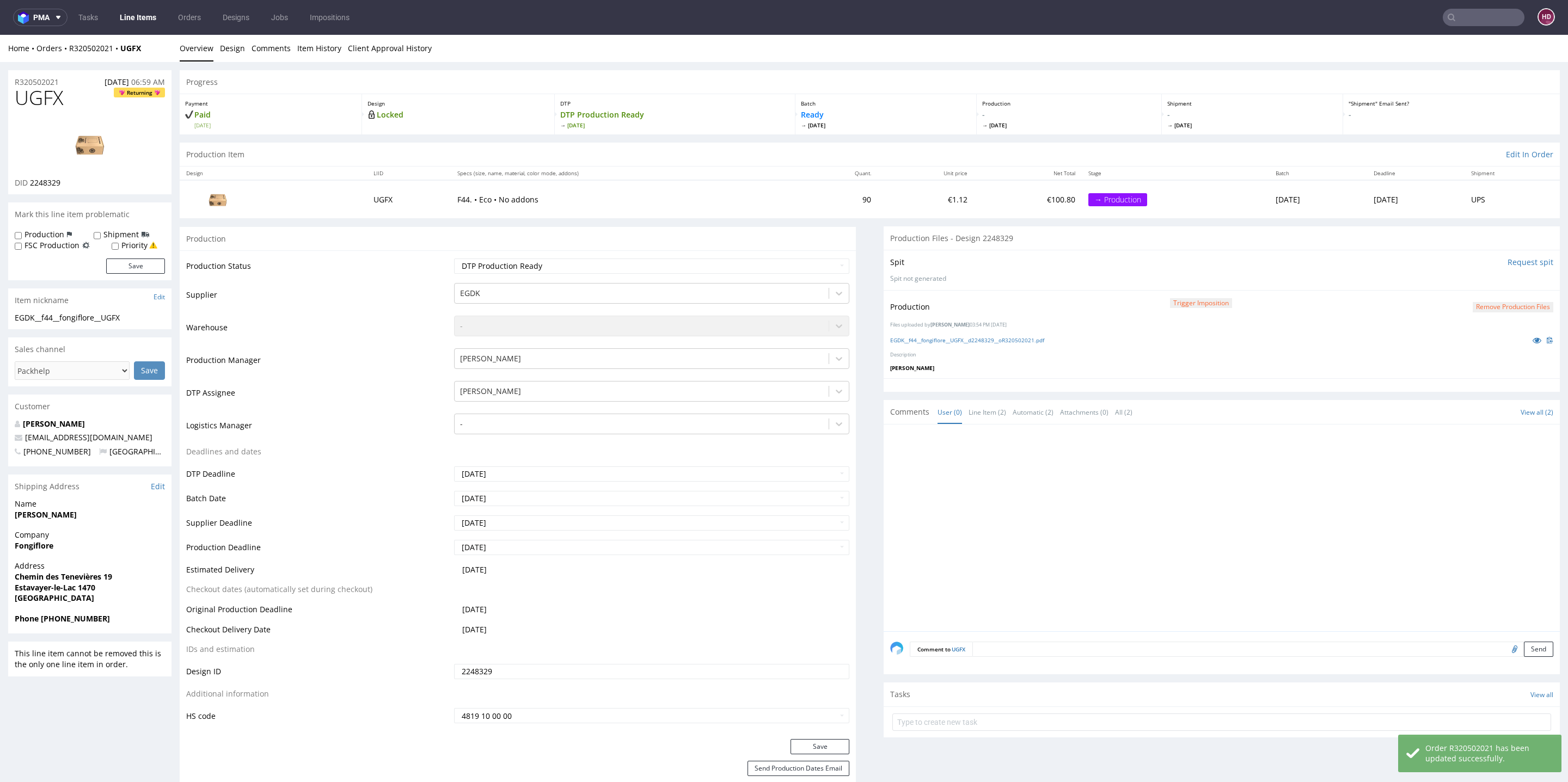
click at [132, 13] on link "Line Items" at bounding box center [138, 17] width 50 height 17
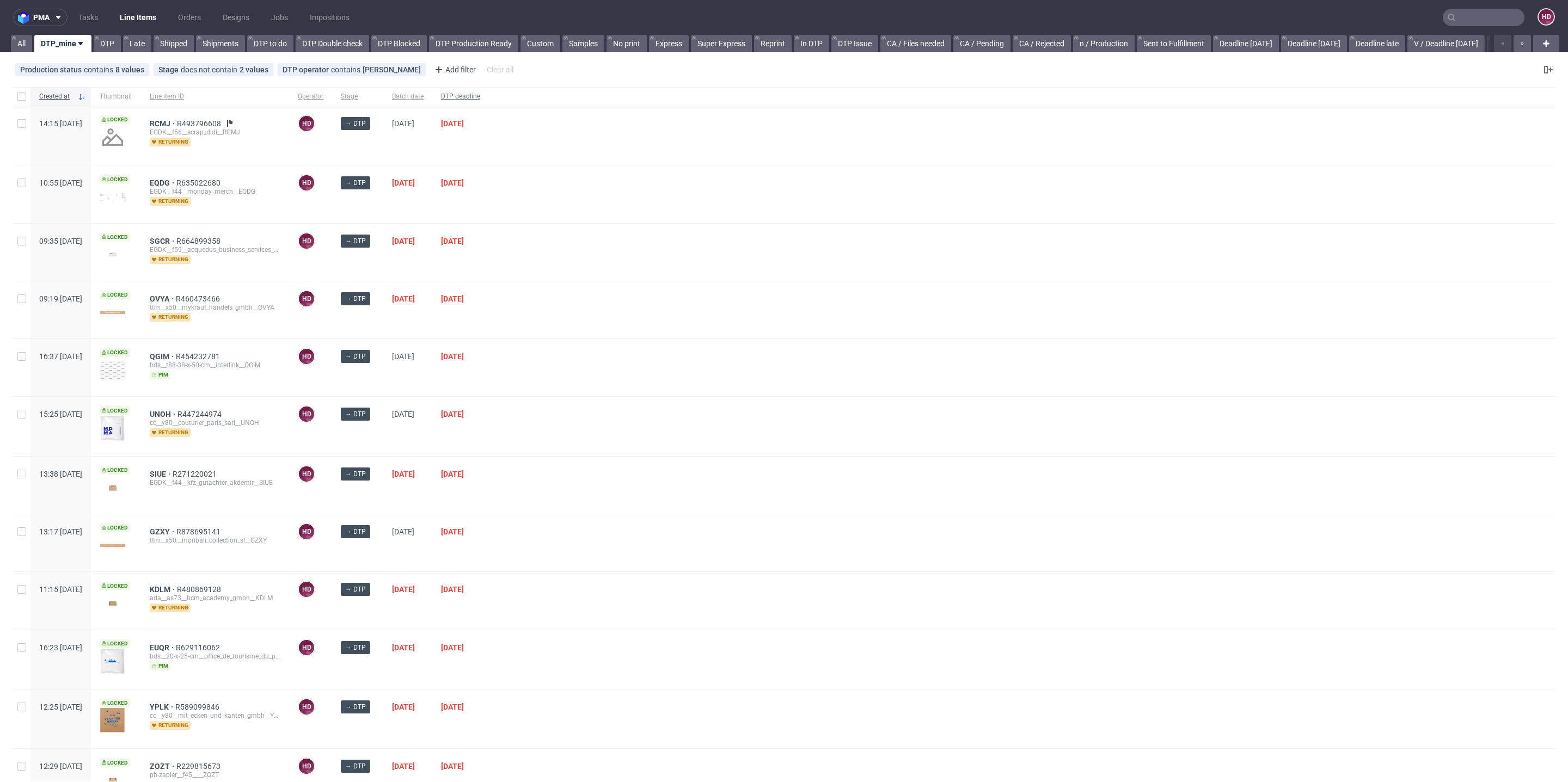
click at [480, 92] on span "DTP deadline" at bounding box center [461, 96] width 39 height 9
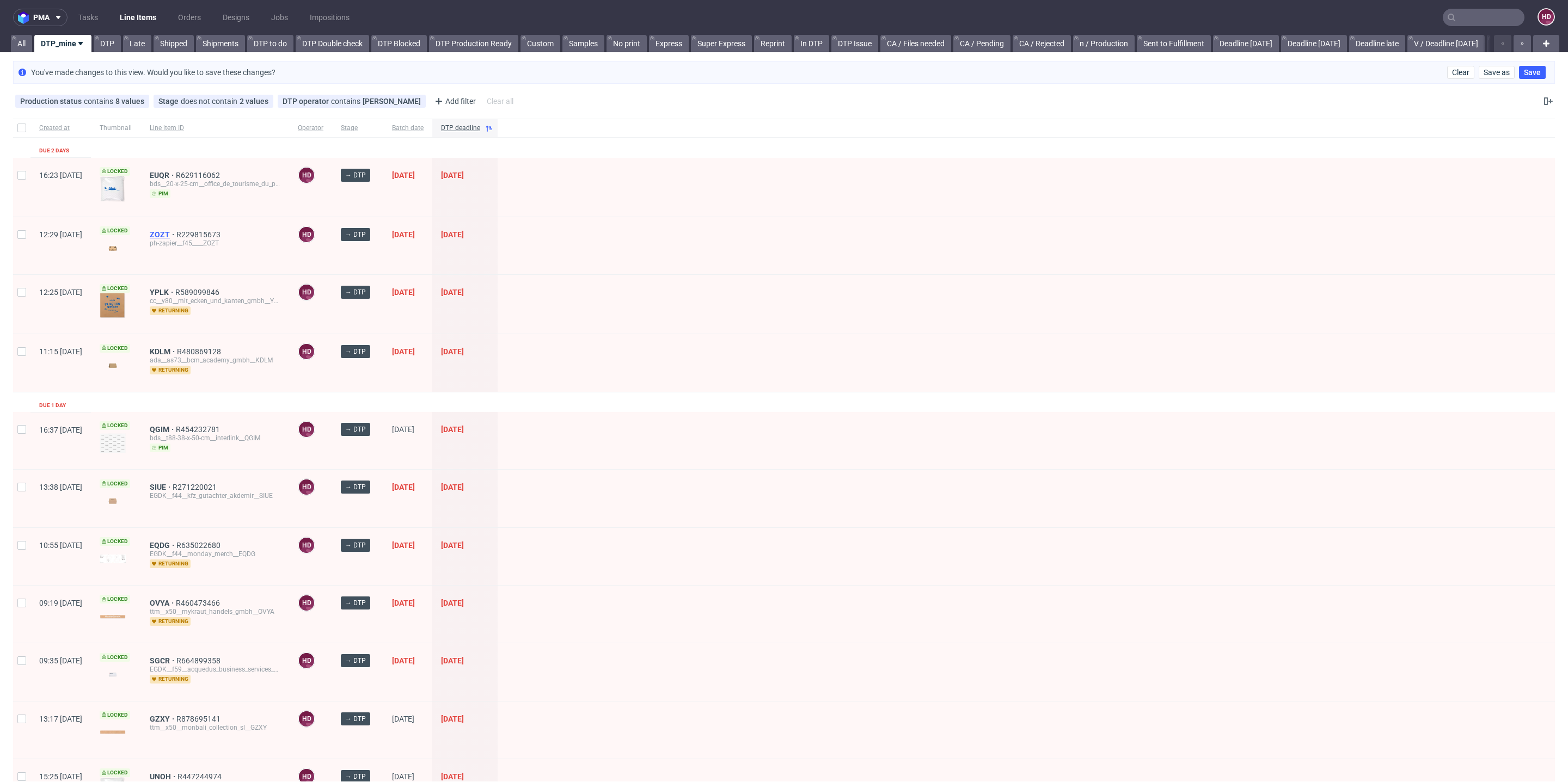
click at [176, 233] on span "ZOZT" at bounding box center [163, 234] width 27 height 8
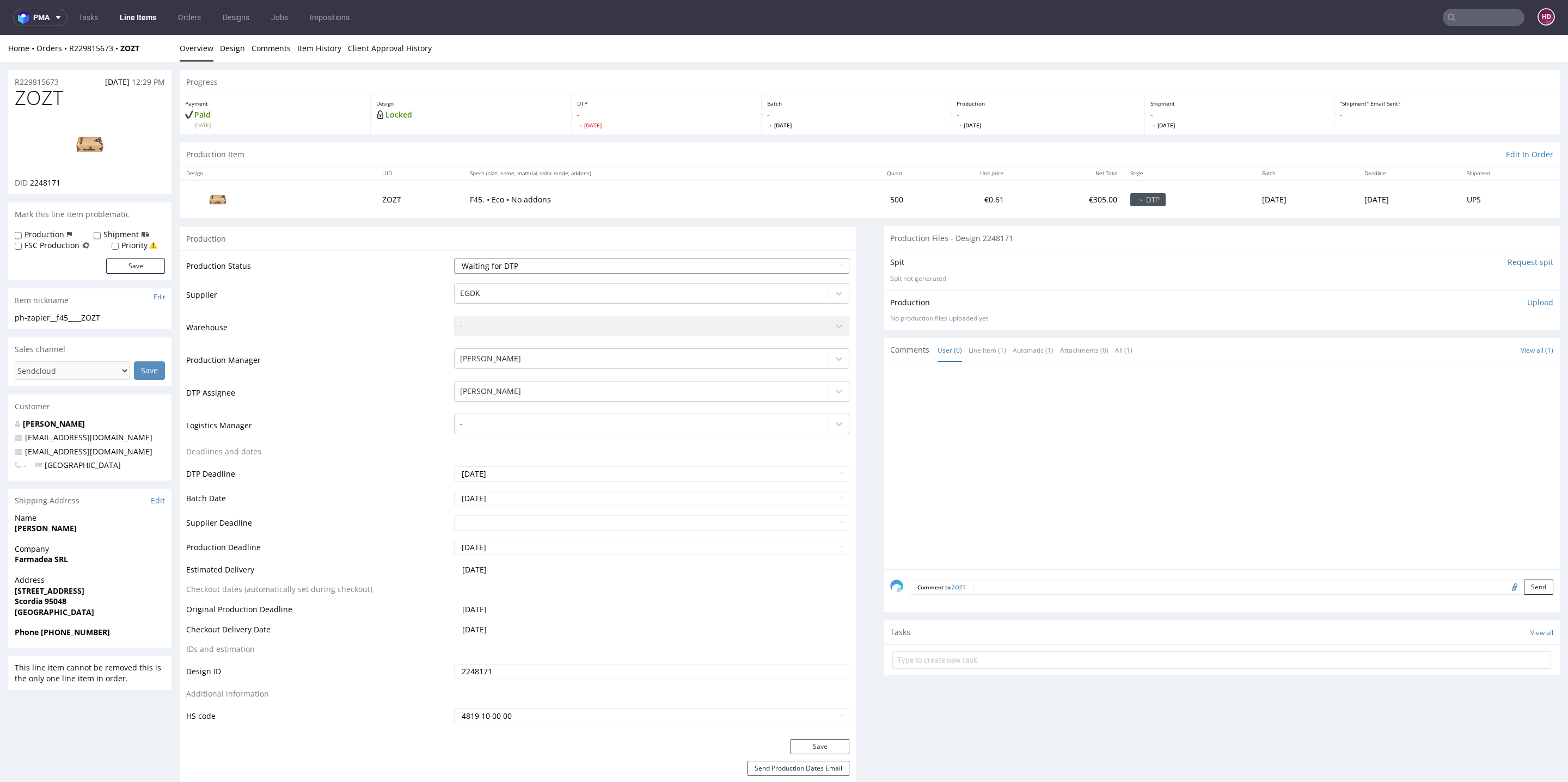
click at [469, 260] on select "Waiting for Artwork Waiting for Diecut Waiting for Mockup Waiting for DTP Waiti…" at bounding box center [652, 266] width 395 height 15
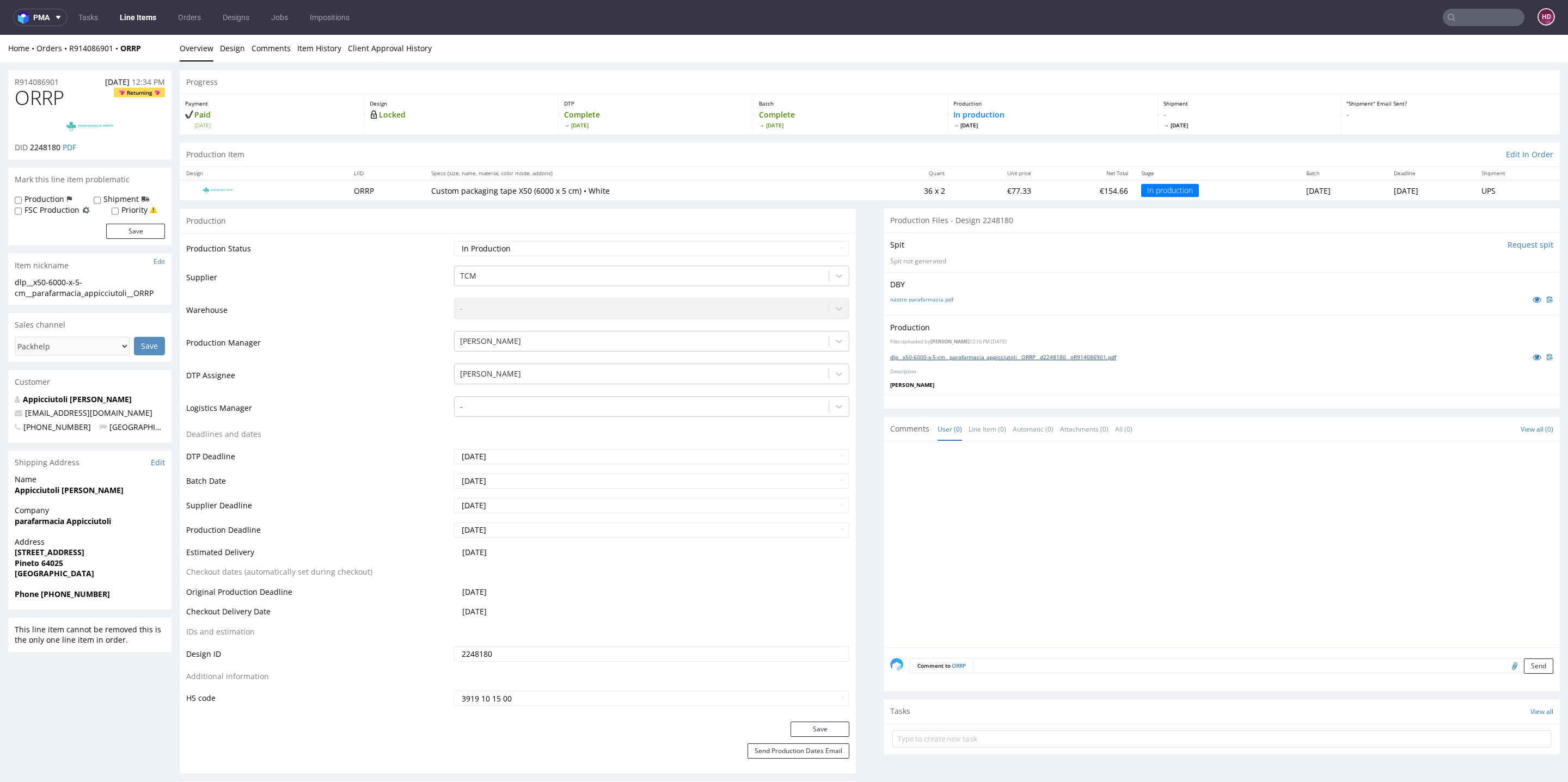
click at [1080, 356] on link "dlp__x50-6000-x-5-cm__parafarmacia_appicciutoli__ORRP__d2248180__oR914086901.pdf" at bounding box center [1002, 356] width 226 height 8
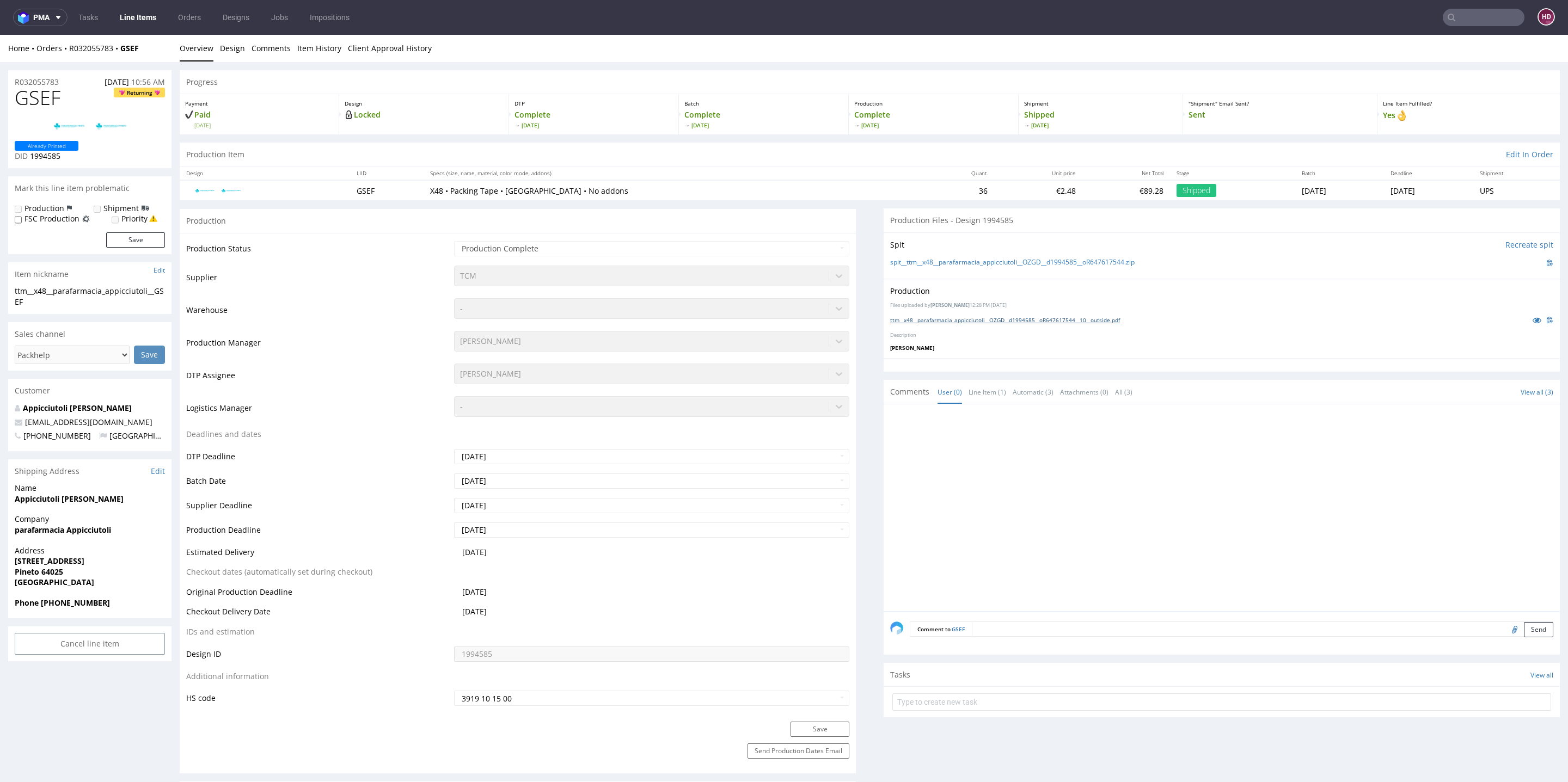
click at [1068, 322] on link "ttm__x48__parafarmacia_appicciutoli__OZGD__d1994585__oR647617544__10__outside.p…" at bounding box center [1005, 320] width 230 height 8
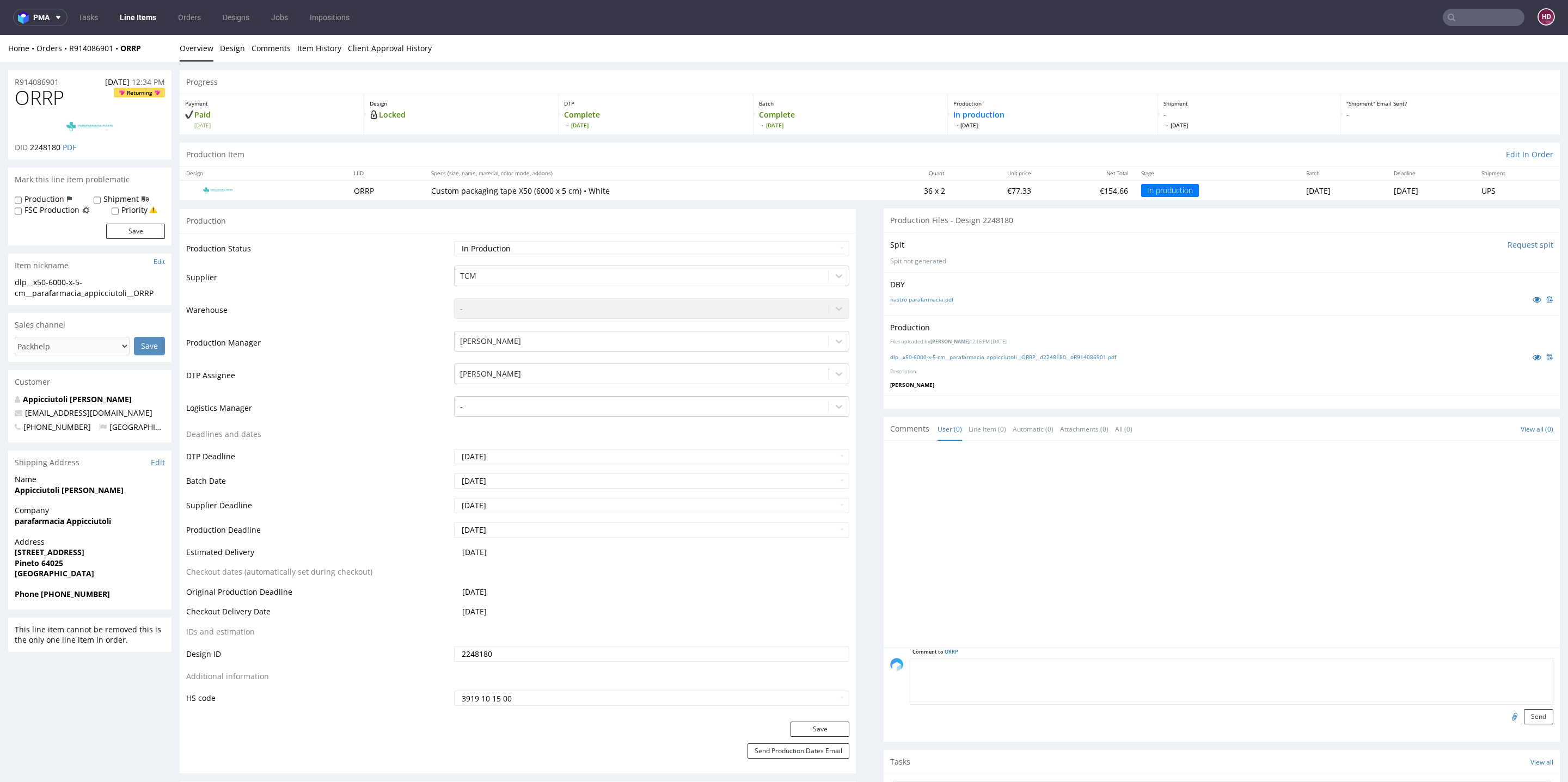
click at [991, 664] on textarea at bounding box center [1232, 681] width 644 height 47
type textarea "nadruk niebieski pantone"
click at [1506, 718] on div at bounding box center [1515, 717] width 18 height 15
click at [1506, 718] on input "file" at bounding box center [1513, 716] width 15 height 14
type input "C:\fakepath\dlp__x50-6000-x-5-cm__parafarmacia_appicciutoli__ORRP__d2248180__oR…"
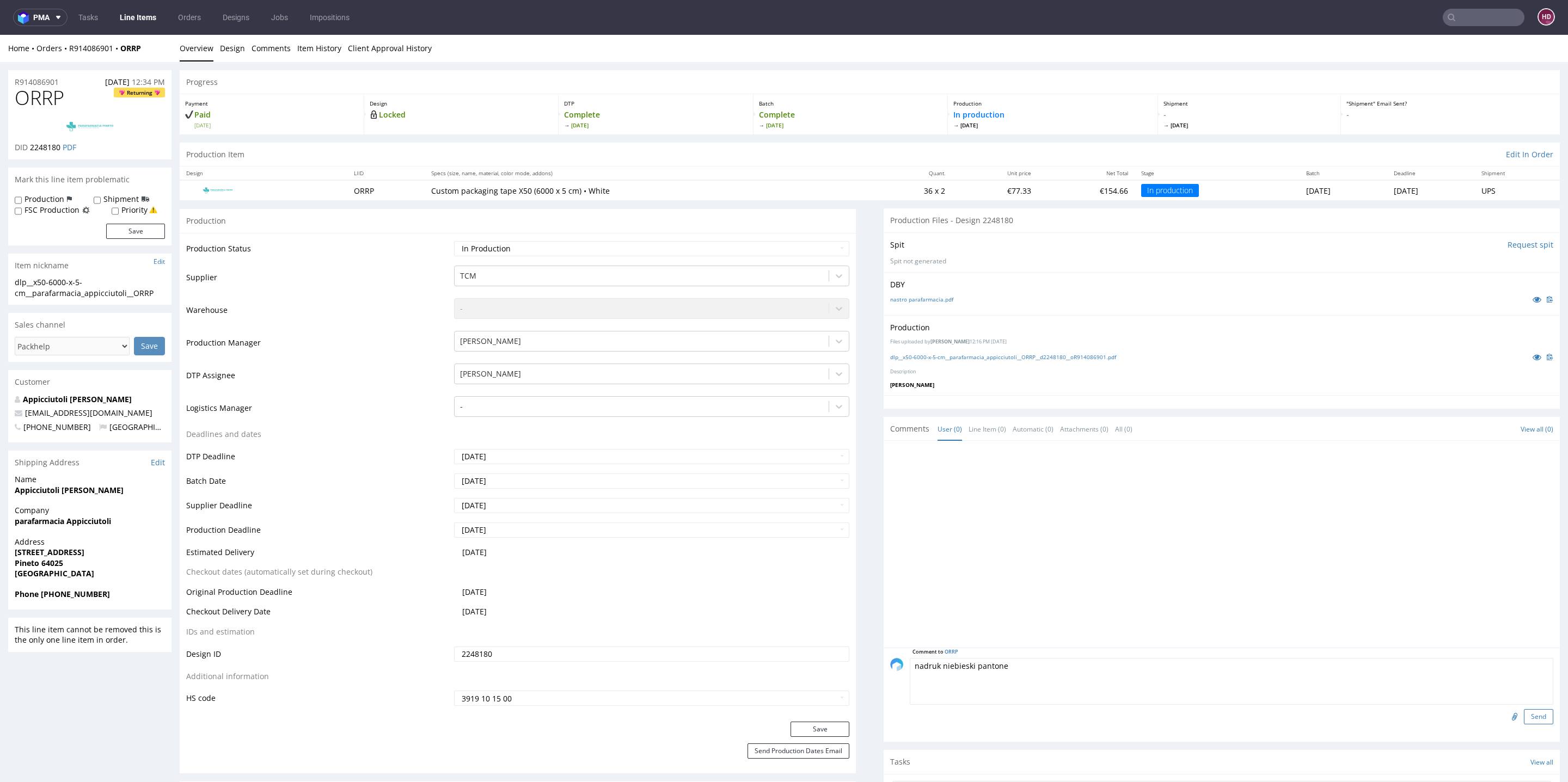
click at [1524, 713] on button "Send" at bounding box center [1539, 717] width 29 height 15
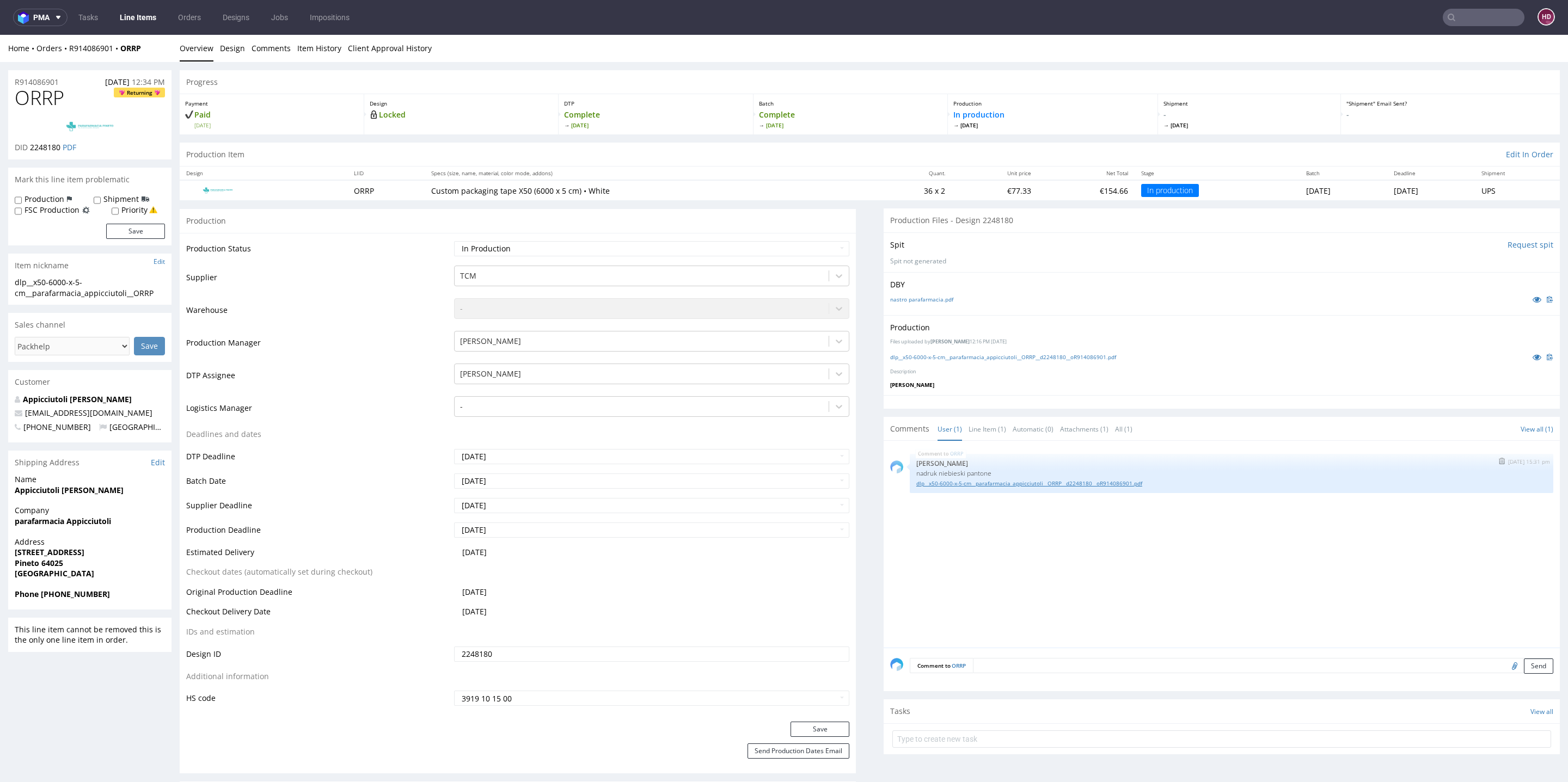
click at [1000, 482] on link "dlp__x50-6000-x-5-cm__parafarmacia_appicciutoli__ORRP__d2248180__oR914086901.pdf" at bounding box center [1232, 484] width 631 height 8
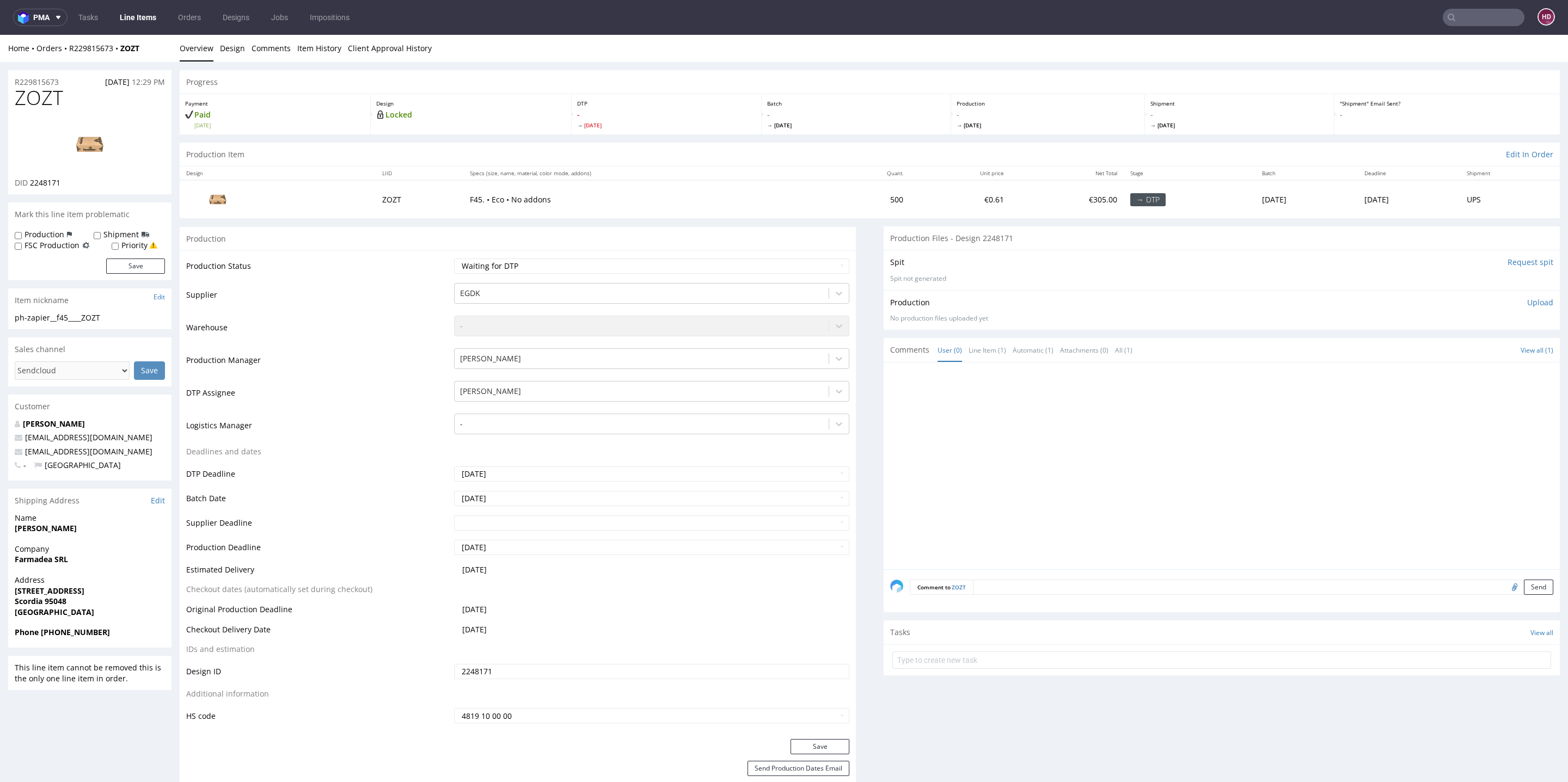
scroll to position [8, 0]
select select "dtp_in_process"
click at [454, 259] on select "Waiting for Artwork Waiting for Diecut Waiting for Mockup Waiting for DTP Waiti…" at bounding box center [652, 266] width 395 height 15
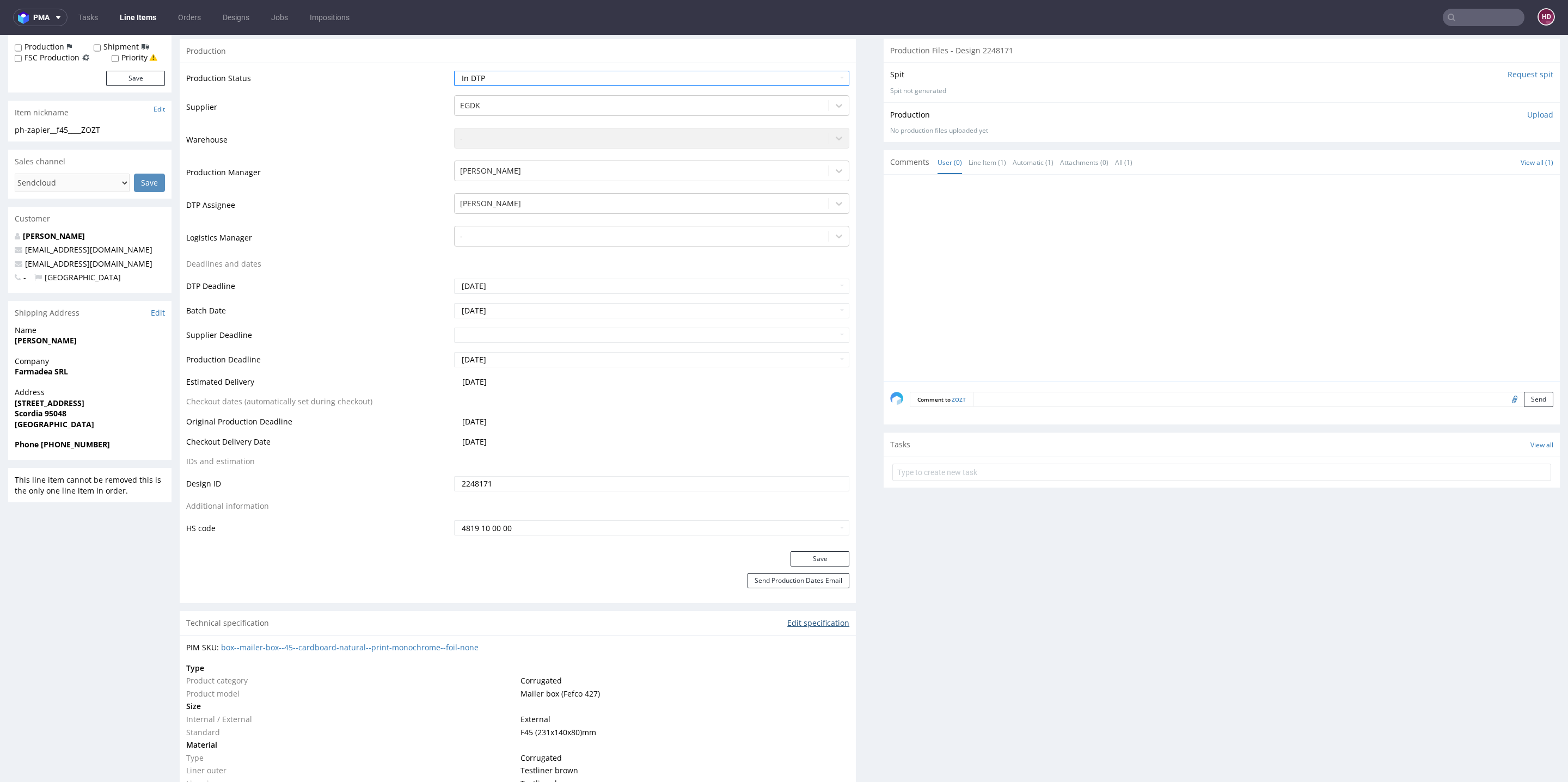
scroll to position [280, 0]
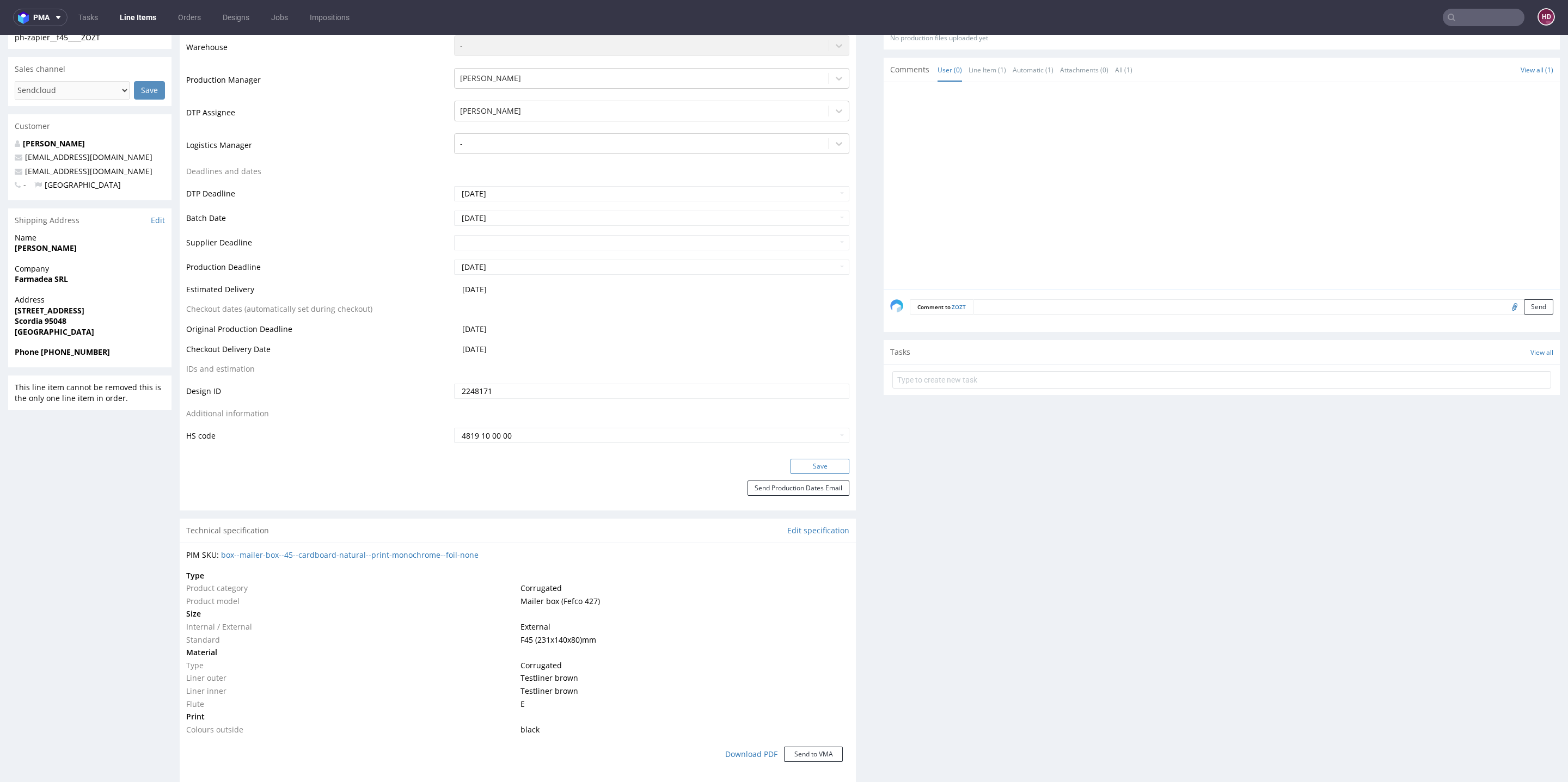
click at [809, 466] on button "Save" at bounding box center [820, 467] width 59 height 15
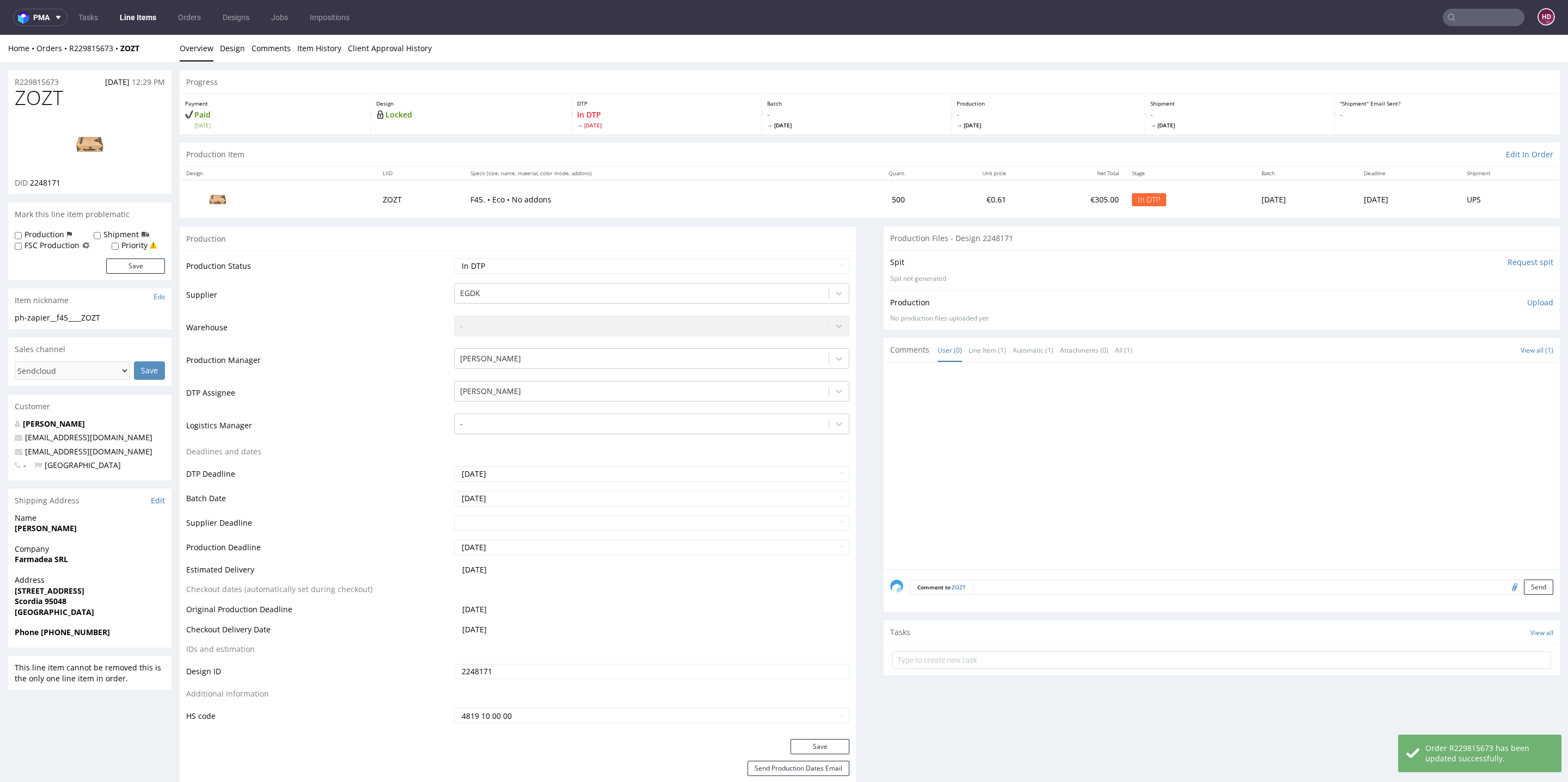
click at [151, 13] on link "Line Items" at bounding box center [138, 17] width 50 height 17
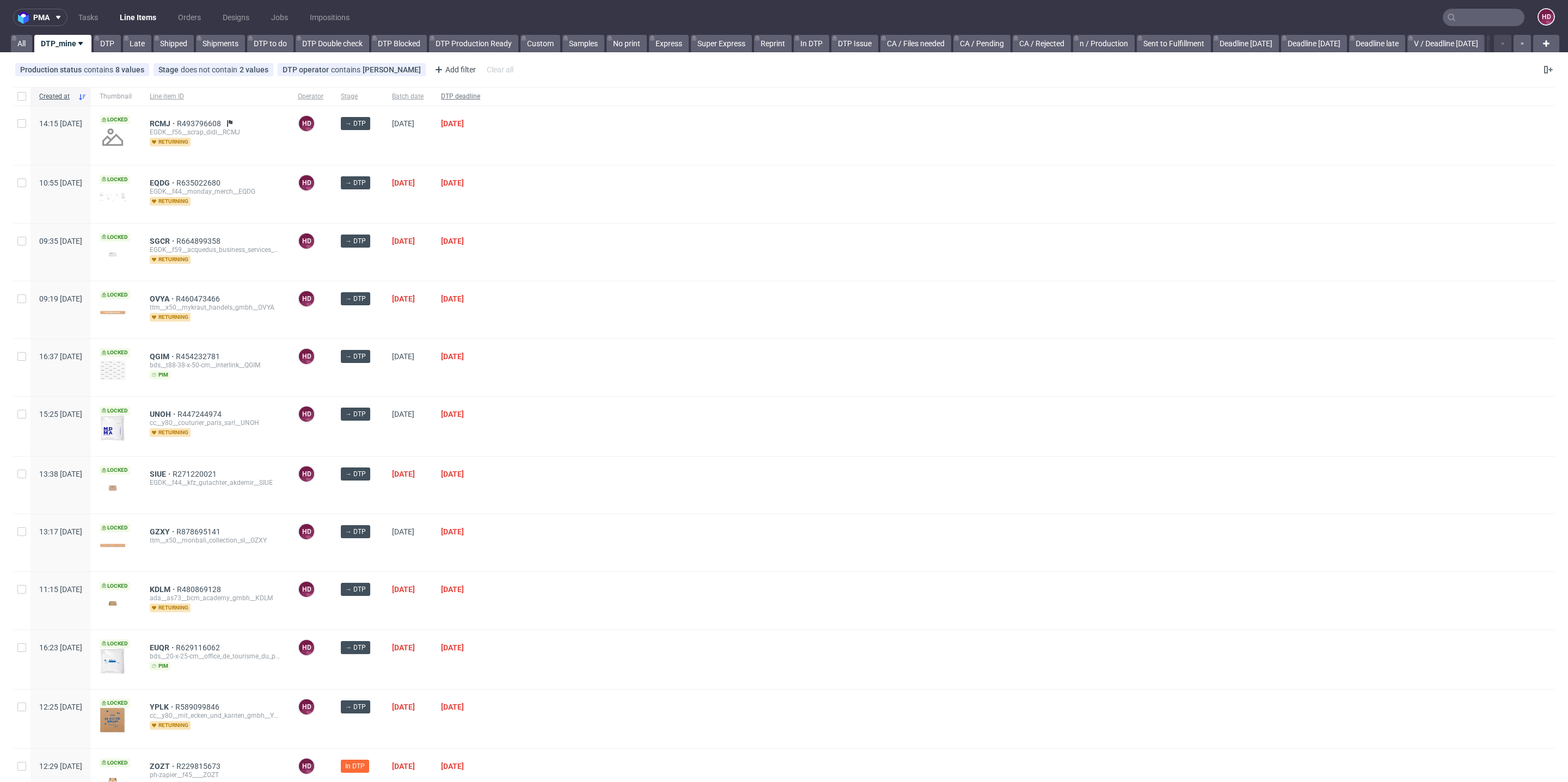
click at [480, 94] on span "DTP deadline" at bounding box center [461, 96] width 39 height 9
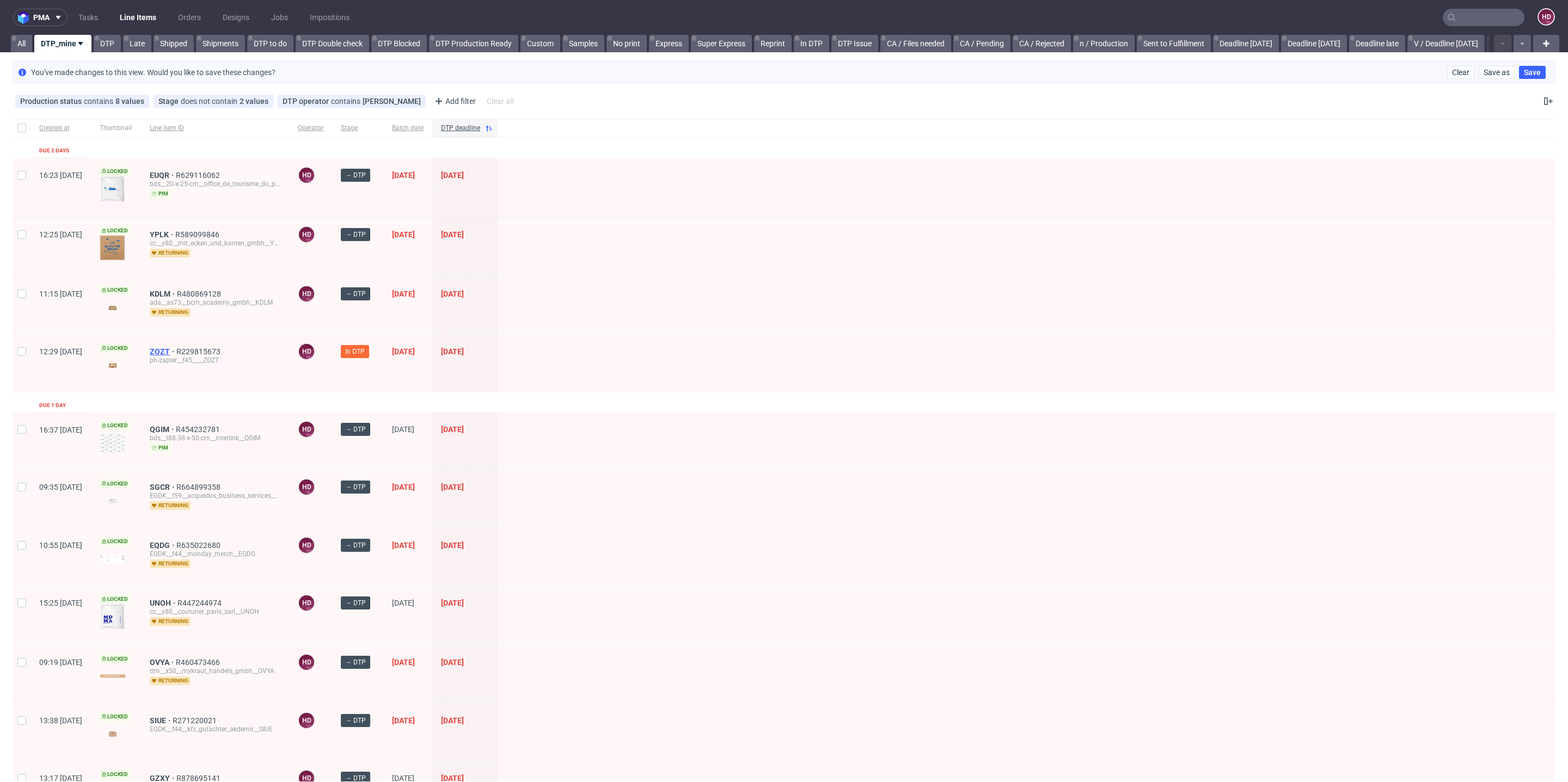
click at [176, 348] on span "ZOZT" at bounding box center [163, 352] width 27 height 8
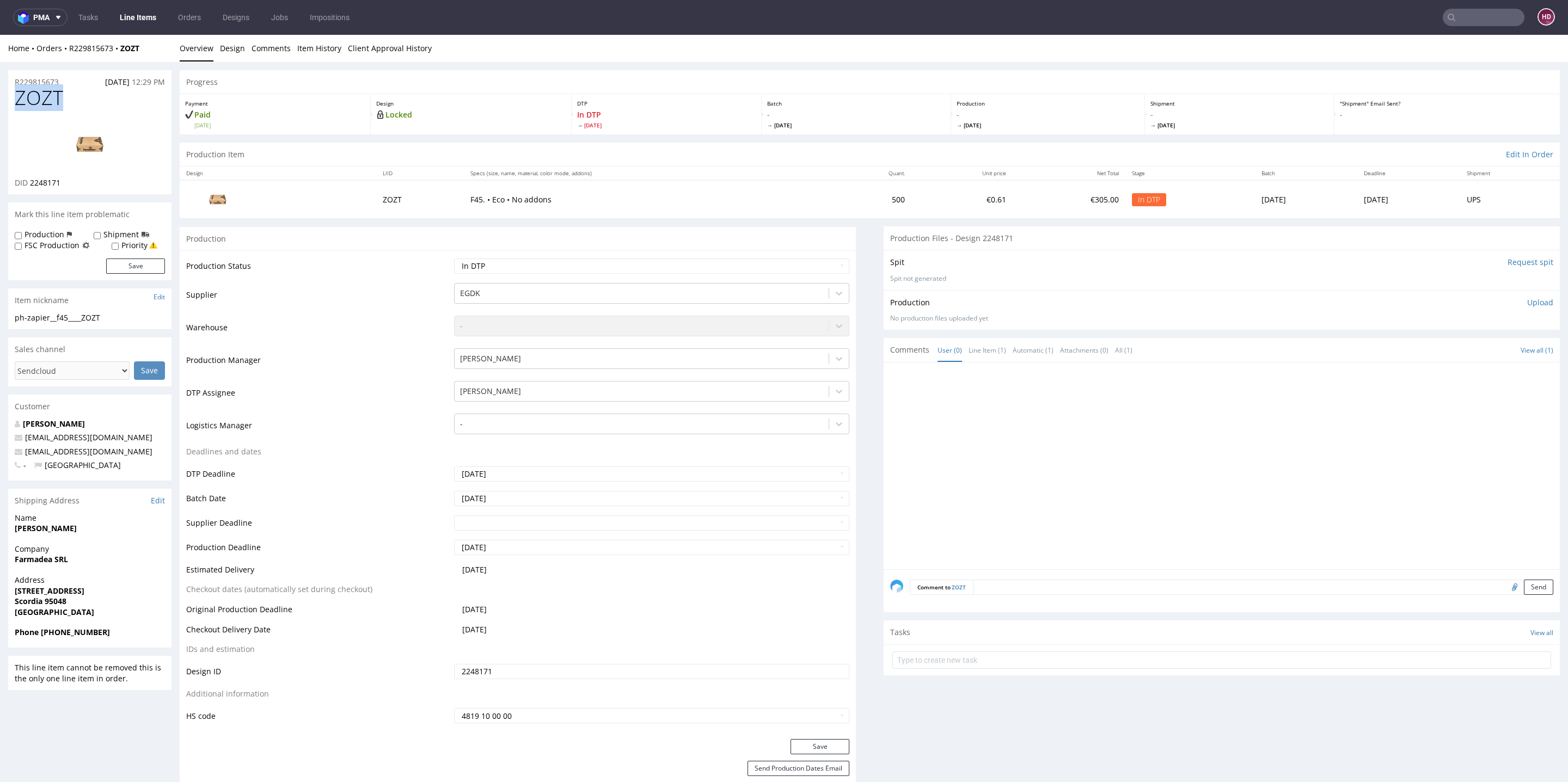
drag, startPoint x: 23, startPoint y: 98, endPoint x: 0, endPoint y: 98, distance: 23.0
drag, startPoint x: 75, startPoint y: 181, endPoint x: 30, endPoint y: 182, distance: 45.0
click at [30, 182] on div "DID 2248171" at bounding box center [89, 183] width 150 height 11
copy span "2248171"
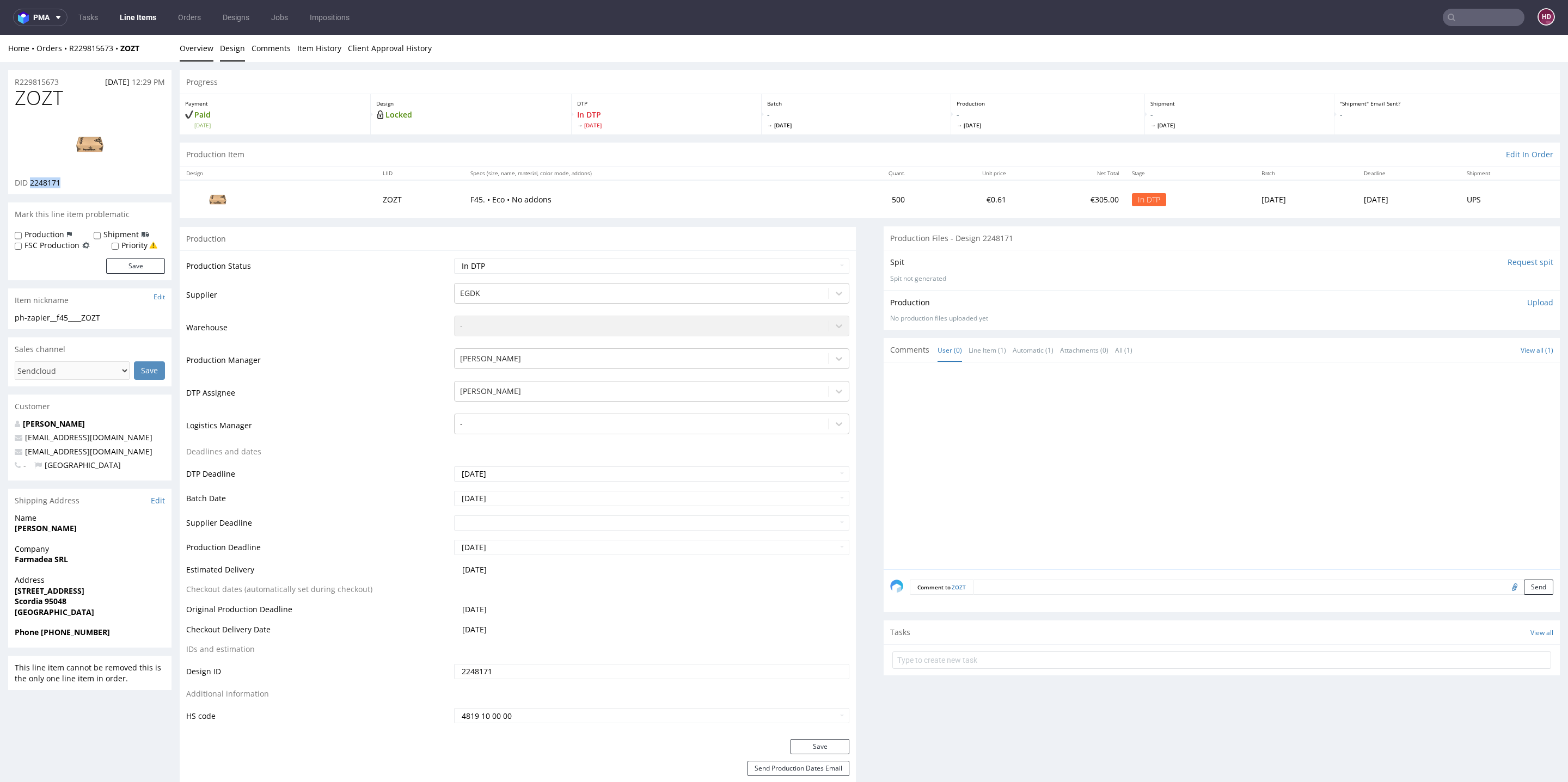
click at [238, 49] on link "Design" at bounding box center [233, 48] width 25 height 27
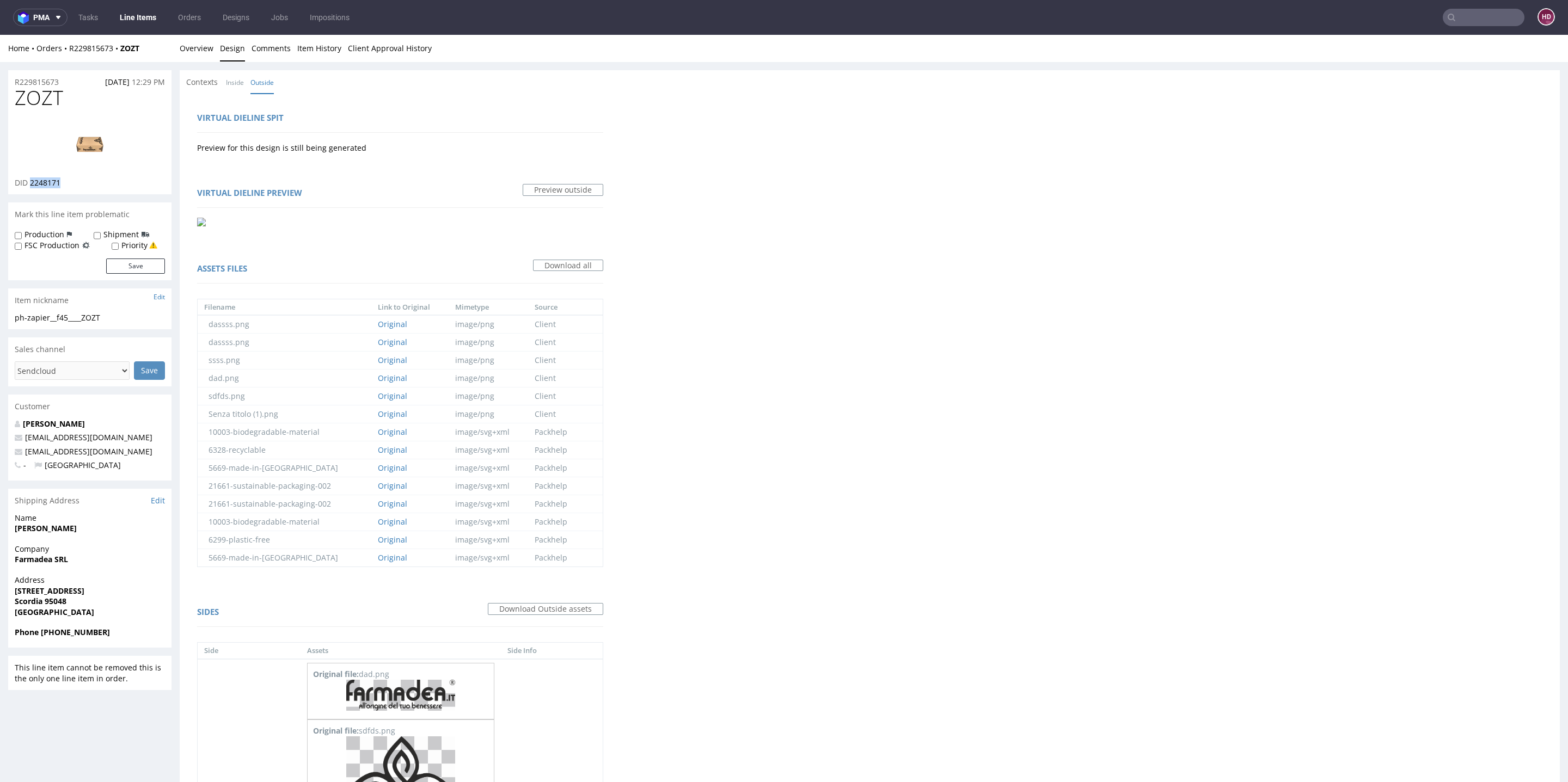
click at [238, 52] on link "Design" at bounding box center [233, 48] width 25 height 27
click at [90, 149] on img at bounding box center [89, 144] width 87 height 49
click at [136, 17] on link "Line Items" at bounding box center [138, 17] width 50 height 17
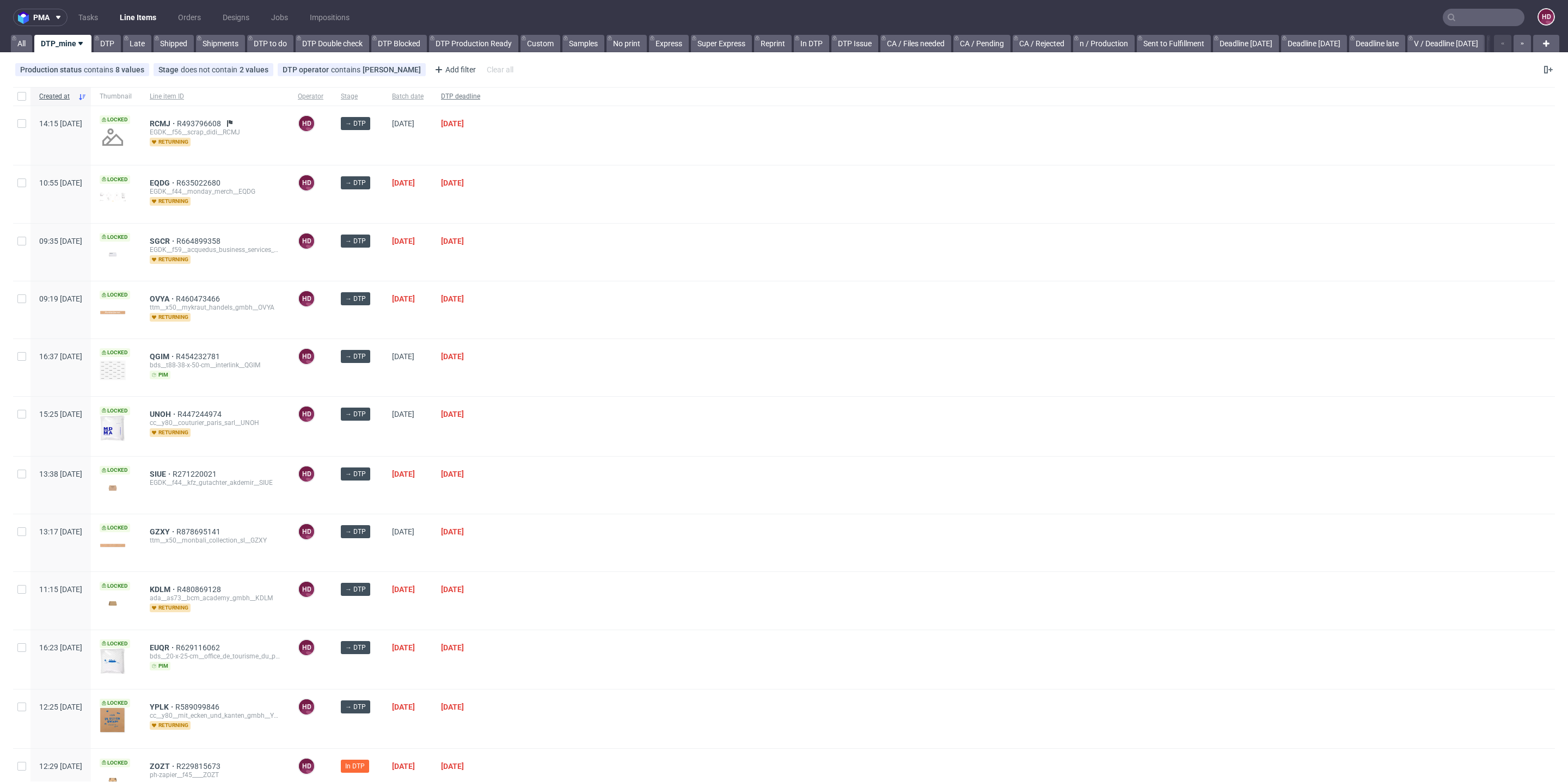
click at [480, 92] on span "DTP deadline" at bounding box center [461, 96] width 39 height 9
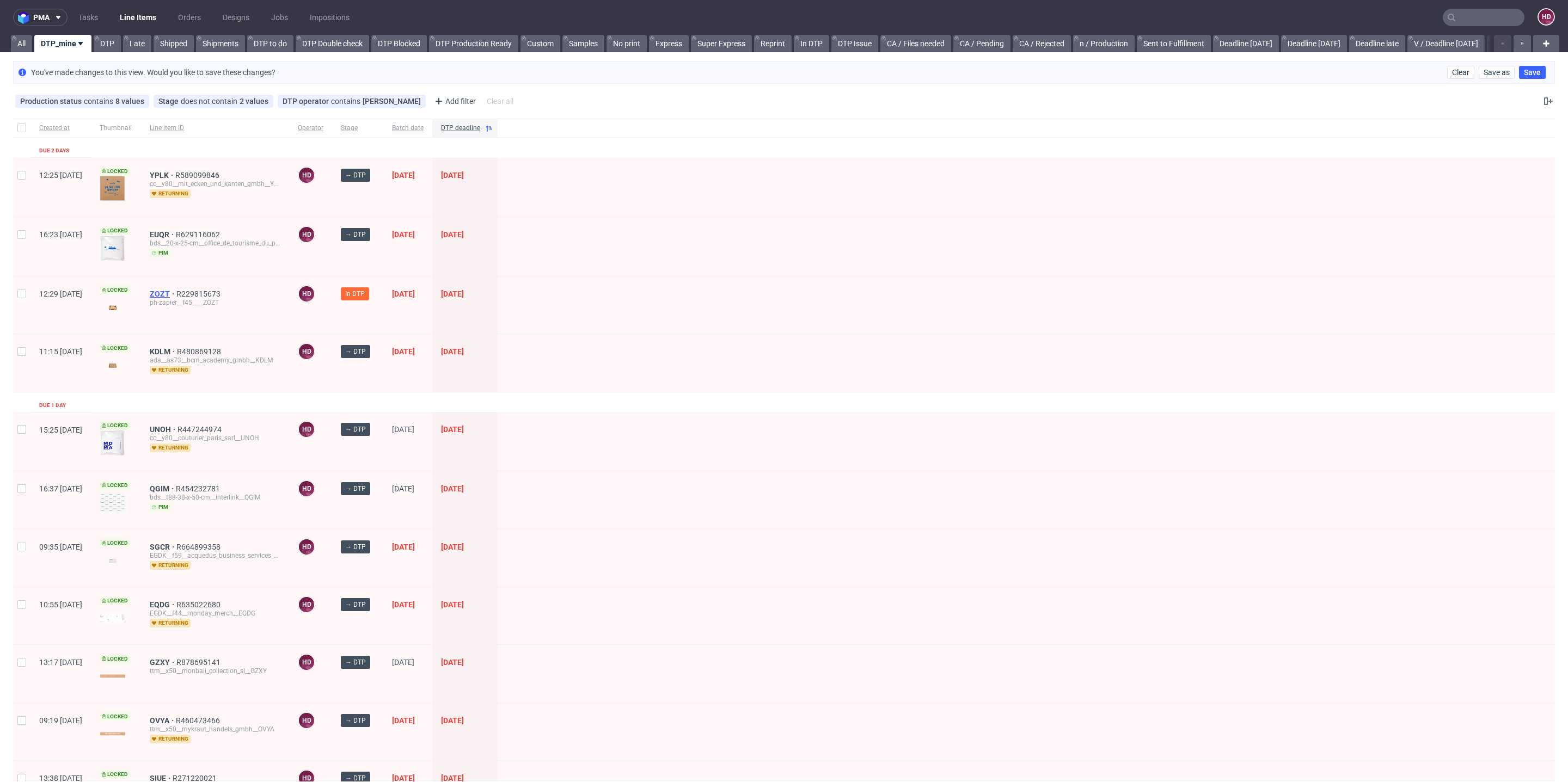
click at [176, 291] on span "ZOZT" at bounding box center [163, 294] width 27 height 8
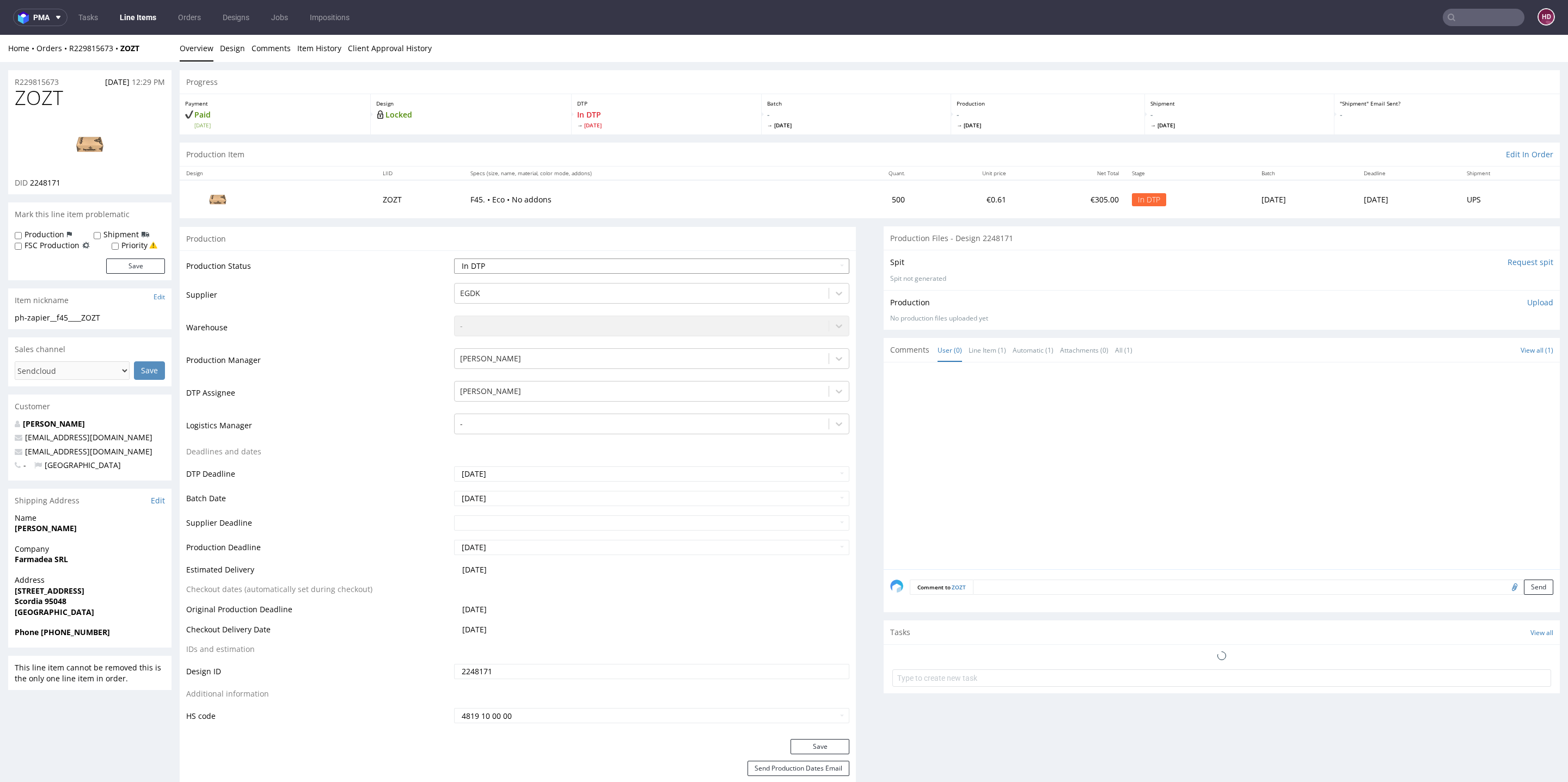
click at [494, 262] on select "Waiting for Artwork Waiting for Diecut Waiting for Mockup Waiting for DTP Waiti…" at bounding box center [652, 266] width 395 height 15
select select "dtp_waiting_for_check"
click at [454, 259] on select "Waiting for Artwork Waiting for Diecut Waiting for Mockup Waiting for DTP Waiti…" at bounding box center [652, 266] width 395 height 15
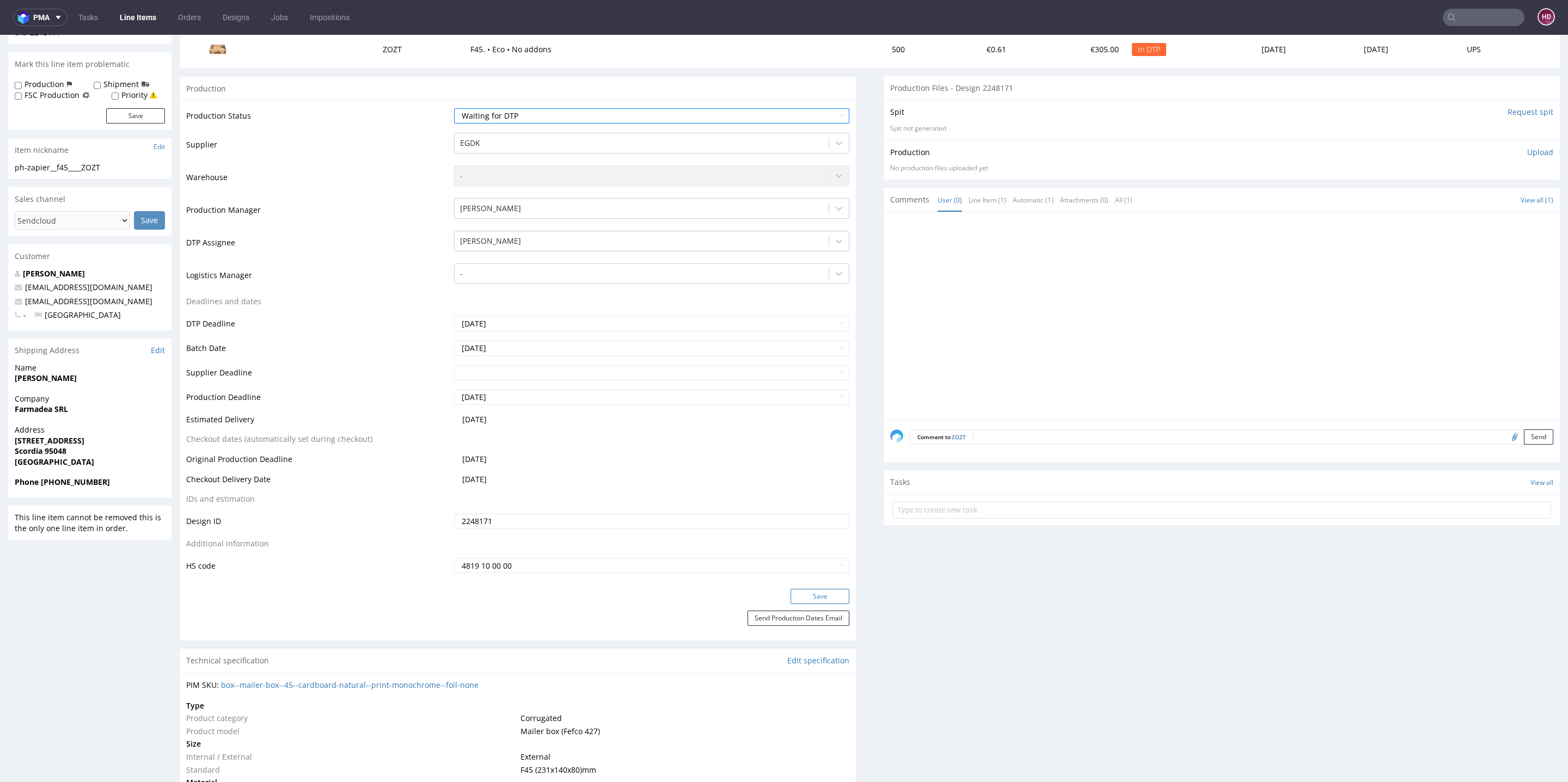
click at [828, 598] on button "Save" at bounding box center [820, 597] width 59 height 15
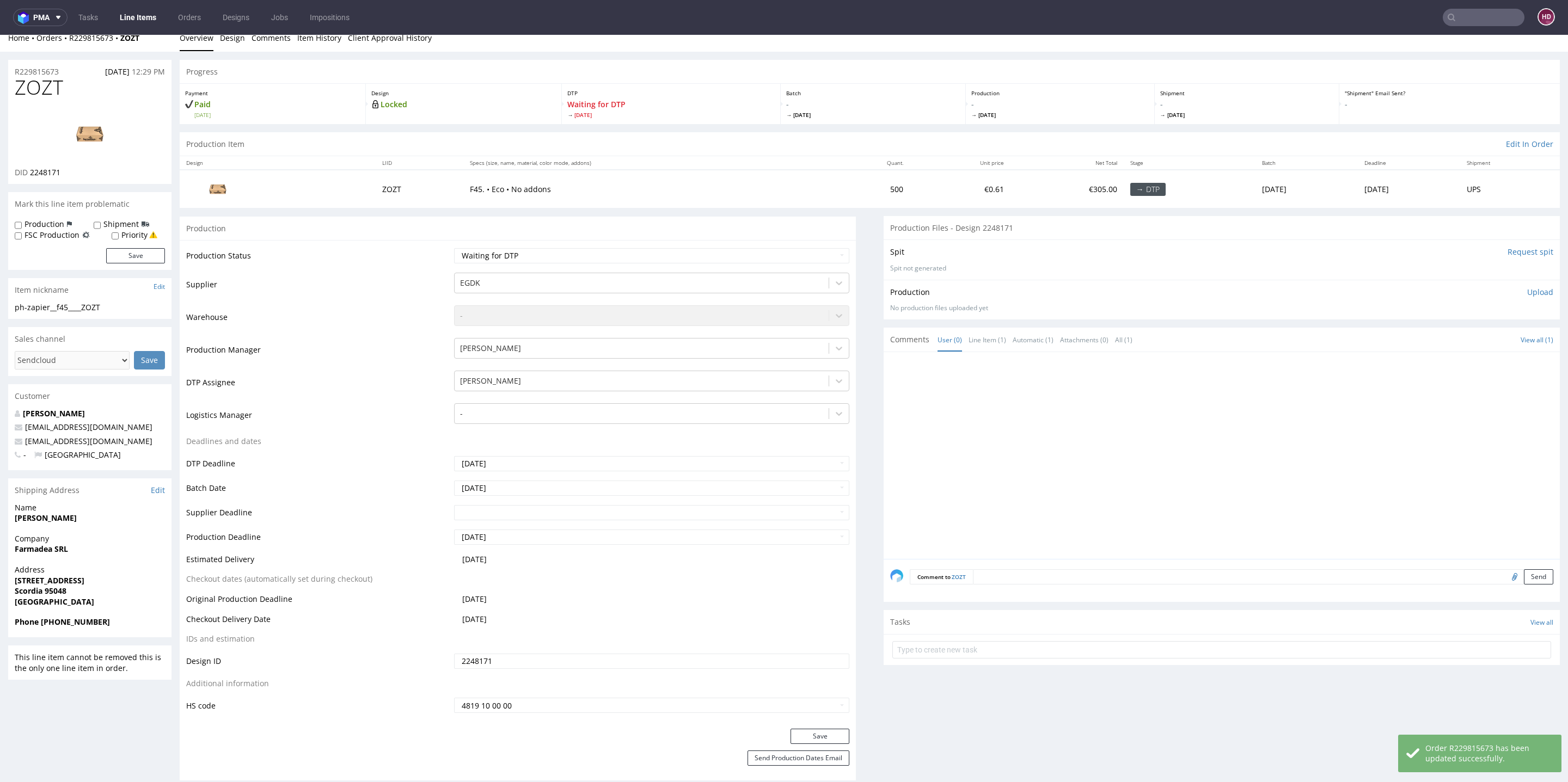
scroll to position [0, 0]
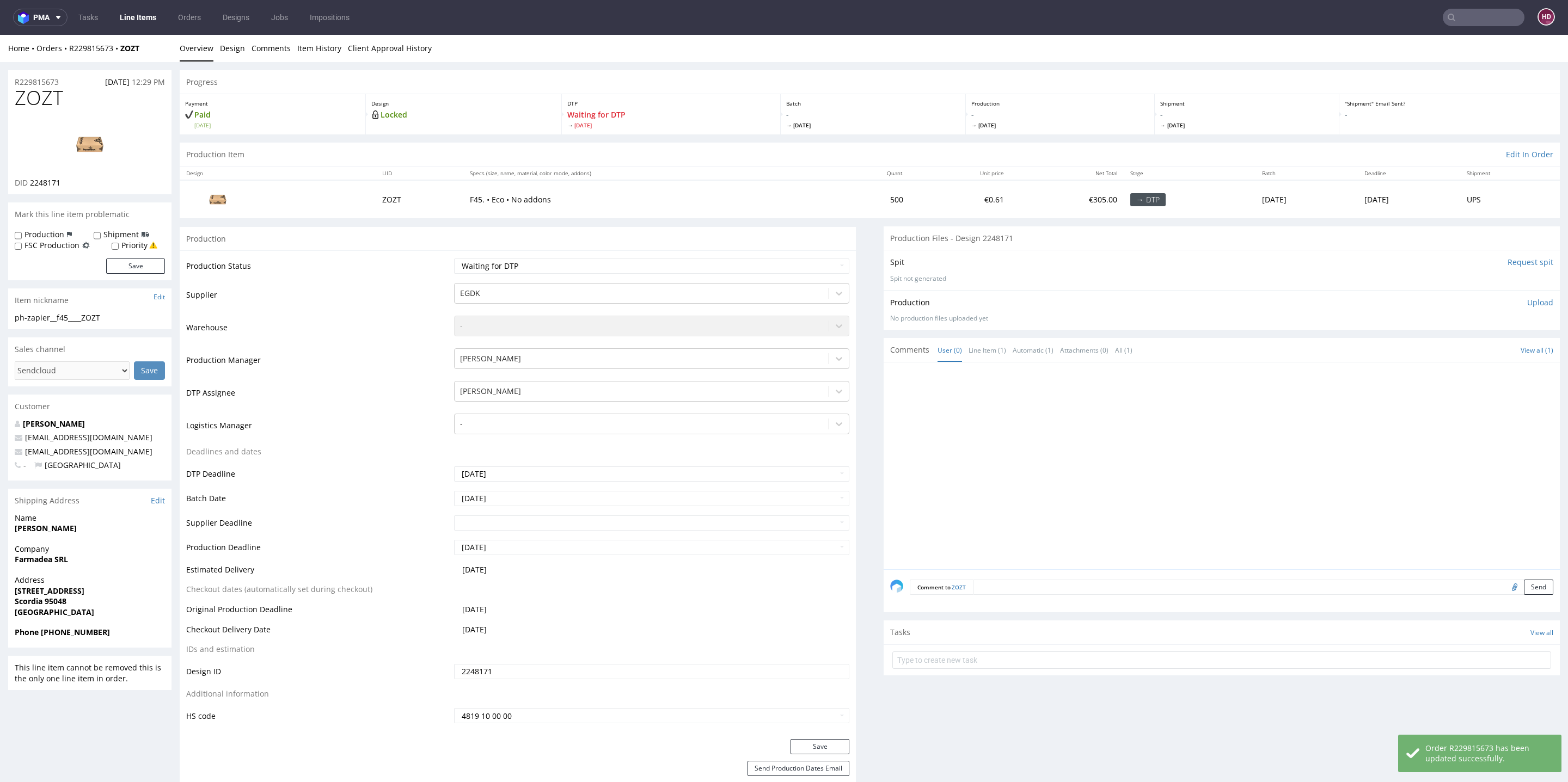
click at [144, 20] on link "Line Items" at bounding box center [138, 17] width 50 height 17
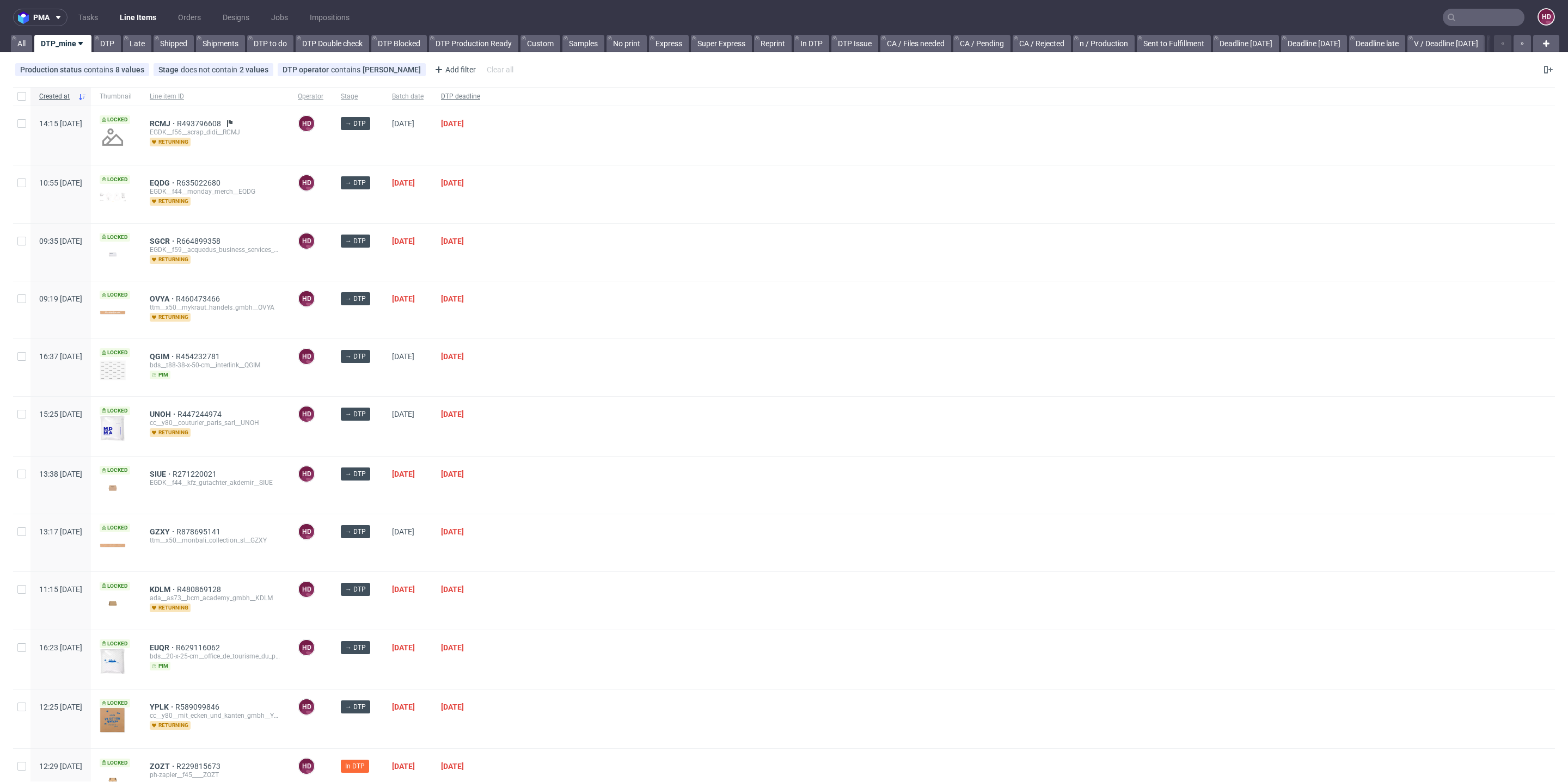
click at [480, 94] on span "DTP deadline" at bounding box center [461, 96] width 39 height 9
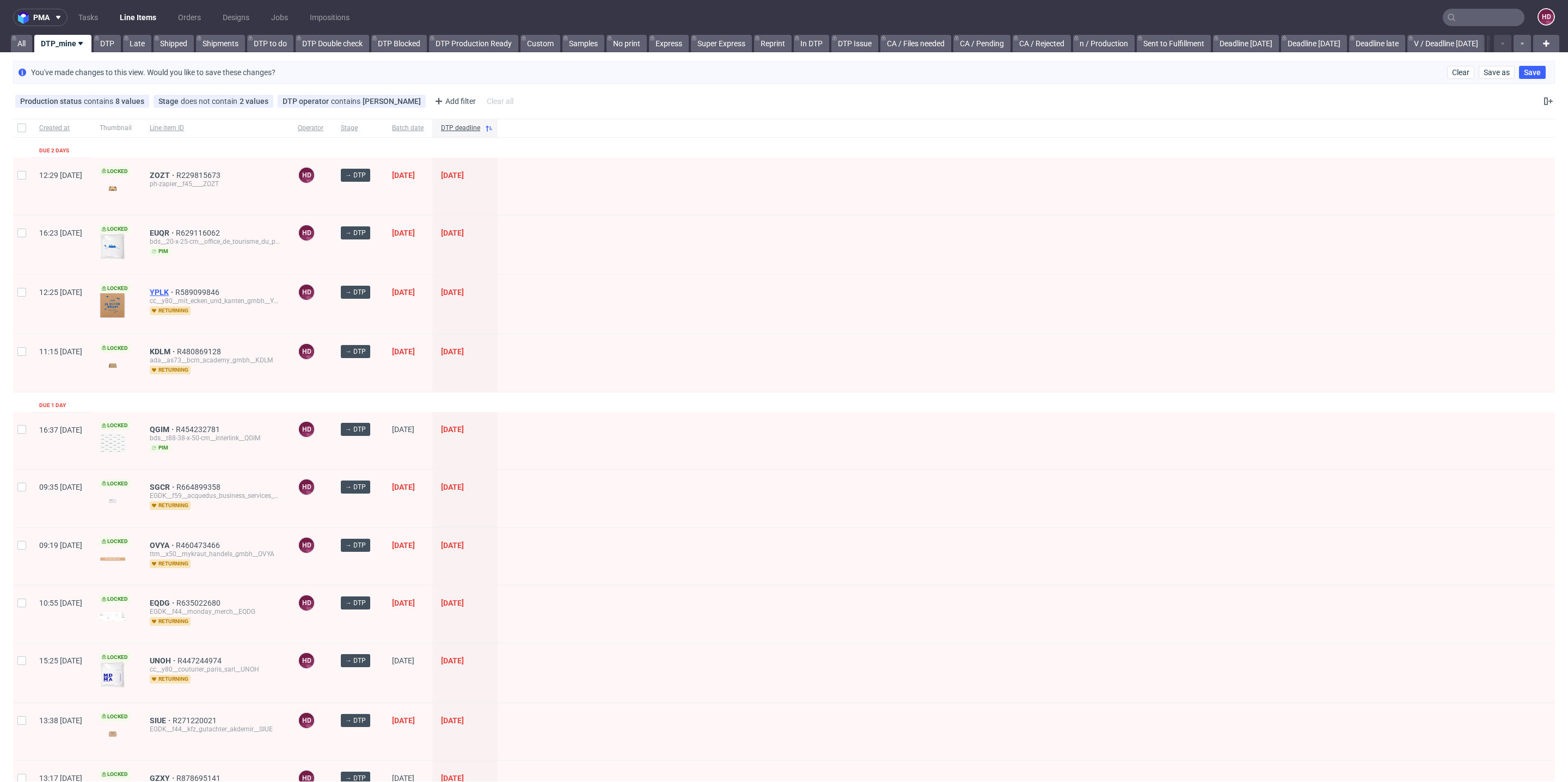
click at [175, 289] on span "YPLK" at bounding box center [162, 292] width 26 height 8
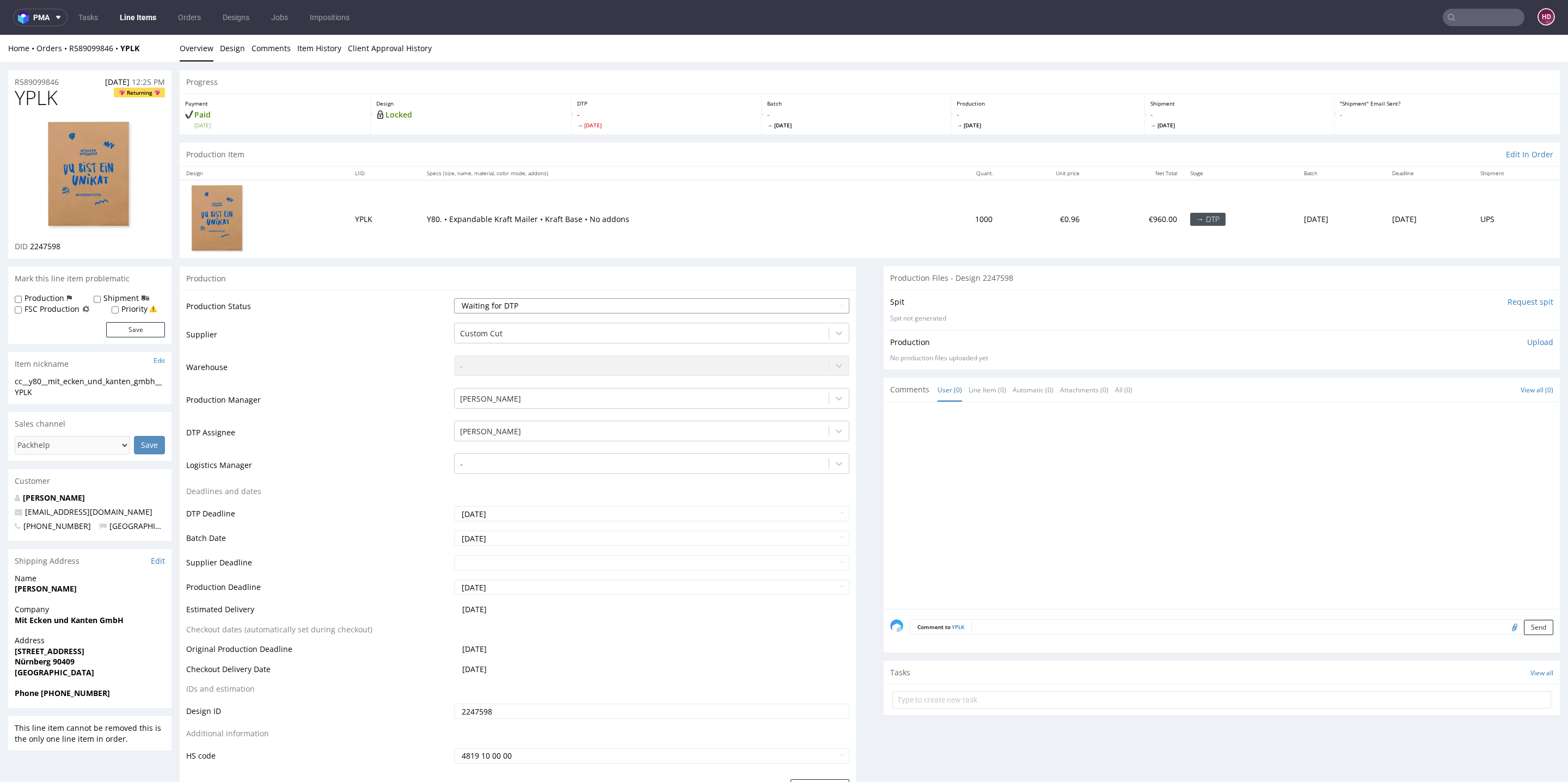
click at [542, 310] on select "Waiting for Artwork Waiting for Diecut Waiting for Mockup Waiting for DTP Waiti…" at bounding box center [652, 306] width 395 height 15
select select "dtp_in_process"
click at [454, 298] on select "Waiting for Artwork Waiting for Diecut Waiting for Mockup Waiting for DTP Waiti…" at bounding box center [652, 306] width 395 height 15
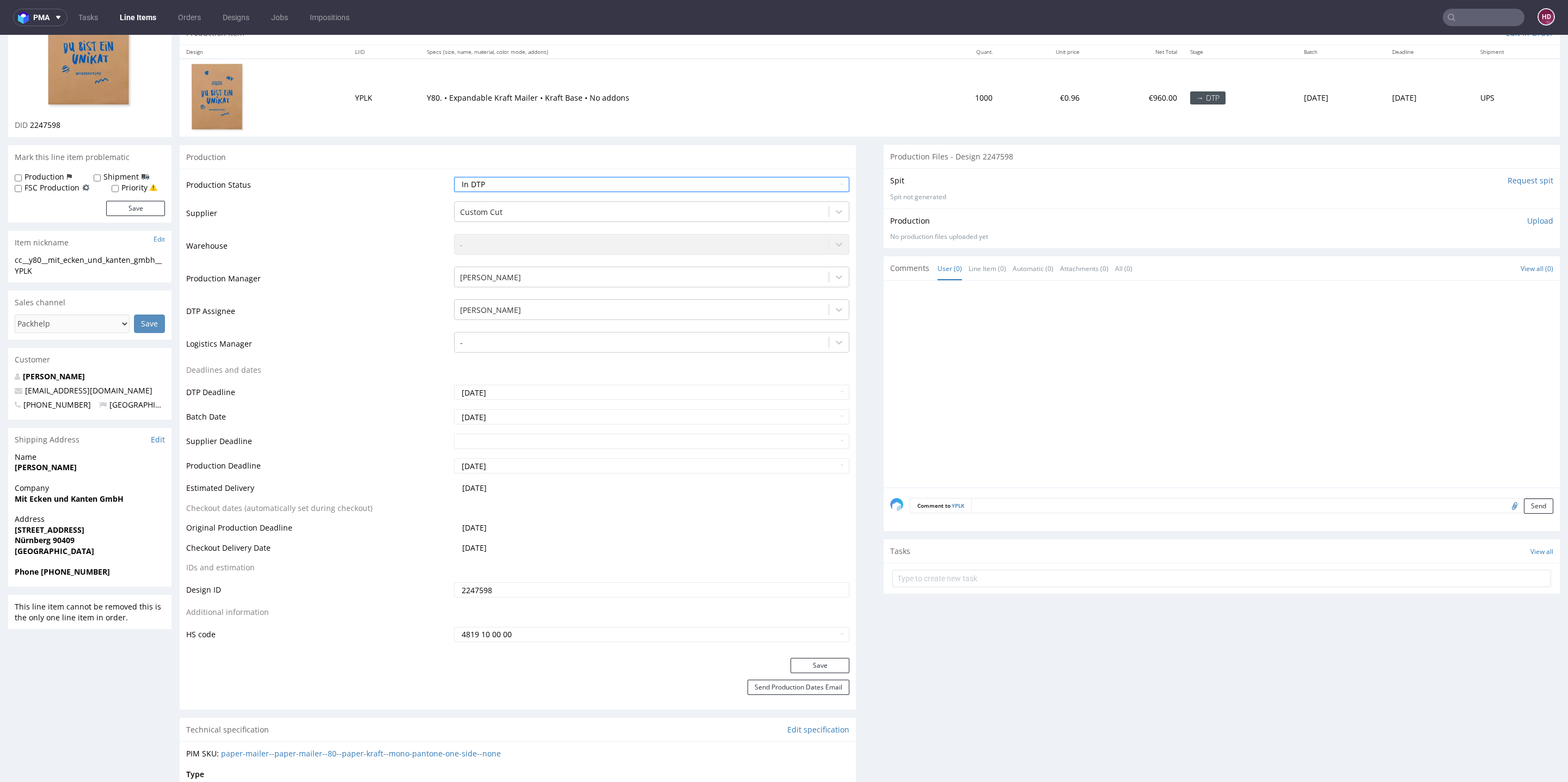
scroll to position [282, 0]
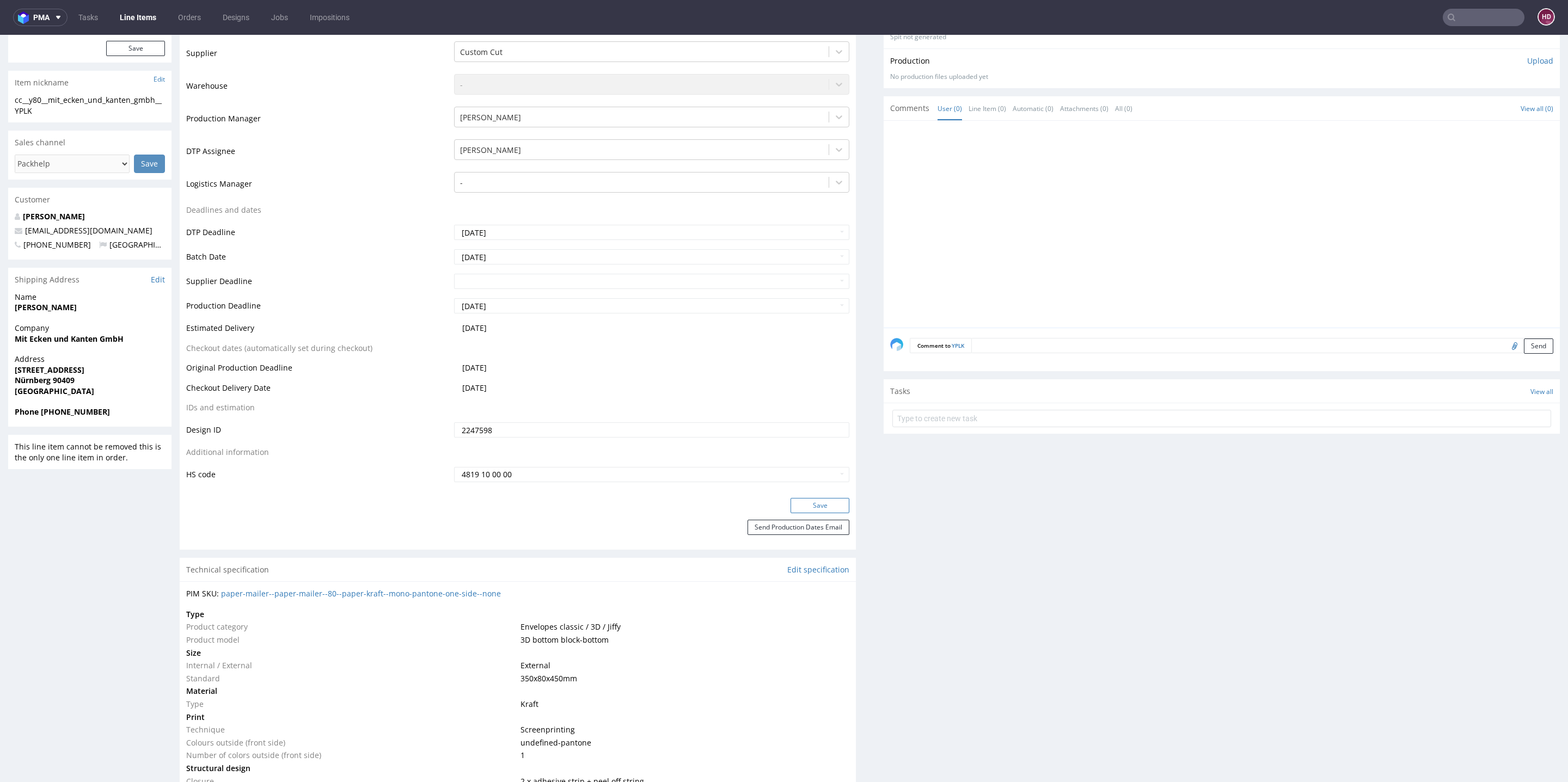
click at [800, 503] on button "Save" at bounding box center [820, 506] width 59 height 15
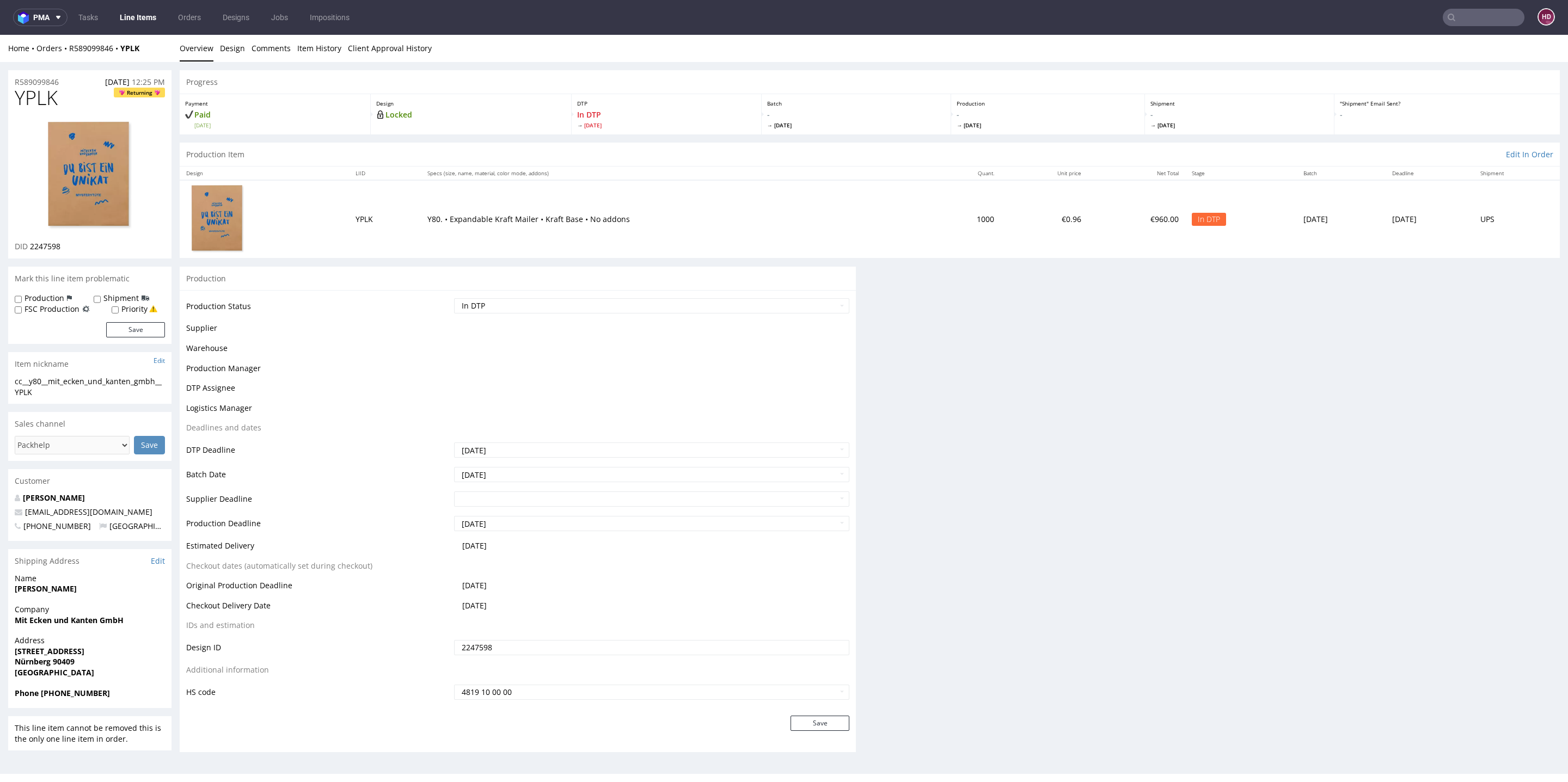
scroll to position [0, 0]
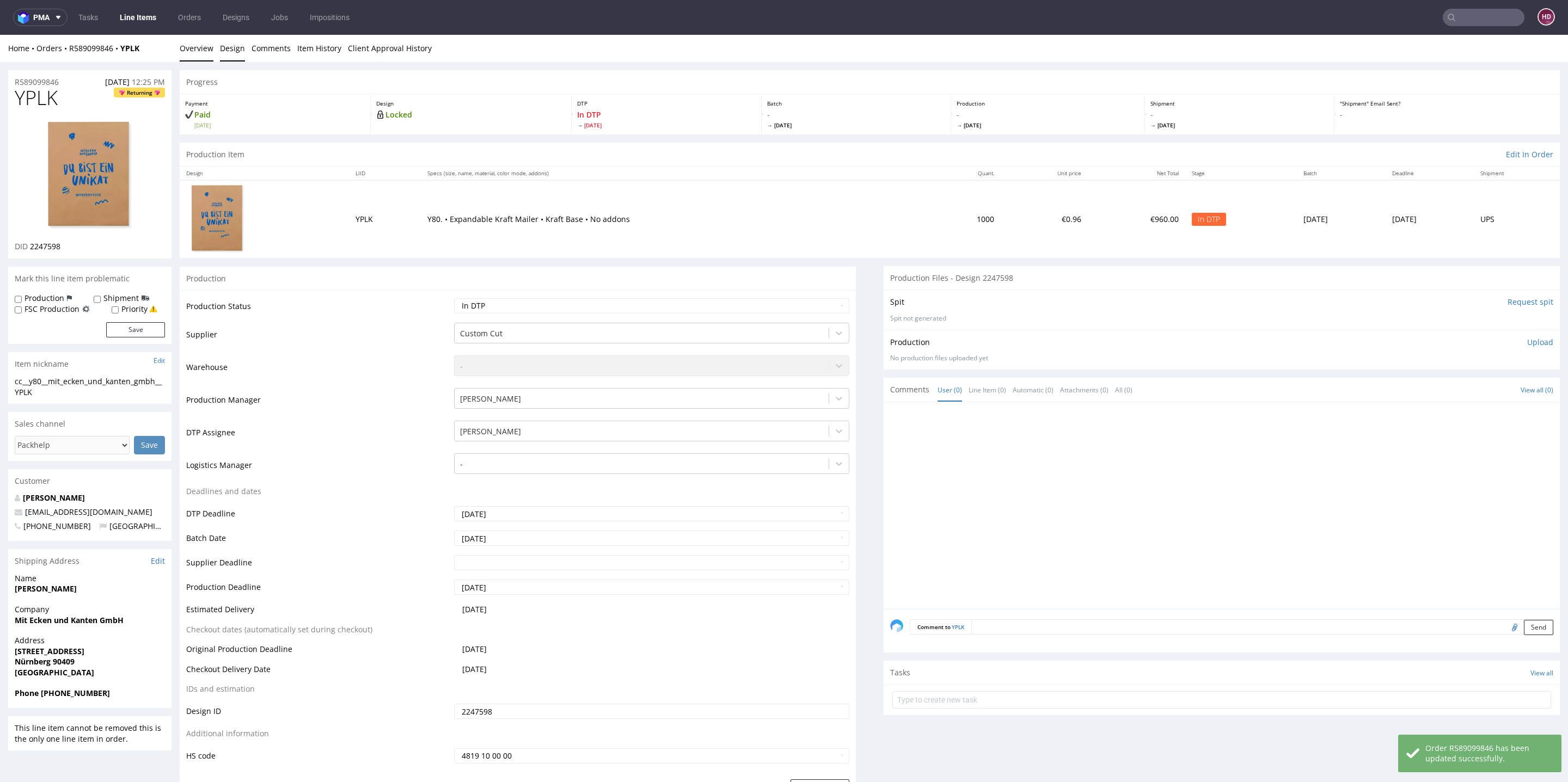
click at [225, 44] on link "Design" at bounding box center [233, 48] width 25 height 27
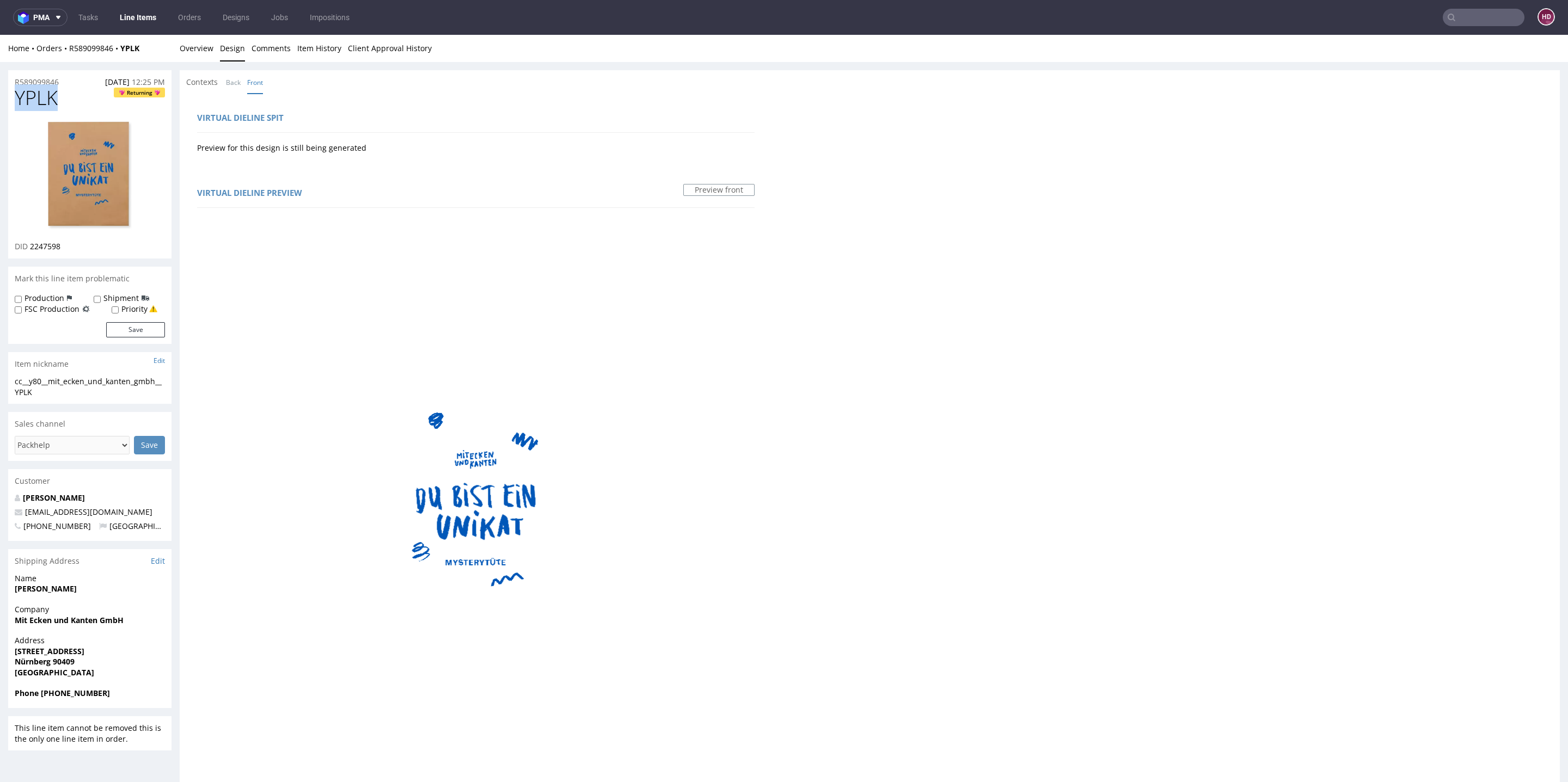
drag, startPoint x: 55, startPoint y: 97, endPoint x: 0, endPoint y: 98, distance: 55.0
drag, startPoint x: 62, startPoint y: 245, endPoint x: 30, endPoint y: 242, distance: 32.1
click at [30, 242] on div "DID 2247598" at bounding box center [89, 247] width 150 height 11
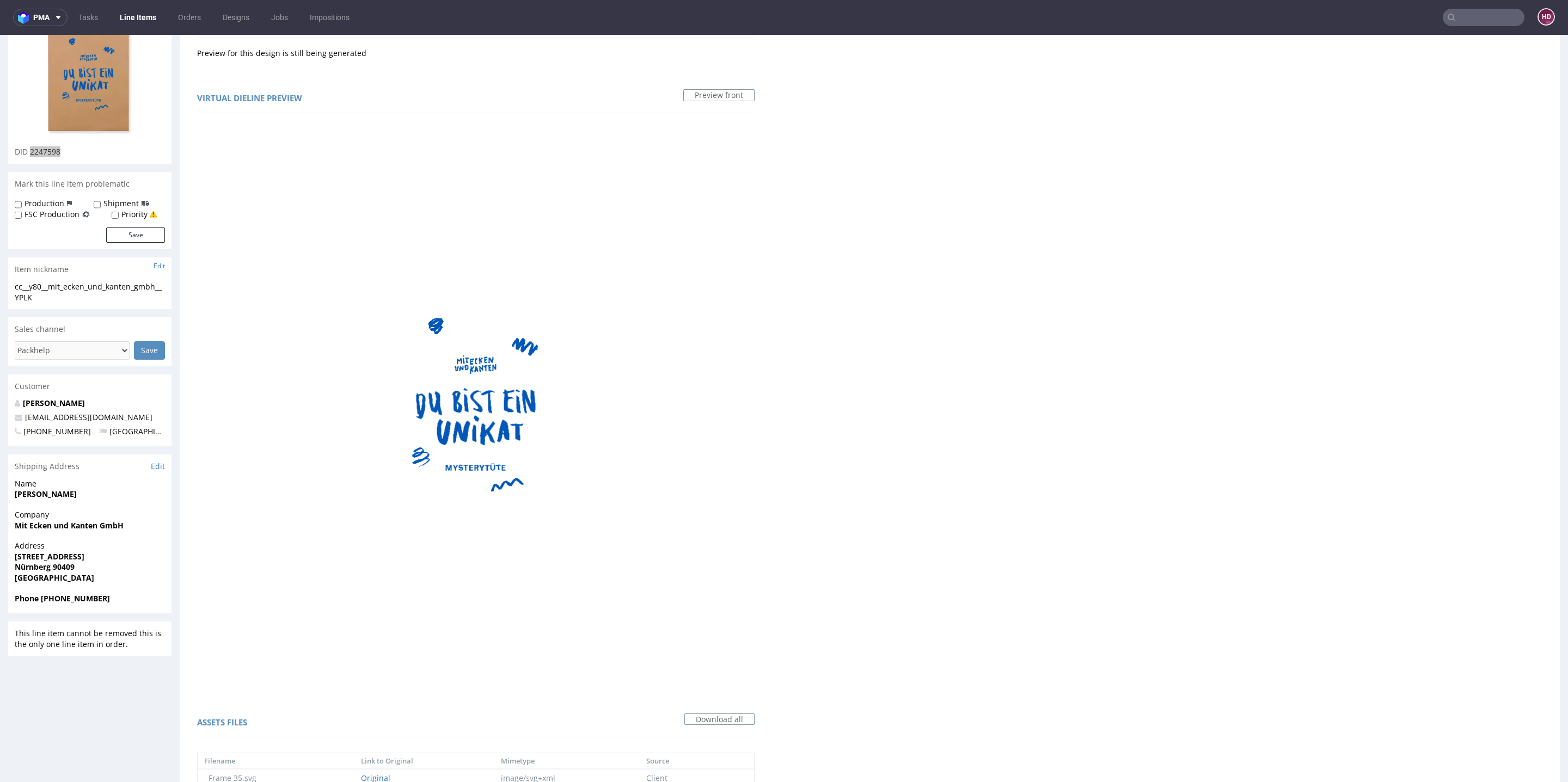
scroll to position [93, 0]
drag, startPoint x: 66, startPoint y: 305, endPoint x: 12, endPoint y: 285, distance: 57.6
click at [12, 285] on div "cc__y80__mit_ecken_und_kanten_gmbh__YPLK cc__y80 __mit_ecken_und_kanten_gmbh__Y…" at bounding box center [90, 297] width 164 height 28
copy div "cc__y80__mit_ecken_und_kanten_gmbh__YPLK"
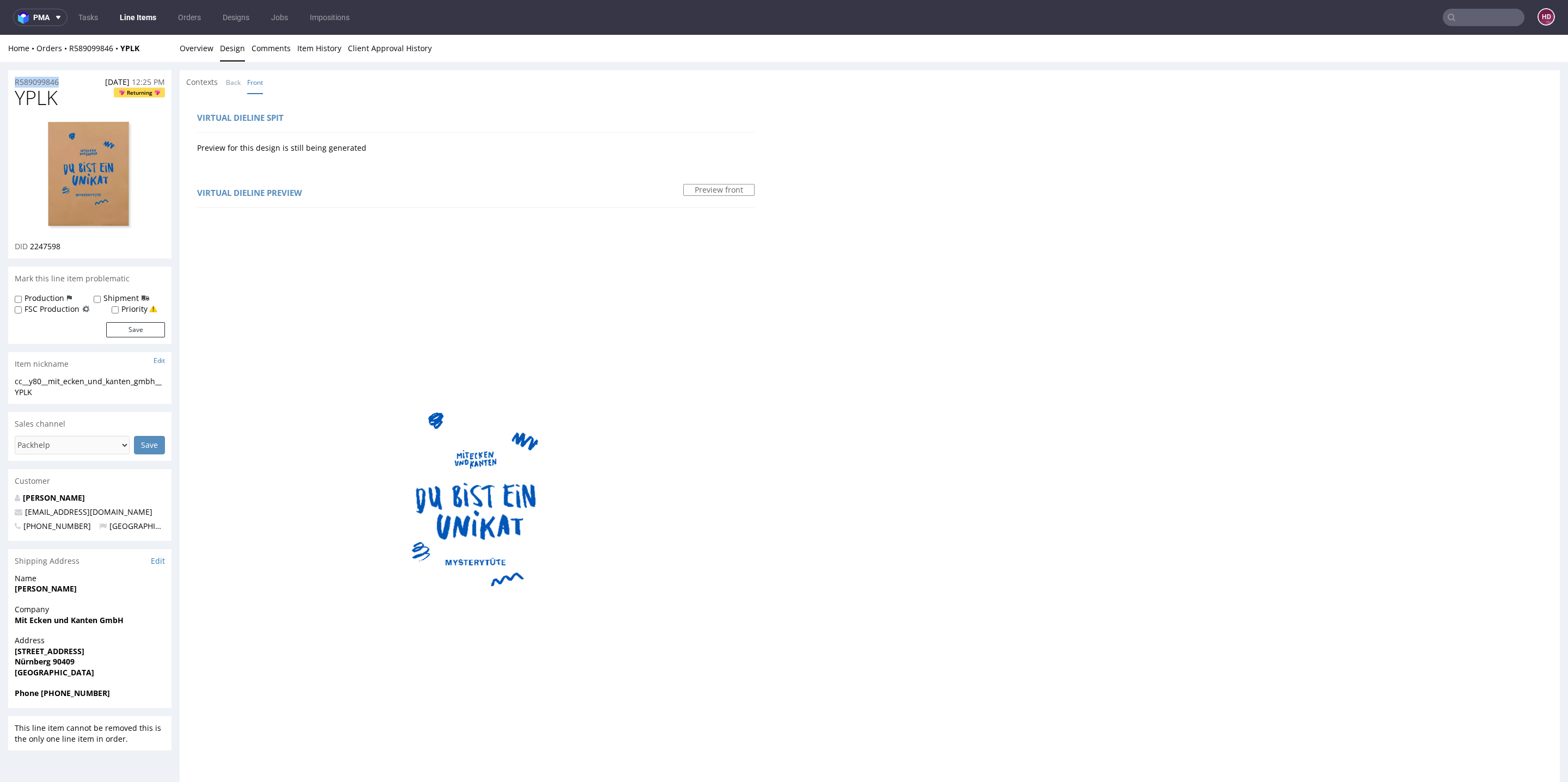
drag, startPoint x: 55, startPoint y: 82, endPoint x: 0, endPoint y: 85, distance: 55.1
copy p "R589099846"
drag, startPoint x: 73, startPoint y: 247, endPoint x: 29, endPoint y: 245, distance: 44.0
click at [29, 245] on div "DID 2247598" at bounding box center [89, 247] width 150 height 11
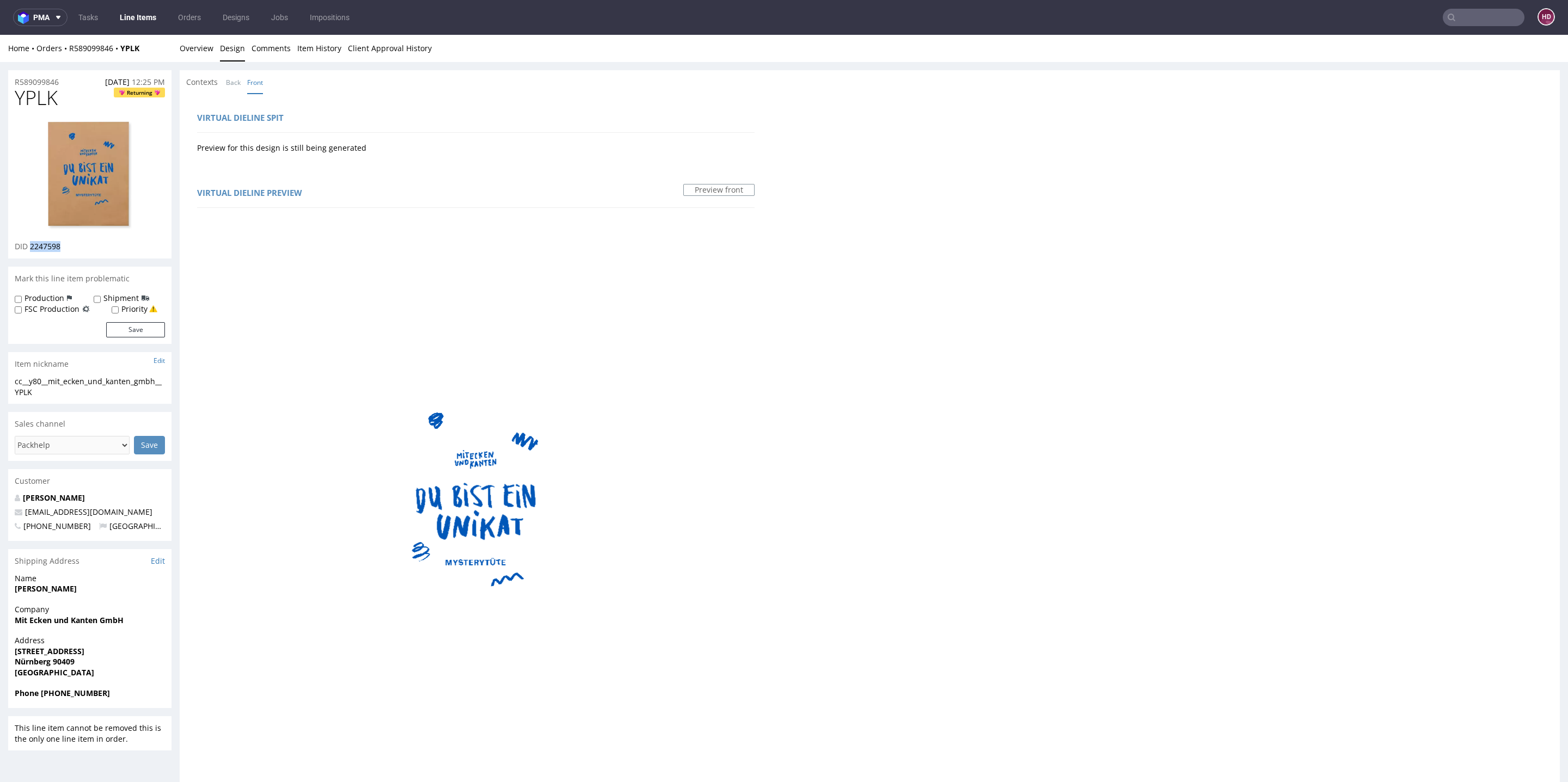
copy span "2247598"
drag, startPoint x: 319, startPoint y: 574, endPoint x: 361, endPoint y: 577, distance: 42.1
copy div "2935 C"
drag, startPoint x: 28, startPoint y: 98, endPoint x: 0, endPoint y: 94, distance: 28.3
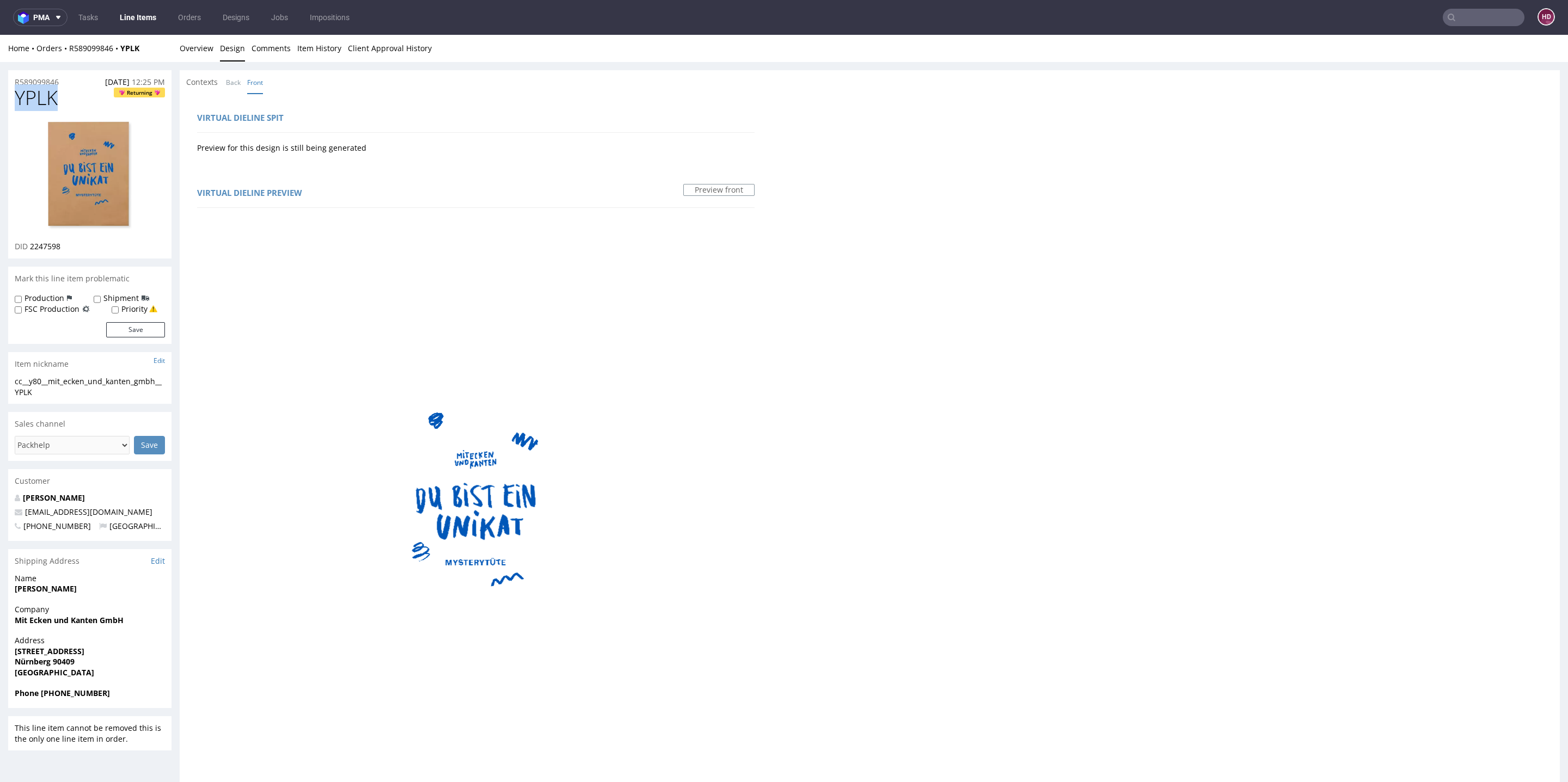
copy span "YPLK"
click at [233, 82] on link "Back" at bounding box center [233, 82] width 15 height 23
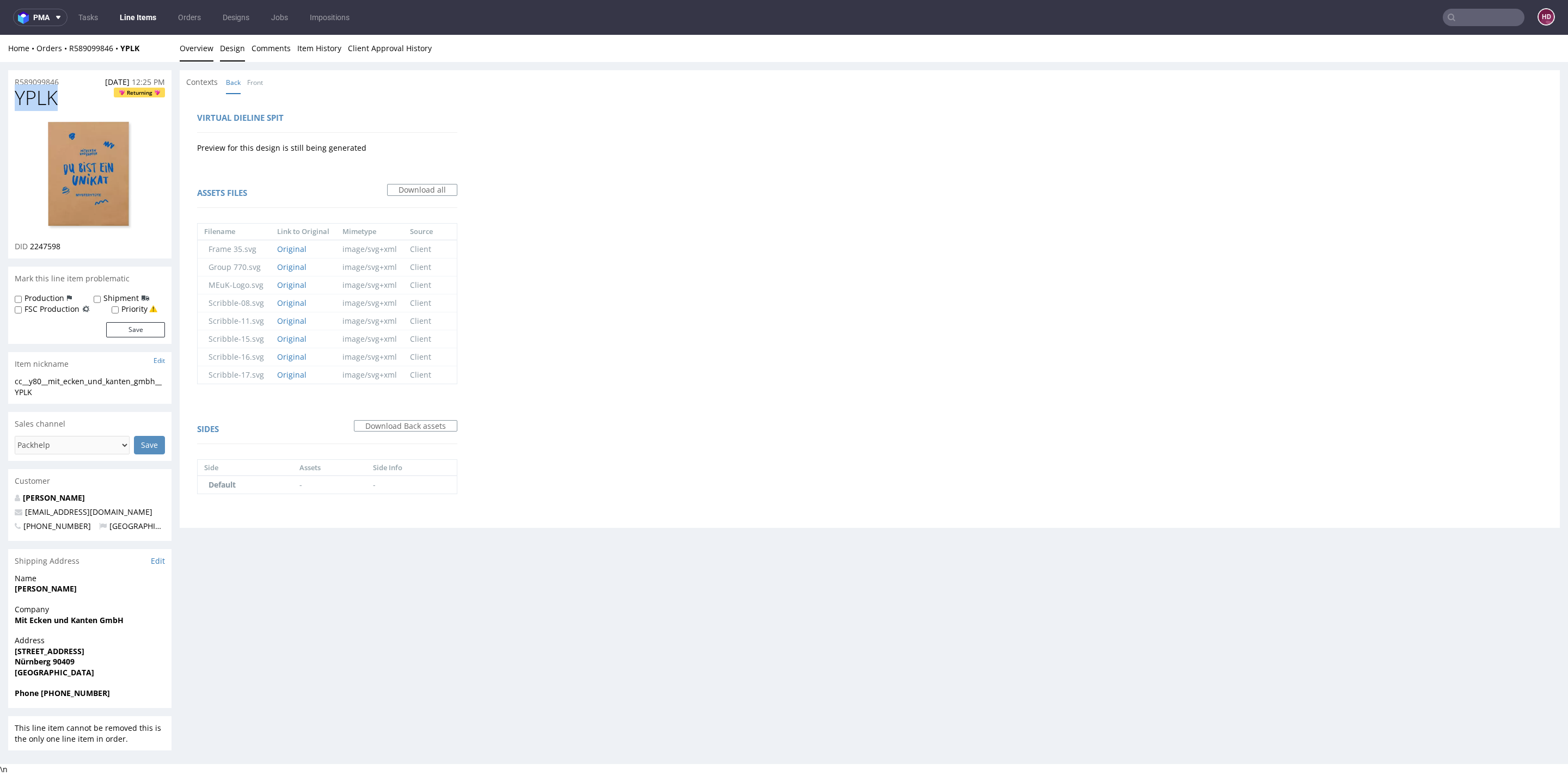
click at [192, 39] on link "Overview" at bounding box center [196, 48] width 34 height 27
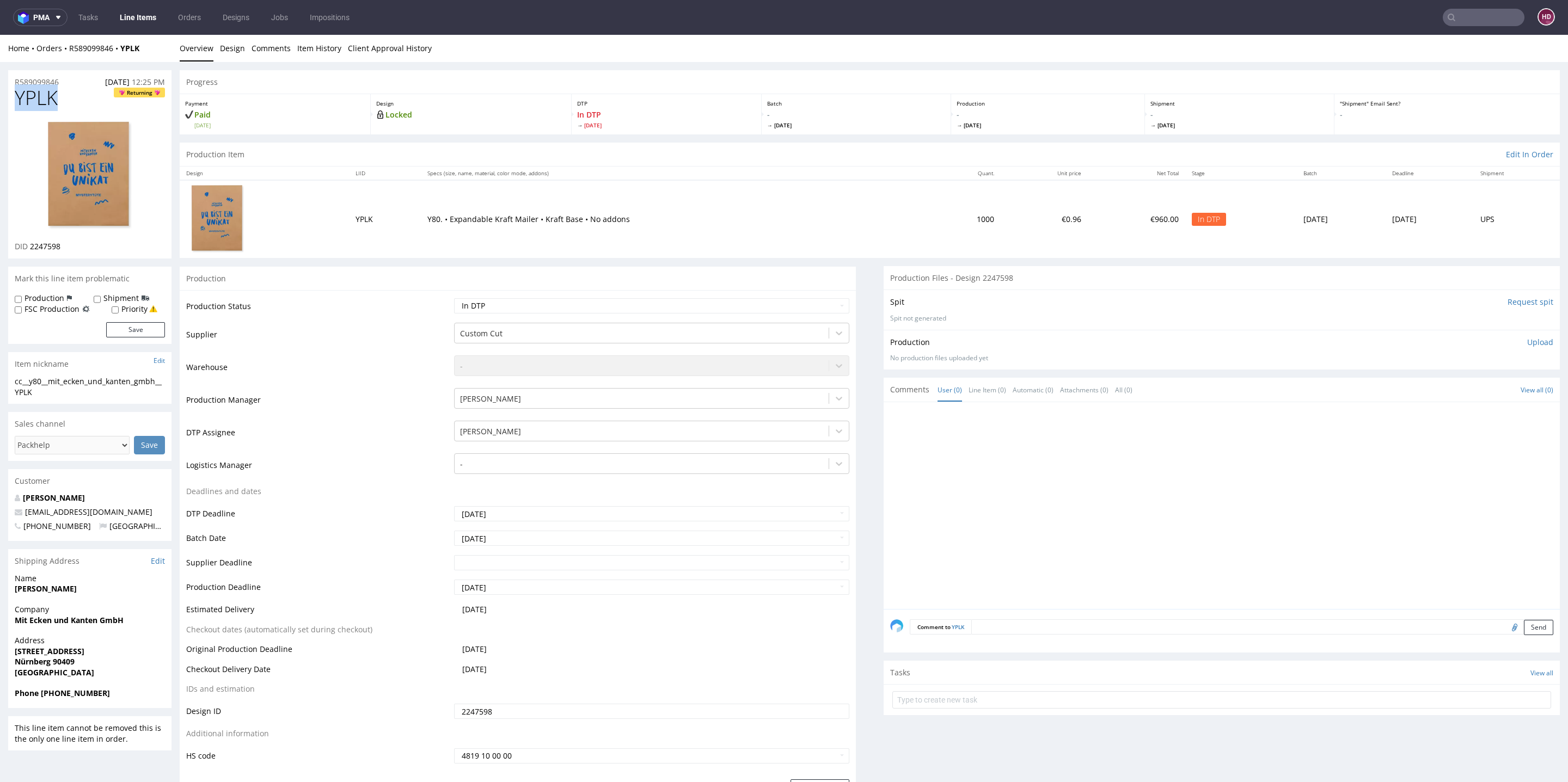
click at [1527, 346] on p "Upload" at bounding box center [1540, 342] width 26 height 11
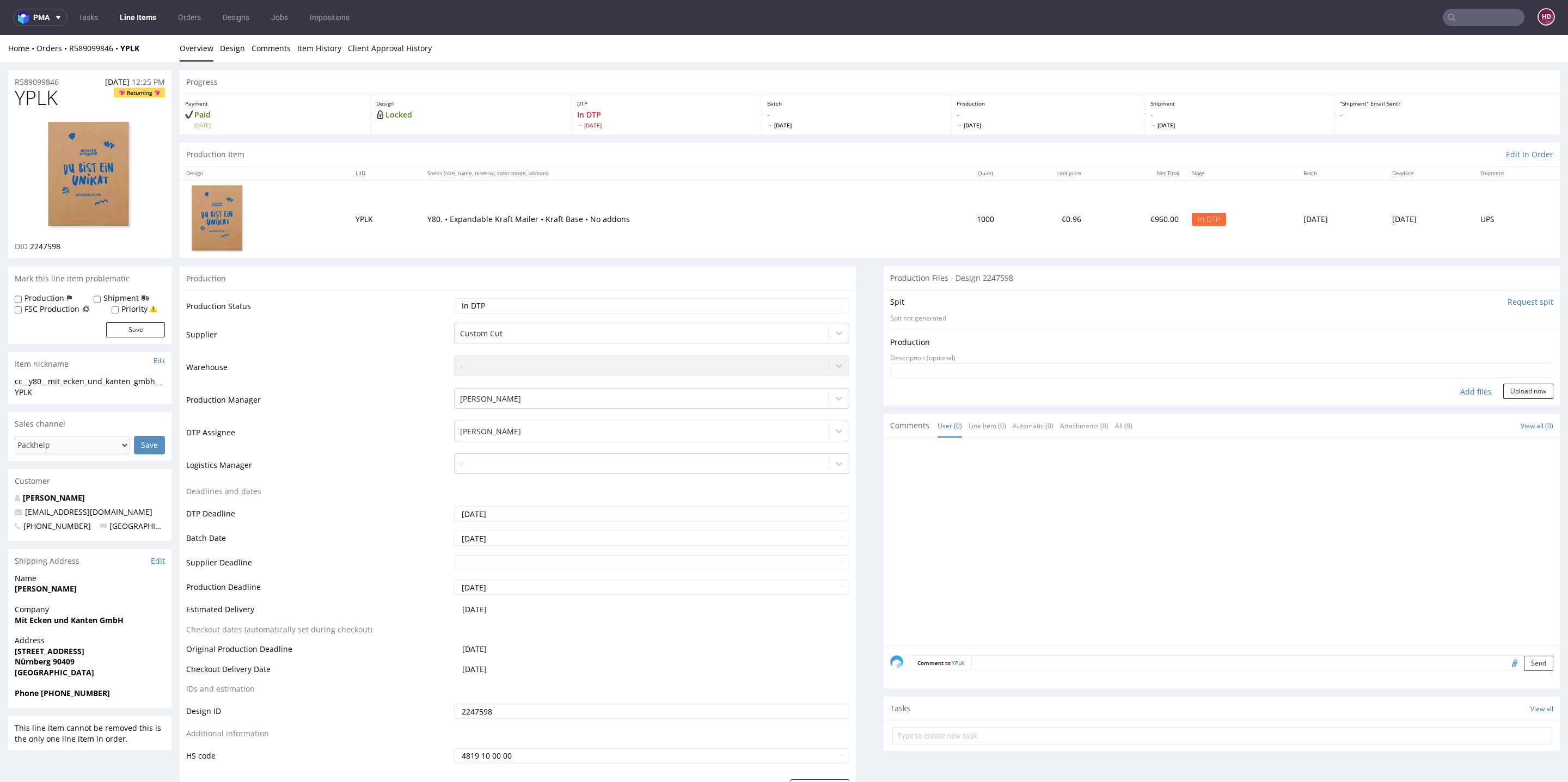
click at [1516, 340] on div "Production Upload" at bounding box center [1221, 342] width 663 height 11
click at [1453, 393] on div "Add files" at bounding box center [1476, 391] width 55 height 16
type input "C:\fakepath\cc__y80__mit_ecken_und_kanten_gmbh__YPLK__d2247598__oR589099846.pdf"
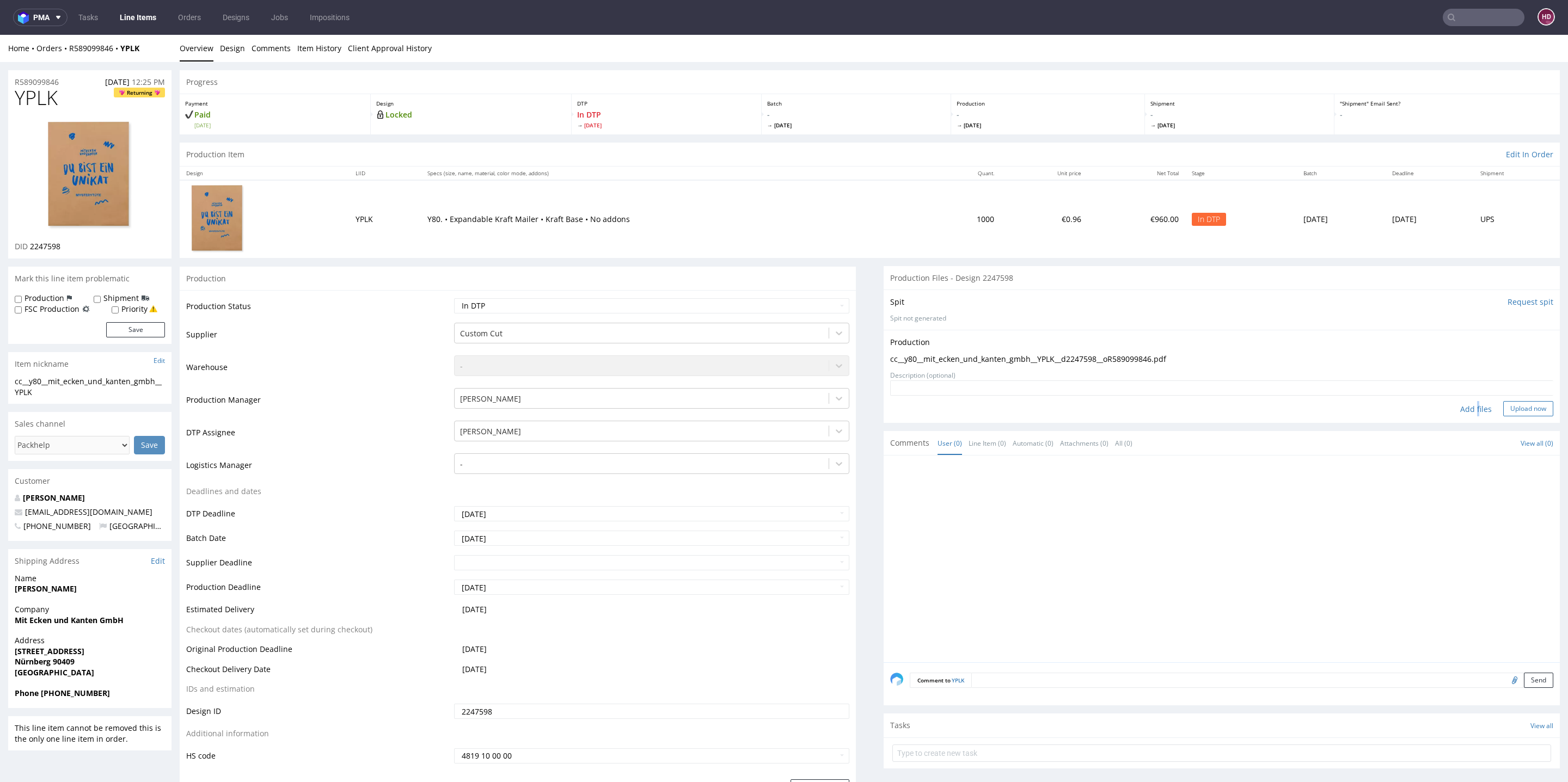
click at [1504, 405] on button "Upload now" at bounding box center [1529, 409] width 50 height 15
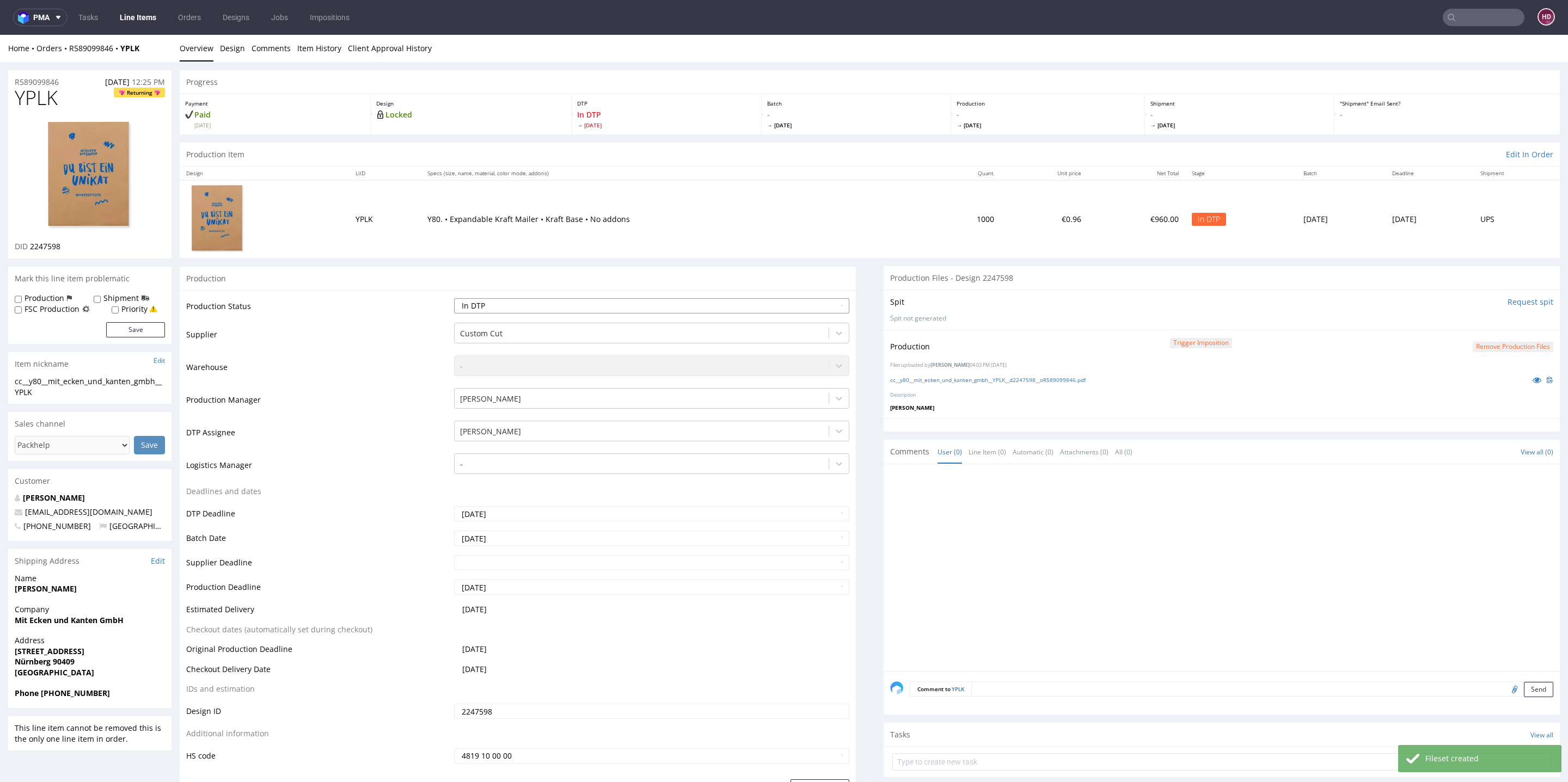
click at [610, 305] on select "Waiting for Artwork Waiting for Diecut Waiting for Mockup Waiting for DTP Waiti…" at bounding box center [652, 306] width 395 height 15
select select "dtp_production_ready"
click at [454, 298] on select "Waiting for Artwork Waiting for Diecut Waiting for Mockup Waiting for DTP Waiti…" at bounding box center [652, 306] width 395 height 15
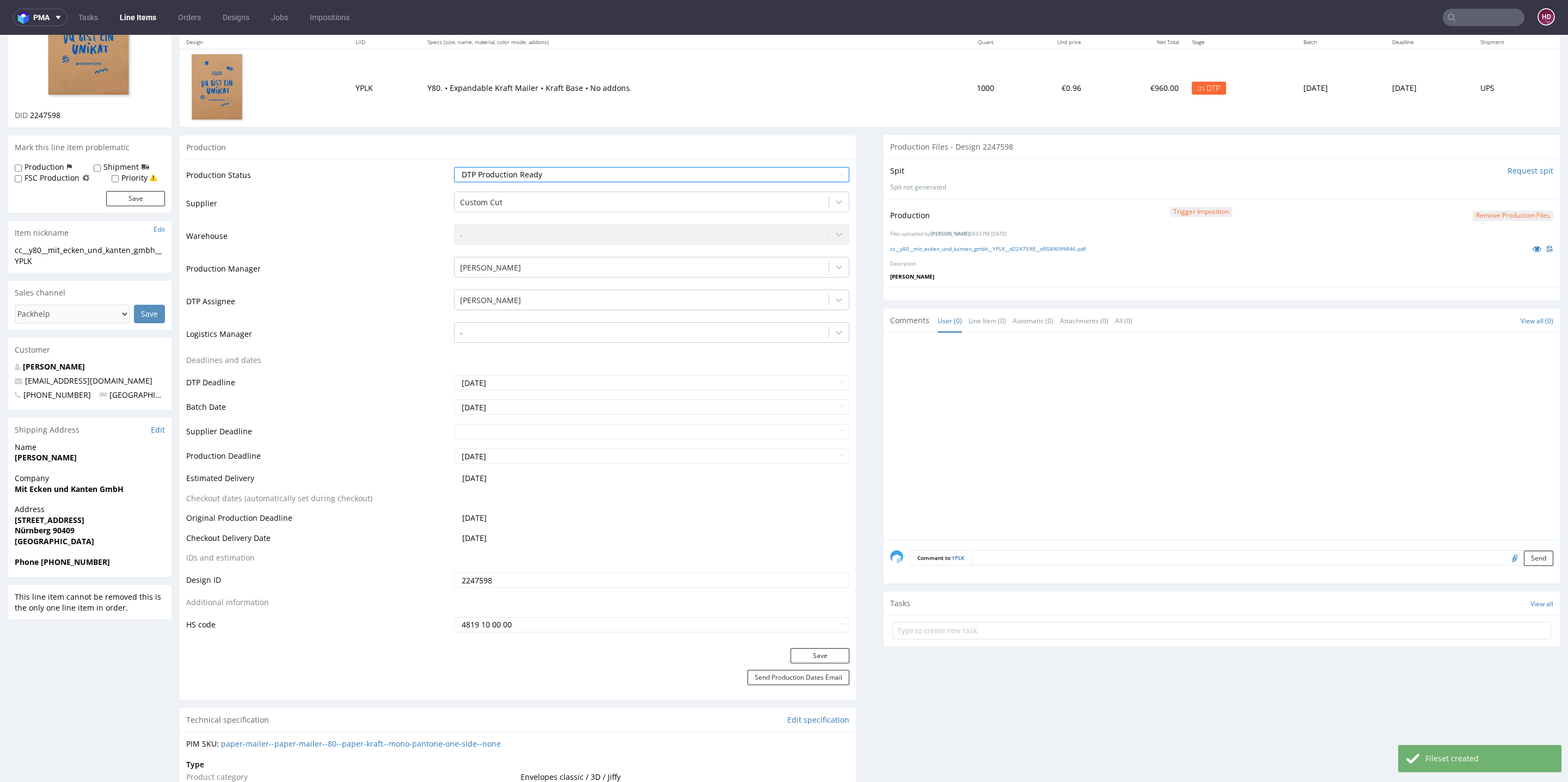
scroll to position [252, 0]
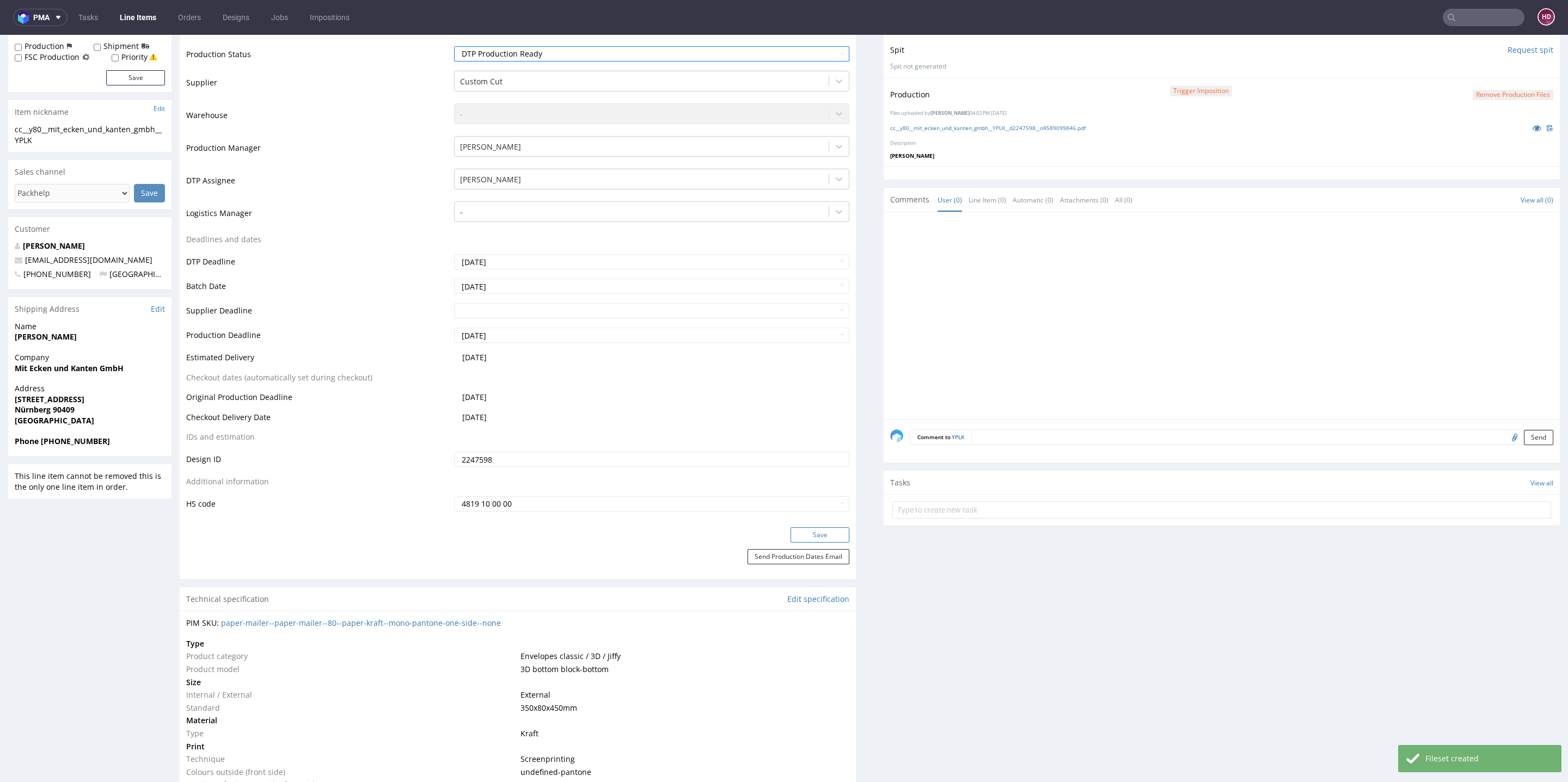
click at [800, 528] on button "Save" at bounding box center [820, 535] width 59 height 15
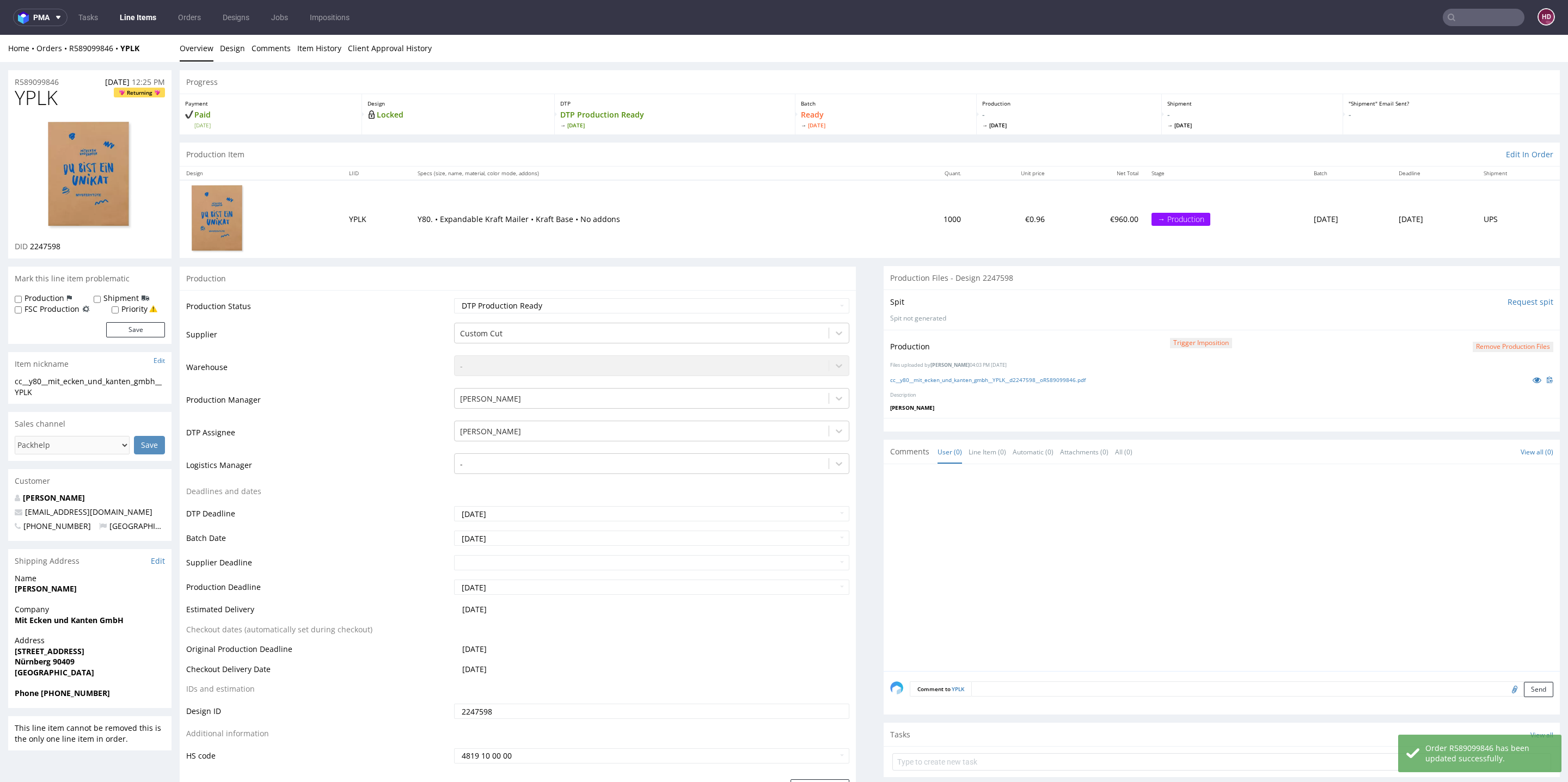
click at [144, 18] on link "Line Items" at bounding box center [138, 17] width 50 height 17
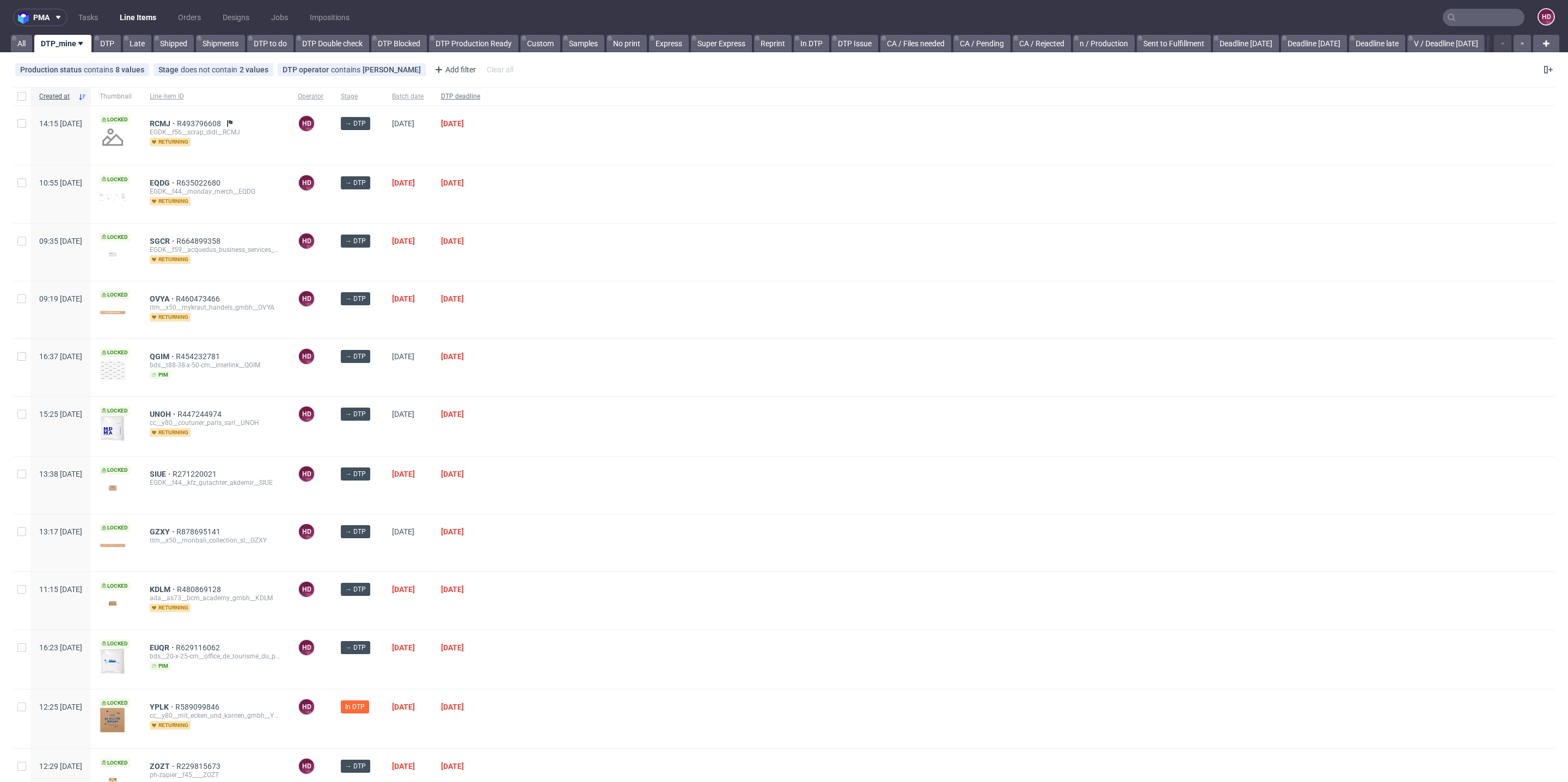
click at [480, 96] on span "DTP deadline" at bounding box center [461, 96] width 39 height 9
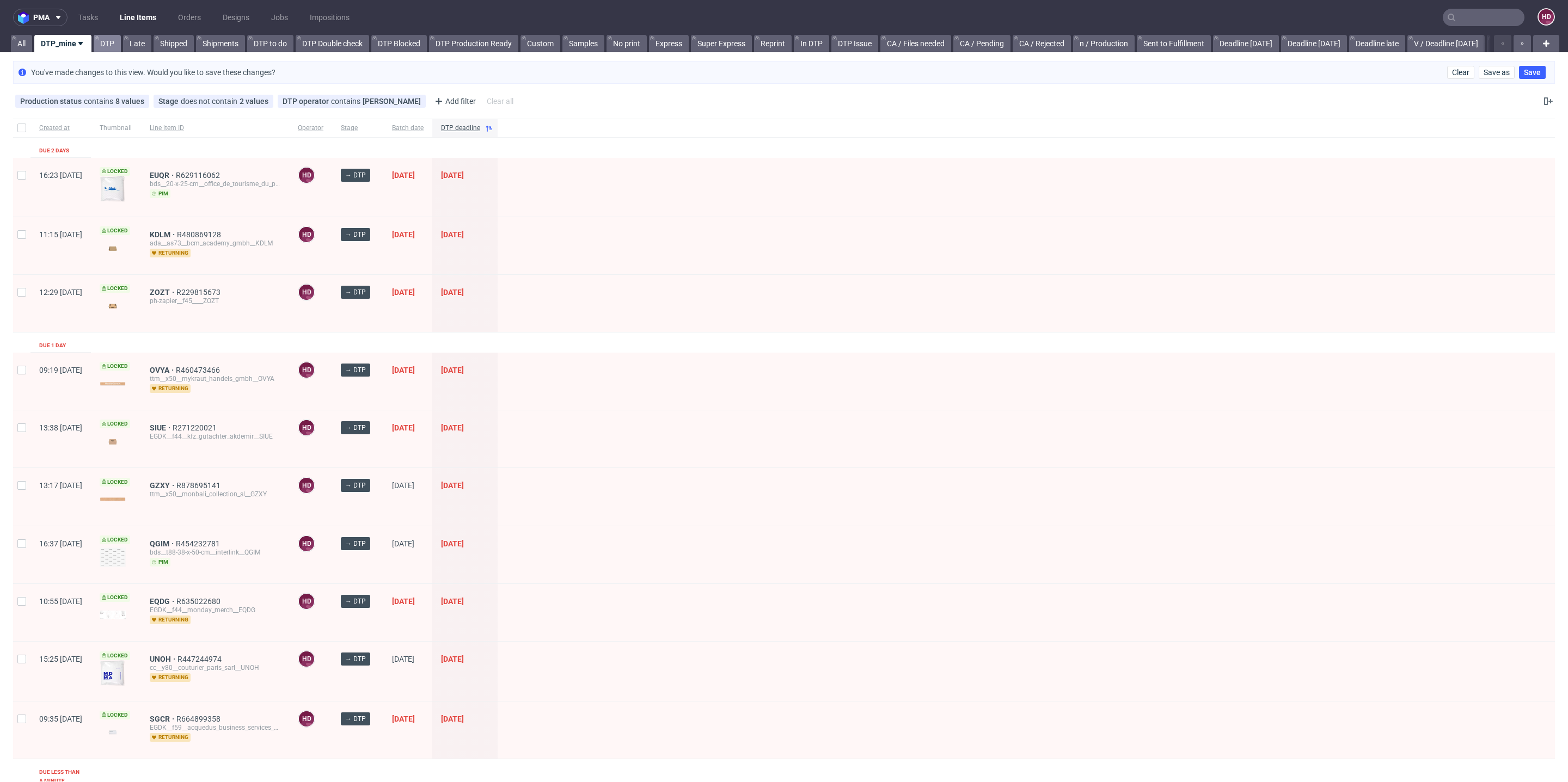
click at [107, 41] on link "DTP" at bounding box center [107, 43] width 27 height 17
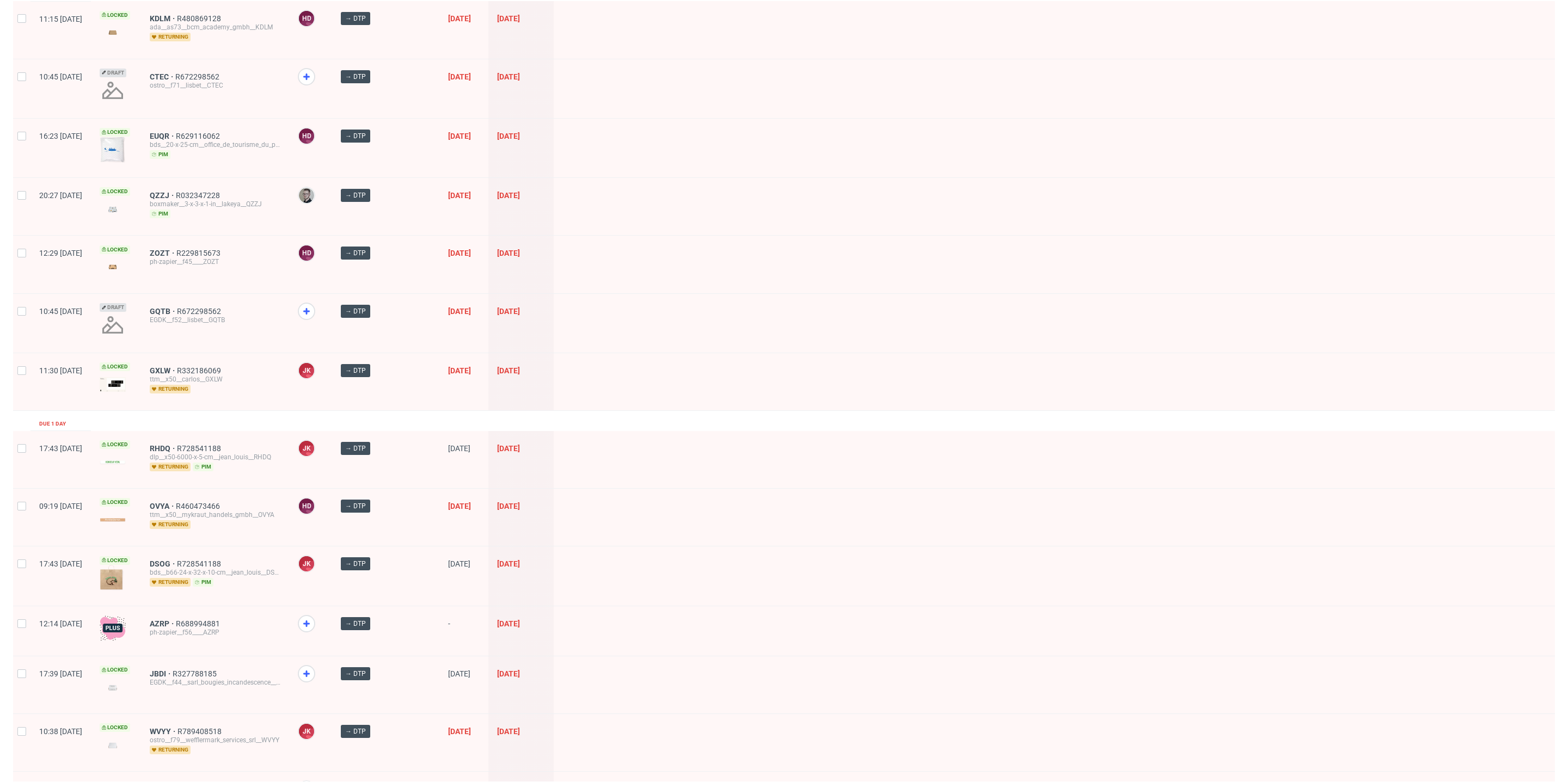
scroll to position [573, 0]
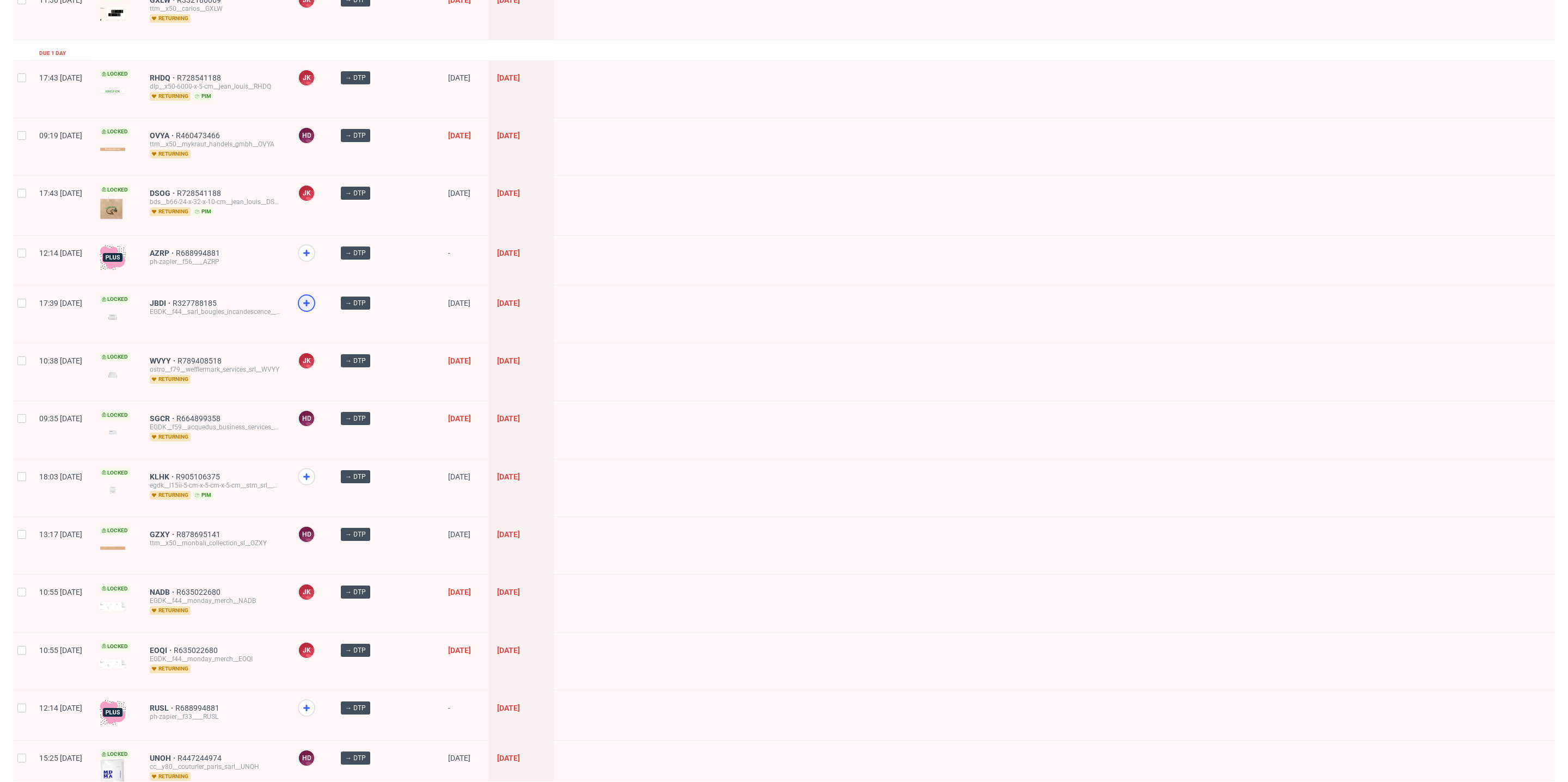
click at [313, 296] on icon at bounding box center [306, 303] width 13 height 13
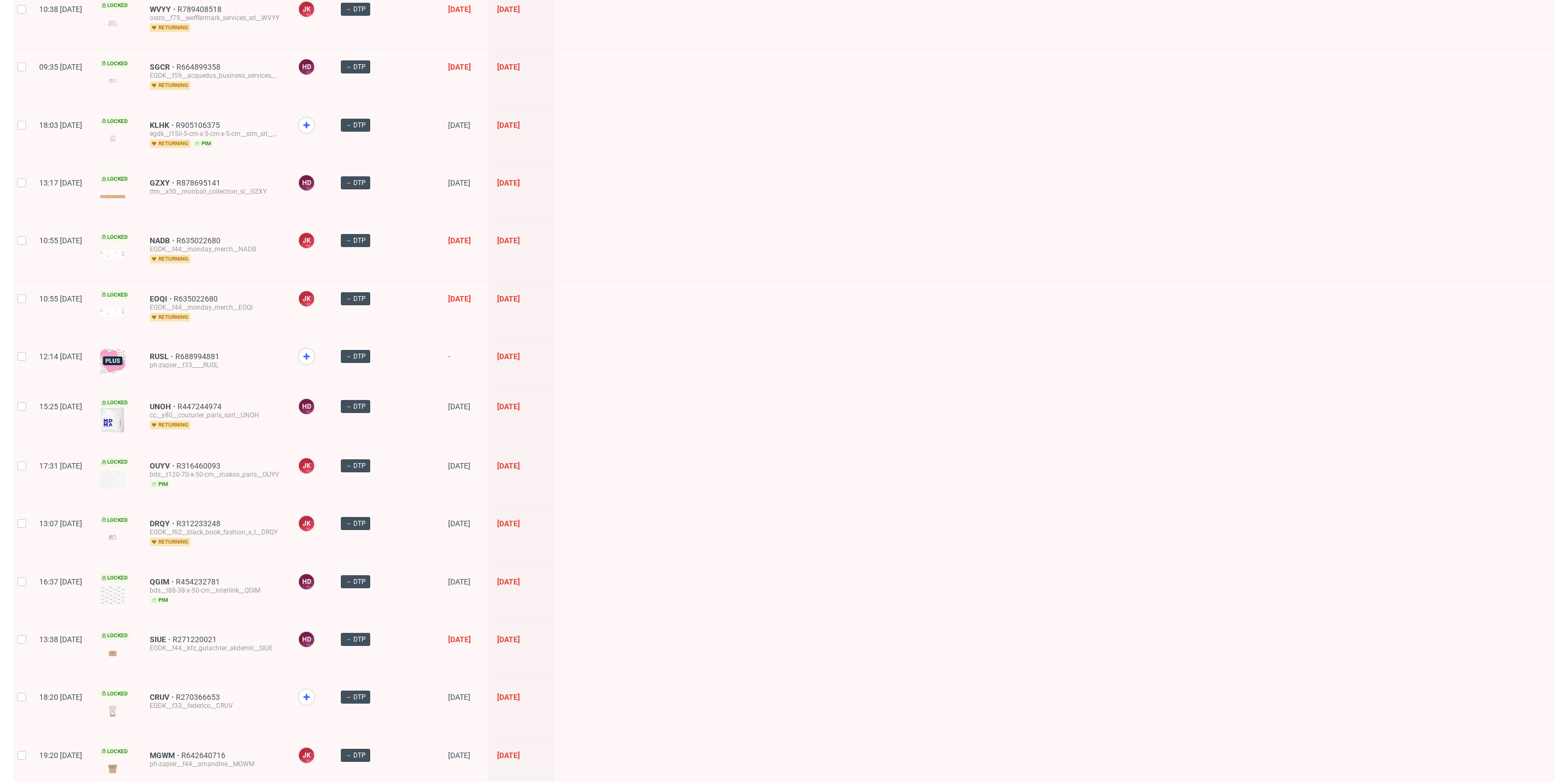
scroll to position [928, 0]
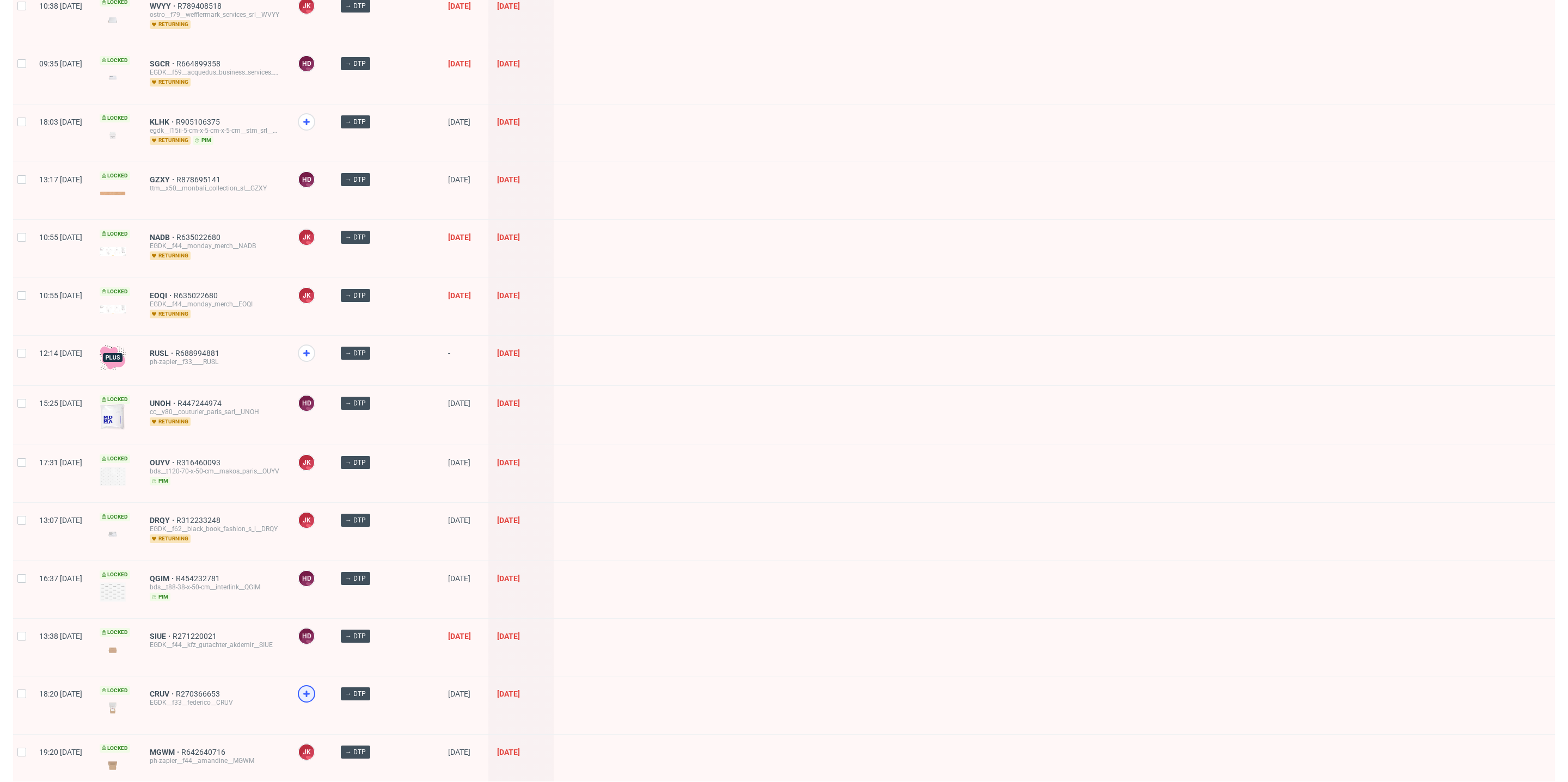
click at [310, 690] on use at bounding box center [306, 693] width 6 height 6
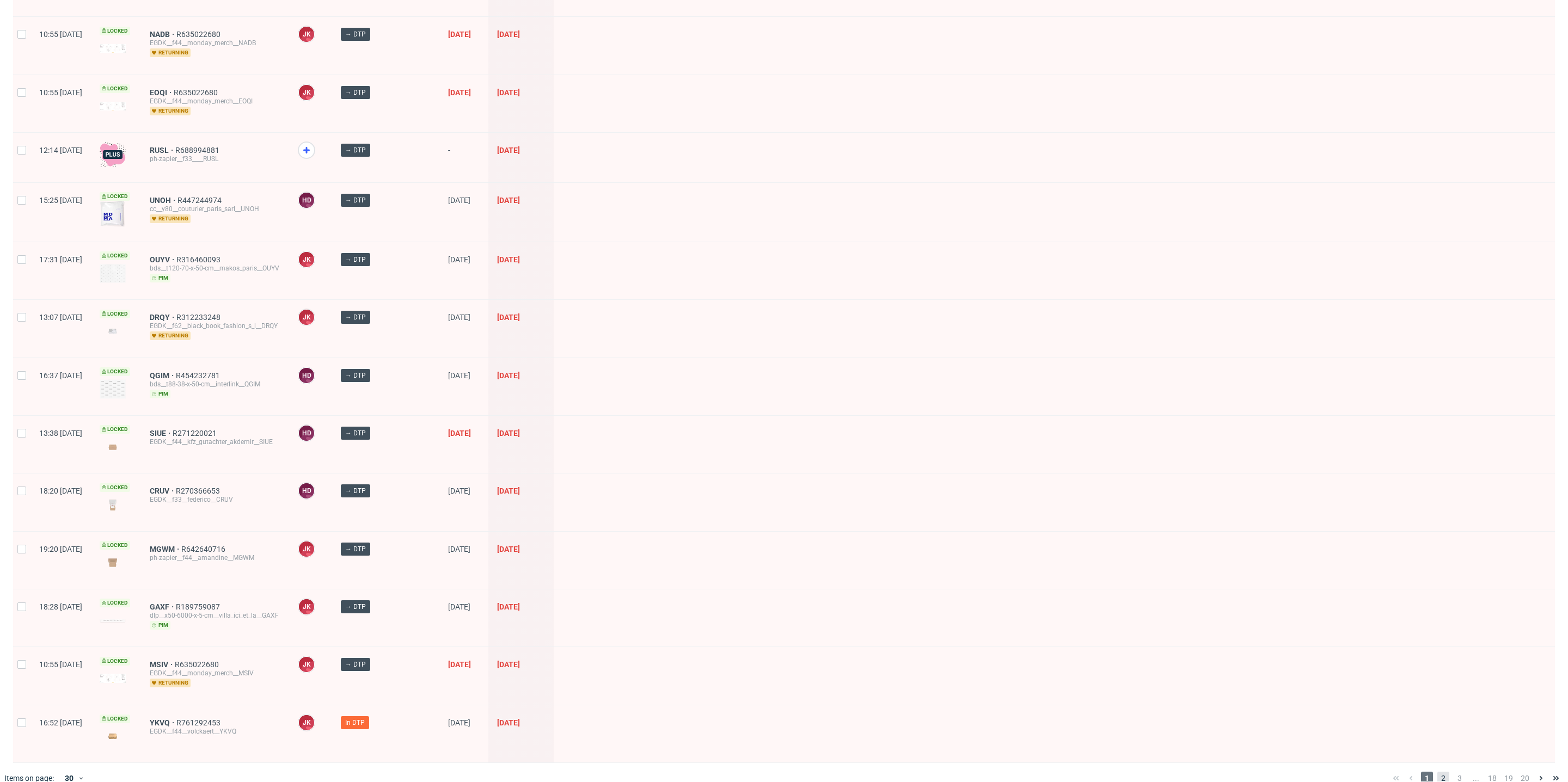
click at [1437, 772] on span "2" at bounding box center [1443, 778] width 12 height 13
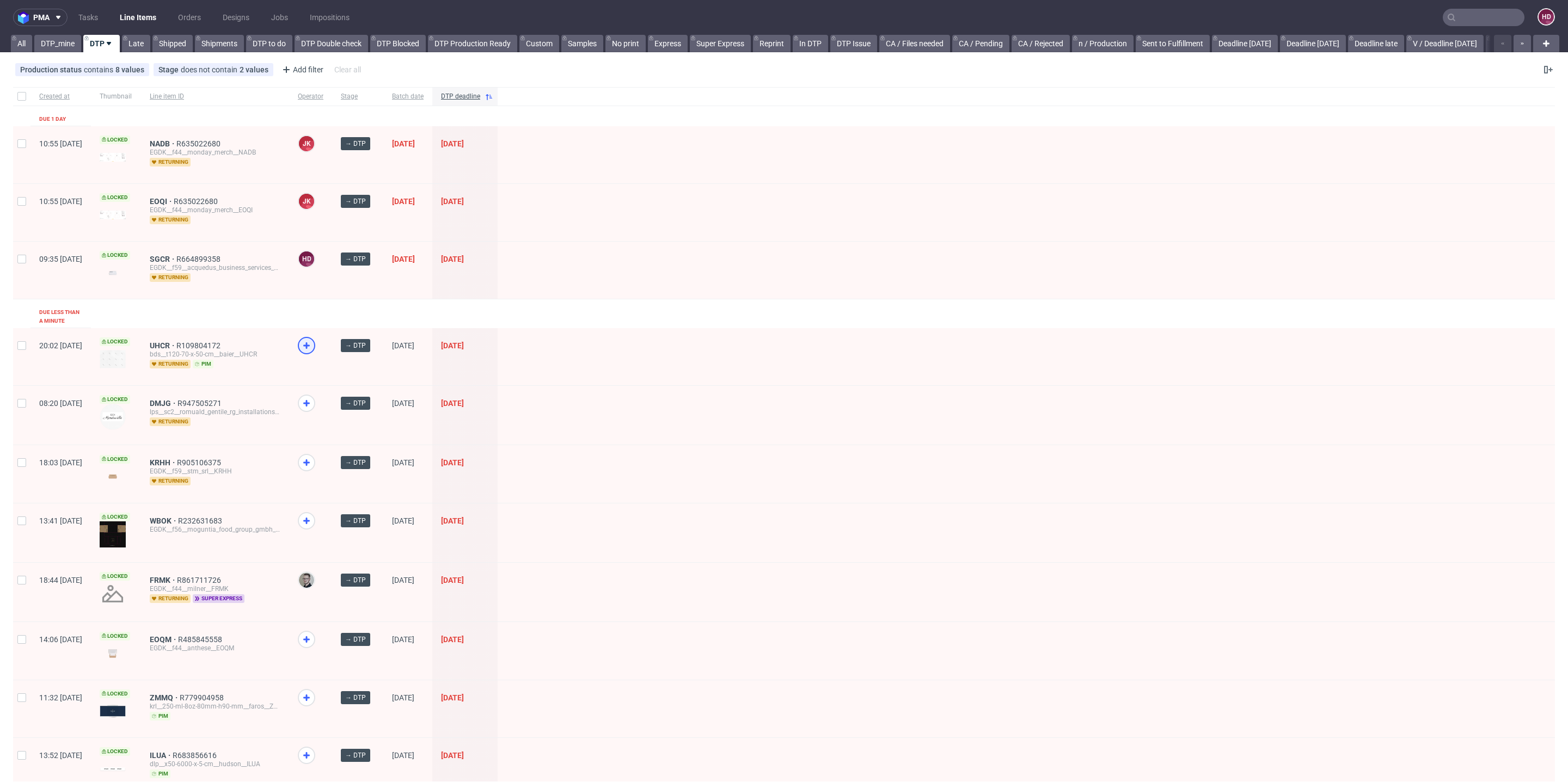
click at [313, 339] on icon at bounding box center [306, 345] width 13 height 13
click at [313, 397] on icon at bounding box center [306, 403] width 13 height 13
click at [310, 459] on use at bounding box center [306, 462] width 6 height 6
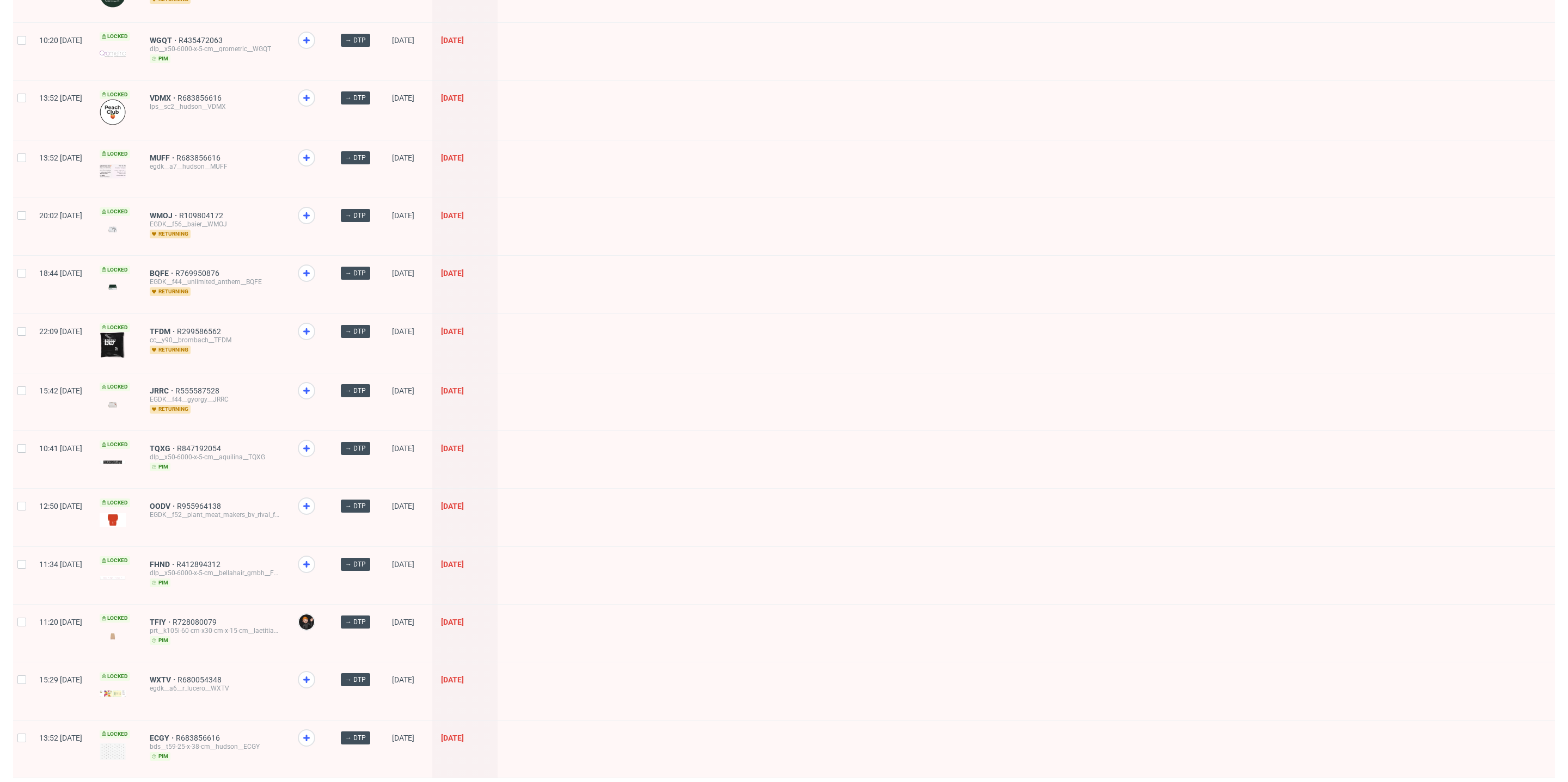
scroll to position [1127, 0]
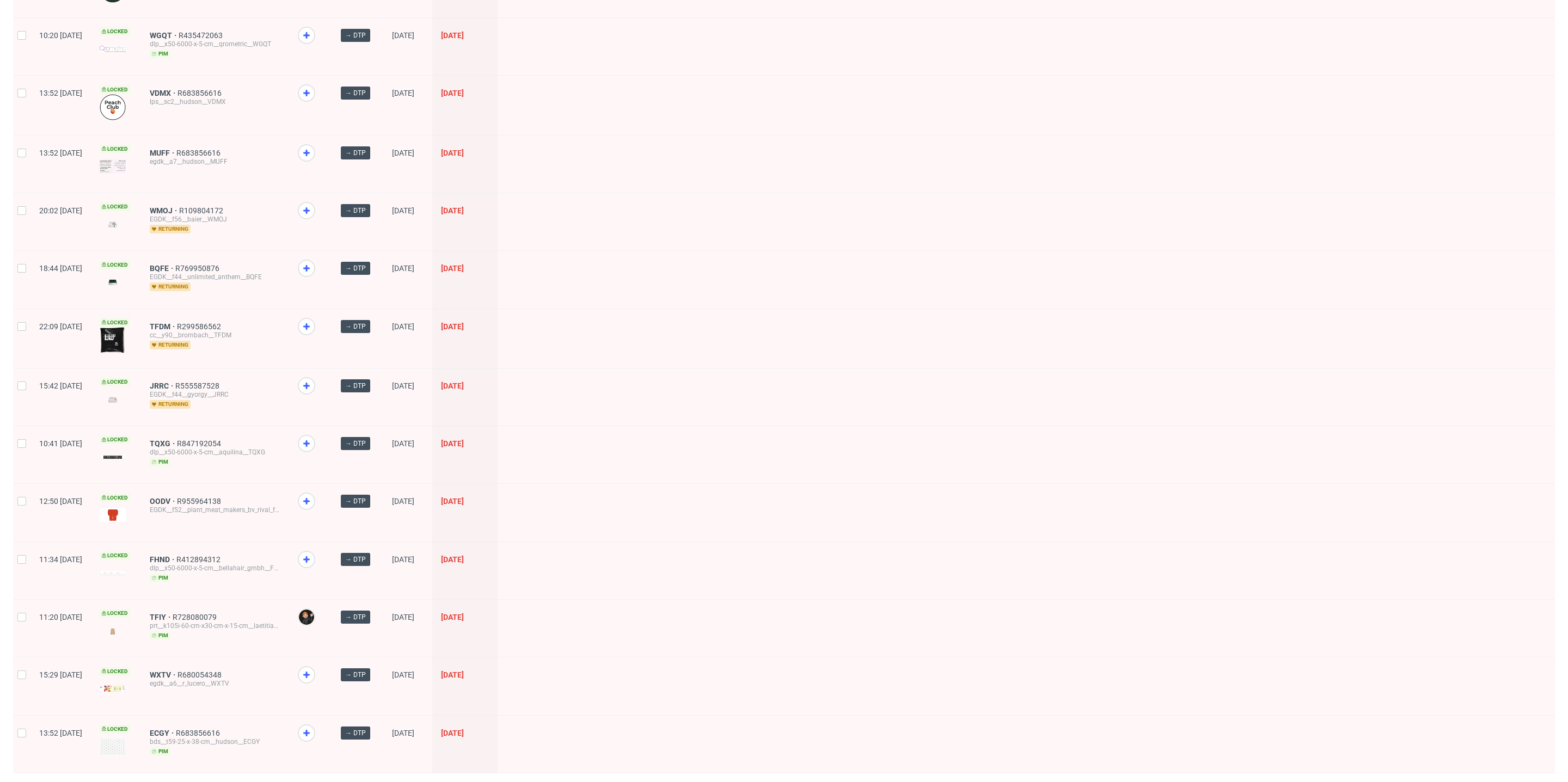
click at [1454, 781] on span "3" at bounding box center [1460, 788] width 12 height 13
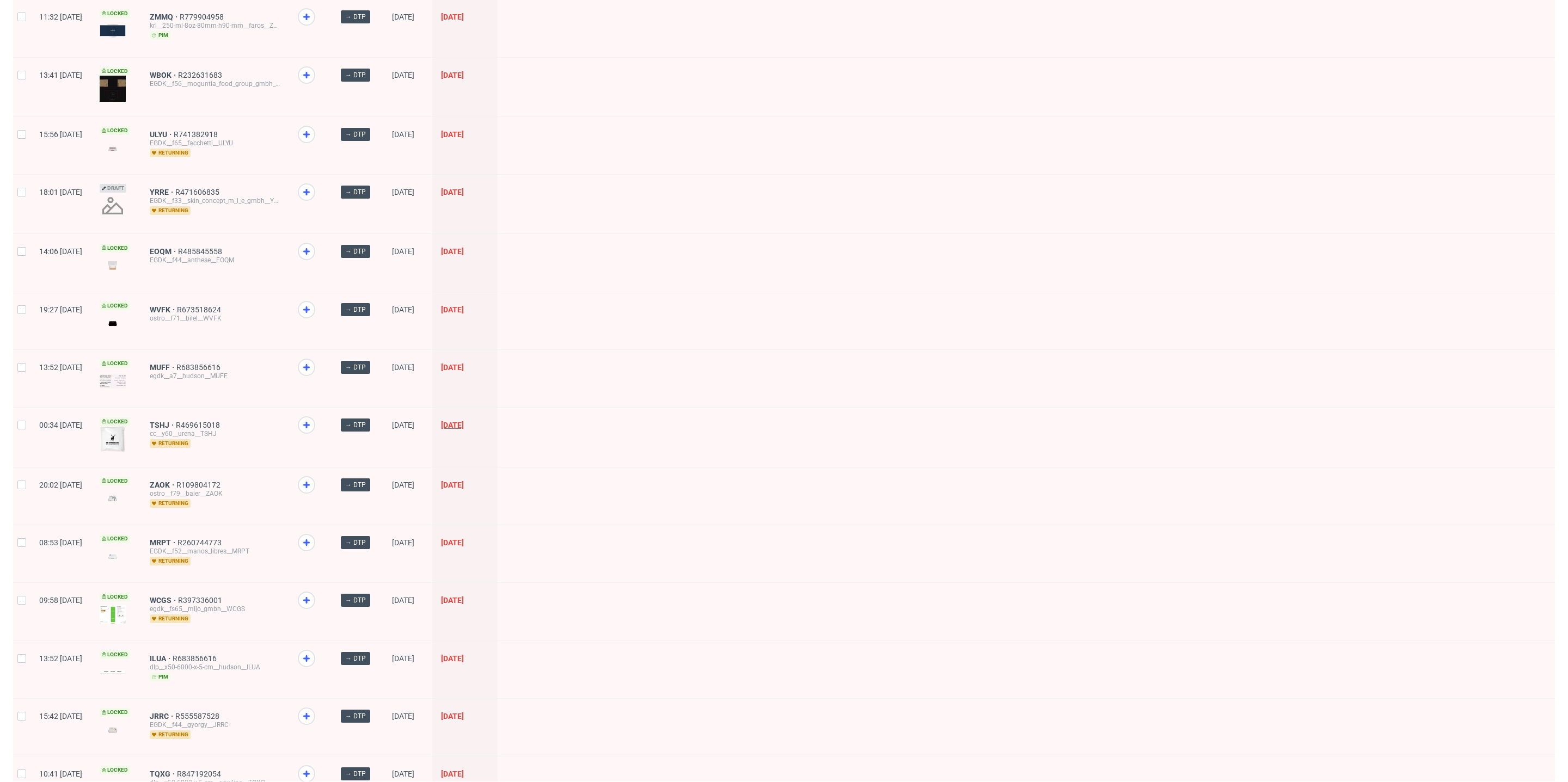
scroll to position [29, 0]
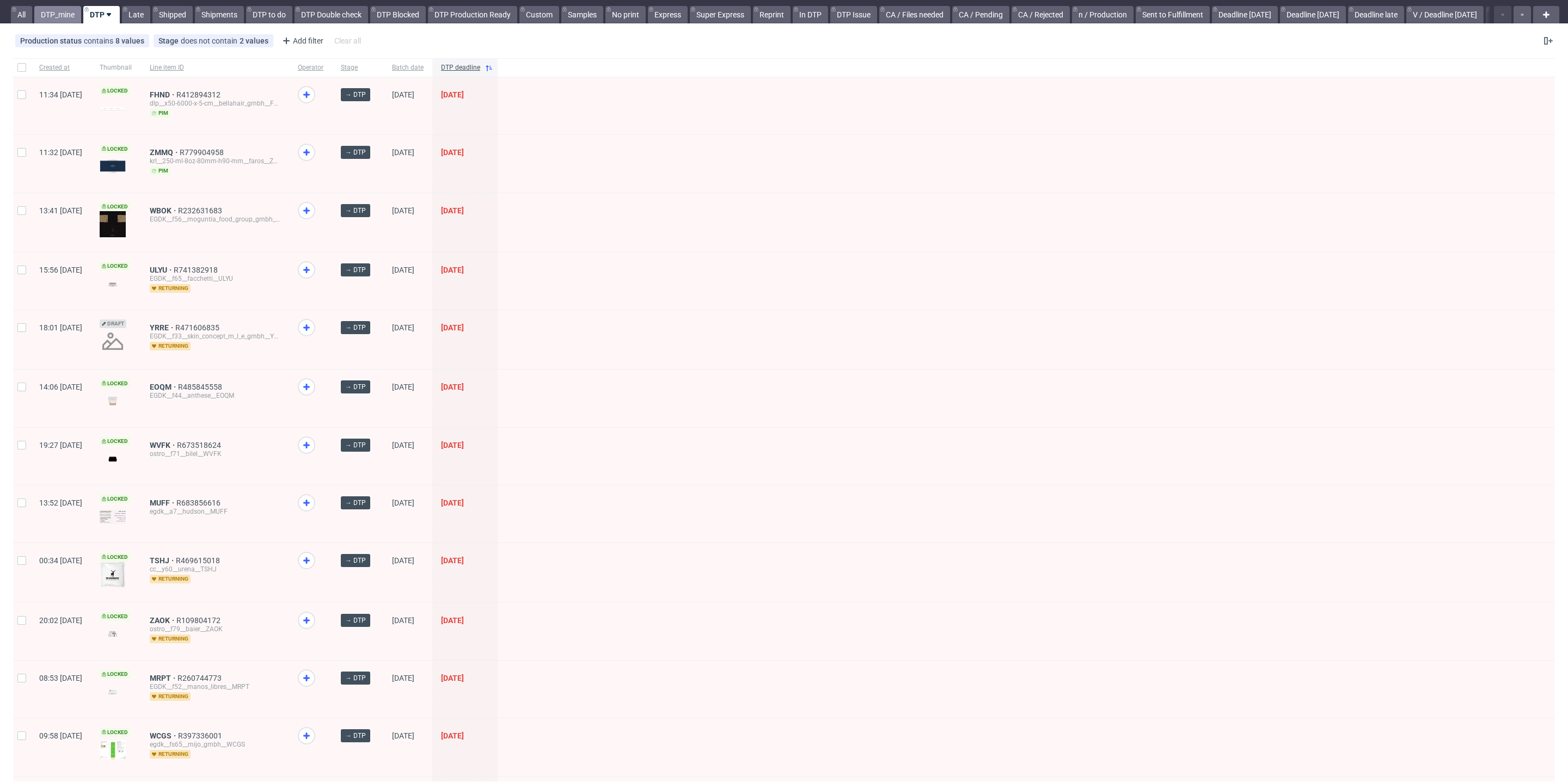
click at [65, 11] on link "DTP_mine" at bounding box center [57, 15] width 47 height 17
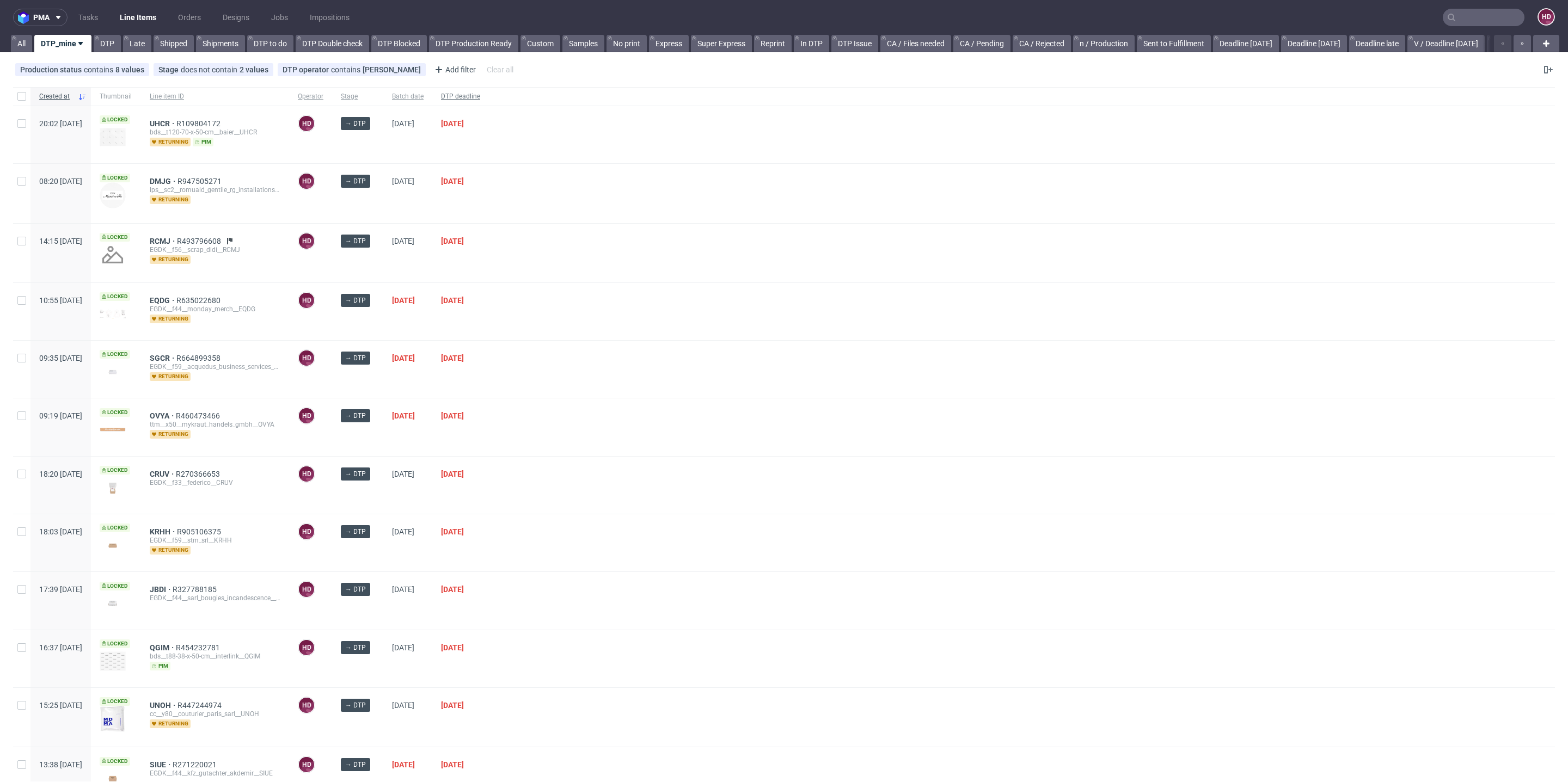
click at [480, 95] on span "DTP deadline" at bounding box center [461, 96] width 39 height 9
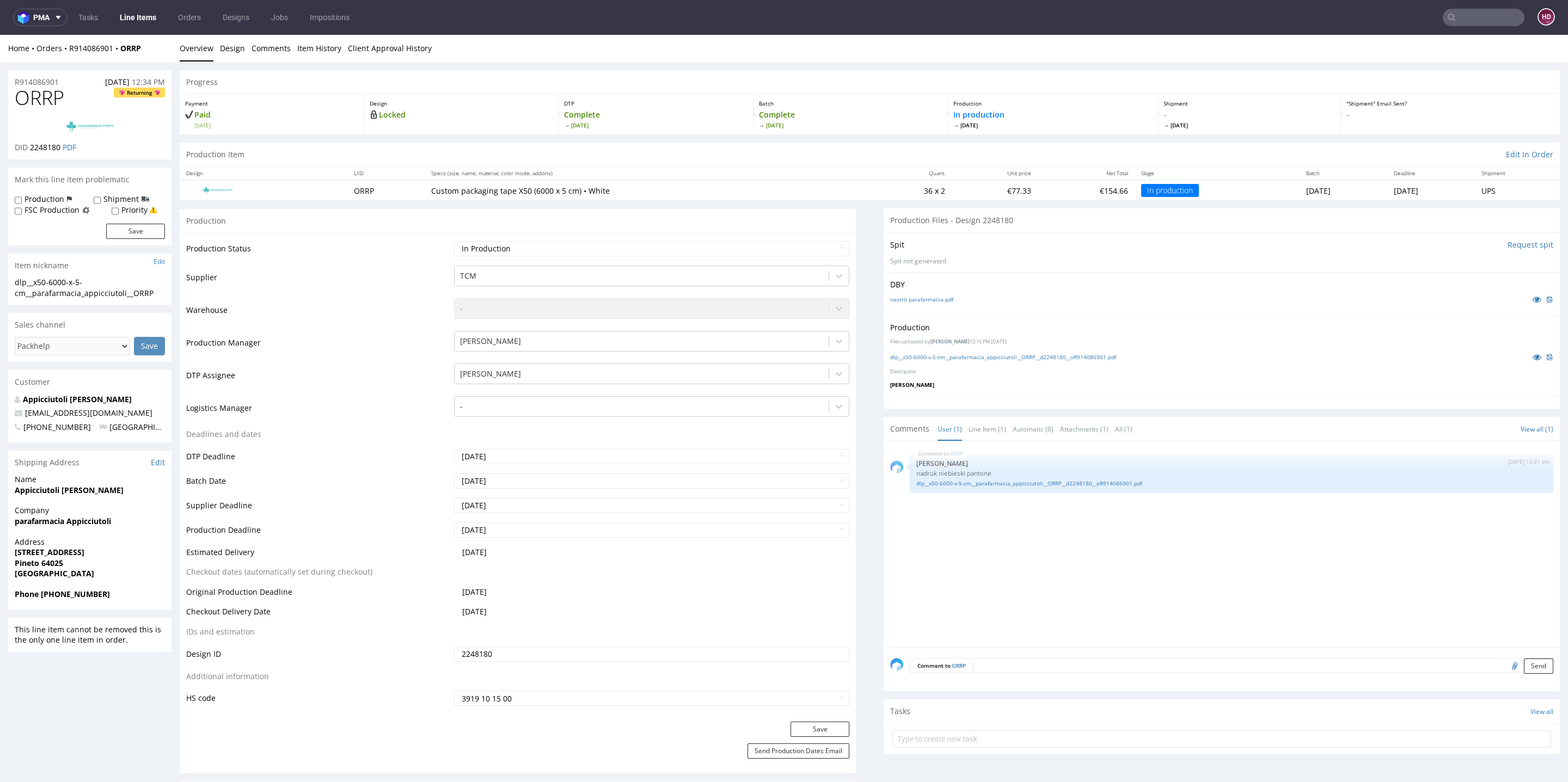
click at [150, 10] on link "Line Items" at bounding box center [138, 17] width 50 height 17
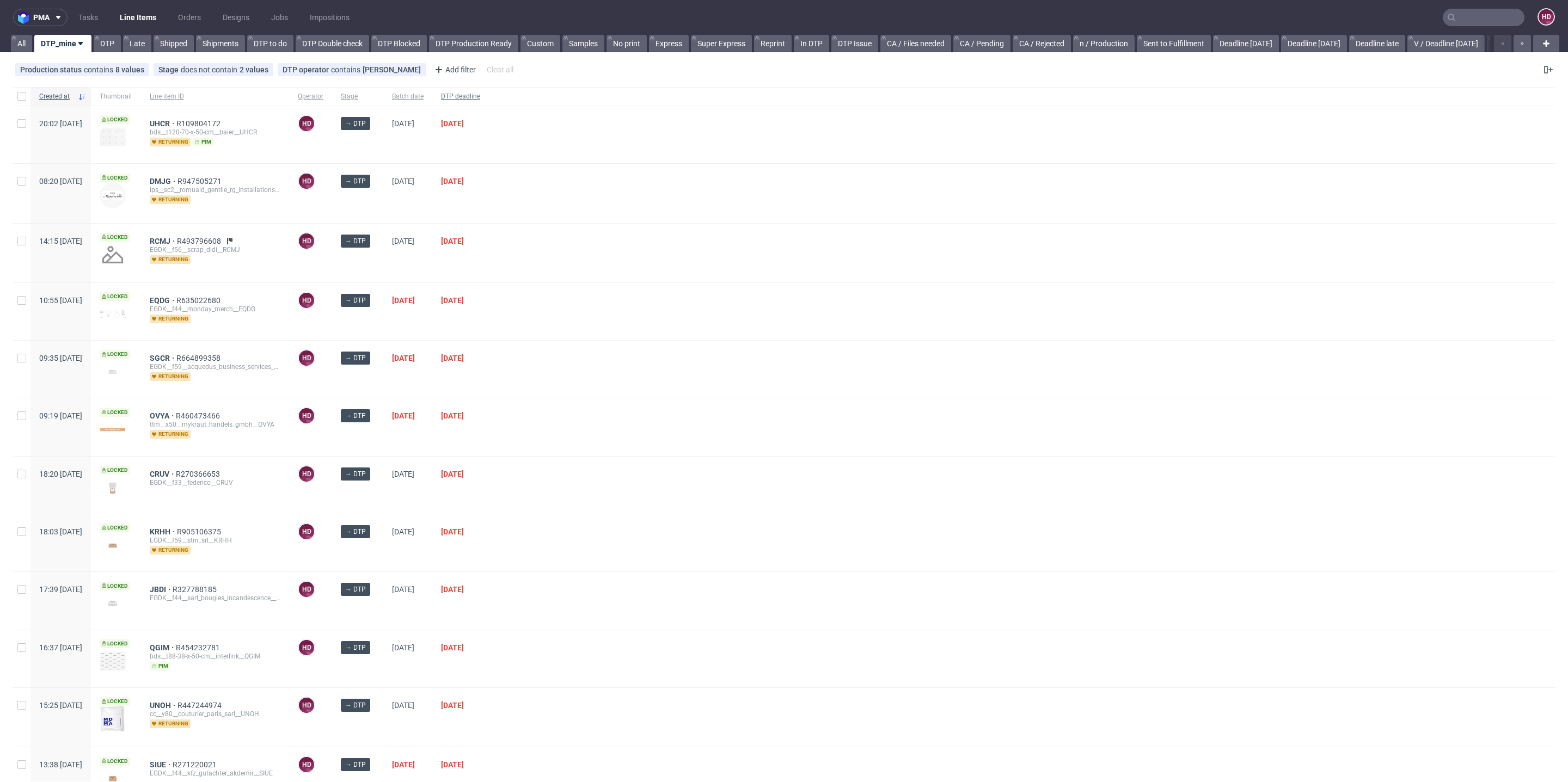
click at [480, 96] on span "DTP deadline" at bounding box center [461, 96] width 39 height 9
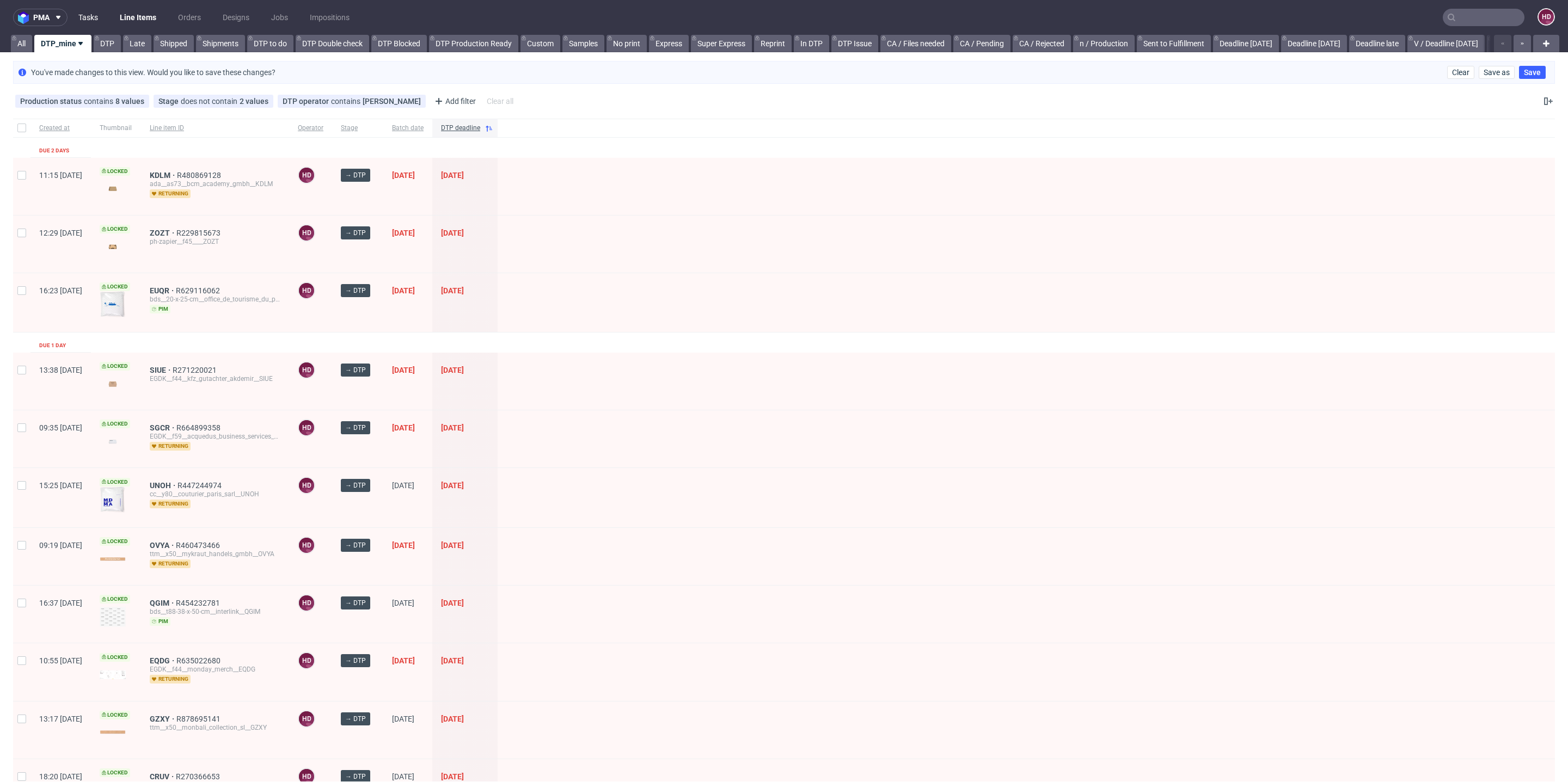
click at [97, 13] on link "Tasks" at bounding box center [88, 17] width 33 height 17
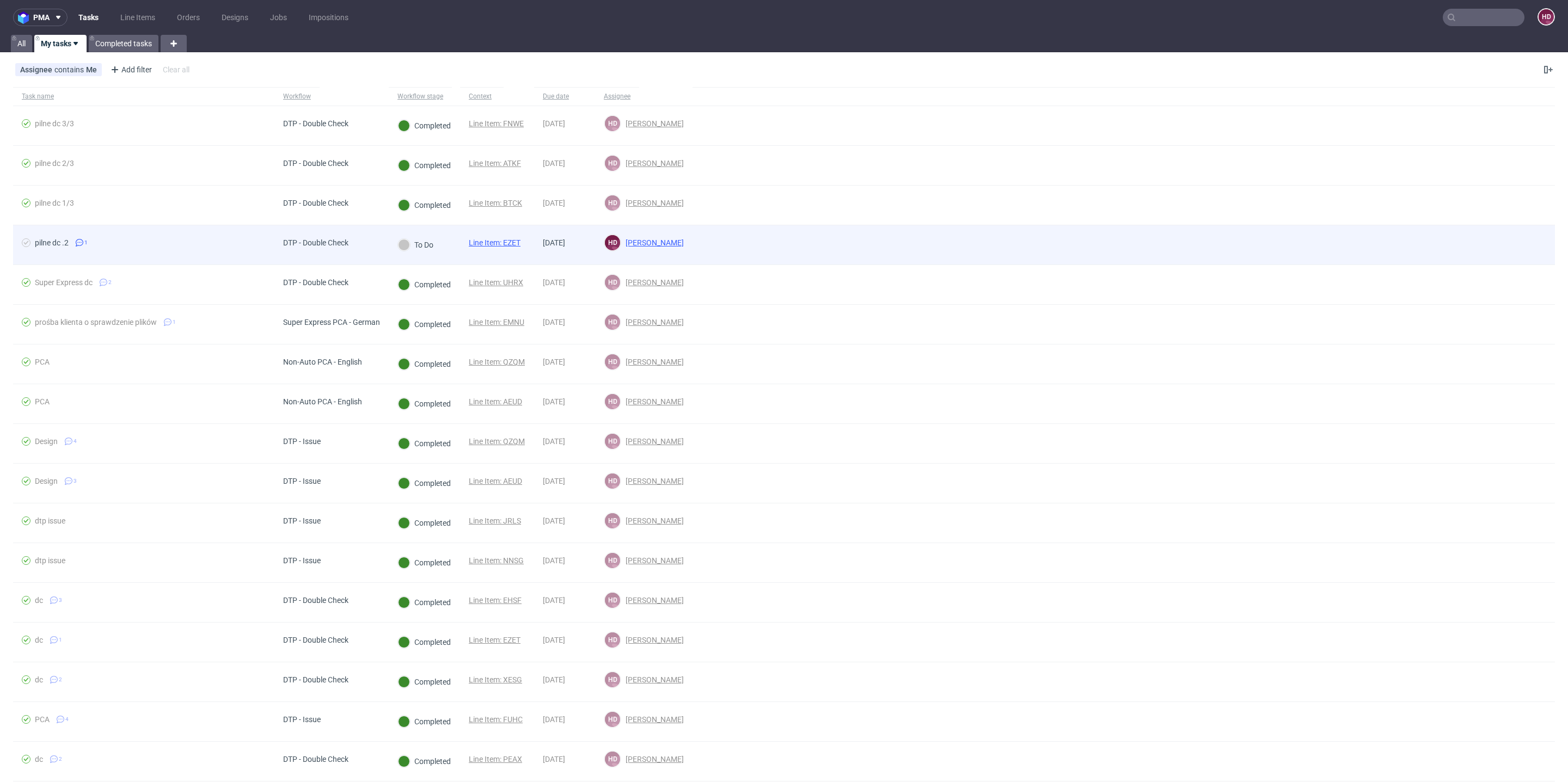
click at [60, 240] on div "pilne dc .2" at bounding box center [52, 242] width 34 height 8
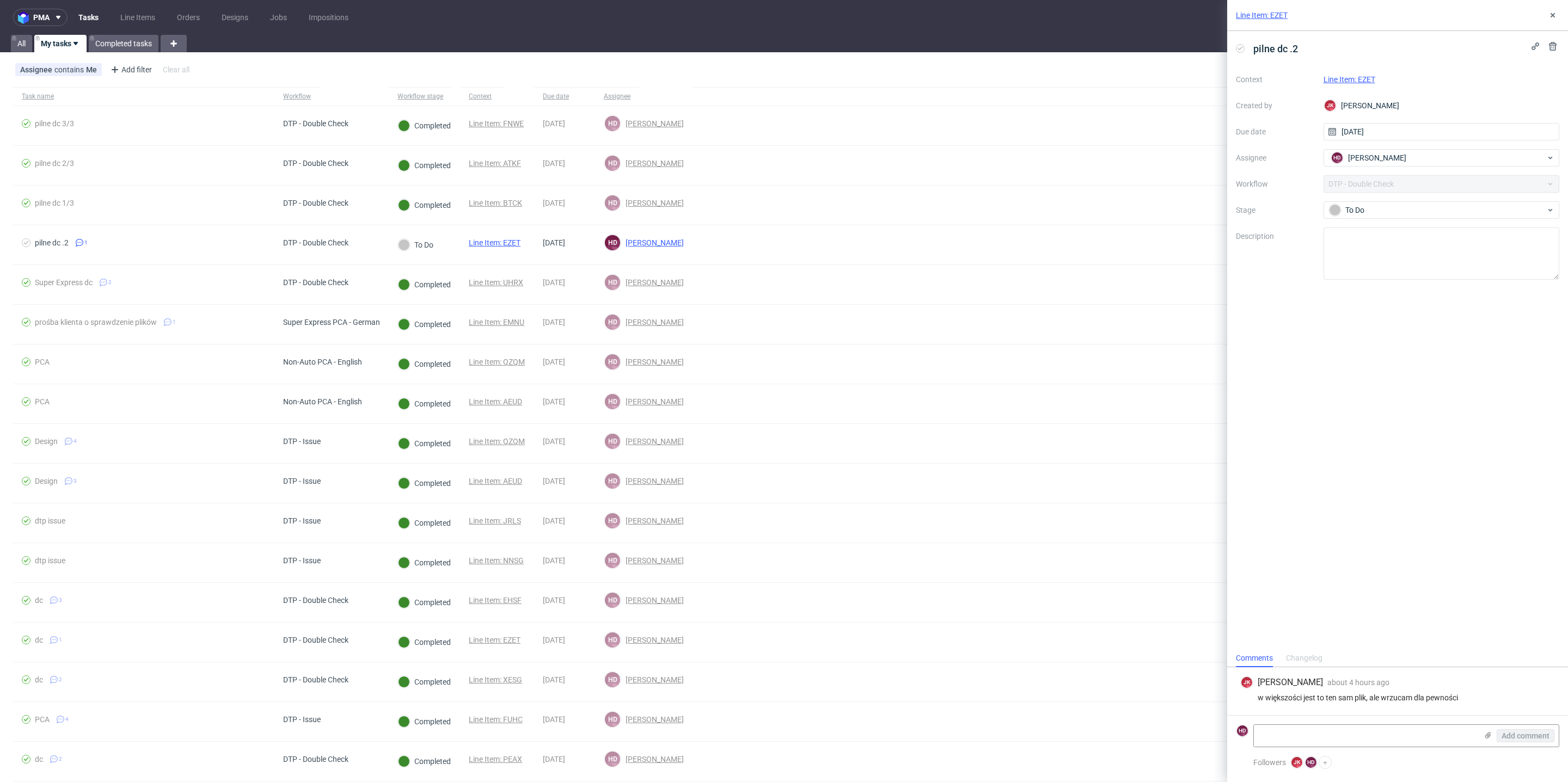
click at [1365, 78] on link "Line Item: EZET" at bounding box center [1349, 79] width 52 height 8
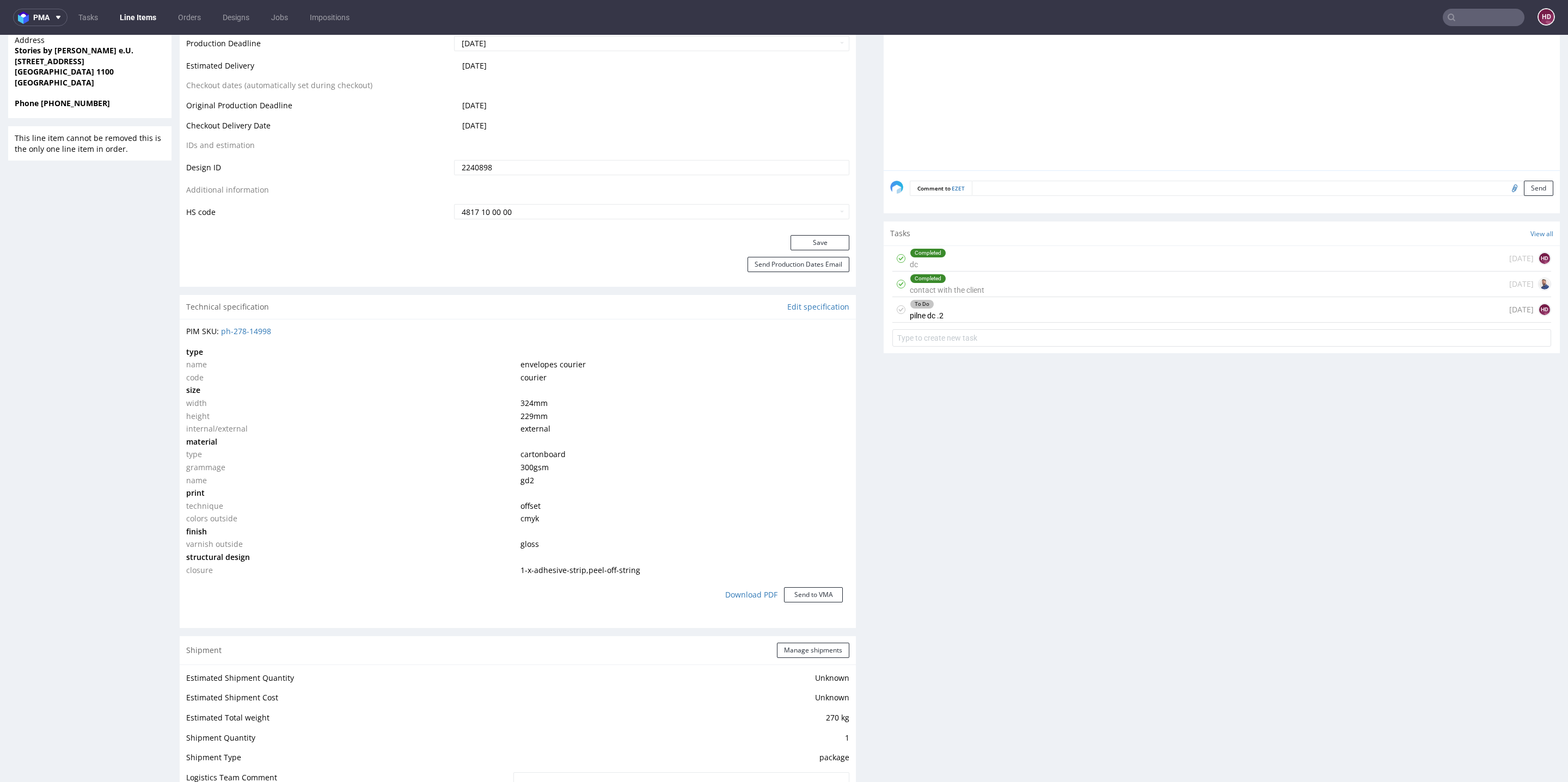
scroll to position [505, 0]
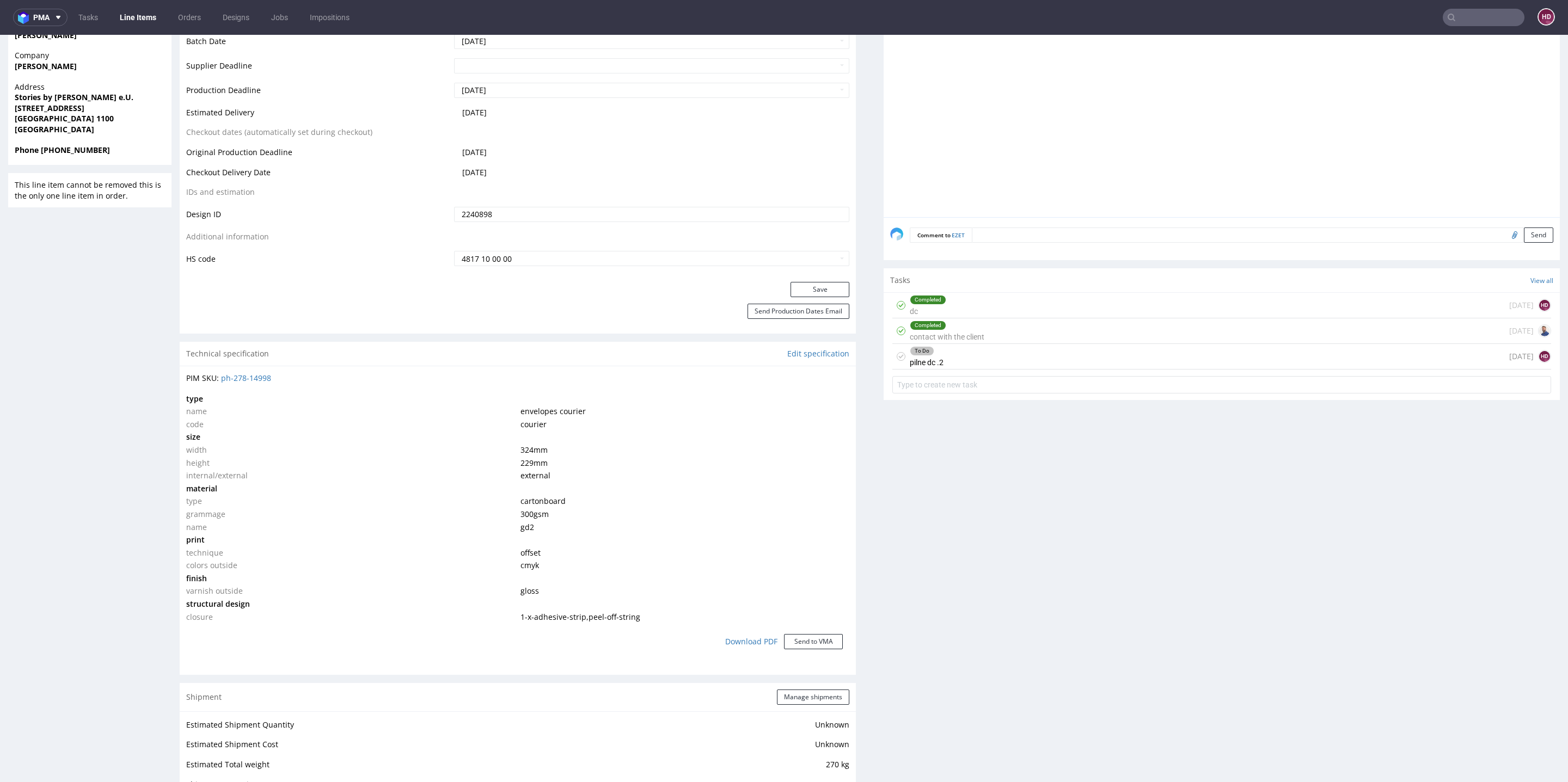
click at [1008, 356] on div "To Do pilne dc .2 [DATE] HD" at bounding box center [1222, 356] width 659 height 26
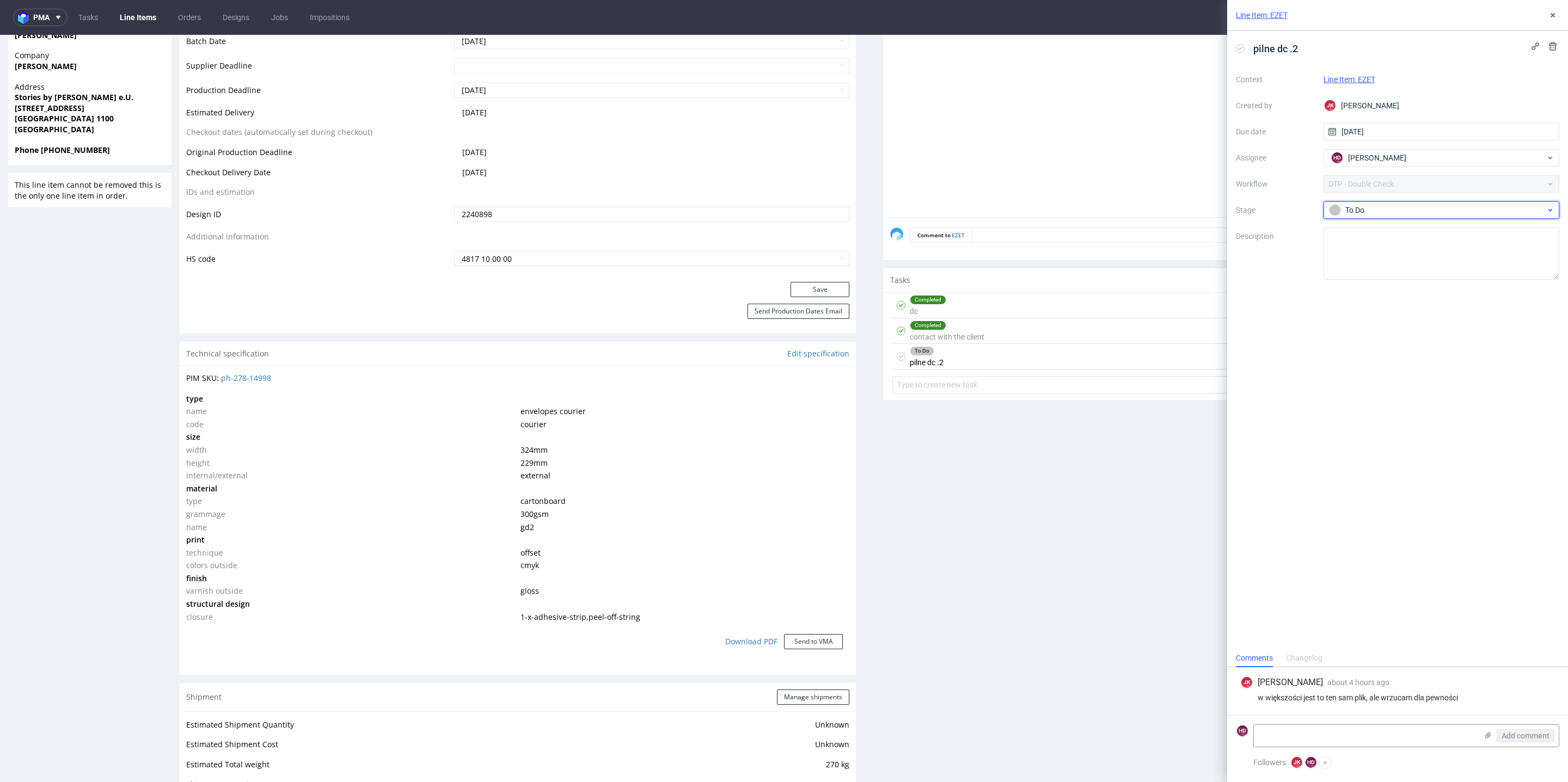
click at [1373, 204] on div "To Do" at bounding box center [1437, 210] width 217 height 12
click at [1372, 259] on div "In progress" at bounding box center [1442, 258] width 218 height 12
click at [1550, 21] on button at bounding box center [1553, 15] width 13 height 13
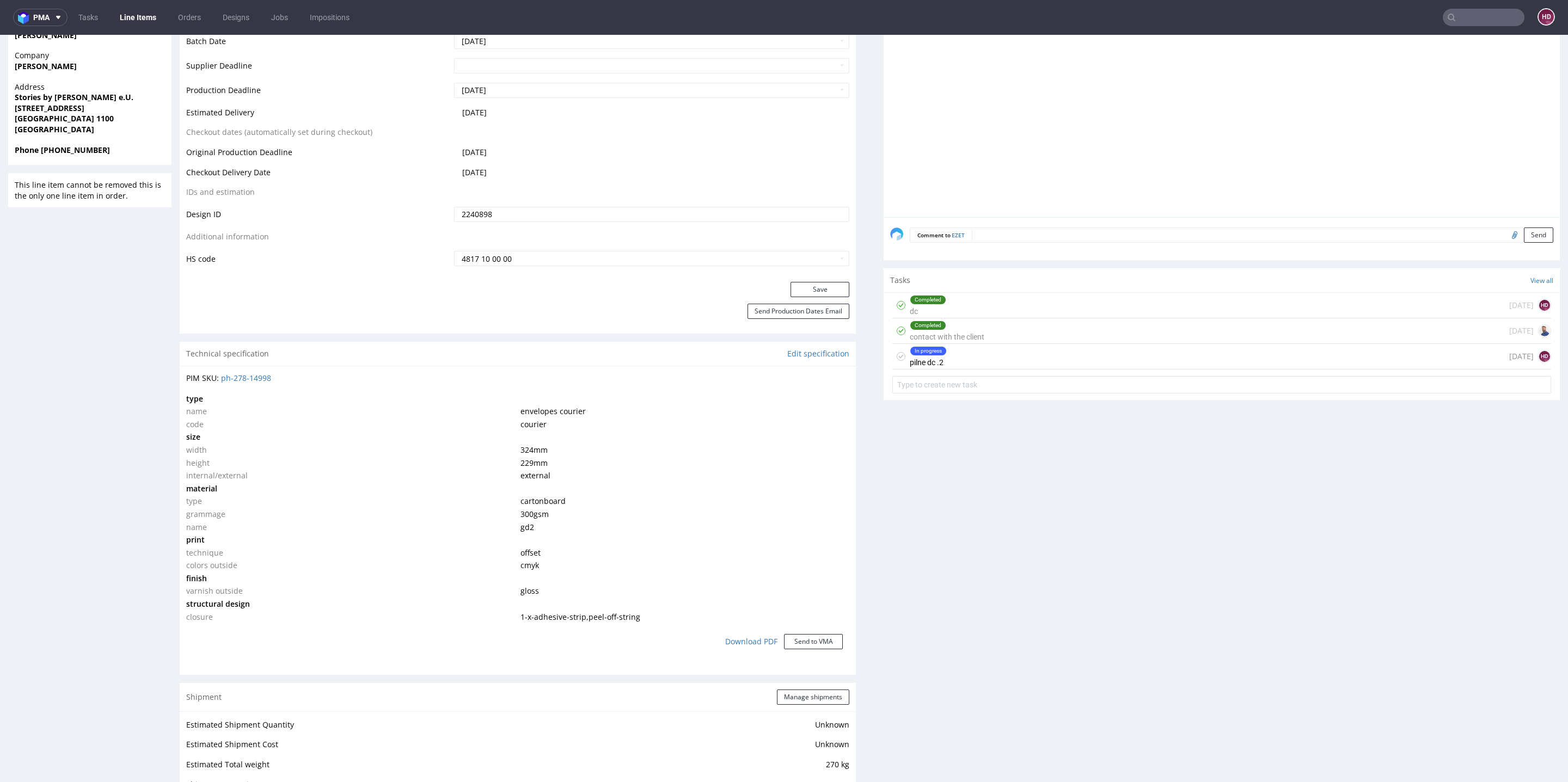
click at [1082, 319] on div "Completed contact with the client [DATE]" at bounding box center [1222, 331] width 659 height 26
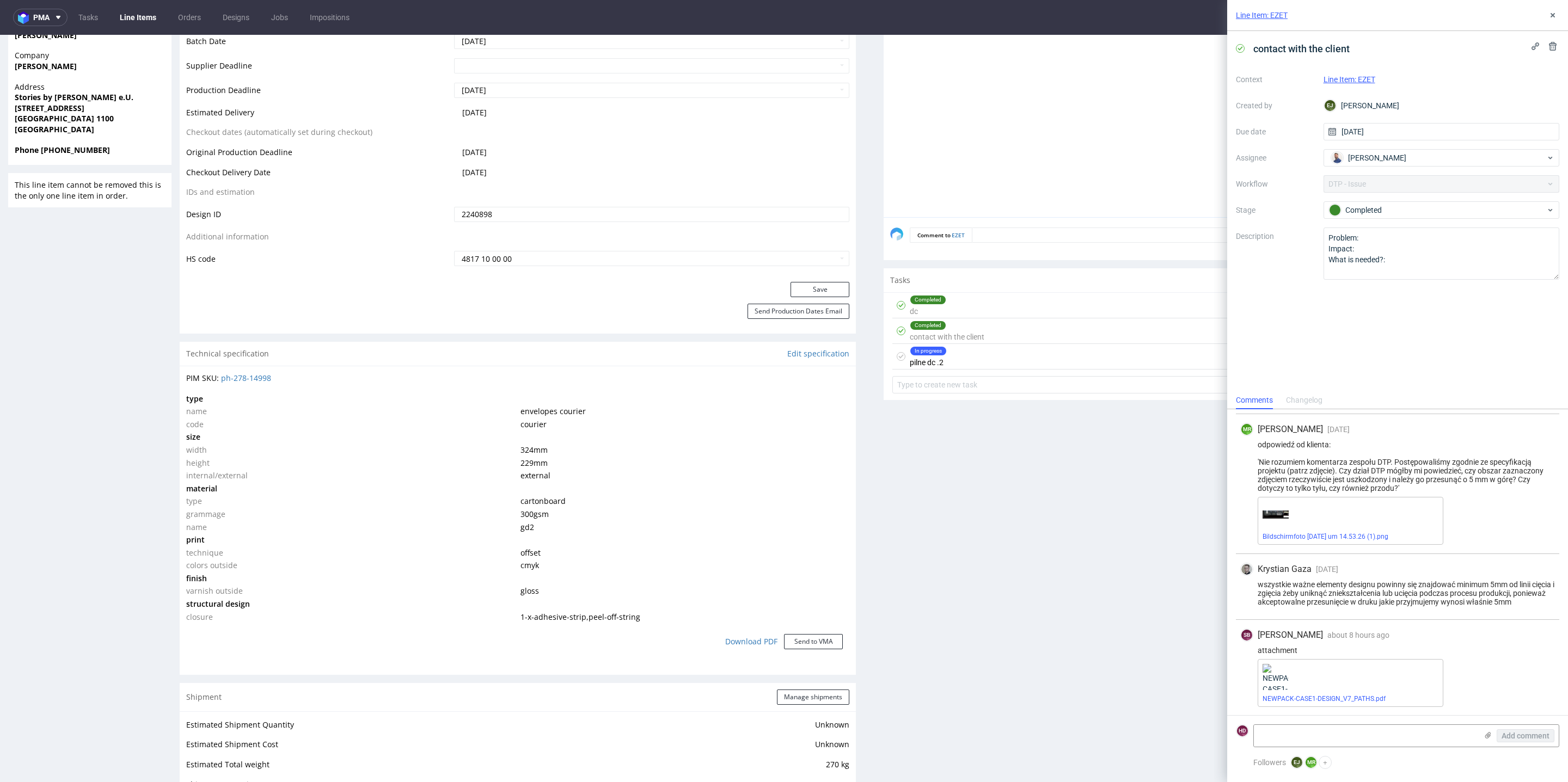
scroll to position [108, 0]
click at [1355, 702] on link "NEWPACK-CASE1-DESIGN_V7_PATHS.pdf" at bounding box center [1324, 699] width 123 height 8
click at [974, 501] on div "Production Files - Design 2240898 Spit Request spit Spit not generated DBY NEWP…" at bounding box center [1221, 484] width 676 height 1429
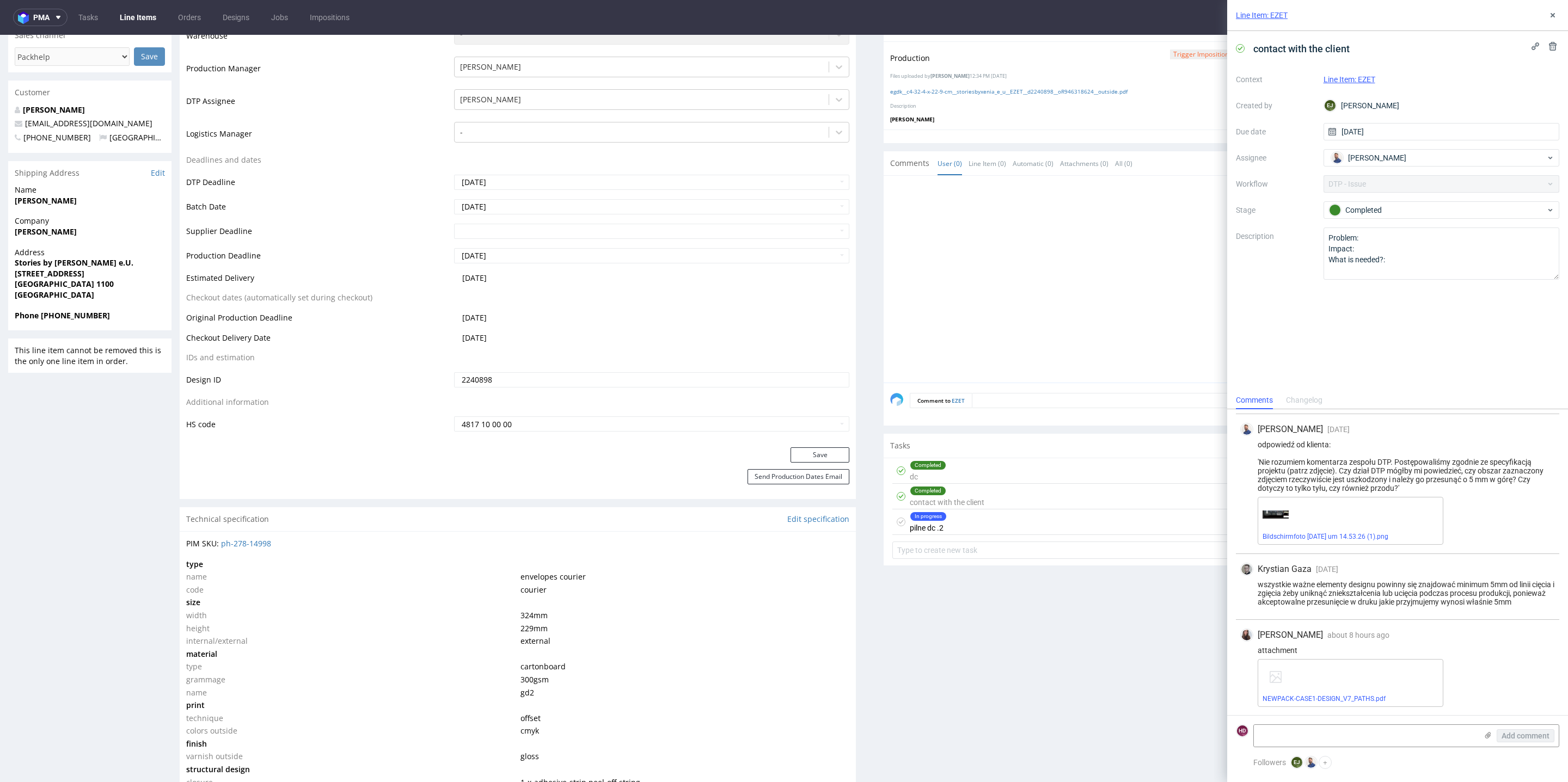
scroll to position [0, 0]
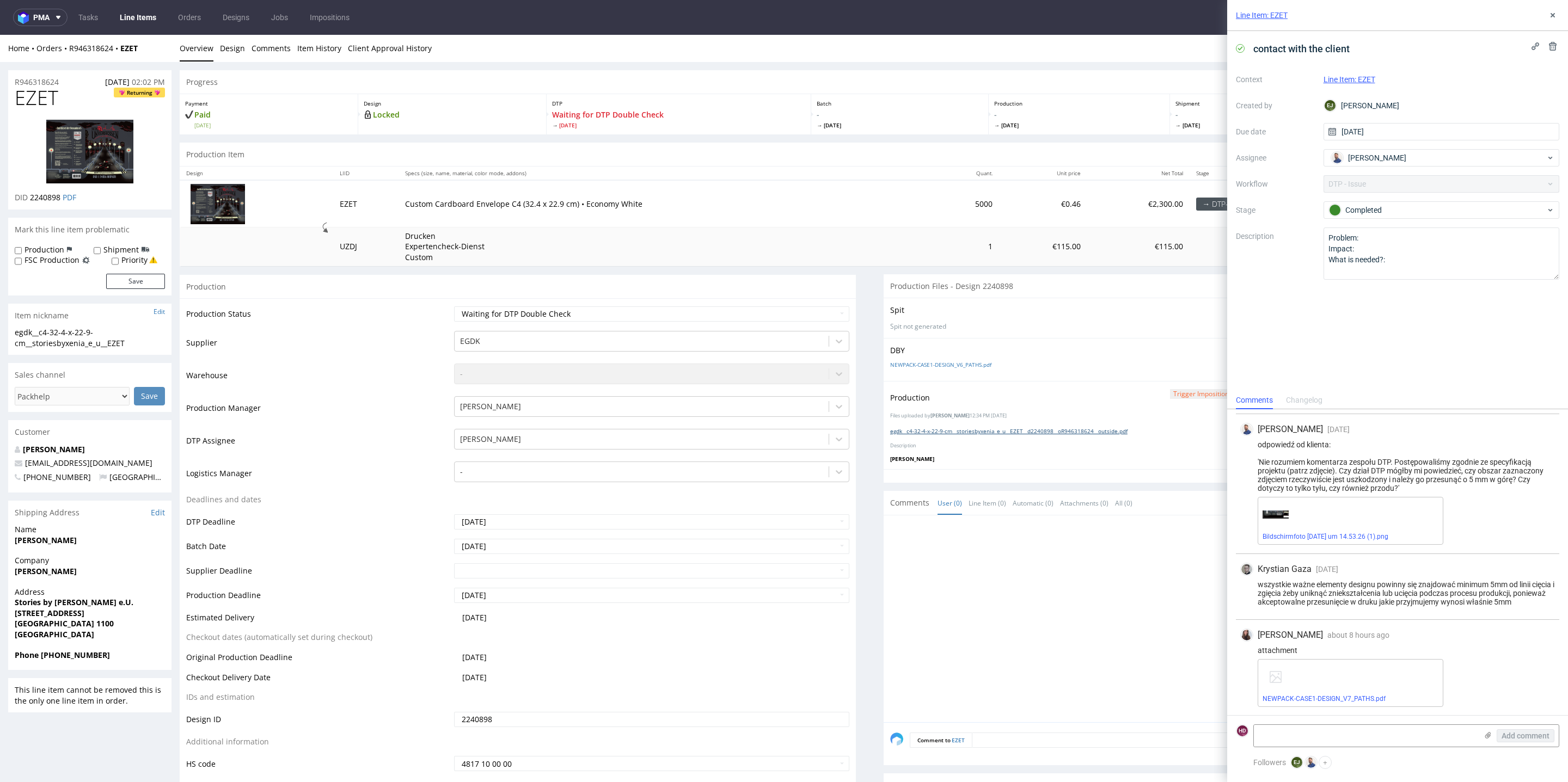
click at [996, 432] on link "egdk__c4-32-4-x-22-9-cm__storiesbyxenia_e_u__EZET__d2240898__oR946318624__outsi…" at bounding box center [1009, 430] width 238 height 8
click at [1553, 16] on icon at bounding box center [1553, 15] width 8 height 8
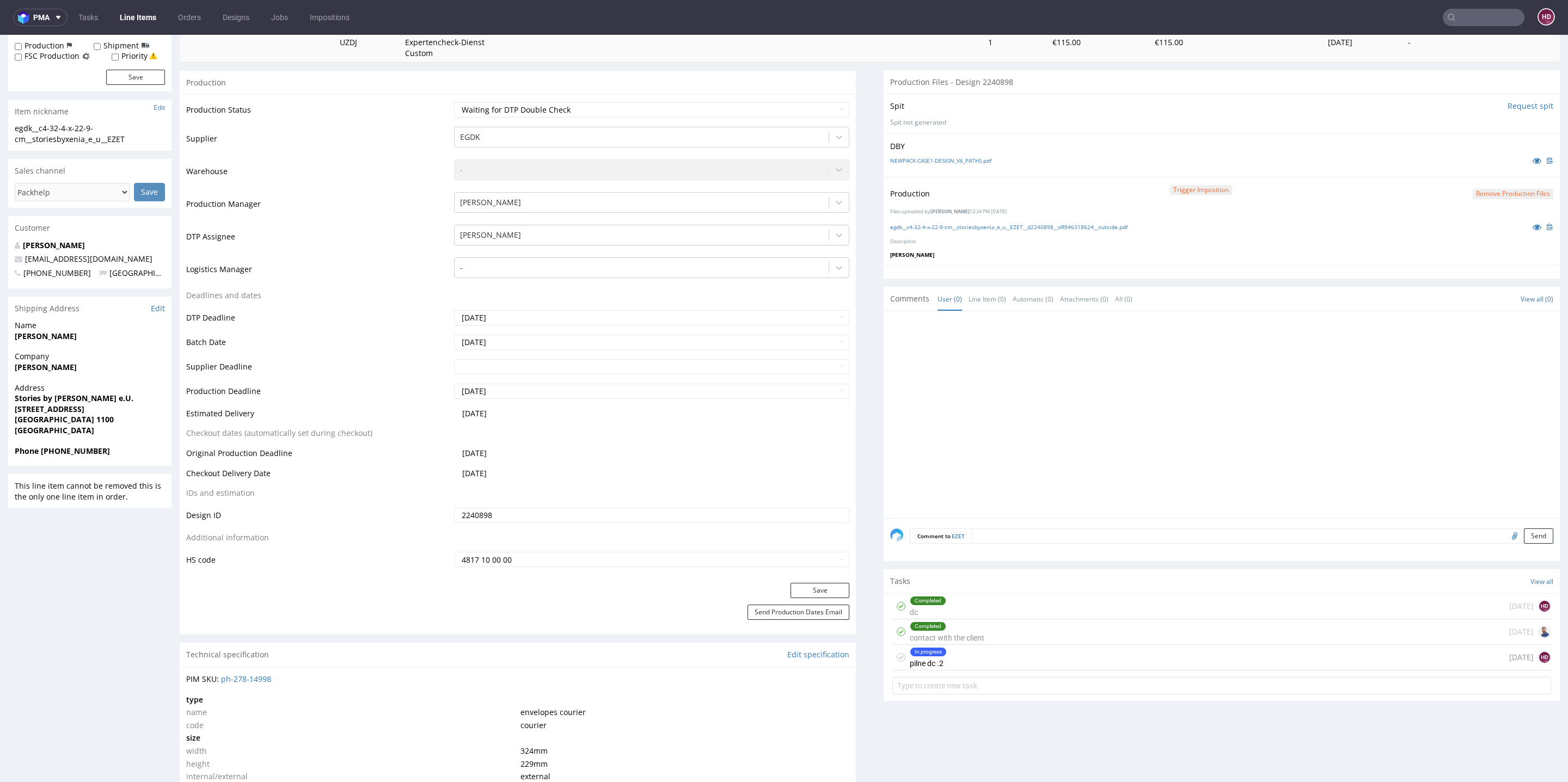
scroll to position [341, 0]
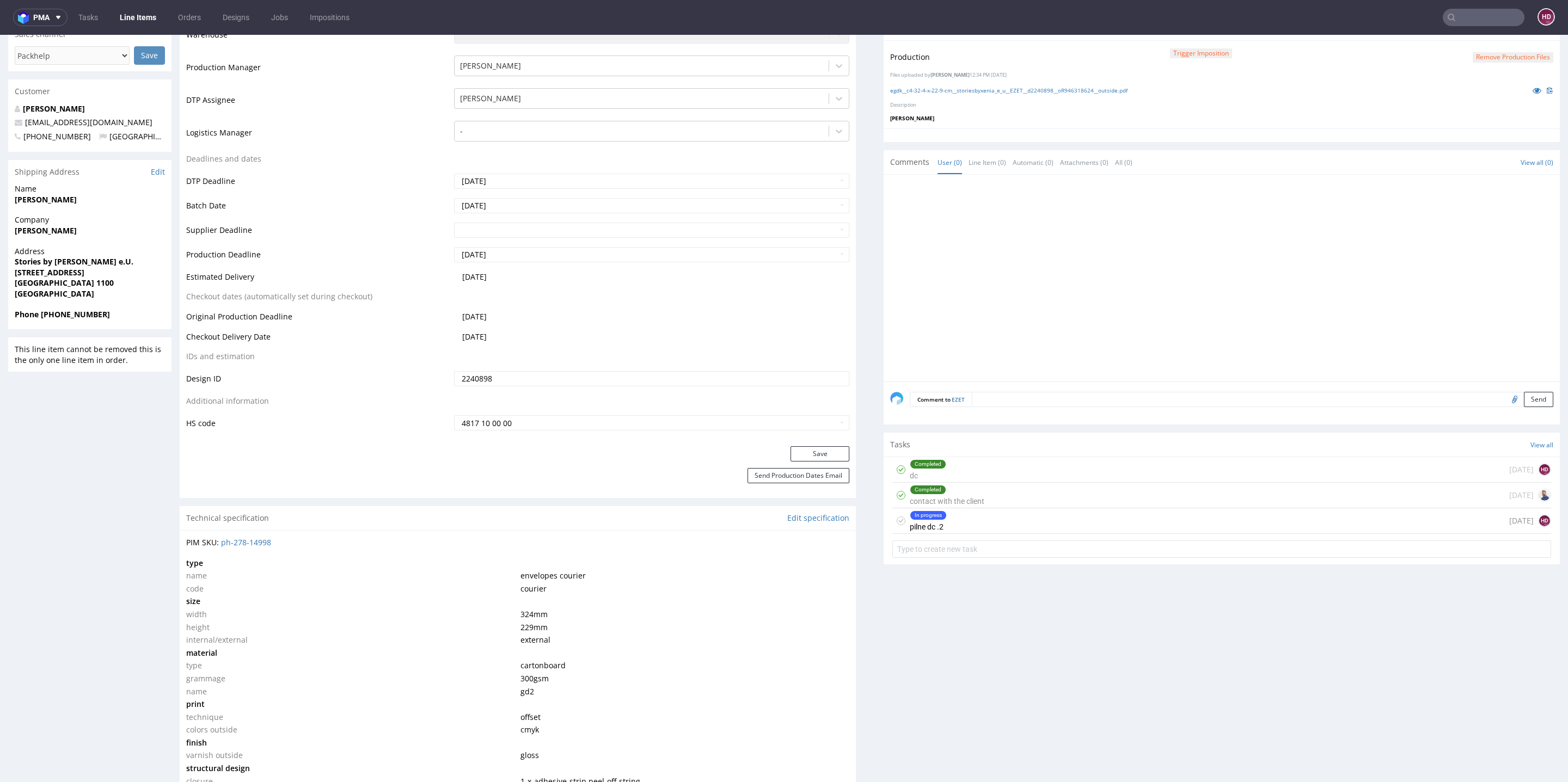
click at [961, 519] on div "In progress pilne dc .2 [DATE] HD" at bounding box center [1222, 521] width 659 height 26
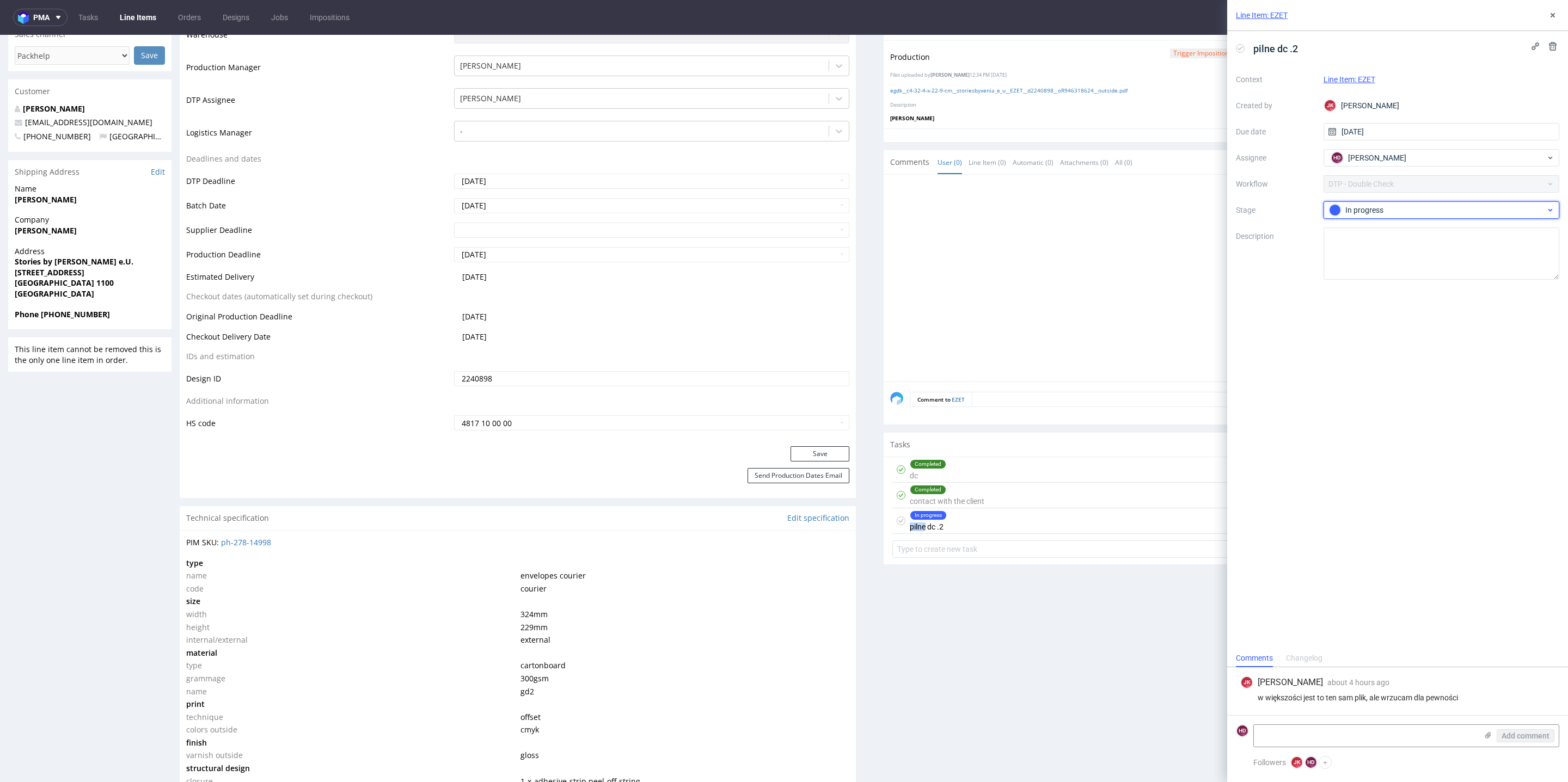
click at [1411, 206] on div "In progress" at bounding box center [1437, 210] width 217 height 12
click at [1397, 302] on div "Completed" at bounding box center [1442, 301] width 218 height 12
click at [1553, 8] on button at bounding box center [1553, 15] width 13 height 13
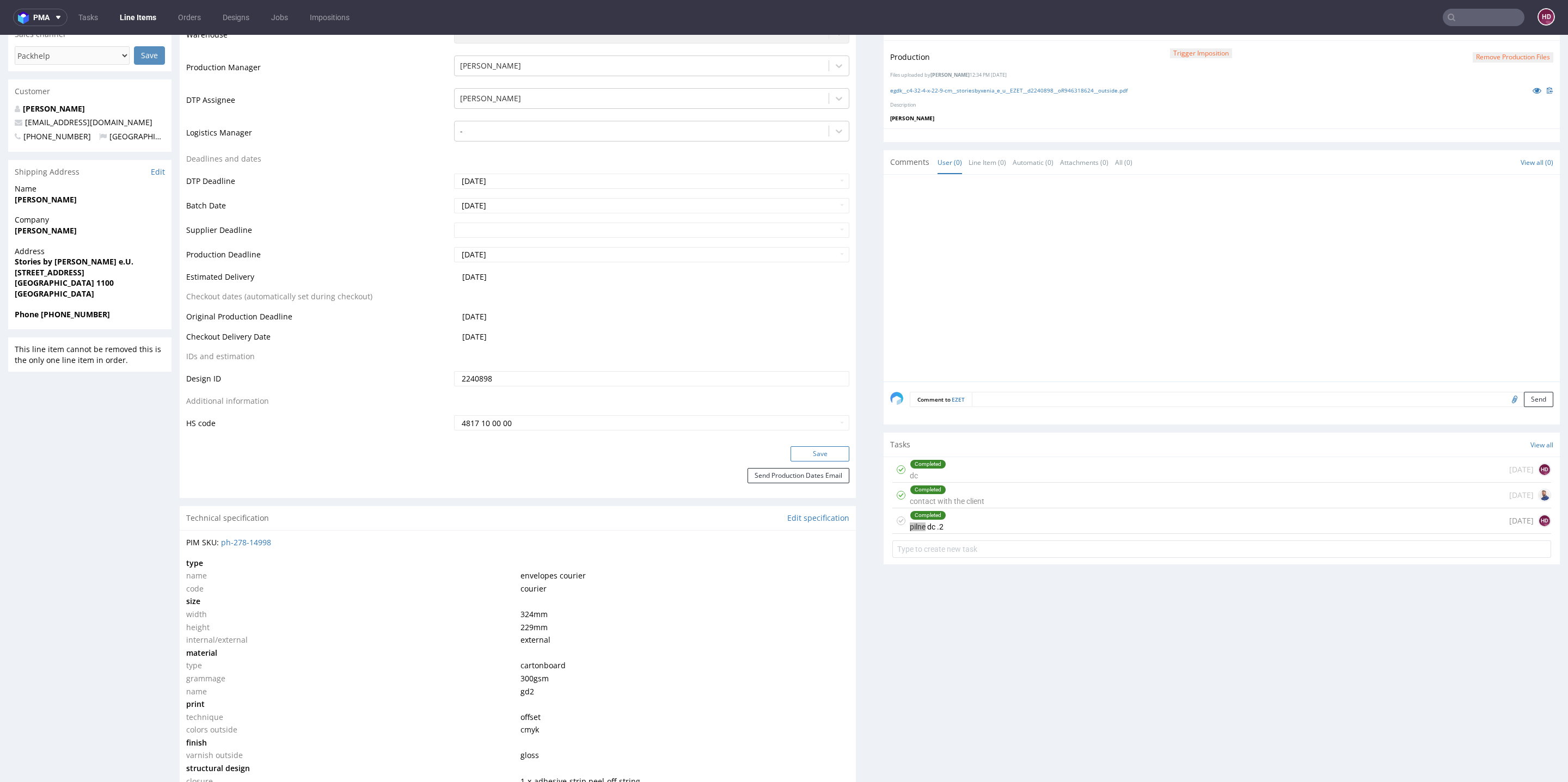
click at [822, 455] on button "Save" at bounding box center [820, 454] width 59 height 15
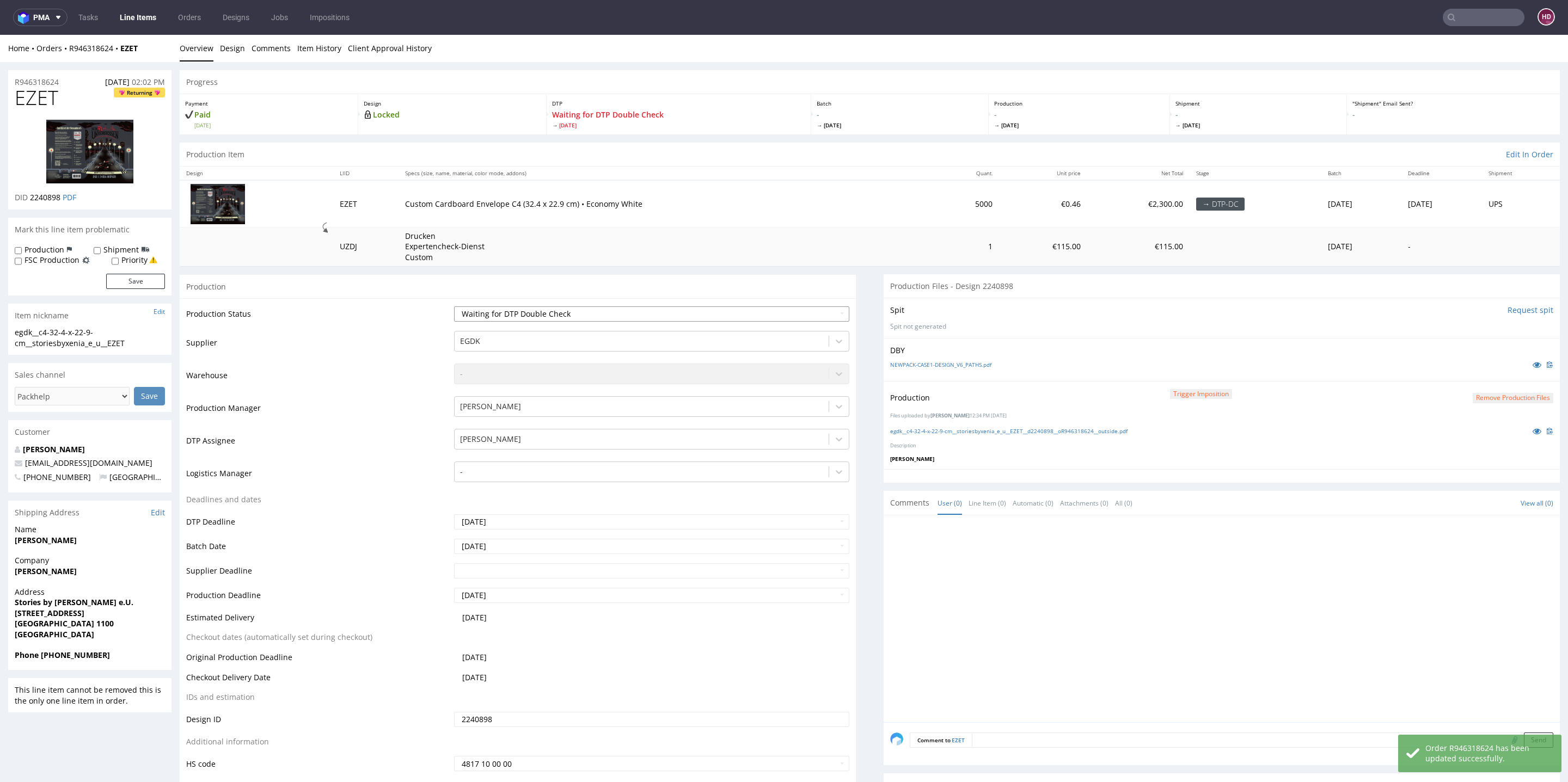
click at [589, 314] on select "Waiting for Artwork Waiting for Diecut Waiting for Mockup Waiting for DTP Waiti…" at bounding box center [652, 314] width 395 height 15
select select "dtp_dc_done"
click at [454, 307] on select "Waiting for Artwork Waiting for Diecut Waiting for Mockup Waiting for DTP Waiti…" at bounding box center [652, 314] width 395 height 15
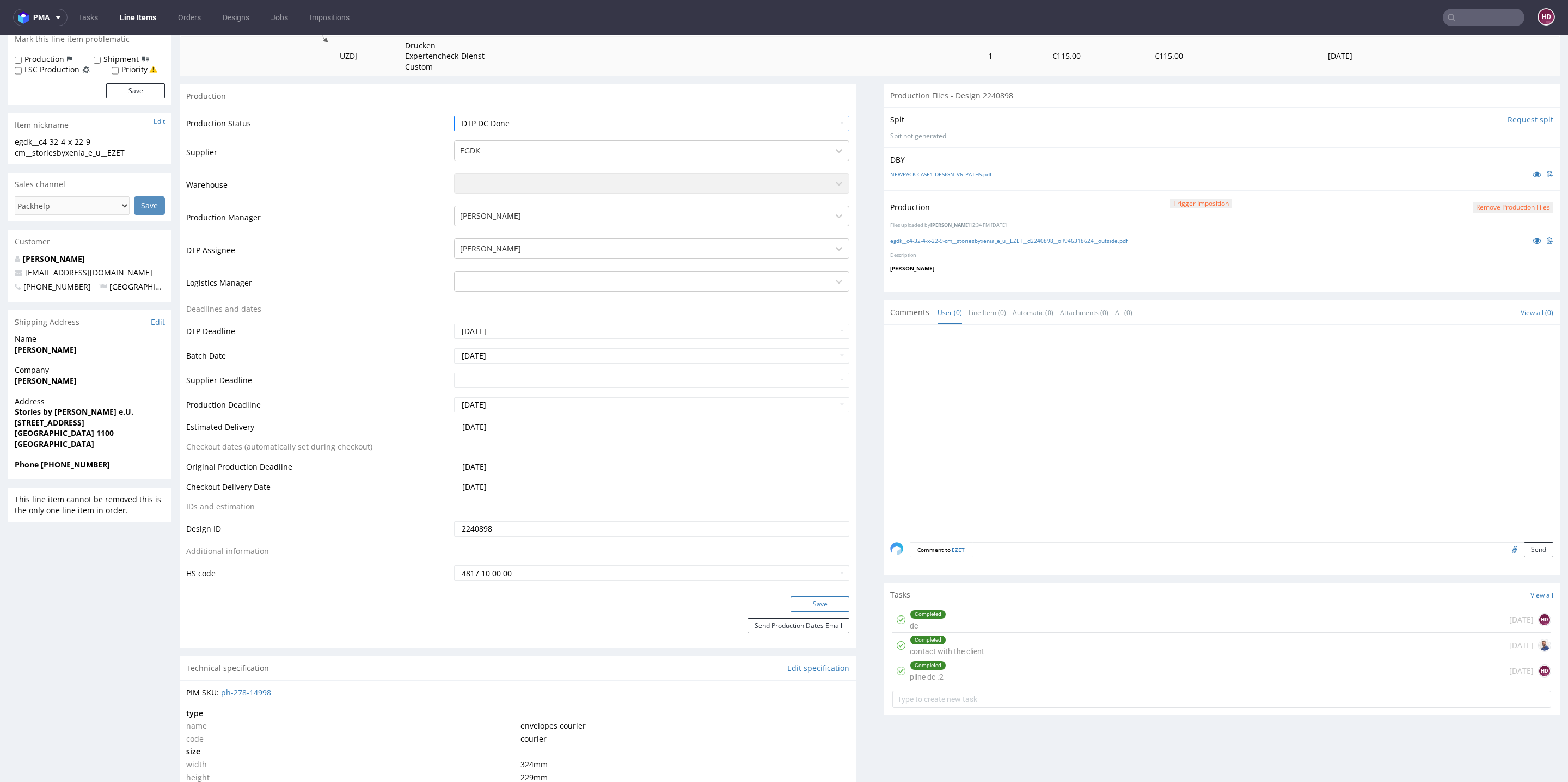
click at [794, 597] on button "Save" at bounding box center [820, 604] width 59 height 15
click at [89, 16] on link "Tasks" at bounding box center [88, 17] width 33 height 17
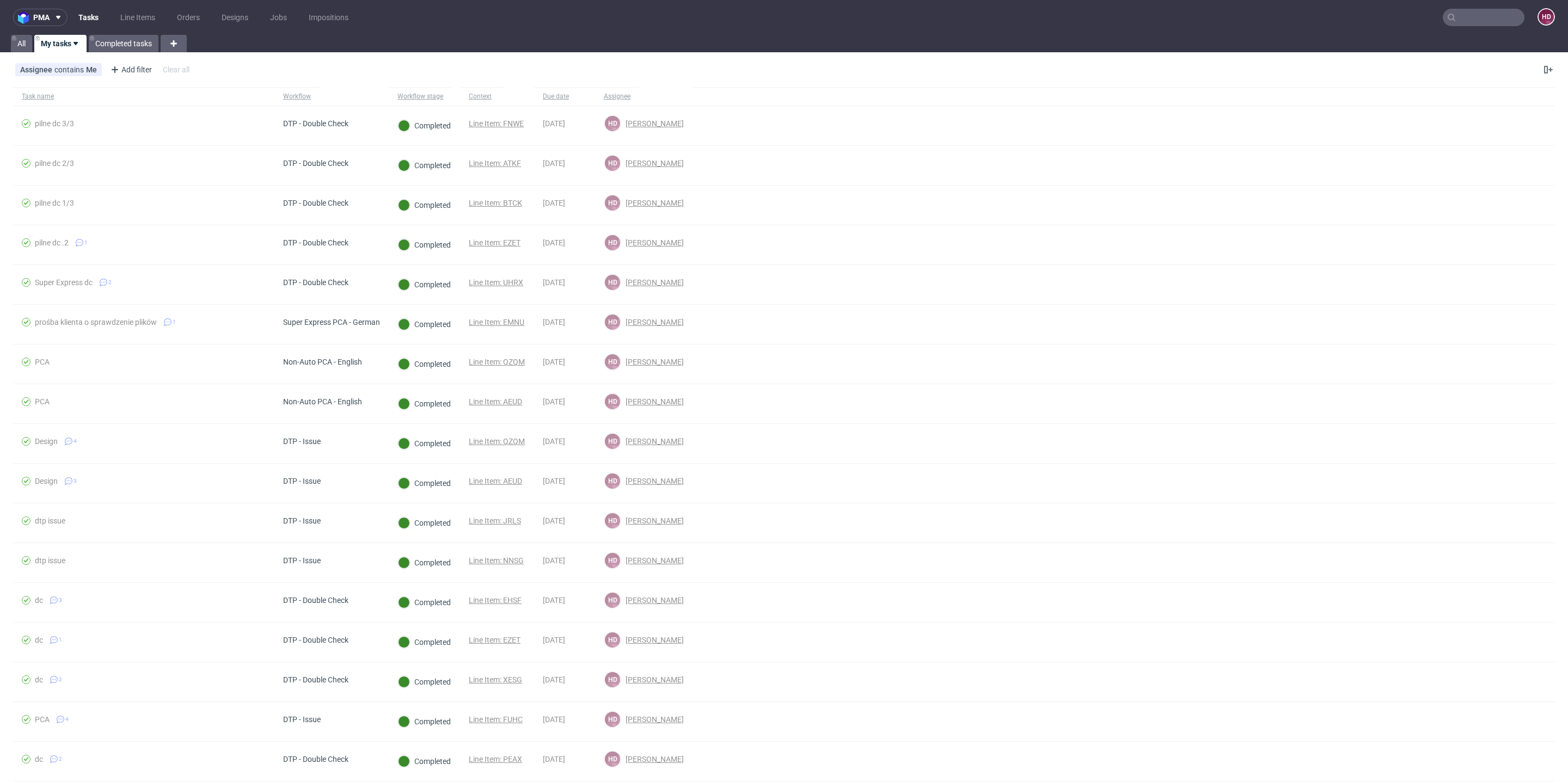
click at [60, 43] on link "My tasks" at bounding box center [60, 43] width 52 height 17
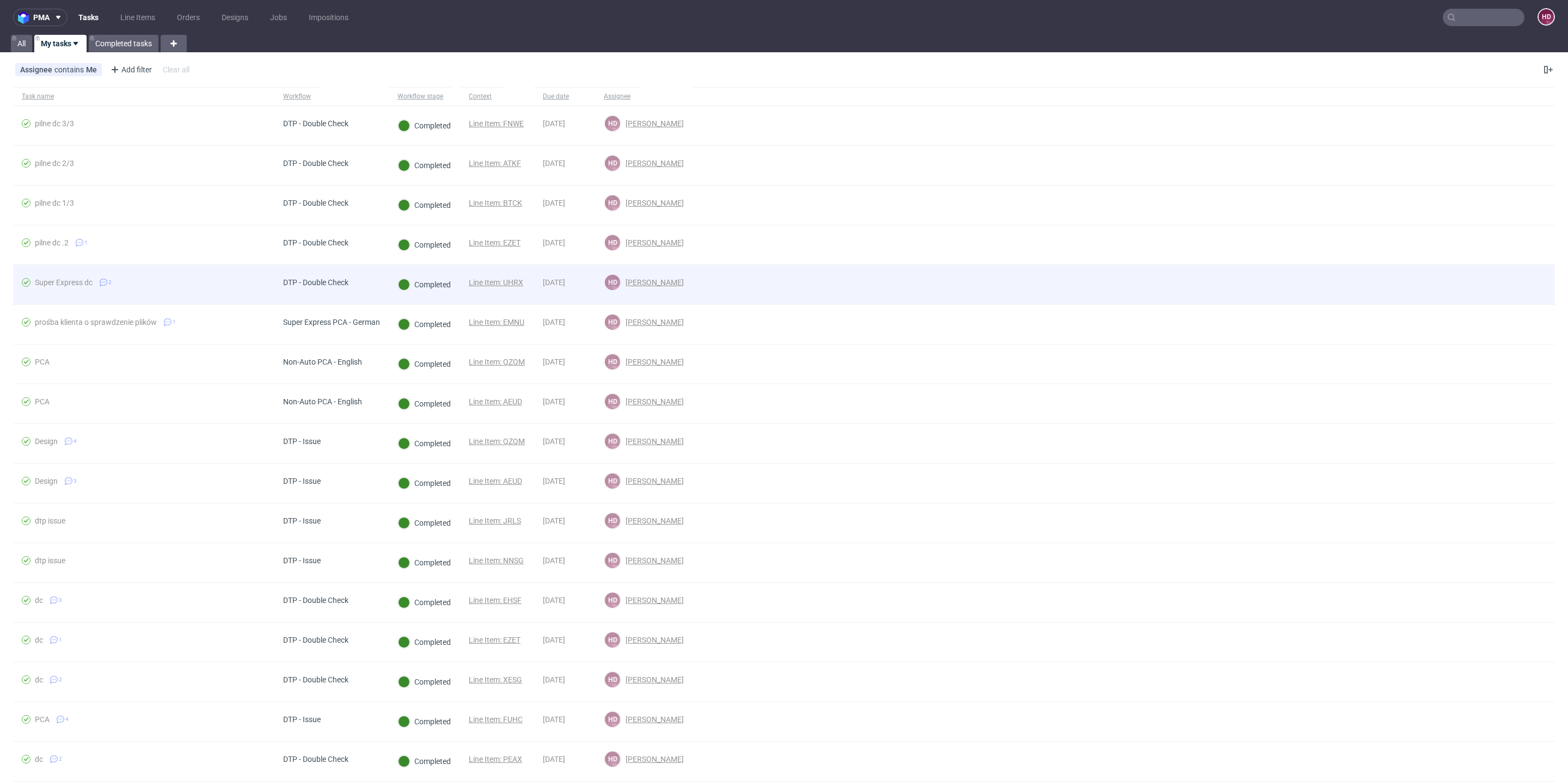
click at [198, 287] on span "Super Express dc 2" at bounding box center [143, 284] width 244 height 13
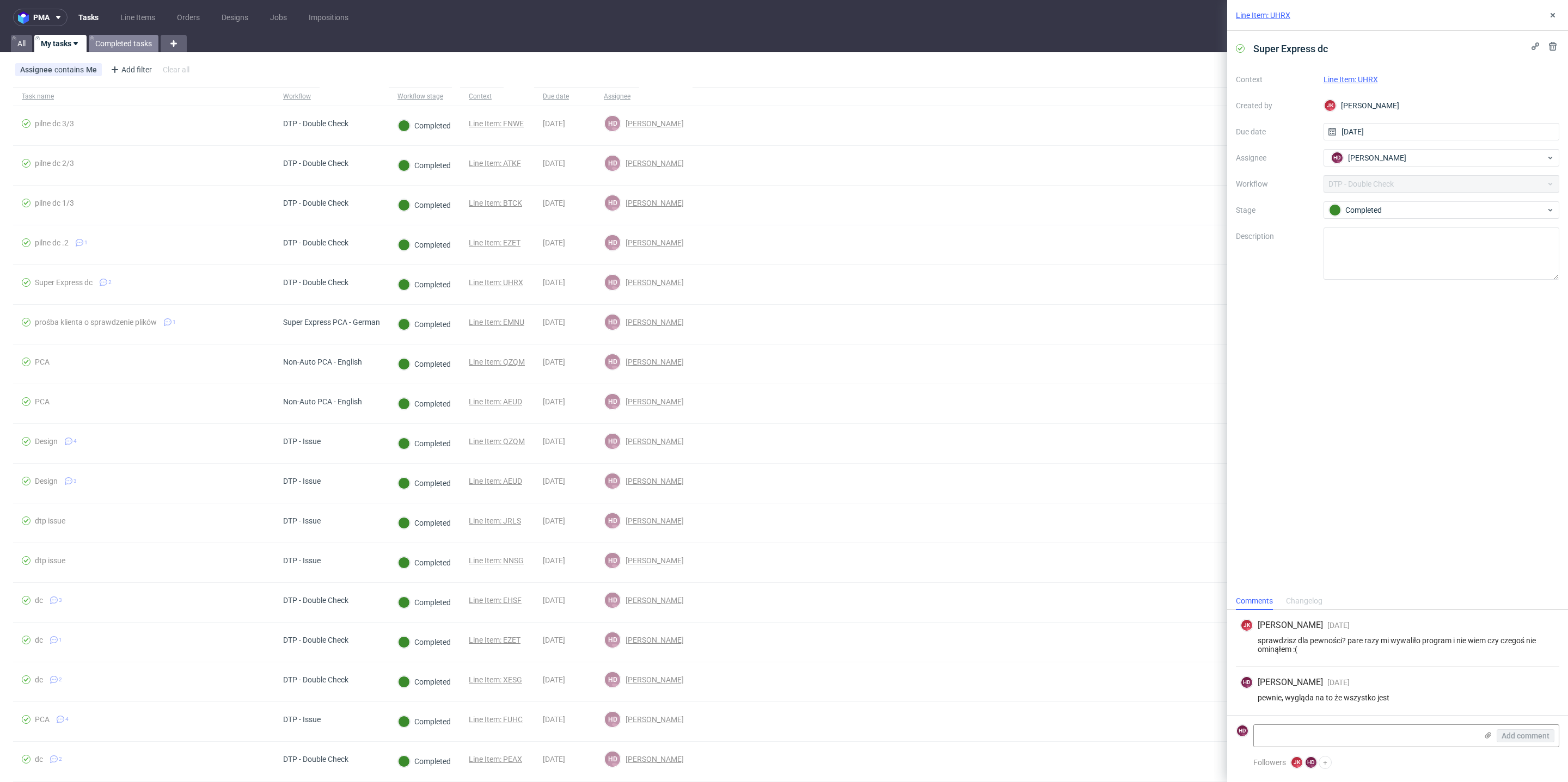
click at [107, 43] on link "Completed tasks" at bounding box center [124, 43] width 70 height 17
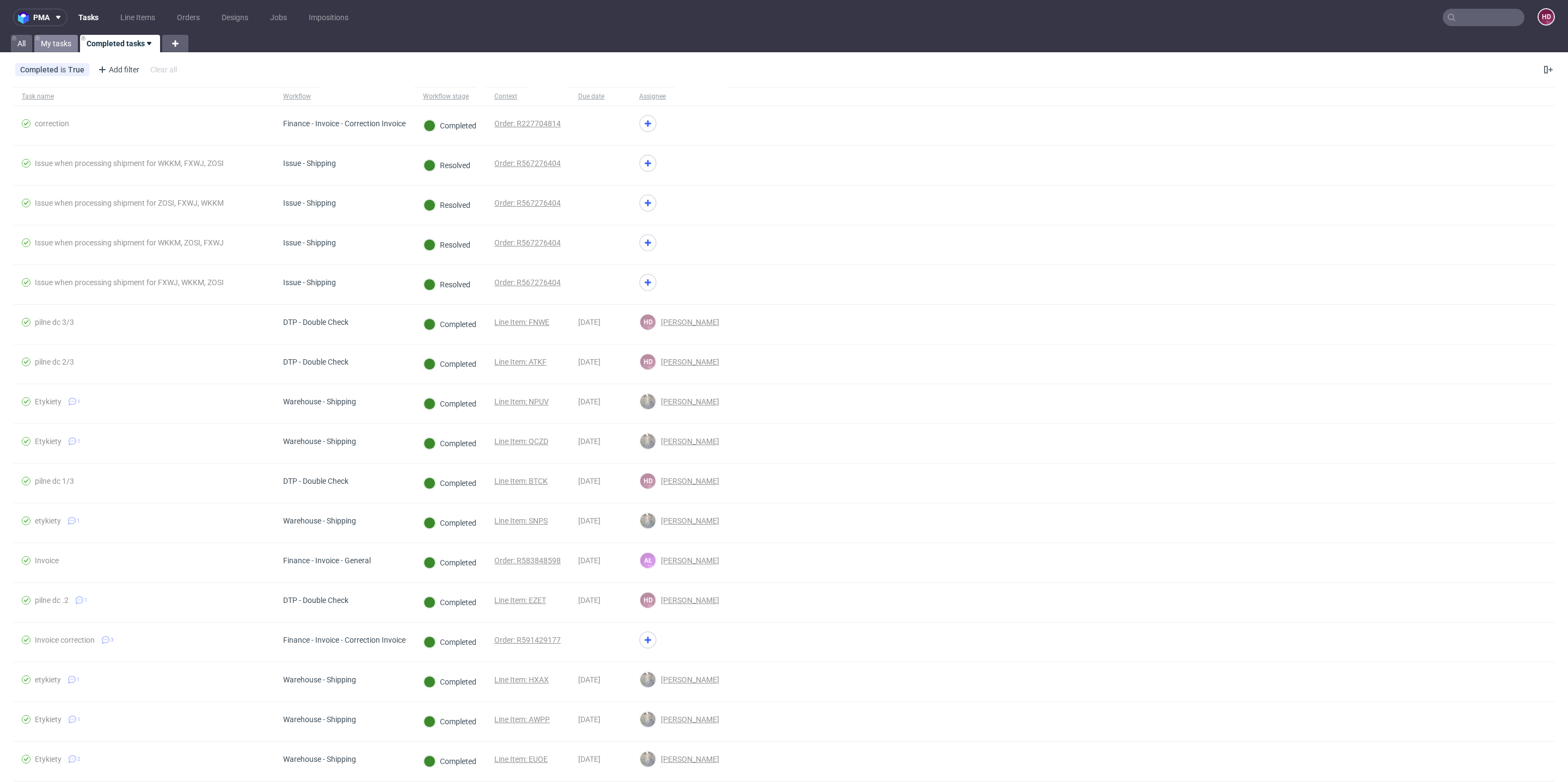
click at [58, 48] on link "My tasks" at bounding box center [56, 43] width 43 height 17
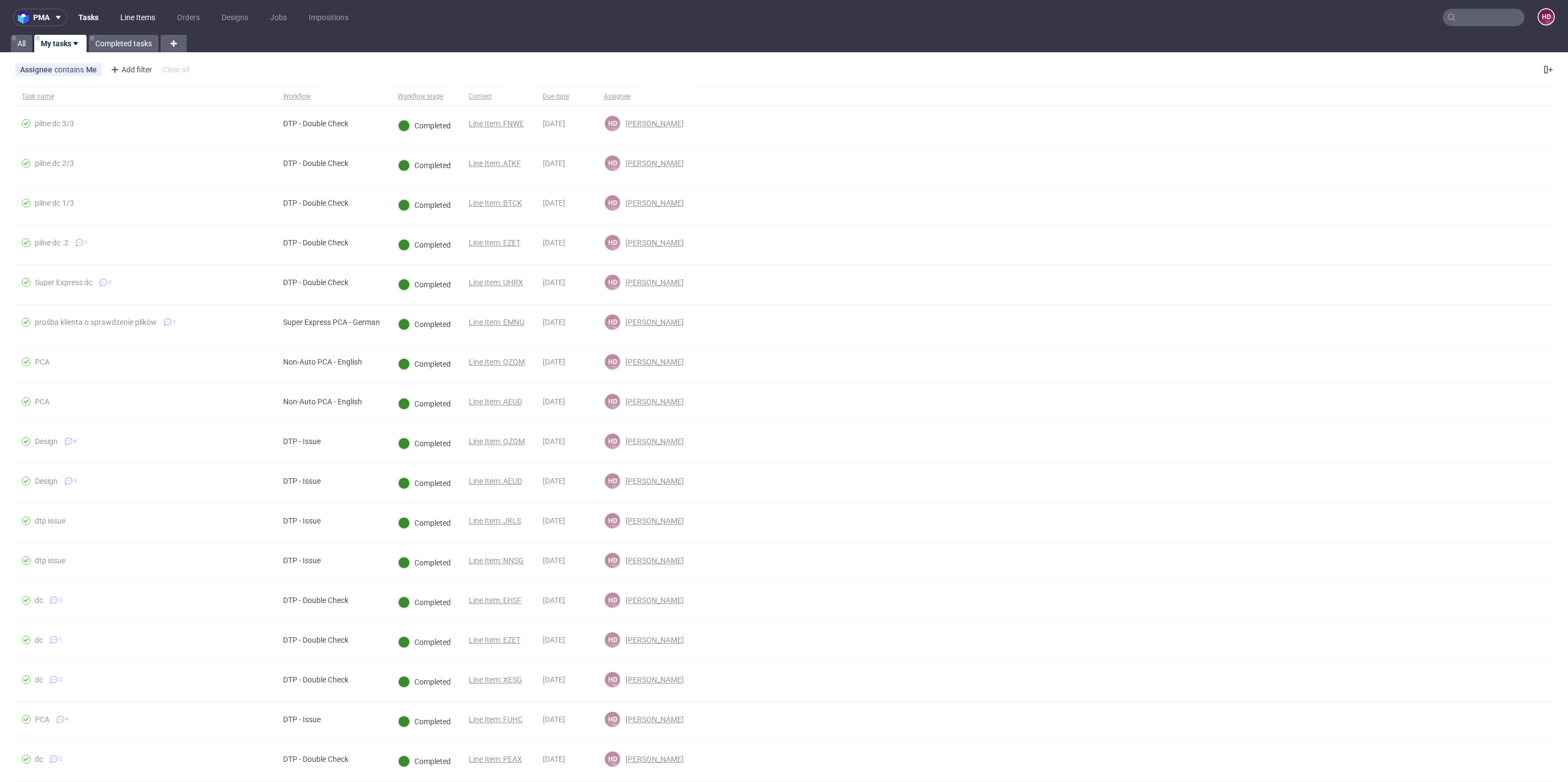
click at [150, 15] on link "Line Items" at bounding box center [138, 17] width 48 height 17
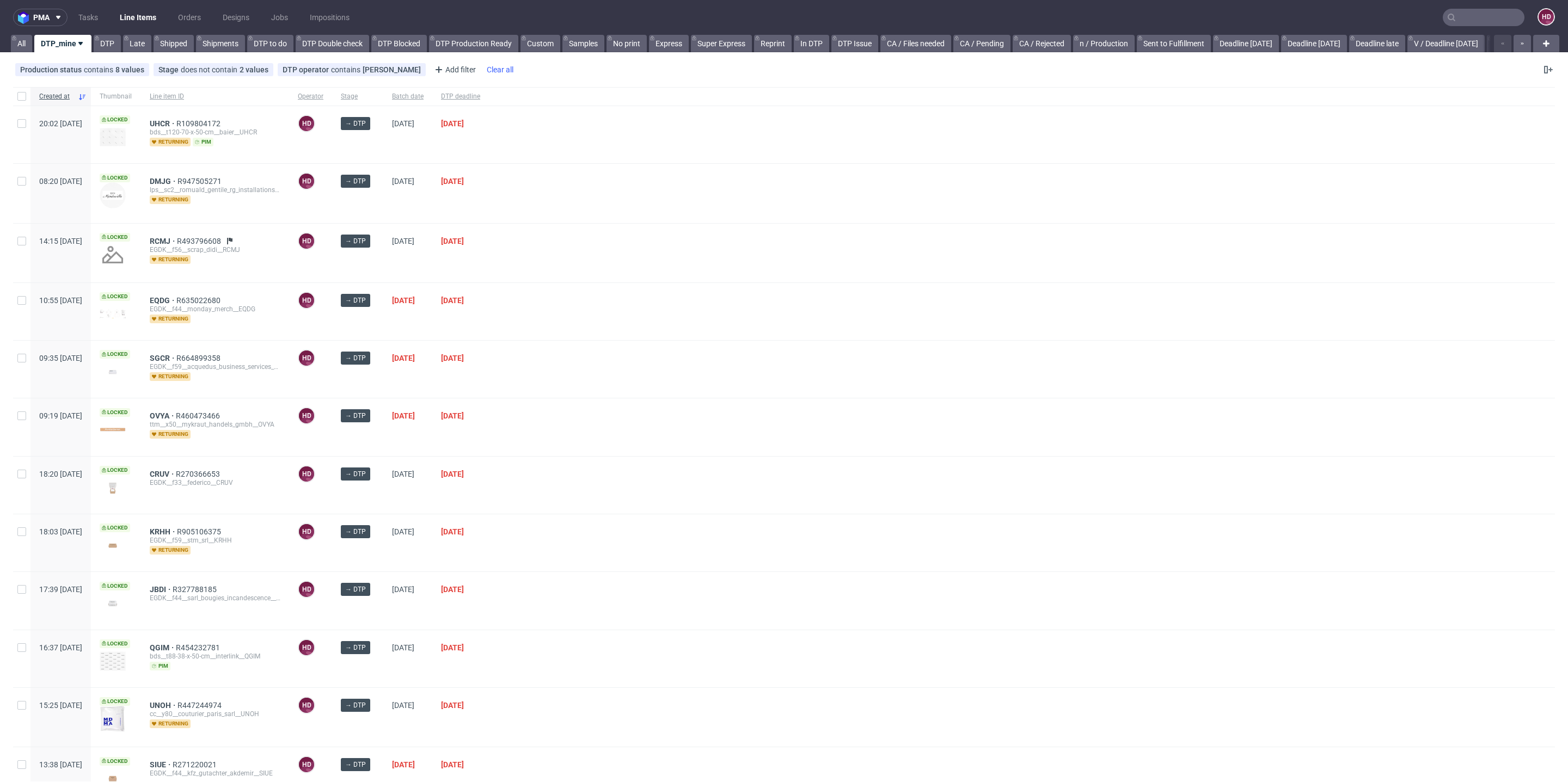
click at [480, 99] on span "DTP deadline" at bounding box center [461, 96] width 39 height 9
